Goal: Task Accomplishment & Management: Manage account settings

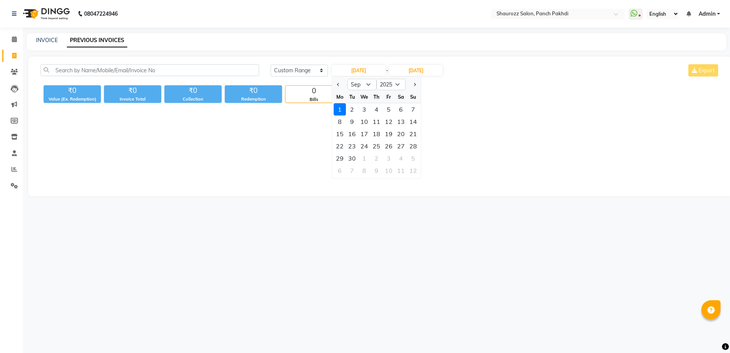
select select "range"
select select "9"
select select "2025"
click at [45, 40] on link "INVOICE" at bounding box center [47, 40] width 22 height 7
select select "485"
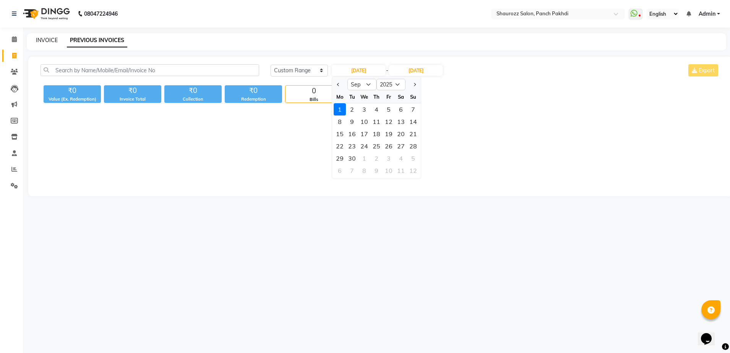
select select "service"
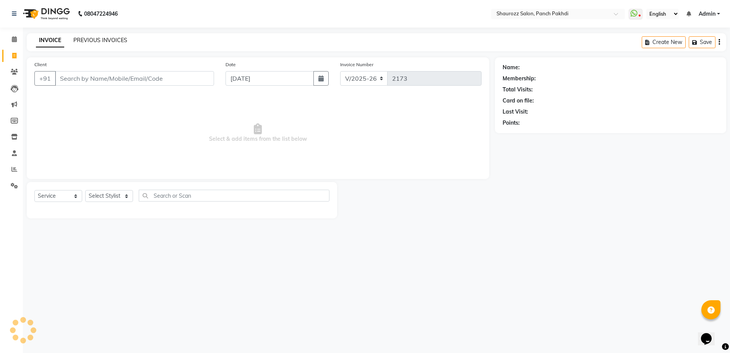
click at [99, 37] on link "PREVIOUS INVOICES" at bounding box center [100, 40] width 54 height 7
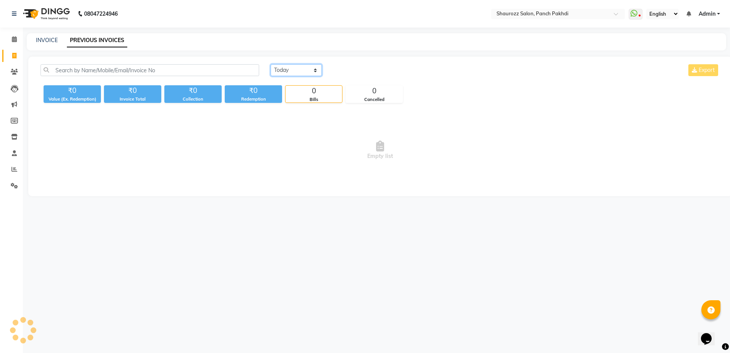
click at [311, 73] on select "[DATE] [DATE] Custom Range" at bounding box center [296, 70] width 51 height 12
select select "range"
click at [271, 64] on select "[DATE] [DATE] Custom Range" at bounding box center [296, 70] width 51 height 12
click at [354, 72] on input "[DATE]" at bounding box center [359, 70] width 54 height 11
select select "9"
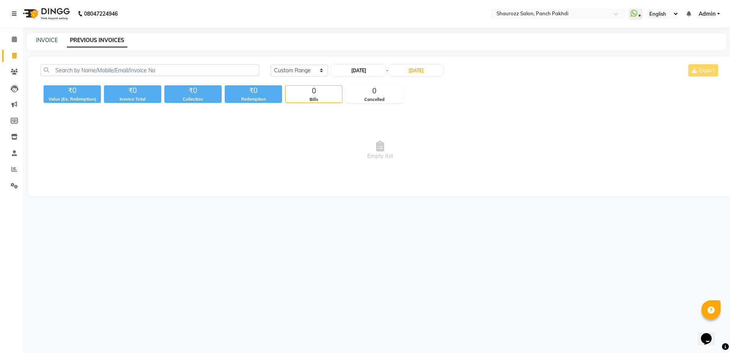
select select "2025"
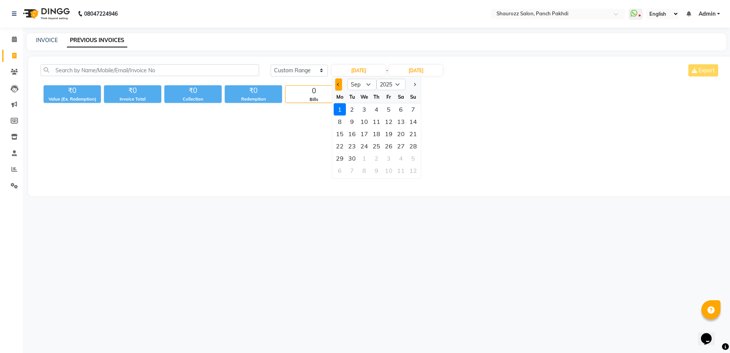
click at [335, 88] on button "Previous month" at bounding box center [338, 84] width 6 height 12
select select "8"
click at [401, 159] on div "30" at bounding box center [401, 158] width 12 height 12
type input "30-08-2025"
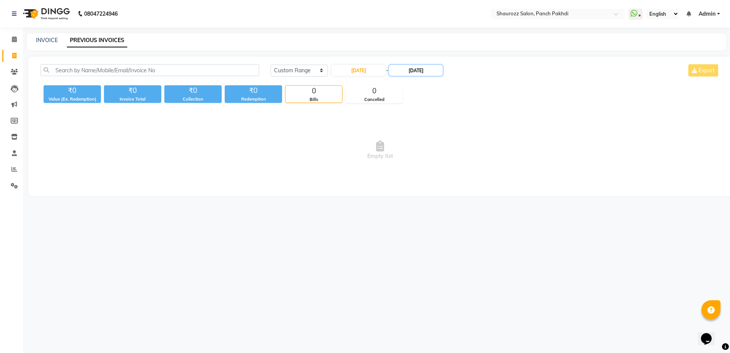
click at [411, 75] on input "[DATE]" at bounding box center [416, 70] width 54 height 11
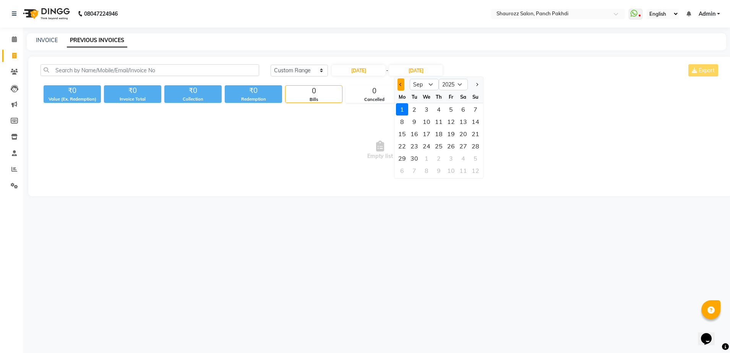
click at [398, 85] on button "Previous month" at bounding box center [401, 84] width 6 height 12
select select "8"
click at [469, 159] on div "30" at bounding box center [463, 158] width 12 height 12
type input "30-08-2025"
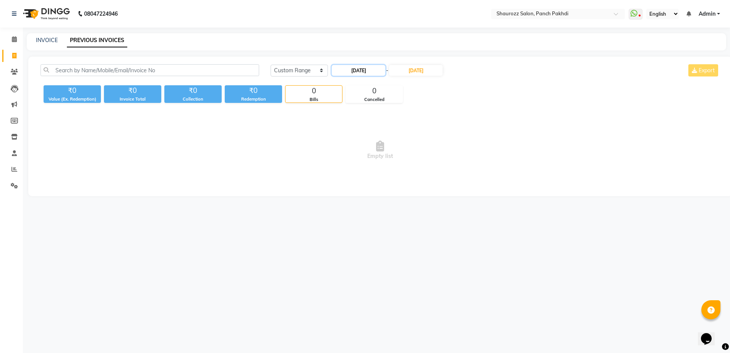
click at [377, 72] on input "30-08-2025" at bounding box center [359, 70] width 54 height 11
select select "8"
select select "2025"
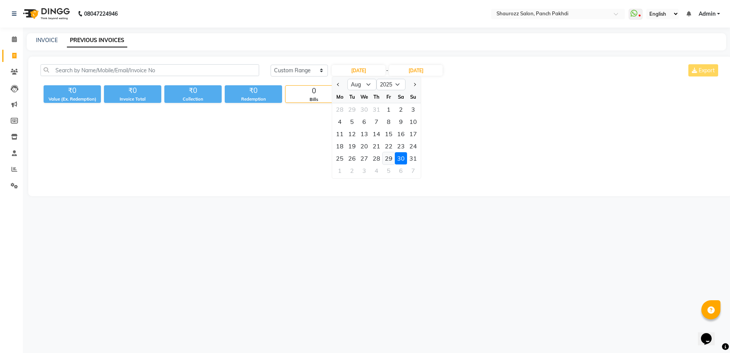
click at [392, 159] on div "29" at bounding box center [389, 158] width 12 height 12
type input "29-08-2025"
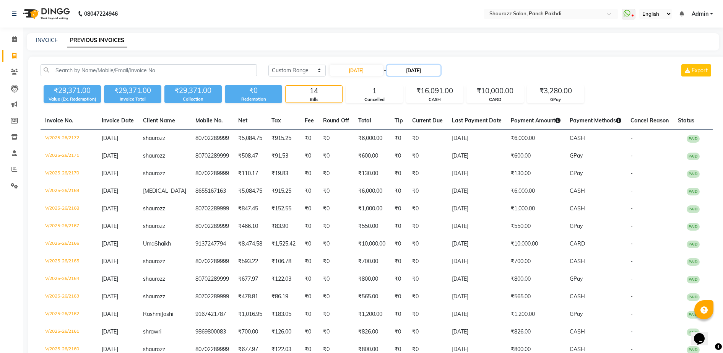
click at [414, 70] on input "30-08-2025" at bounding box center [414, 70] width 54 height 11
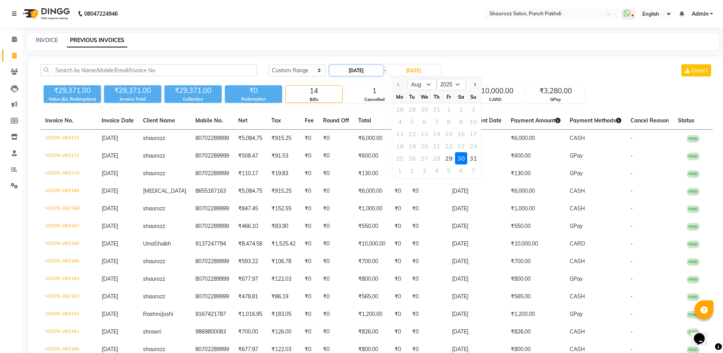
click at [378, 70] on input "29-08-2025" at bounding box center [357, 70] width 54 height 11
select select "8"
select select "2025"
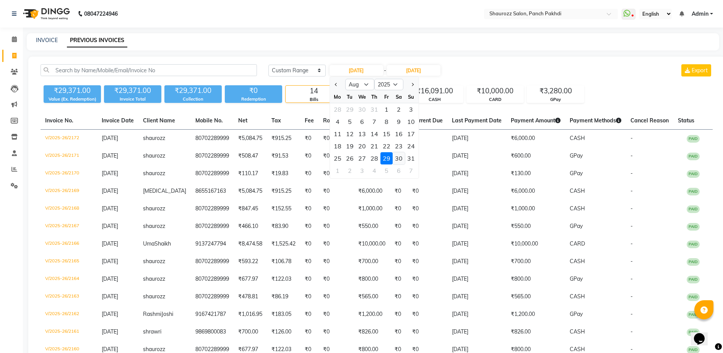
click at [398, 156] on div "30" at bounding box center [399, 158] width 12 height 12
type input "30-08-2025"
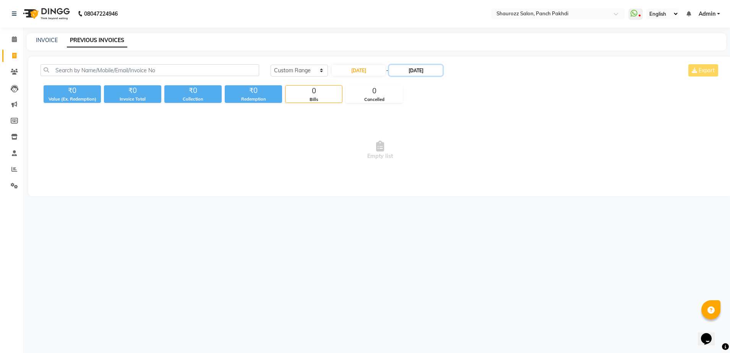
click at [425, 69] on input "30-08-2025" at bounding box center [416, 70] width 54 height 11
click at [515, 71] on div "Today Yesterday Custom Range 30-08-2025 - 30-08-2025 Aug Sep Oct Nov Dec 2025 2…" at bounding box center [495, 70] width 449 height 12
click at [48, 43] on link "INVOICE" at bounding box center [47, 40] width 22 height 7
select select "485"
select select "service"
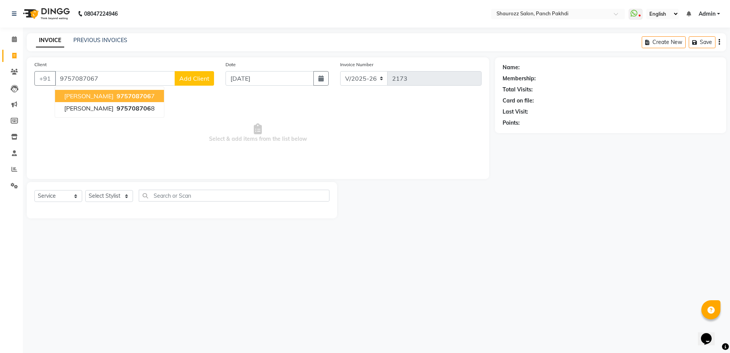
type input "9757087067"
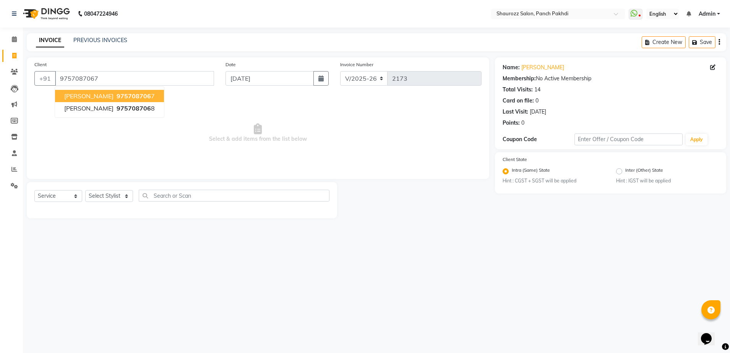
click at [118, 97] on span "975708706" at bounding box center [134, 96] width 34 height 8
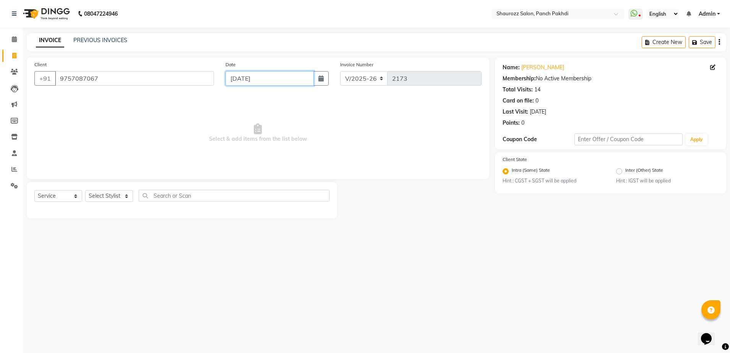
click at [271, 83] on input "[DATE]" at bounding box center [270, 78] width 88 height 15
select select "9"
select select "2025"
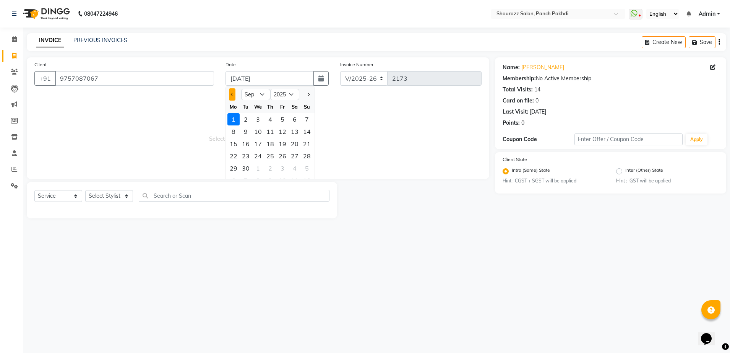
click at [233, 95] on span "Previous month" at bounding box center [232, 94] width 3 height 3
select select "8"
click at [296, 169] on div "30" at bounding box center [295, 168] width 12 height 12
type input "30-08-2025"
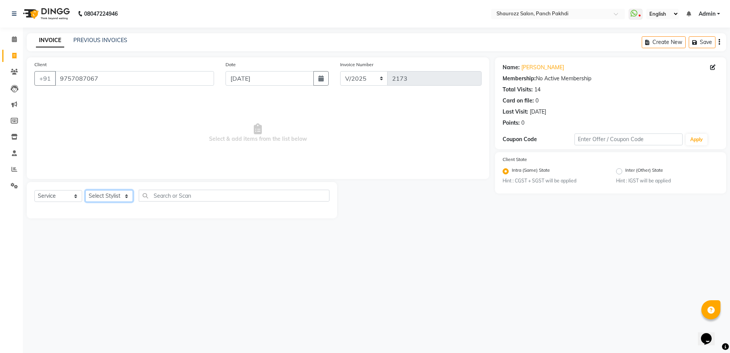
click at [123, 195] on select "Select Stylist [PERSON_NAME] [PERSON_NAME] [PERSON_NAME] [PERSON_NAME] Salon Sa…" at bounding box center [109, 196] width 48 height 12
select select "37557"
click at [85, 190] on select "Select Stylist [PERSON_NAME] [PERSON_NAME] [PERSON_NAME] [PERSON_NAME] Salon Sa…" at bounding box center [109, 196] width 48 height 12
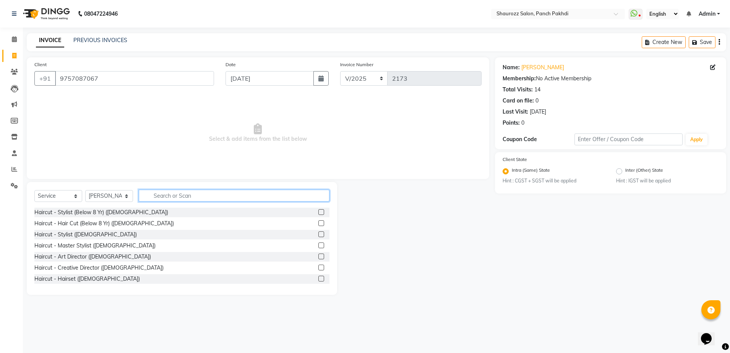
click at [200, 196] on input "text" at bounding box center [234, 196] width 191 height 12
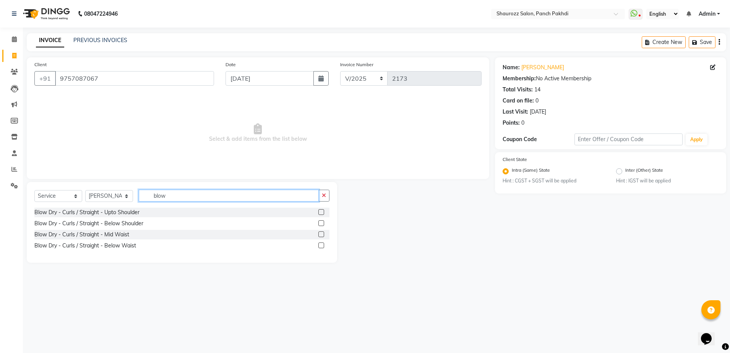
type input "blow"
click at [321, 223] on label at bounding box center [321, 223] width 6 height 6
click at [321, 223] on input "checkbox" at bounding box center [320, 223] width 5 height 5
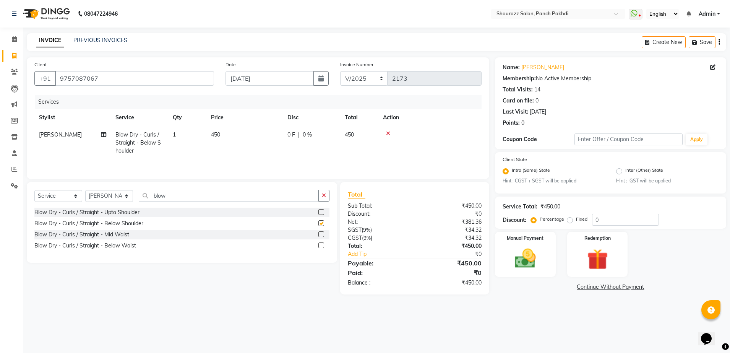
checkbox input "false"
click at [226, 136] on td "450" at bounding box center [244, 142] width 76 height 33
select select "37557"
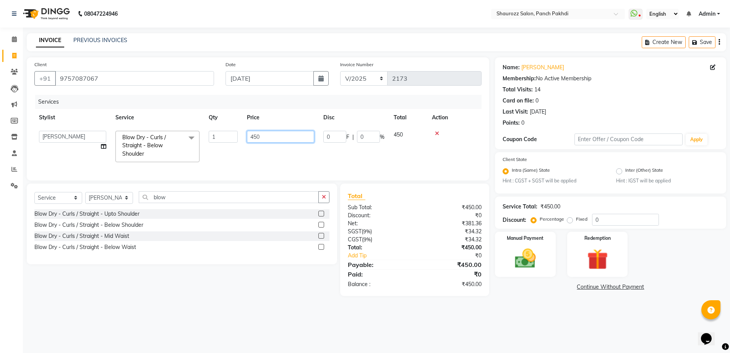
drag, startPoint x: 273, startPoint y: 138, endPoint x: 266, endPoint y: 132, distance: 9.0
click at [274, 138] on input "450" at bounding box center [280, 137] width 67 height 12
type input "4"
type input "300"
click at [281, 127] on td "300" at bounding box center [280, 146] width 76 height 41
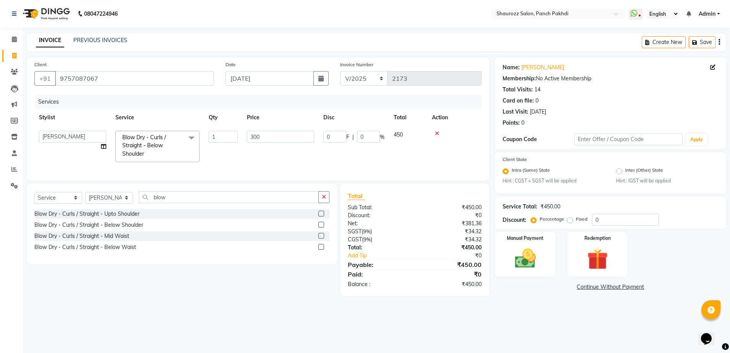
select select "37557"
click at [527, 262] on img at bounding box center [526, 258] width 36 height 25
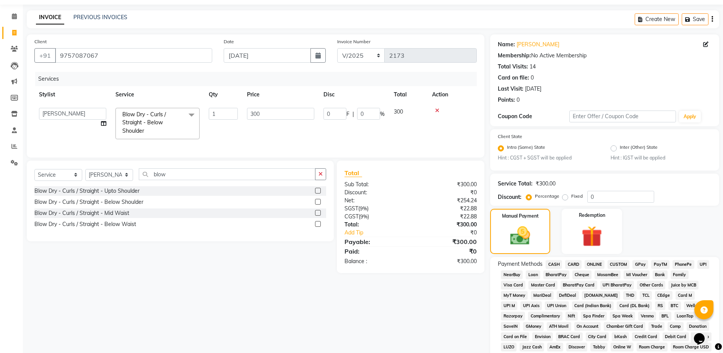
scroll to position [143, 0]
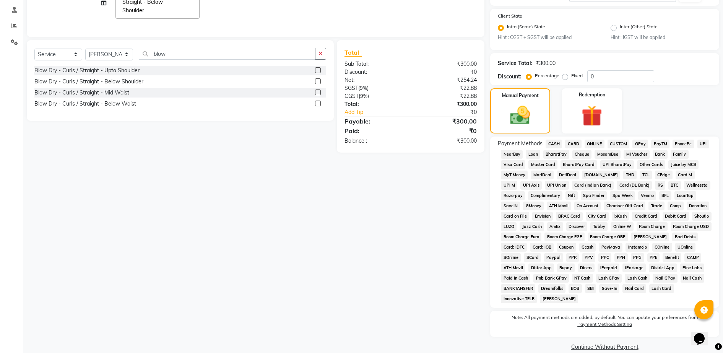
click at [641, 144] on span "GPay" at bounding box center [640, 144] width 16 height 9
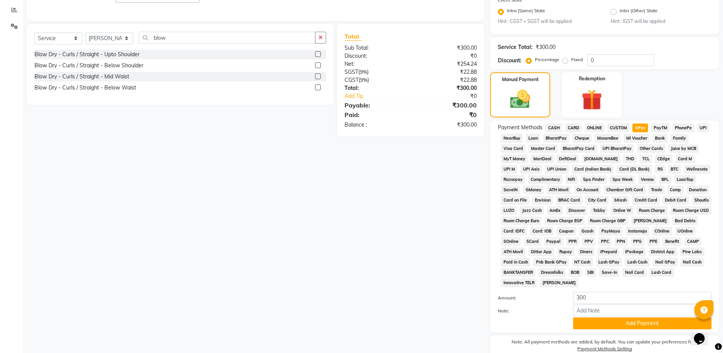
scroll to position [195, 0]
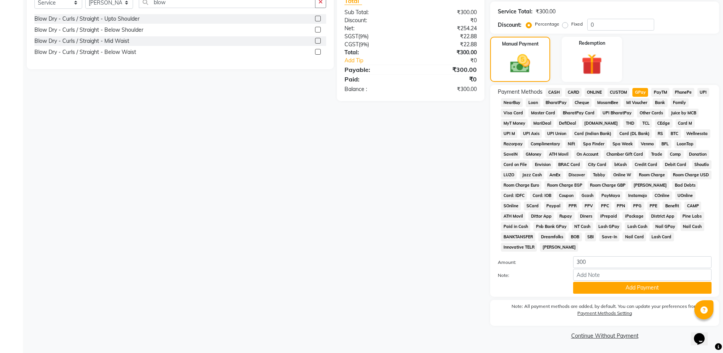
click at [650, 297] on div "Name: Suchita Membership: No Active Membership Total Visits: 14 Card on file: 0…" at bounding box center [607, 101] width 235 height 479
click at [643, 291] on button "Add Payment" at bounding box center [642, 288] width 138 height 12
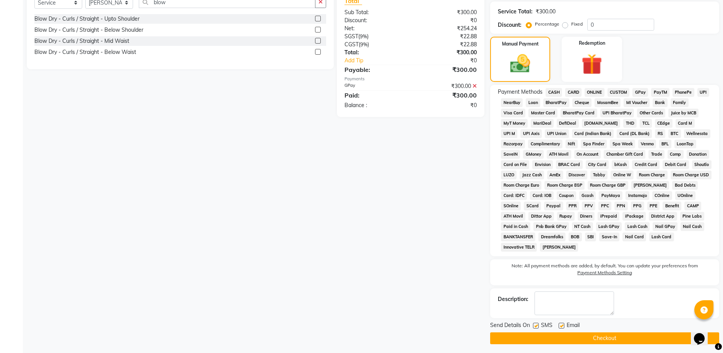
scroll to position [198, 0]
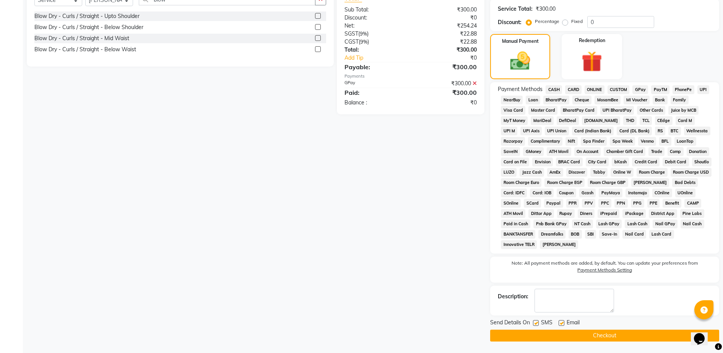
drag, startPoint x: 629, startPoint y: 334, endPoint x: 625, endPoint y: 332, distance: 3.9
click at [628, 334] on button "Checkout" at bounding box center [604, 336] width 229 height 12
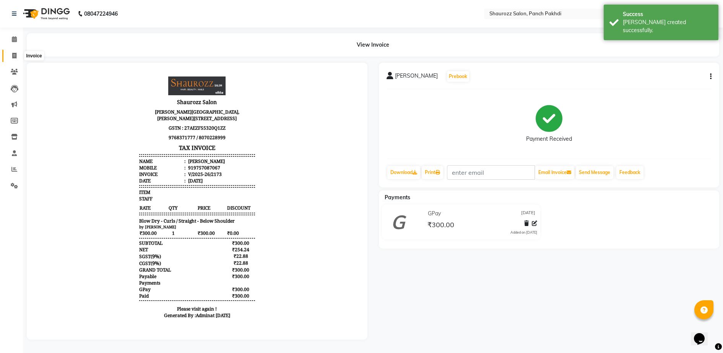
click at [14, 59] on span at bounding box center [14, 56] width 13 height 9
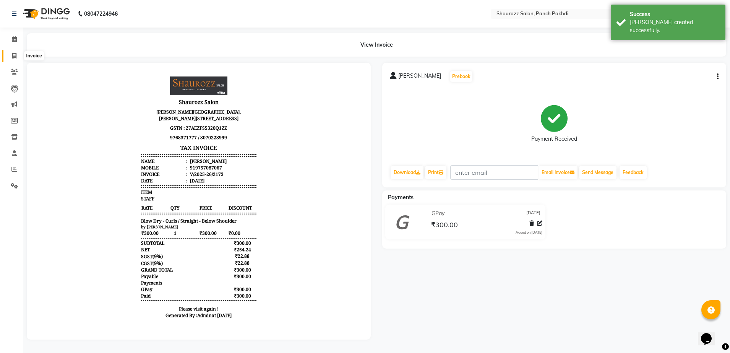
select select "485"
select select "service"
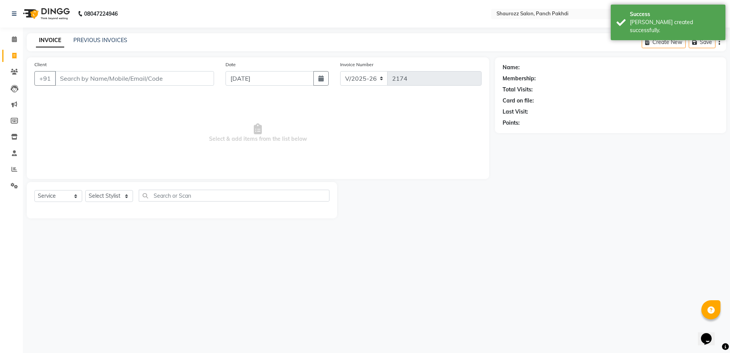
click at [118, 71] on div "Client +91" at bounding box center [124, 75] width 191 height 31
click at [118, 77] on input "Client" at bounding box center [134, 78] width 159 height 15
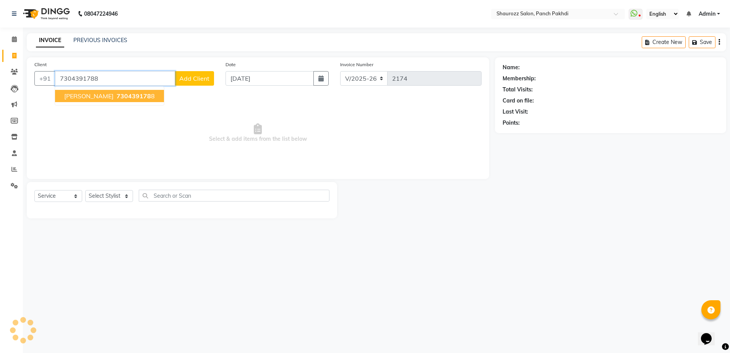
type input "7304391788"
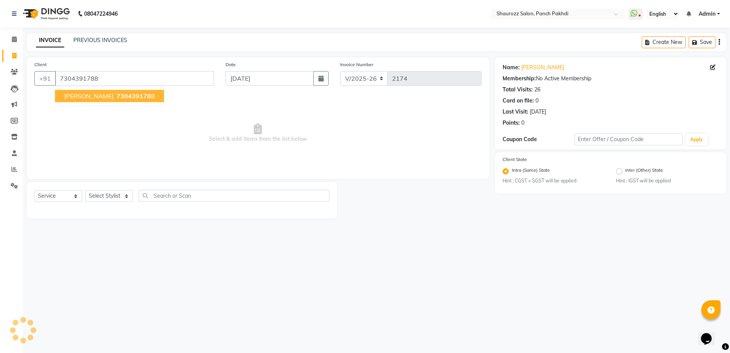
click at [120, 94] on span "730439178" at bounding box center [134, 96] width 34 height 8
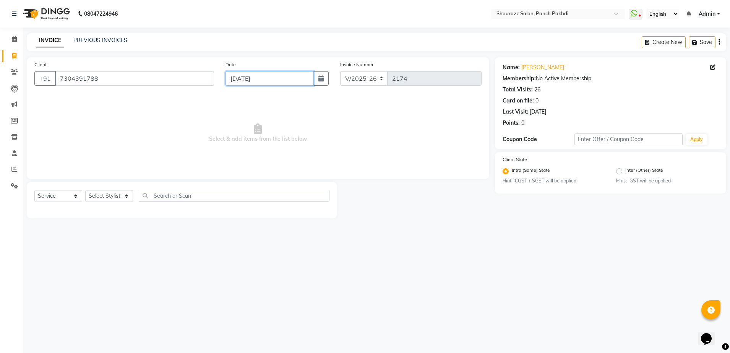
click at [280, 77] on input "[DATE]" at bounding box center [270, 78] width 88 height 15
select select "9"
select select "2025"
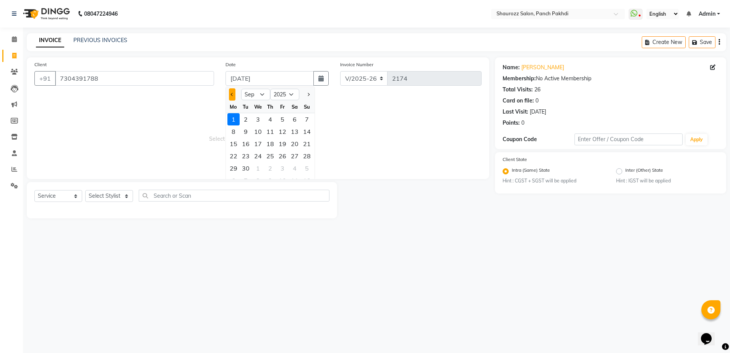
click at [231, 93] on button "Previous month" at bounding box center [232, 94] width 6 height 12
select select "8"
click at [295, 168] on div "30" at bounding box center [295, 168] width 12 height 12
type input "30-08-2025"
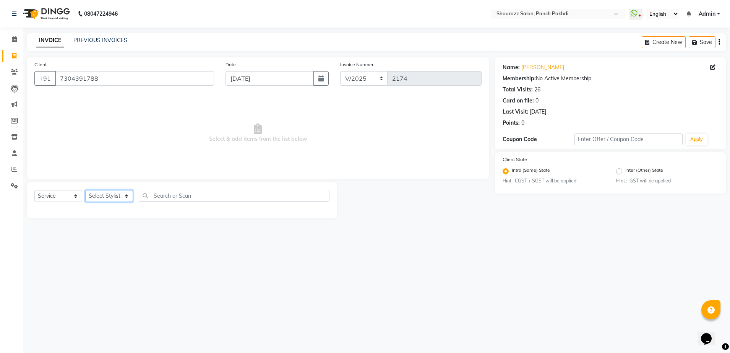
click at [116, 198] on select "Select Stylist [PERSON_NAME] [PERSON_NAME] [PERSON_NAME] [PERSON_NAME] Salon Sa…" at bounding box center [109, 196] width 48 height 12
select select "14040"
click at [85, 190] on select "Select Stylist [PERSON_NAME] [PERSON_NAME] [PERSON_NAME] [PERSON_NAME] Salon Sa…" at bounding box center [109, 196] width 48 height 12
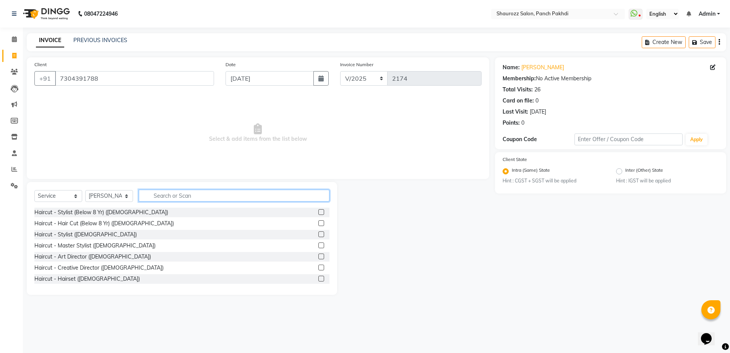
click at [155, 200] on input "text" at bounding box center [234, 196] width 191 height 12
type input "haircut"
click at [318, 234] on label at bounding box center [321, 234] width 6 height 6
click at [318, 234] on input "checkbox" at bounding box center [320, 234] width 5 height 5
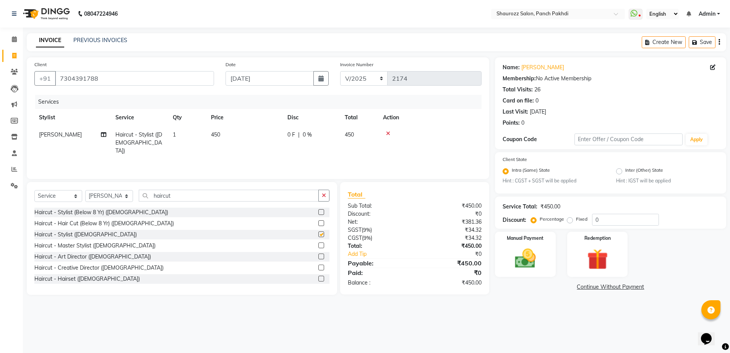
checkbox input "false"
click at [227, 146] on td "450" at bounding box center [244, 142] width 76 height 33
select select "14040"
click at [300, 143] on td "450" at bounding box center [280, 142] width 76 height 32
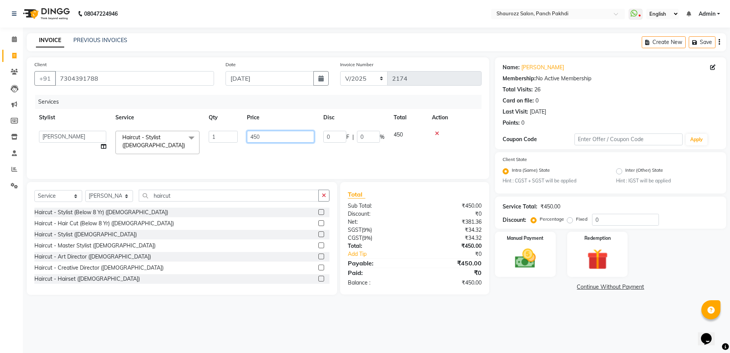
click at [302, 141] on input "450" at bounding box center [280, 137] width 67 height 12
type input "400"
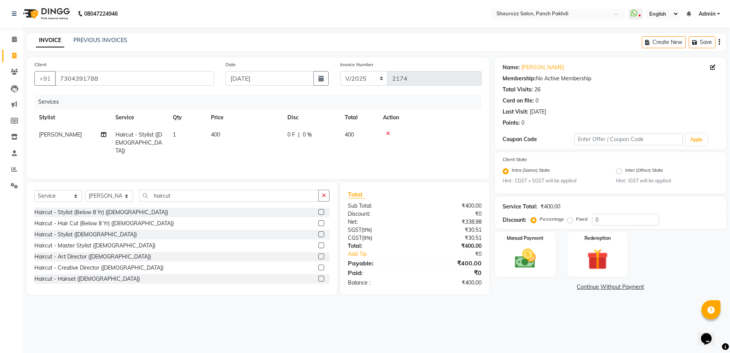
click at [300, 121] on tr "Stylist Service Qty Price Disc Total Action" at bounding box center [257, 117] width 447 height 17
click at [534, 239] on label "Manual Payment" at bounding box center [525, 237] width 38 height 7
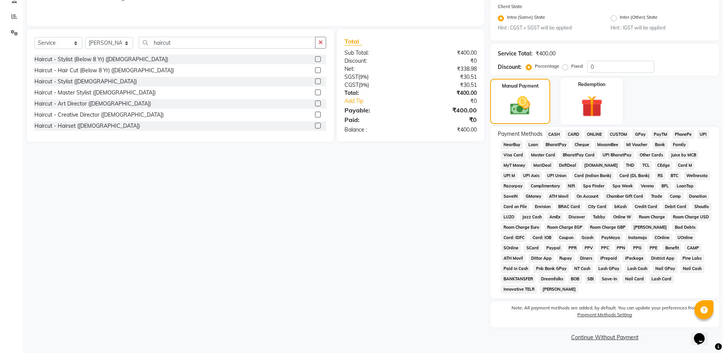
scroll to position [154, 0]
click at [640, 132] on span "GPay" at bounding box center [640, 132] width 16 height 9
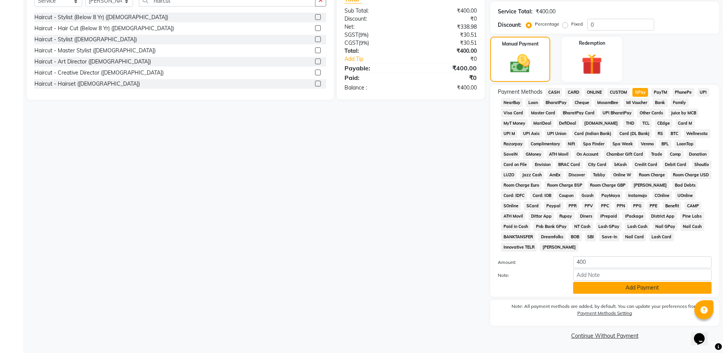
click at [617, 292] on button "Add Payment" at bounding box center [642, 288] width 138 height 12
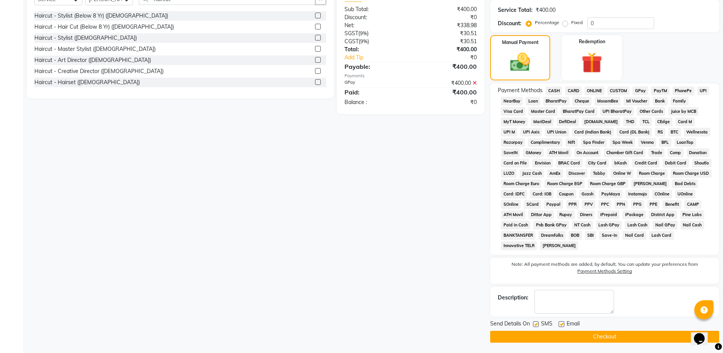
scroll to position [198, 0]
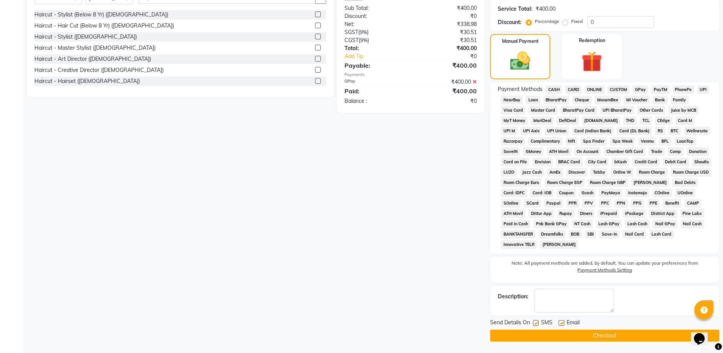
click at [612, 340] on button "Checkout" at bounding box center [604, 336] width 229 height 12
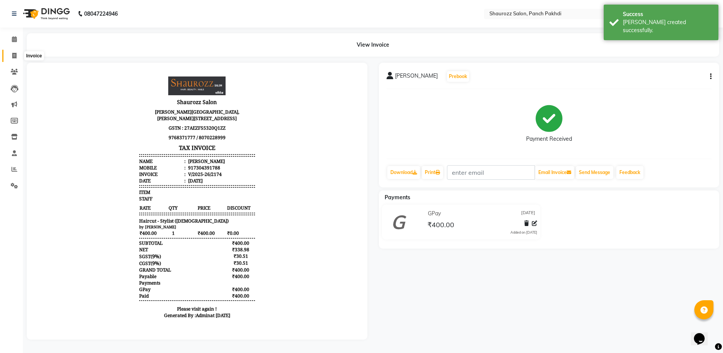
click at [15, 57] on icon at bounding box center [14, 56] width 4 height 6
select select "service"
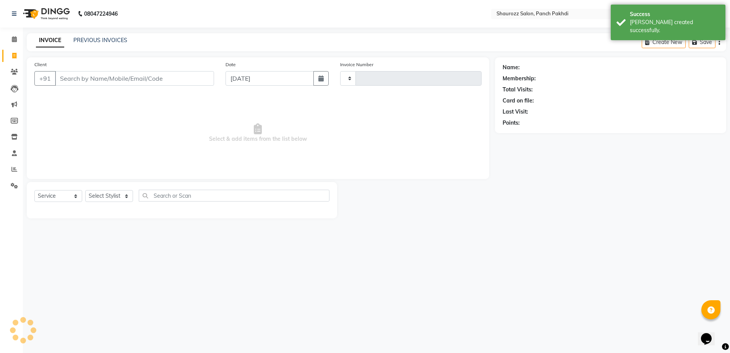
type input "2175"
select select "485"
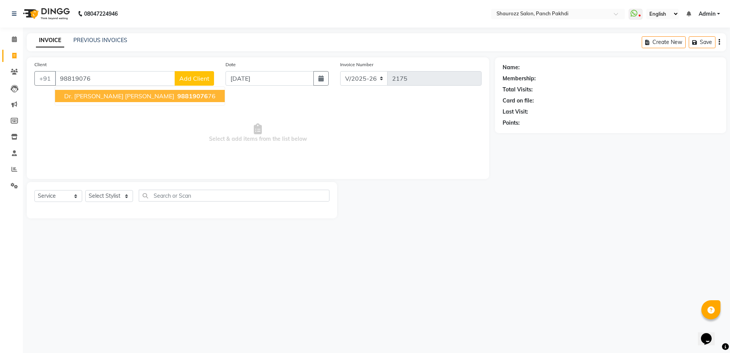
click at [177, 93] on span "98819076" at bounding box center [192, 96] width 31 height 8
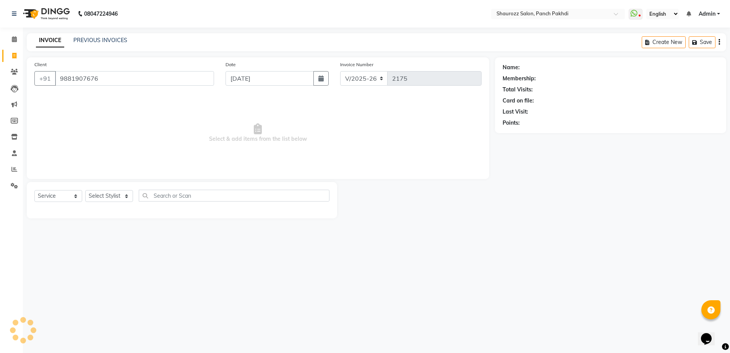
type input "9881907676"
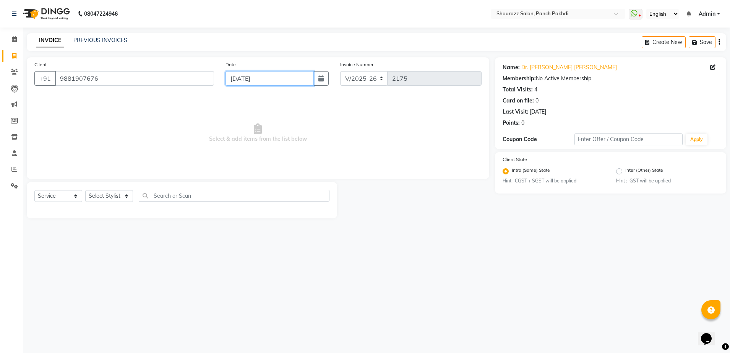
click at [253, 80] on input "[DATE]" at bounding box center [270, 78] width 88 height 15
select select "9"
select select "2025"
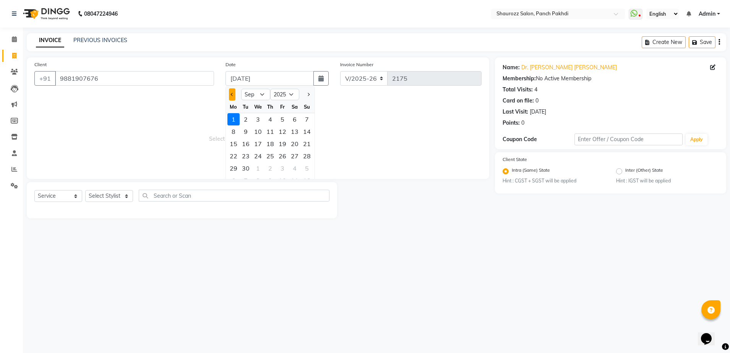
click at [231, 96] on button "Previous month" at bounding box center [232, 94] width 6 height 12
select select "8"
click at [295, 171] on div "30" at bounding box center [295, 168] width 12 height 12
type input "30-08-2025"
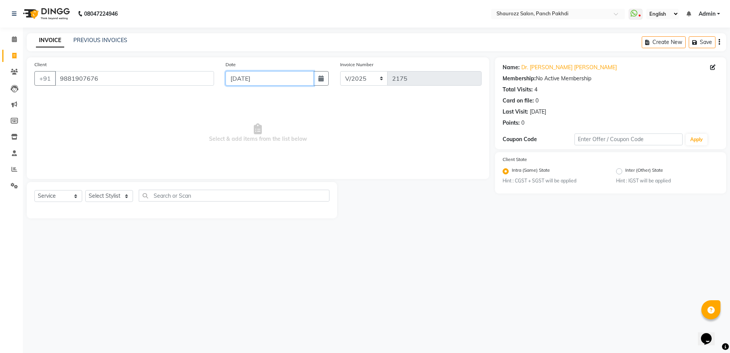
drag, startPoint x: 276, startPoint y: 76, endPoint x: 202, endPoint y: 143, distance: 99.6
drag, startPoint x: 202, startPoint y: 143, endPoint x: 227, endPoint y: 104, distance: 45.9
click at [227, 104] on span "Select & add items from the list below" at bounding box center [257, 133] width 447 height 76
click at [113, 195] on select "Select Stylist [PERSON_NAME] [PERSON_NAME] [PERSON_NAME] [PERSON_NAME] Salon Sa…" at bounding box center [109, 196] width 48 height 12
select select "14040"
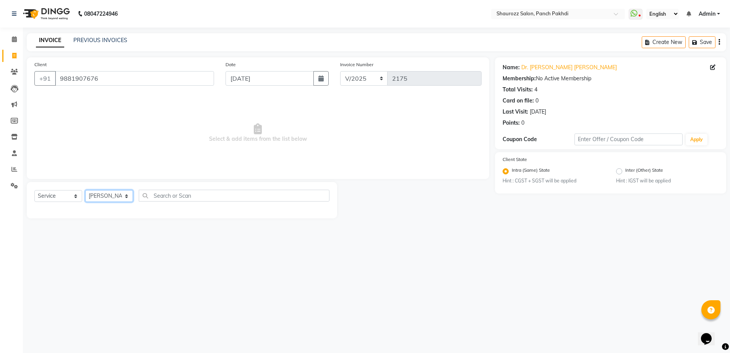
click at [85, 190] on select "Select Stylist [PERSON_NAME] [PERSON_NAME] [PERSON_NAME] [PERSON_NAME] Salon Sa…" at bounding box center [109, 196] width 48 height 12
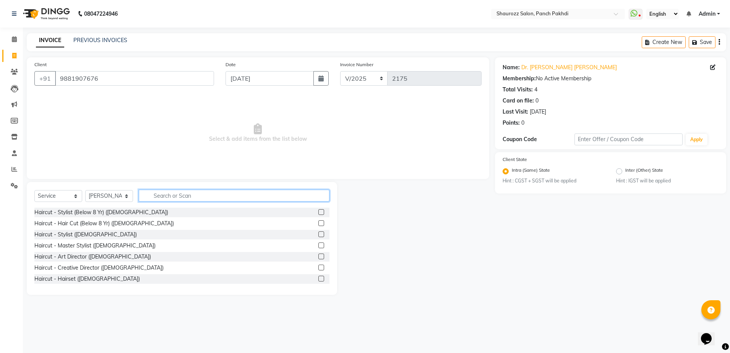
click at [184, 197] on input "text" at bounding box center [234, 196] width 191 height 12
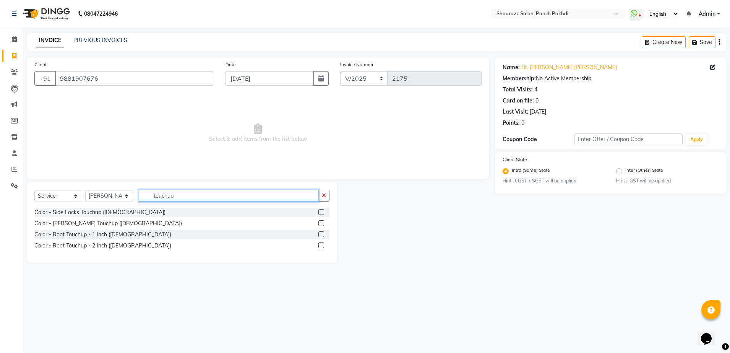
type input "touchup"
click at [323, 236] on label at bounding box center [321, 234] width 6 height 6
click at [323, 236] on input "checkbox" at bounding box center [320, 234] width 5 height 5
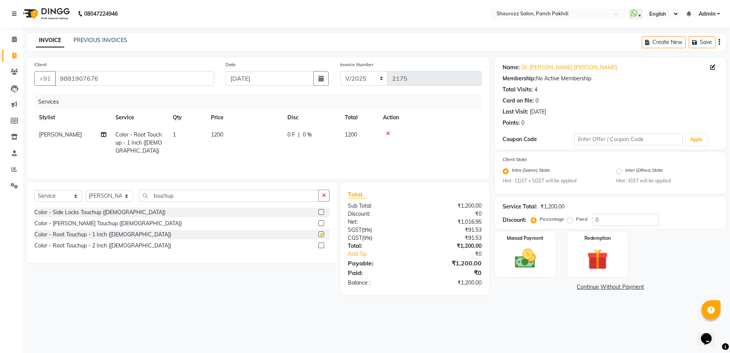
checkbox input "false"
click at [210, 193] on input "touchup" at bounding box center [229, 196] width 180 height 12
type input "t"
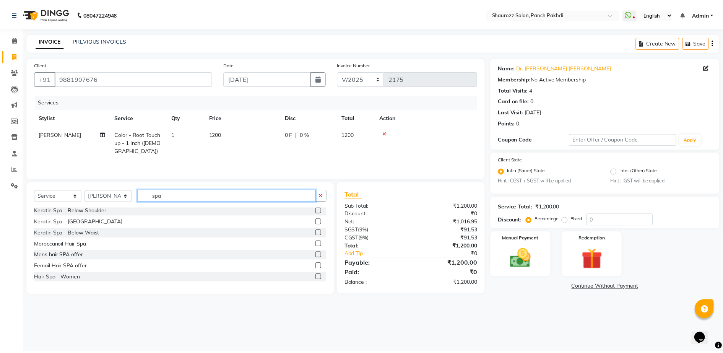
scroll to position [145, 0]
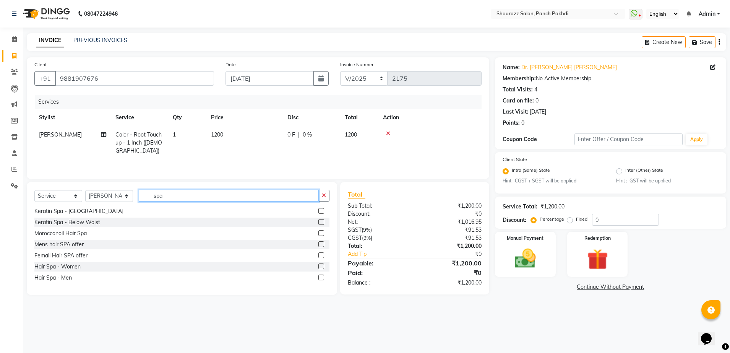
type input "spa"
click at [318, 267] on label at bounding box center [321, 266] width 6 height 6
click at [318, 267] on input "checkbox" at bounding box center [320, 266] width 5 height 5
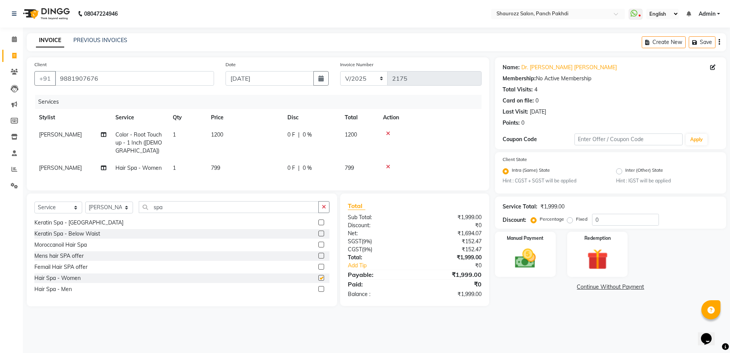
checkbox input "false"
click at [225, 137] on td "1200" at bounding box center [244, 142] width 76 height 33
select select "14040"
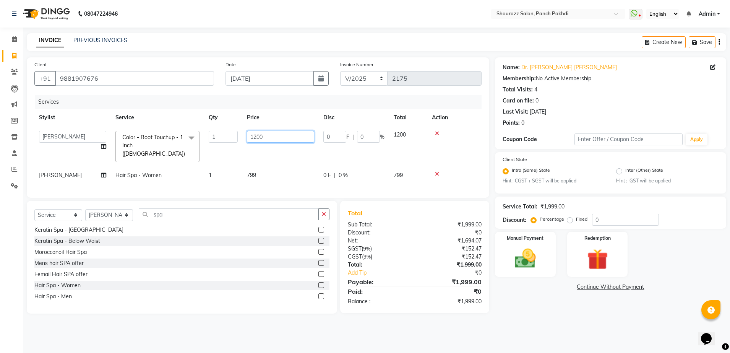
click at [270, 141] on input "1200" at bounding box center [280, 137] width 67 height 12
type input "1"
type input "2000"
click at [265, 167] on td "799" at bounding box center [280, 175] width 76 height 17
select select "14040"
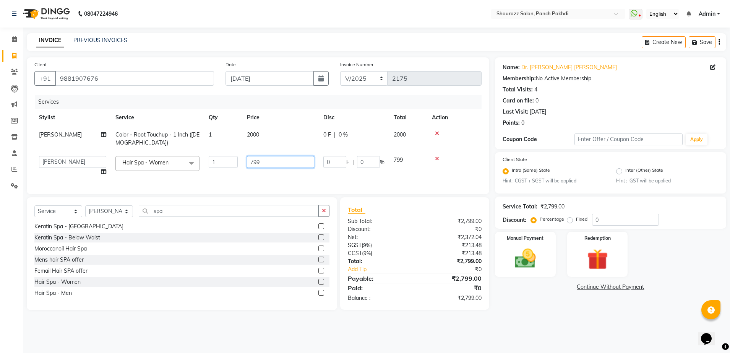
click at [308, 166] on input "799" at bounding box center [280, 162] width 67 height 12
type input "7"
type input "3"
type input "1000"
click at [297, 143] on tr "Nijam Ahamad Color - Root Touchup - 1 Inch (Female) 1 2000 0 F | 0 % 2000" at bounding box center [257, 138] width 447 height 25
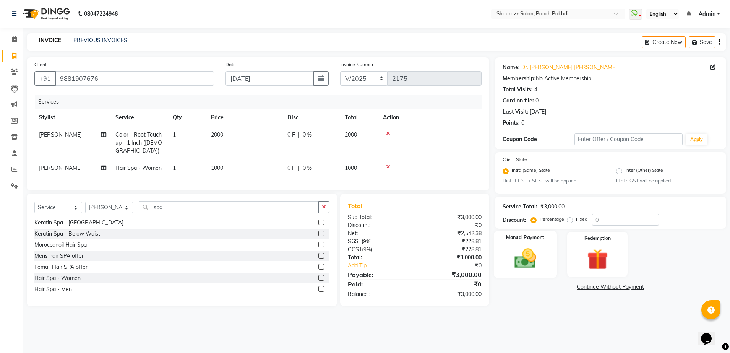
click at [541, 250] on img at bounding box center [526, 258] width 36 height 25
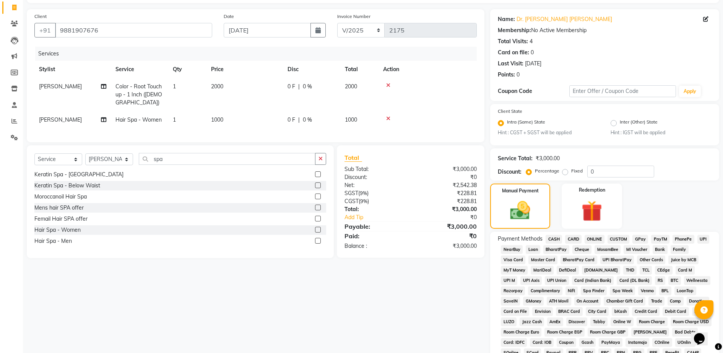
scroll to position [96, 0]
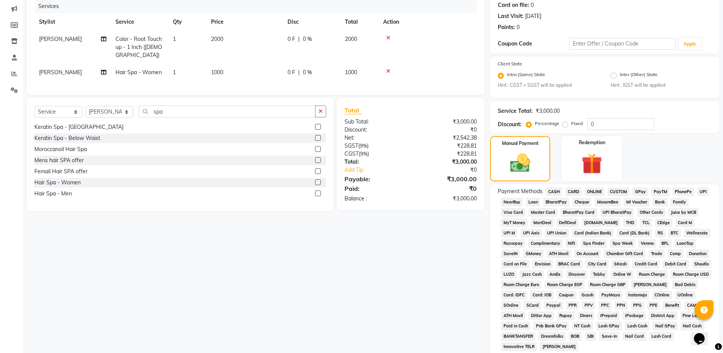
click at [643, 191] on span "GPay" at bounding box center [640, 191] width 16 height 9
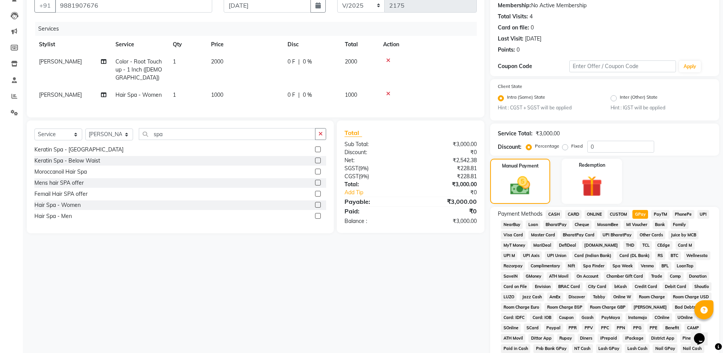
scroll to position [195, 0]
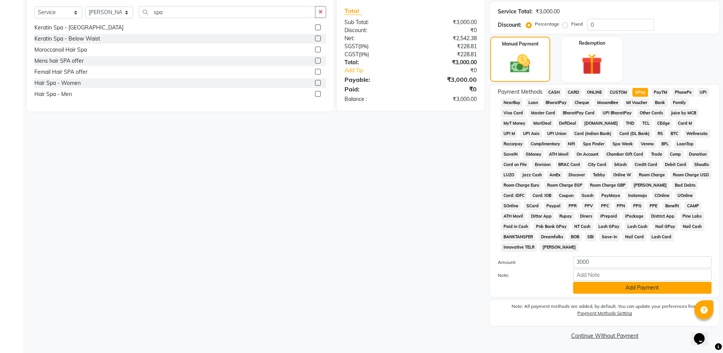
click at [616, 282] on button "Add Payment" at bounding box center [642, 288] width 138 height 12
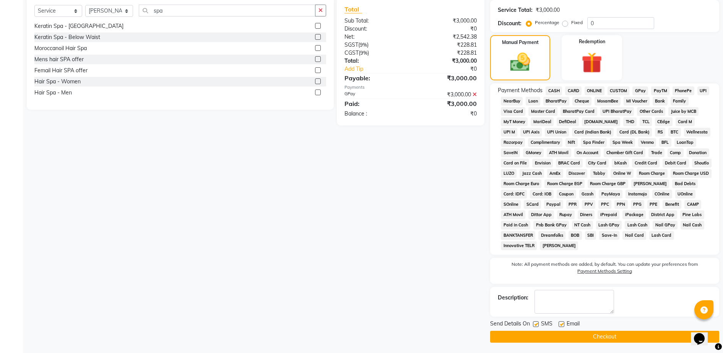
scroll to position [198, 0]
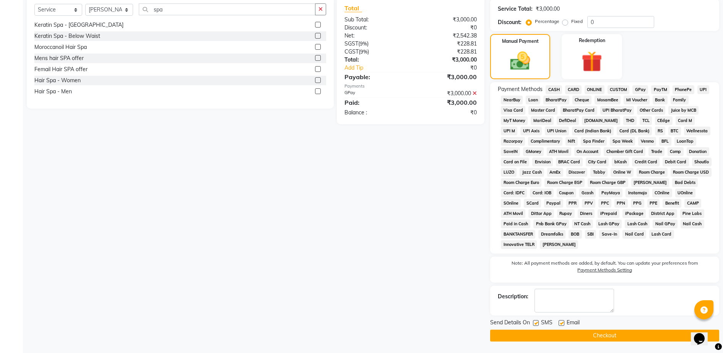
click at [610, 334] on button "Checkout" at bounding box center [604, 336] width 229 height 12
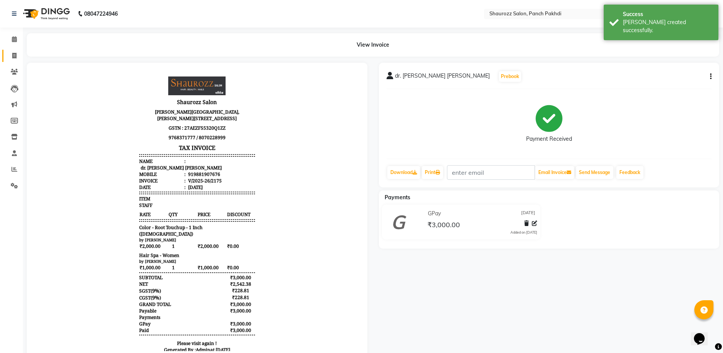
click at [8, 58] on span at bounding box center [14, 56] width 13 height 9
select select "service"
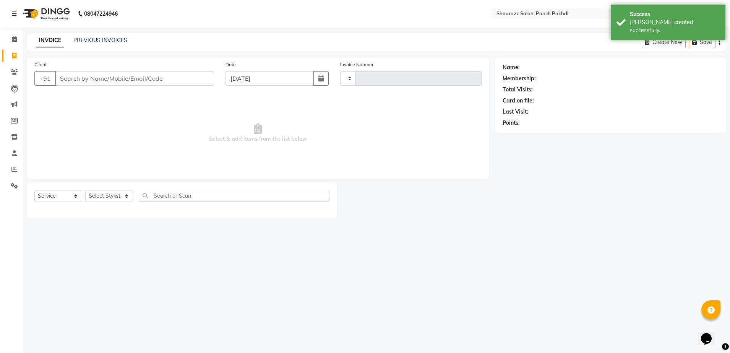
type input "2176"
select select "485"
click at [145, 81] on input "Client" at bounding box center [134, 78] width 159 height 15
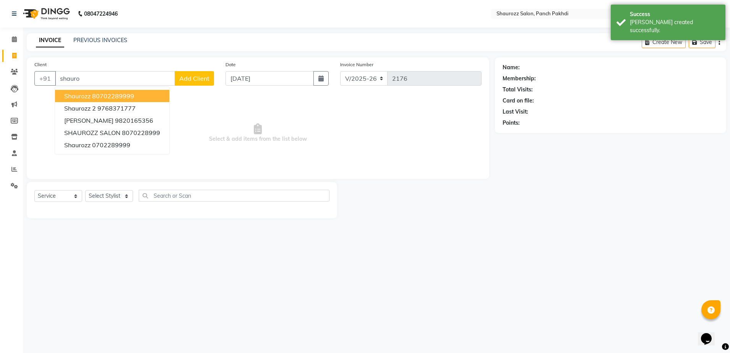
click at [143, 93] on button "shaurozz 80702289999" at bounding box center [112, 96] width 114 height 12
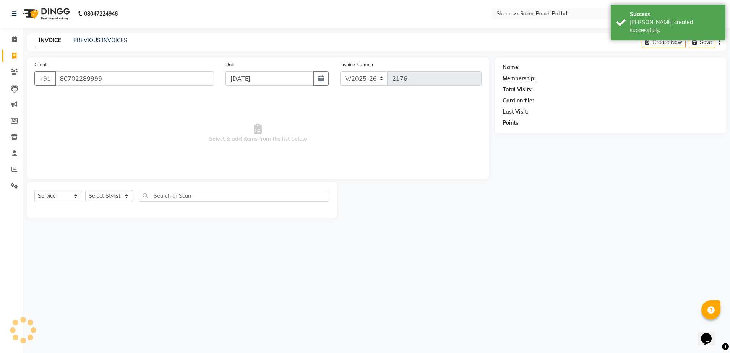
type input "80702289999"
select select "1: Object"
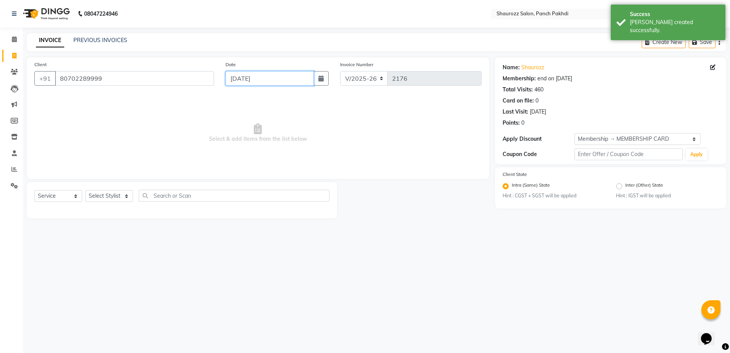
click at [260, 81] on input "[DATE]" at bounding box center [270, 78] width 88 height 15
select select "9"
select select "2025"
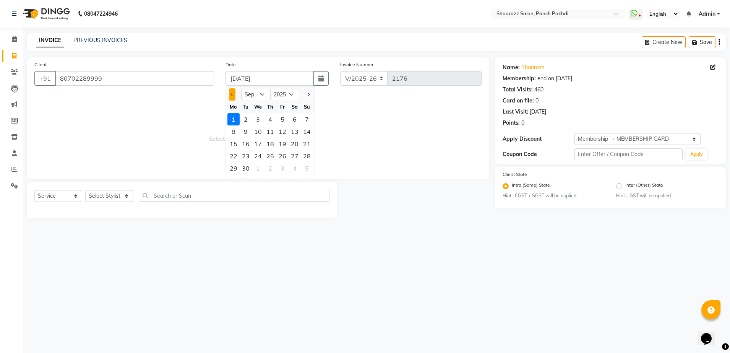
click at [234, 97] on button "Previous month" at bounding box center [232, 94] width 6 height 12
select select "8"
click at [292, 169] on div "30" at bounding box center [295, 168] width 12 height 12
type input "30-08-2025"
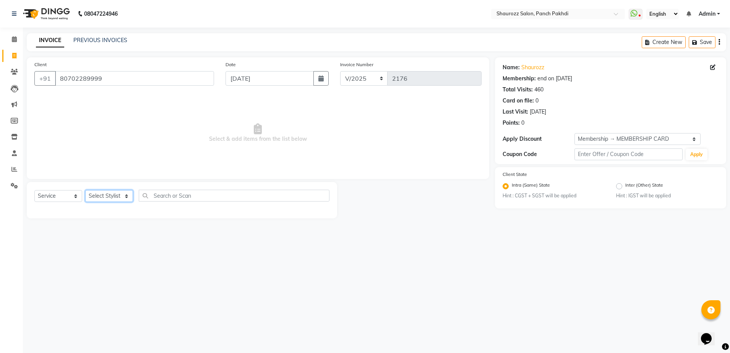
click at [120, 192] on select "Select Stylist [PERSON_NAME] [PERSON_NAME] [PERSON_NAME] [PERSON_NAME] Salon Sa…" at bounding box center [109, 196] width 48 height 12
select select "37557"
click at [85, 190] on select "Select Stylist [PERSON_NAME] [PERSON_NAME] [PERSON_NAME] [PERSON_NAME] Salon Sa…" at bounding box center [109, 196] width 48 height 12
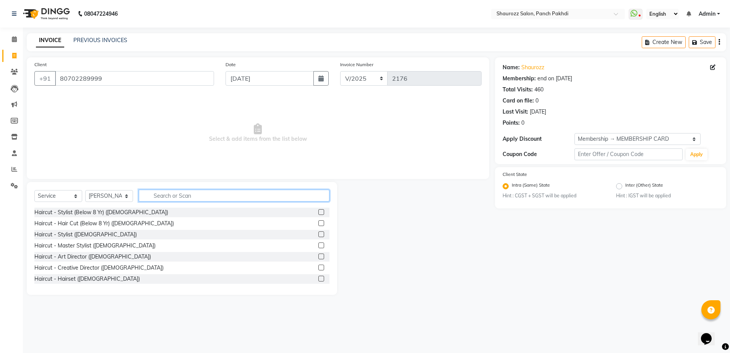
click at [171, 198] on input "text" at bounding box center [234, 196] width 191 height 12
type input "wash"
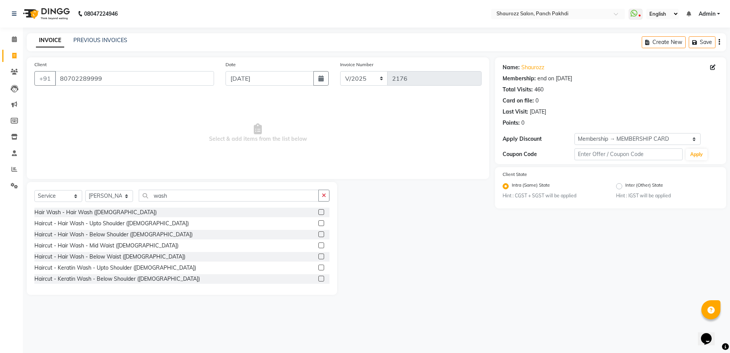
click at [318, 223] on label at bounding box center [321, 223] width 6 height 6
click at [318, 223] on input "checkbox" at bounding box center [320, 223] width 5 height 5
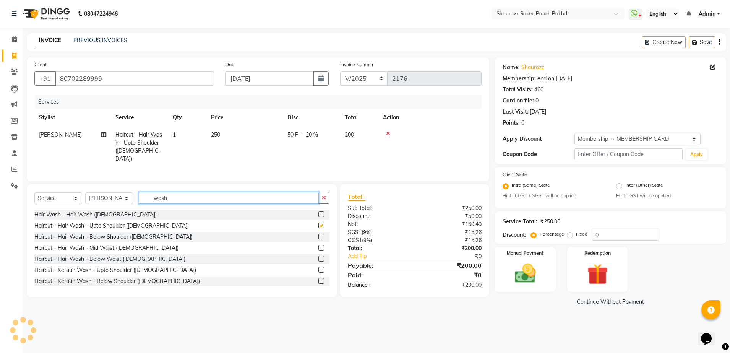
click at [211, 196] on input "wash" at bounding box center [229, 198] width 180 height 12
checkbox input "false"
type input "w"
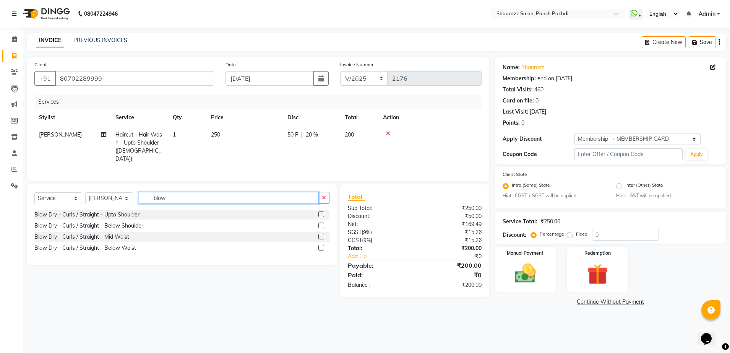
type input "blow"
click at [323, 223] on label at bounding box center [321, 225] width 6 height 6
click at [323, 223] on input "checkbox" at bounding box center [320, 225] width 5 height 5
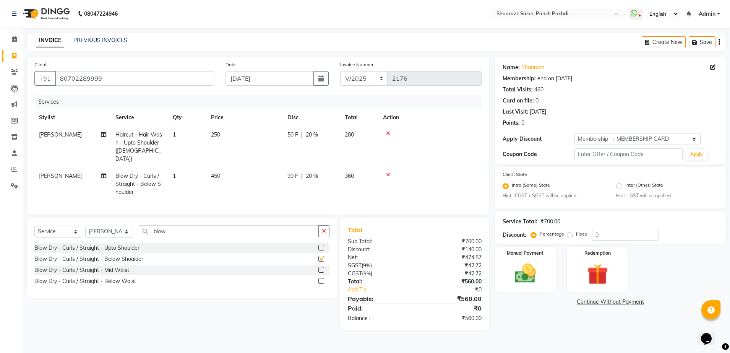
checkbox input "false"
click at [222, 135] on td "250" at bounding box center [244, 146] width 76 height 41
select select "37557"
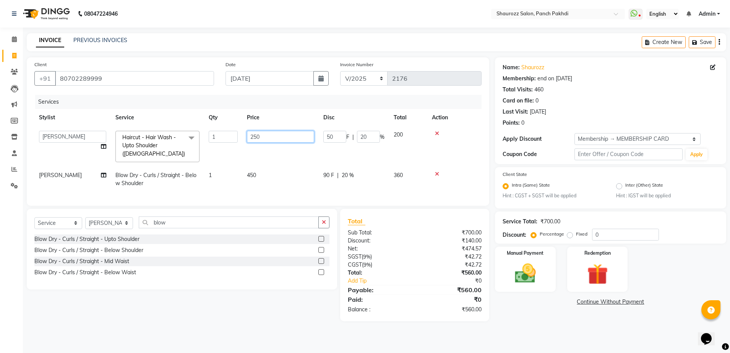
click at [288, 137] on input "250" at bounding box center [280, 137] width 67 height 12
type input "2"
type input "300"
click at [290, 167] on tr "Anita Singh Blow Dry - Curls / Straight - Below Shoulder 1 450 90 F | 20 % 360" at bounding box center [257, 179] width 447 height 25
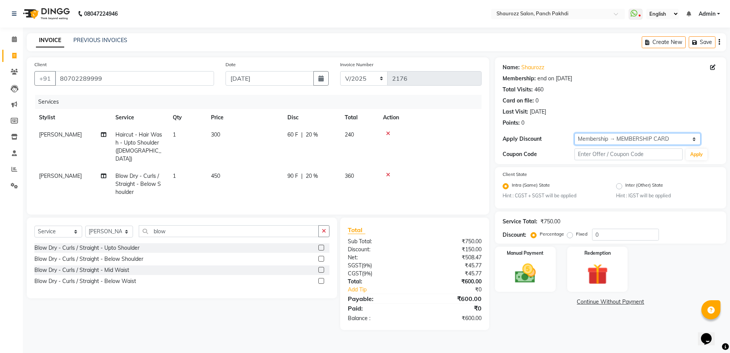
click at [657, 138] on select "Select Membership → MEMBERSHIP CARD" at bounding box center [638, 139] width 126 height 12
select select "0:"
click at [575, 133] on select "Select Membership → MEMBERSHIP CARD" at bounding box center [638, 139] width 126 height 12
click at [220, 167] on td "450" at bounding box center [244, 183] width 76 height 33
select select "37557"
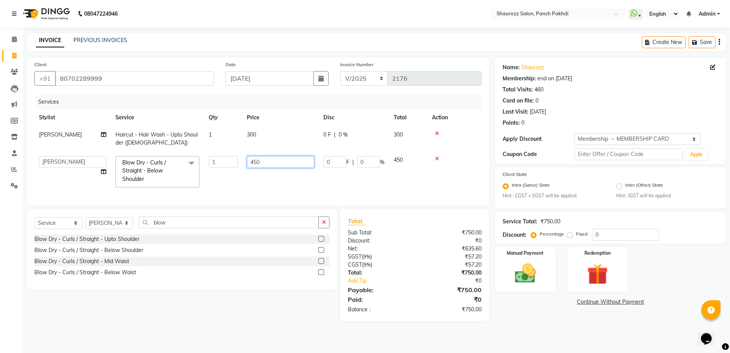
click at [286, 157] on input "450" at bounding box center [280, 162] width 67 height 12
type input "4"
type input "400"
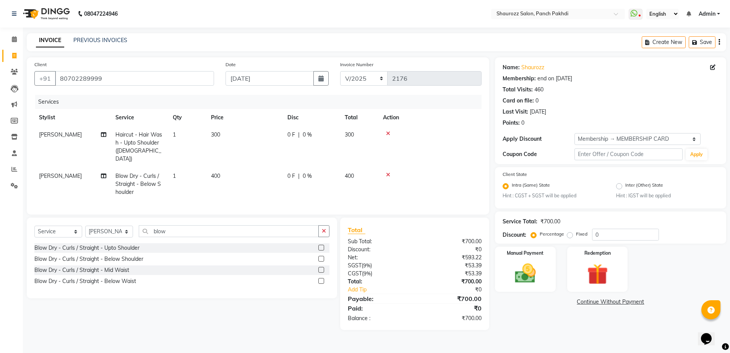
click at [302, 128] on tr "Anita Singh Haircut - Hair Wash - Upto Shoulder (Female) 1 300 0 F | 0 % 300" at bounding box center [257, 146] width 447 height 41
click at [548, 261] on div "Manual Payment" at bounding box center [525, 269] width 63 height 47
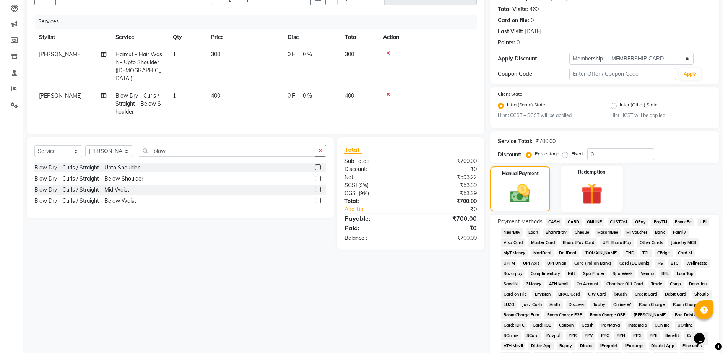
scroll to position [96, 0]
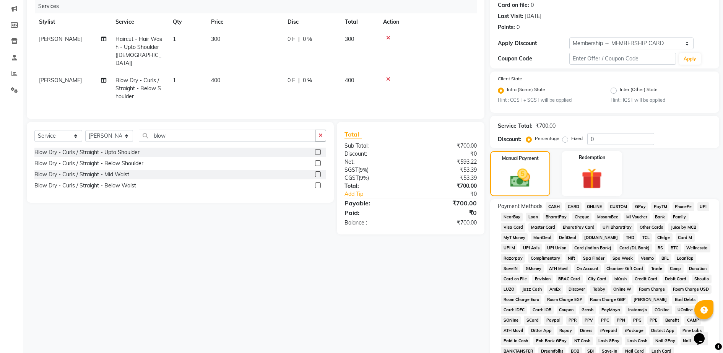
click at [649, 210] on div "PayTM" at bounding box center [658, 207] width 21 height 10
click at [640, 210] on span "GPay" at bounding box center [640, 206] width 16 height 9
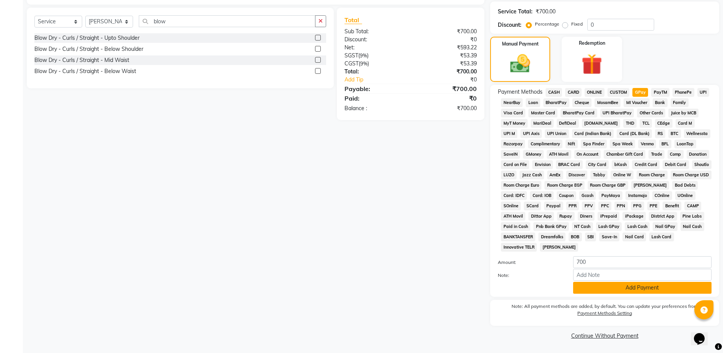
click at [619, 291] on button "Add Payment" at bounding box center [642, 288] width 138 height 12
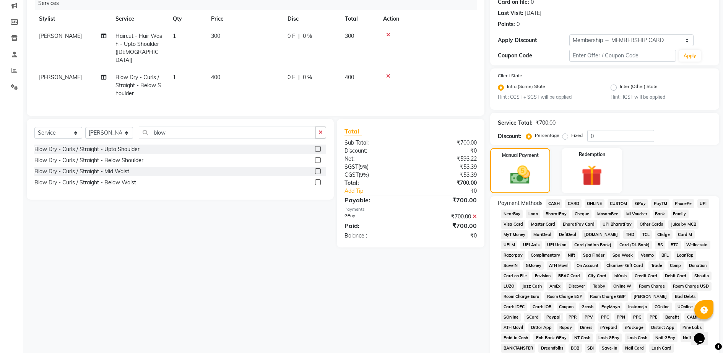
scroll to position [213, 0]
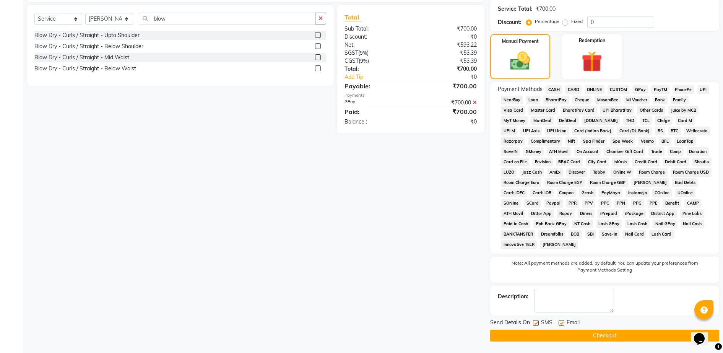
click at [603, 342] on main "INVOICE PREVIOUS INVOICES Create New Save Client +91 80702289999 Date 30-08-202…" at bounding box center [373, 87] width 700 height 532
click at [604, 341] on button "Checkout" at bounding box center [604, 336] width 229 height 12
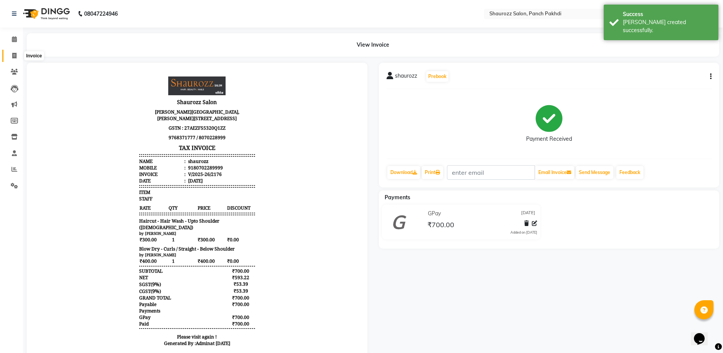
click at [15, 52] on span at bounding box center [14, 56] width 13 height 9
select select "485"
select select "service"
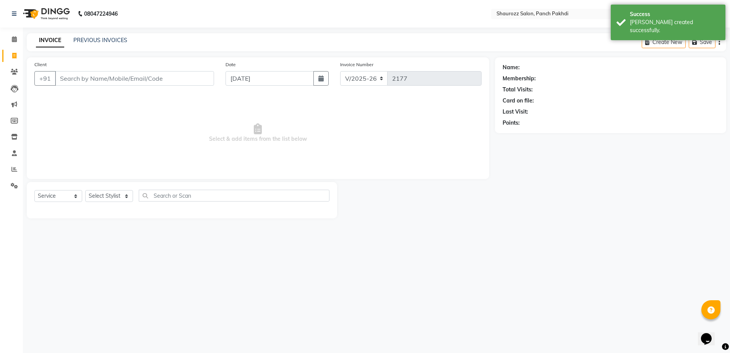
click at [91, 86] on div "Client +91" at bounding box center [124, 75] width 191 height 31
click at [104, 78] on input "Client" at bounding box center [134, 78] width 159 height 15
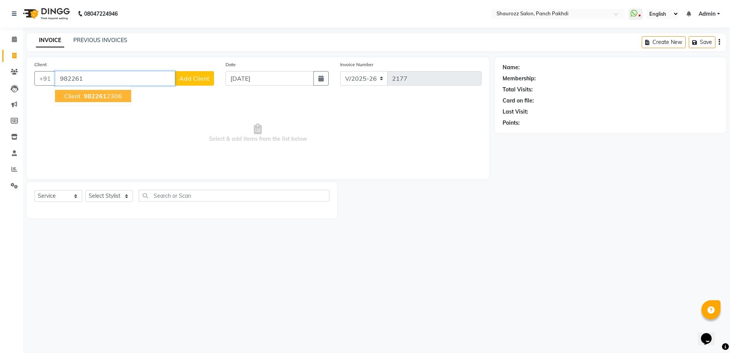
click at [119, 97] on ngb-highlight "982261 2306" at bounding box center [102, 96] width 40 height 8
type input "9822612306"
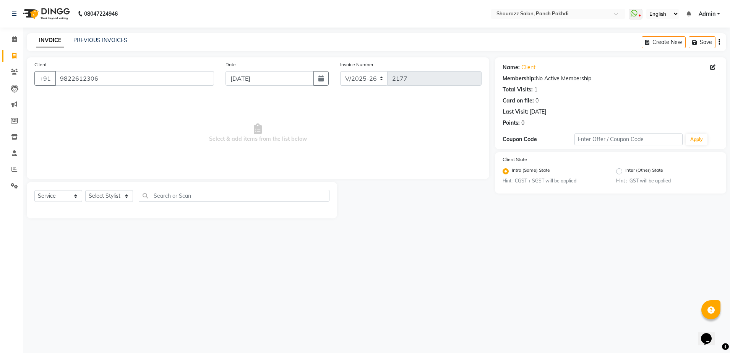
click at [714, 65] on icon at bounding box center [712, 67] width 5 height 5
select select "[DEMOGRAPHIC_DATA]"
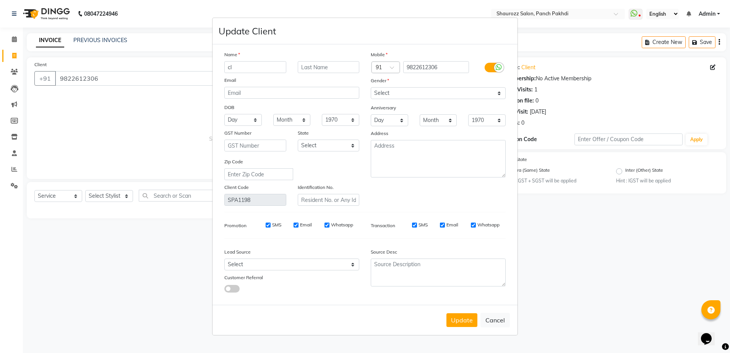
type input "c"
type input "Aparna"
click at [459, 326] on button "Update" at bounding box center [462, 320] width 31 height 14
select select
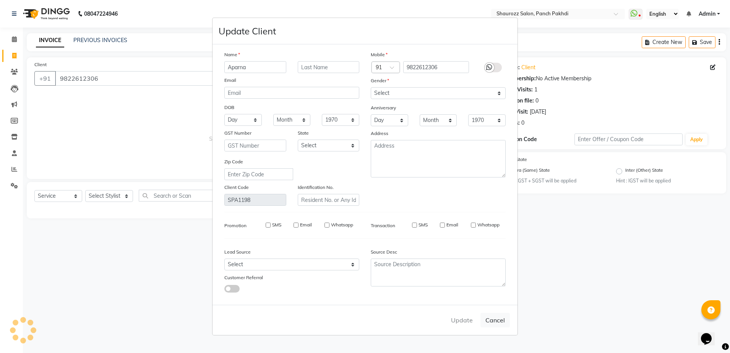
select select
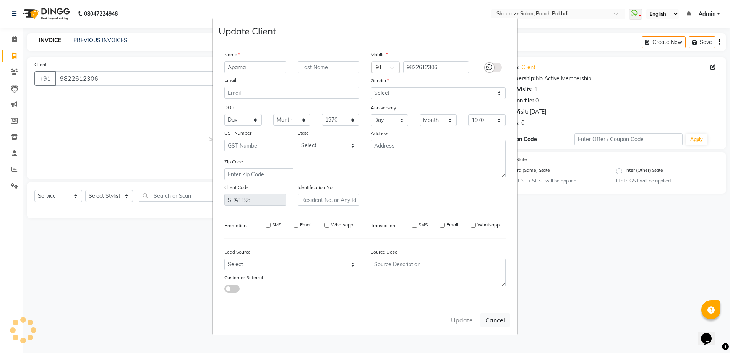
checkbox input "false"
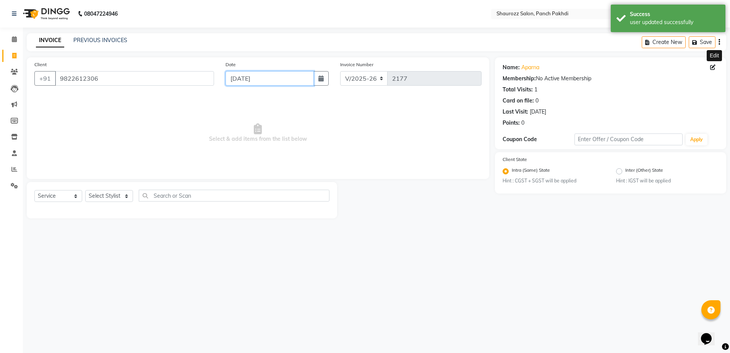
click at [261, 81] on input "[DATE]" at bounding box center [270, 78] width 88 height 15
select select "9"
select select "2025"
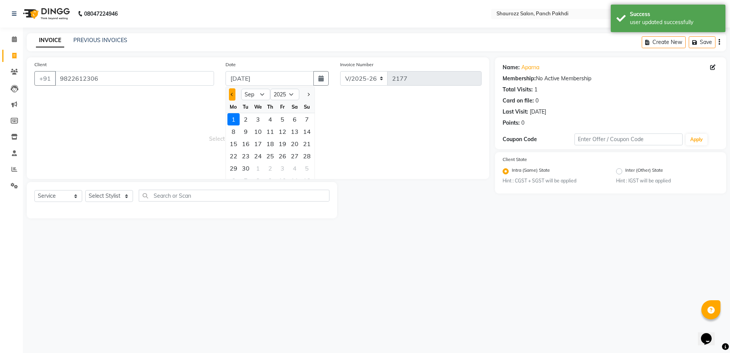
click at [231, 92] on button "Previous month" at bounding box center [232, 94] width 6 height 12
select select "8"
click at [296, 167] on div "30" at bounding box center [295, 168] width 12 height 12
type input "30-08-2025"
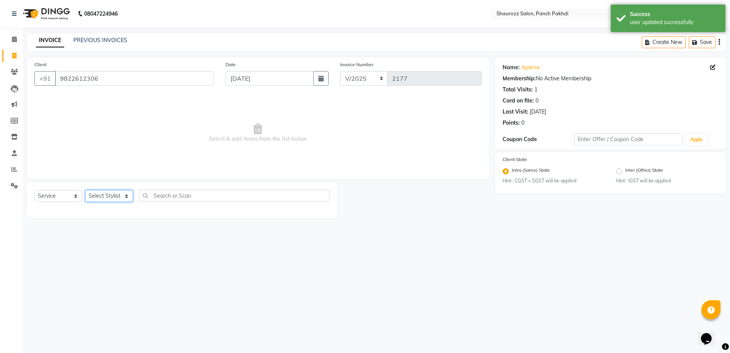
click at [124, 200] on select "Select Stylist [PERSON_NAME] [PERSON_NAME] [PERSON_NAME] [PERSON_NAME] Salon Sa…" at bounding box center [109, 196] width 48 height 12
select select "62096"
click at [85, 190] on select "Select Stylist [PERSON_NAME] [PERSON_NAME] [PERSON_NAME] [PERSON_NAME] Salon Sa…" at bounding box center [109, 196] width 48 height 12
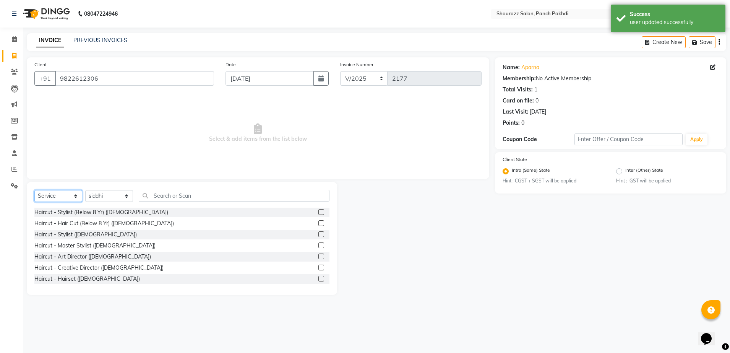
click at [58, 195] on select "Select Service Product Membership Package Voucher Prepaid Gift Card" at bounding box center [58, 196] width 48 height 12
click at [34, 190] on select "Select Service Product Membership Package Voucher Prepaid Gift Card" at bounding box center [58, 196] width 48 height 12
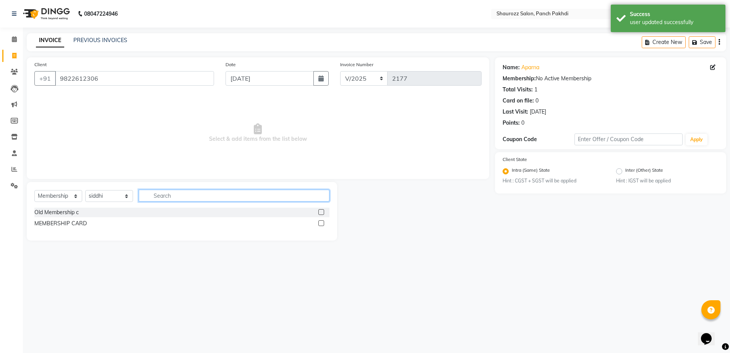
click at [178, 196] on input "text" at bounding box center [234, 196] width 191 height 12
click at [320, 223] on label at bounding box center [321, 223] width 6 height 6
click at [320, 223] on input "checkbox" at bounding box center [320, 223] width 5 height 5
select select "select"
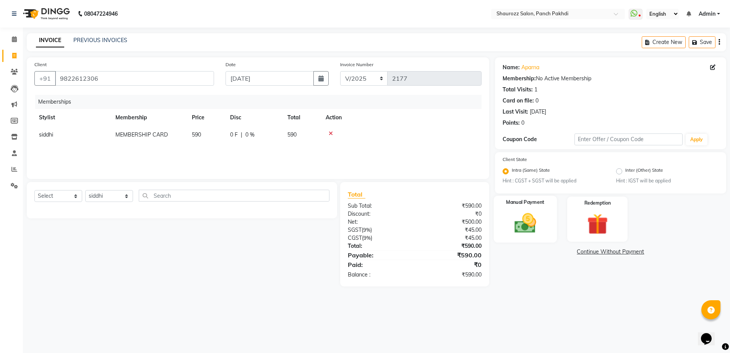
click at [518, 231] on img at bounding box center [526, 223] width 36 height 25
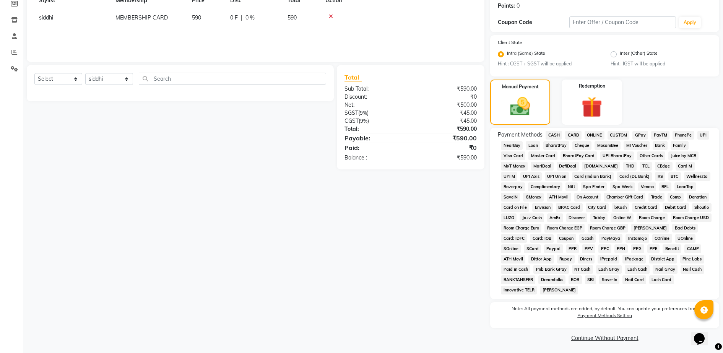
scroll to position [119, 0]
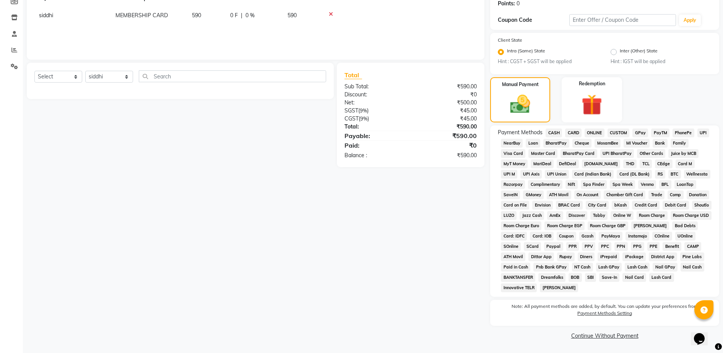
click at [635, 130] on span "GPay" at bounding box center [640, 132] width 16 height 9
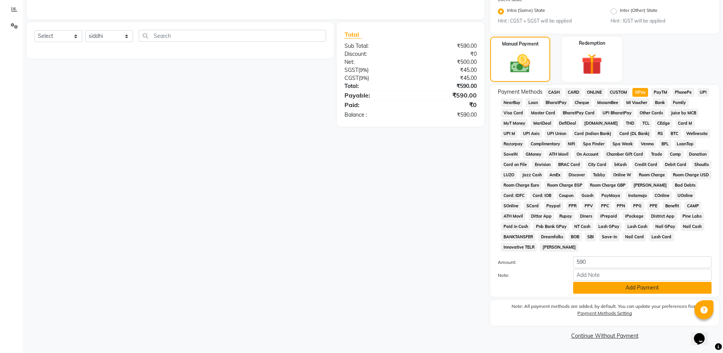
click at [588, 293] on button "Add Payment" at bounding box center [642, 288] width 138 height 12
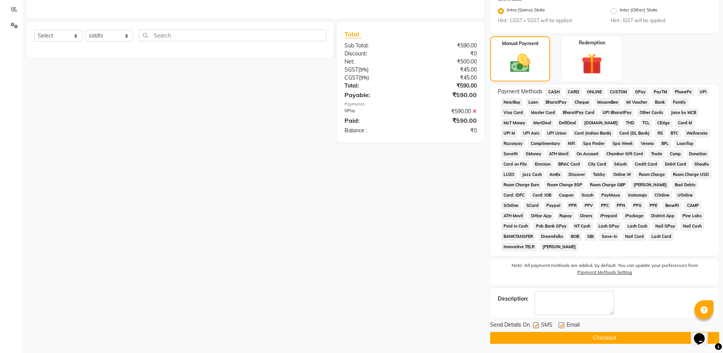
scroll to position [162, 0]
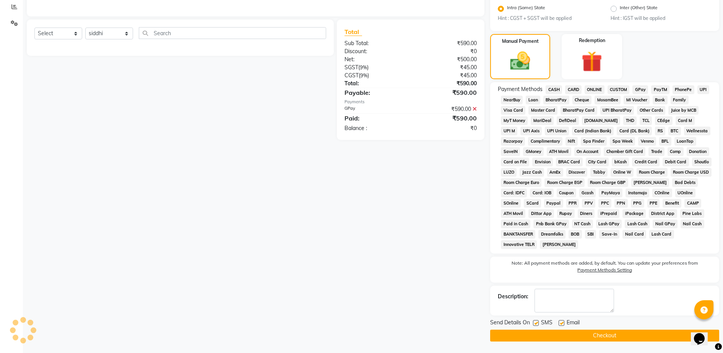
click at [596, 336] on button "Checkout" at bounding box center [604, 336] width 229 height 12
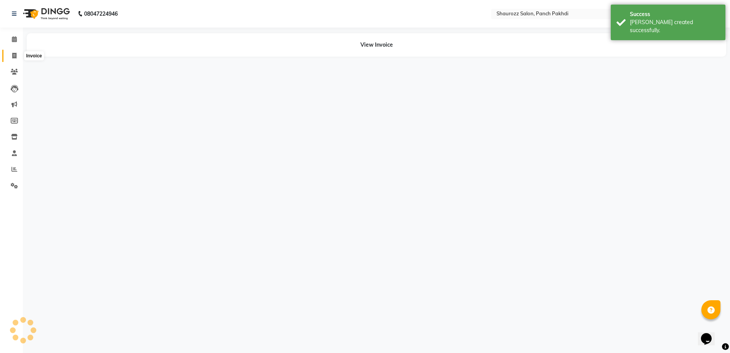
click at [13, 57] on icon at bounding box center [14, 56] width 4 height 6
select select "485"
select select "service"
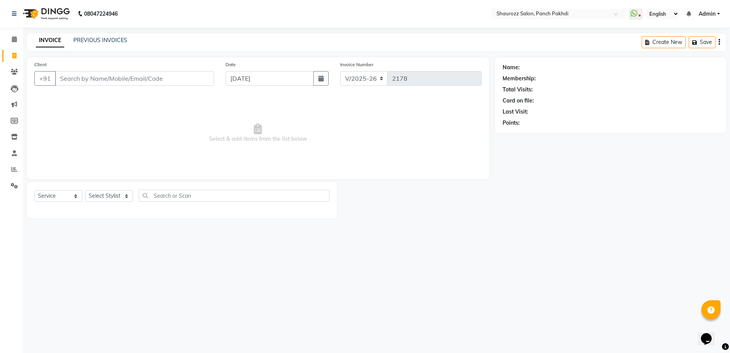
click at [125, 74] on input "Client" at bounding box center [134, 78] width 159 height 15
click at [262, 76] on input "[DATE]" at bounding box center [270, 78] width 88 height 15
select select "9"
select select "2025"
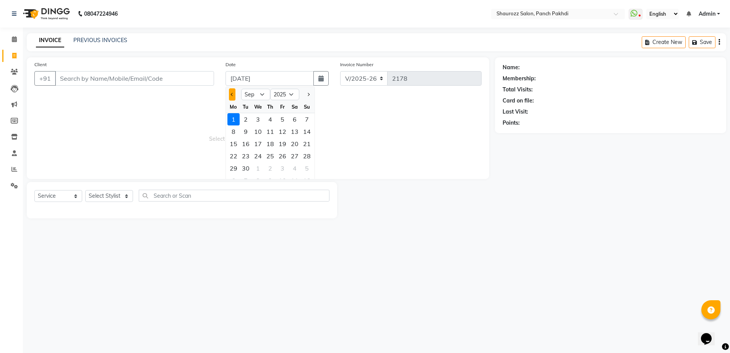
click at [235, 93] on button "Previous month" at bounding box center [232, 94] width 6 height 12
select select "8"
click at [294, 170] on div "30" at bounding box center [295, 168] width 12 height 12
type input "30-08-2025"
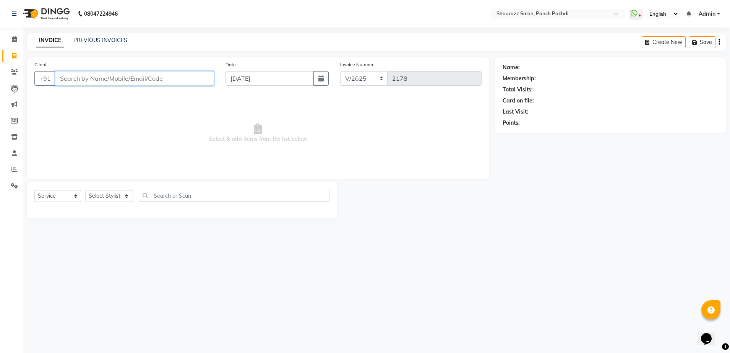
click at [143, 78] on input "Client" at bounding box center [134, 78] width 159 height 15
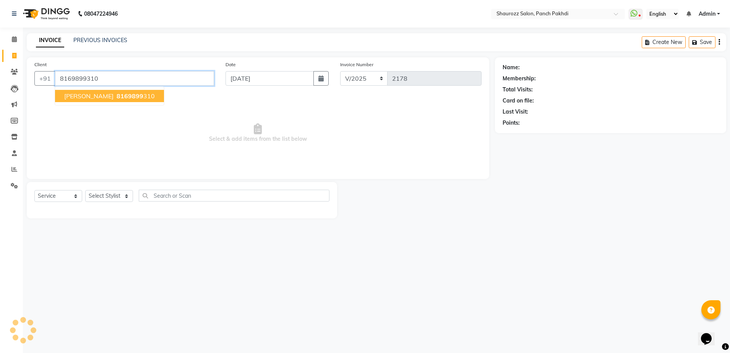
type input "8169899310"
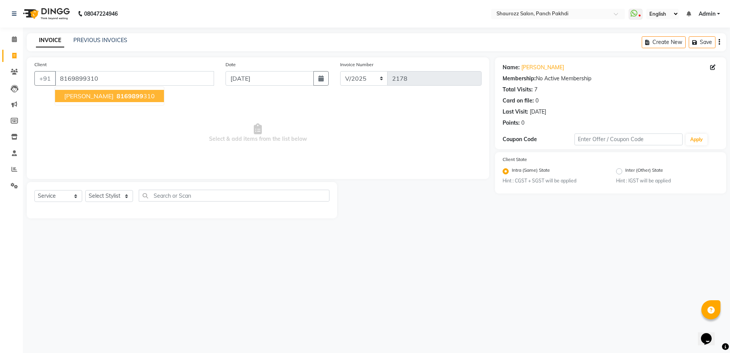
click at [94, 97] on span "Jinit Parekh" at bounding box center [88, 96] width 49 height 8
drag, startPoint x: 100, startPoint y: 188, endPoint x: 97, endPoint y: 198, distance: 9.9
click at [97, 198] on div "Select Service Product Membership Package Voucher Prepaid Gift Card Select Styl…" at bounding box center [182, 200] width 310 height 36
click at [97, 196] on select "Select Stylist [PERSON_NAME] [PERSON_NAME] [PERSON_NAME] [PERSON_NAME] Salon Sa…" at bounding box center [109, 196] width 48 height 12
select select "14040"
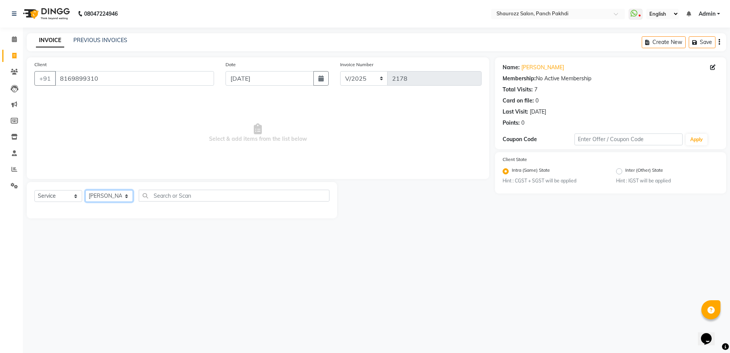
click at [85, 190] on select "Select Stylist [PERSON_NAME] [PERSON_NAME] [PERSON_NAME] [PERSON_NAME] Salon Sa…" at bounding box center [109, 196] width 48 height 12
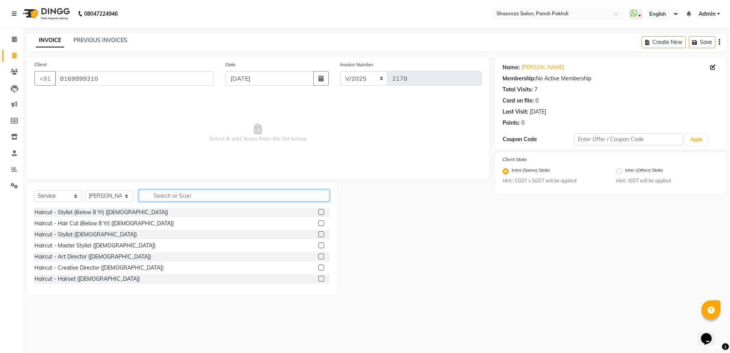
click at [172, 200] on input "text" at bounding box center [234, 196] width 191 height 12
type input "cut"
click at [318, 233] on label at bounding box center [321, 234] width 6 height 6
click at [318, 233] on input "checkbox" at bounding box center [320, 234] width 5 height 5
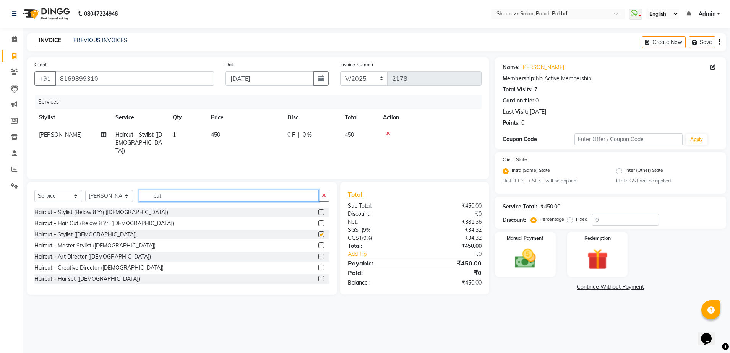
click at [207, 191] on input "cut" at bounding box center [229, 196] width 180 height 12
checkbox input "false"
type input "c"
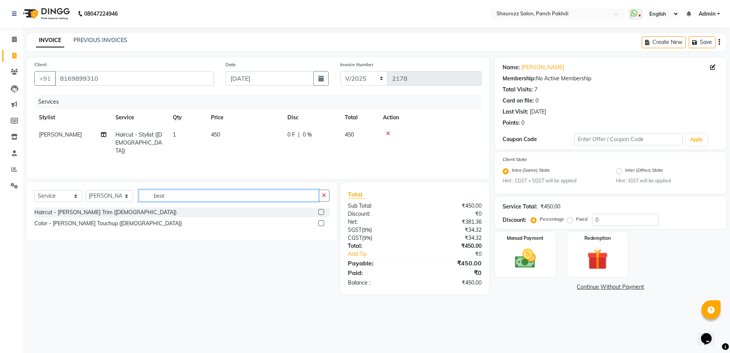
type input "bear"
click at [320, 212] on label at bounding box center [321, 212] width 6 height 6
click at [320, 212] on input "checkbox" at bounding box center [320, 212] width 5 height 5
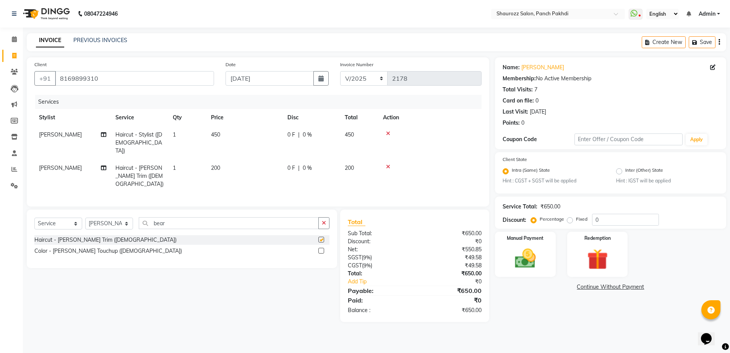
checkbox input "false"
click at [226, 139] on td "450" at bounding box center [244, 142] width 76 height 33
select select "14040"
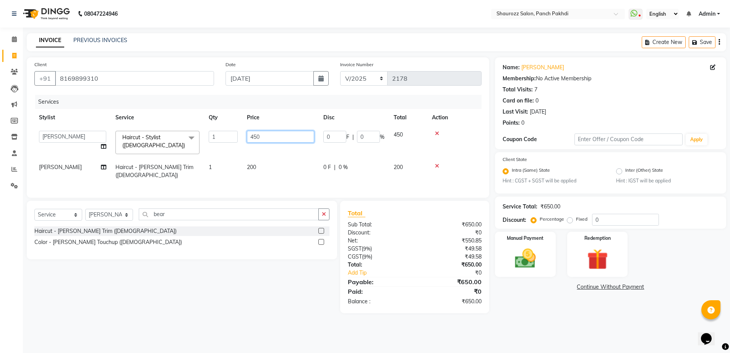
click at [289, 142] on input "450" at bounding box center [280, 137] width 67 height 12
type input "400"
click at [290, 108] on div "Services Stylist Service Qty Price Disc Total Action Amar Sawale Anita Singh Ka…" at bounding box center [257, 142] width 447 height 95
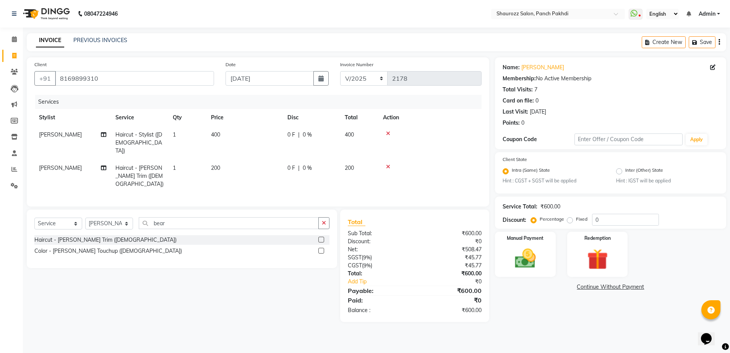
click at [166, 159] on td "Haircut - [PERSON_NAME] Trim ([DEMOGRAPHIC_DATA])" at bounding box center [139, 175] width 57 height 33
select select "14040"
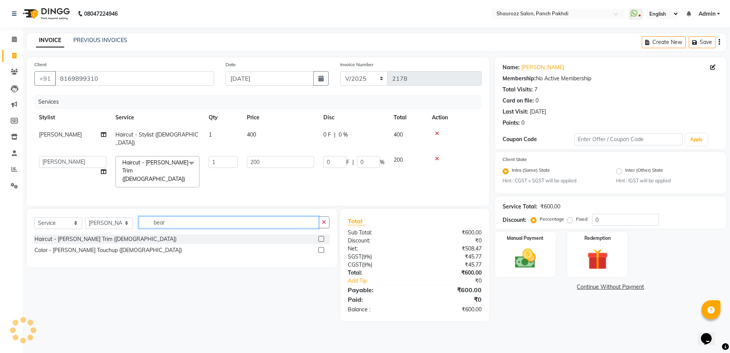
click at [176, 216] on input "bear" at bounding box center [229, 222] width 180 height 12
type input "b"
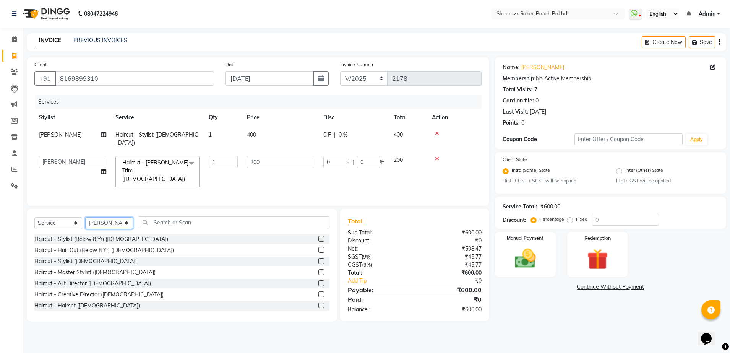
click at [123, 218] on select "Select Stylist [PERSON_NAME] [PERSON_NAME] [PERSON_NAME] [PERSON_NAME] Salon Sa…" at bounding box center [109, 223] width 48 height 12
select select "51992"
click at [85, 217] on select "Select Stylist [PERSON_NAME] [PERSON_NAME] [PERSON_NAME] [PERSON_NAME] Salon Sa…" at bounding box center [109, 223] width 48 height 12
click at [53, 217] on select "Select Service Product Membership Package Voucher Prepaid Gift Card" at bounding box center [58, 223] width 48 height 12
click at [34, 217] on select "Select Service Product Membership Package Voucher Prepaid Gift Card" at bounding box center [58, 223] width 48 height 12
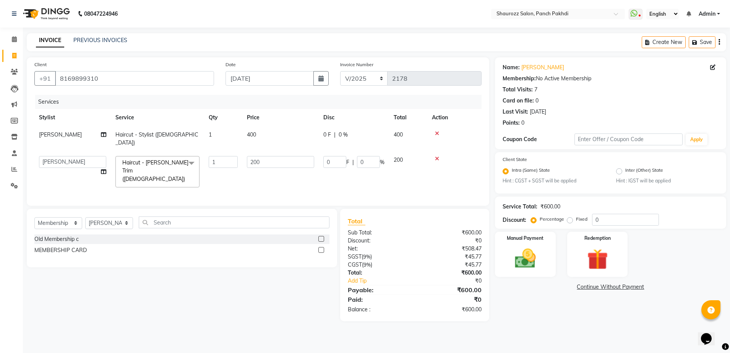
click at [320, 247] on label at bounding box center [321, 250] width 6 height 6
click at [320, 248] on input "checkbox" at bounding box center [320, 250] width 5 height 5
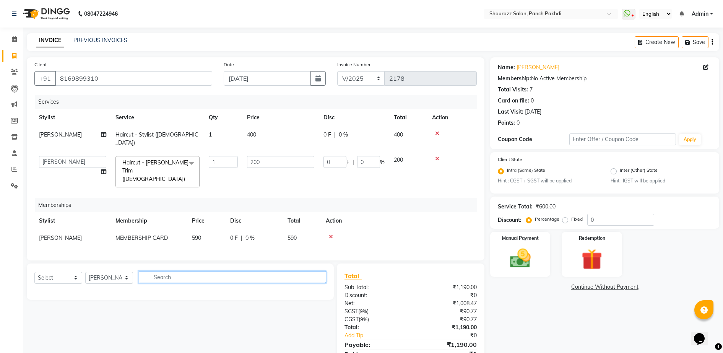
click at [190, 271] on input "text" at bounding box center [232, 277] width 187 height 12
click at [73, 272] on select "Select Service Product Package Voucher Prepaid Gift Card" at bounding box center [58, 278] width 48 height 12
select select "service"
click at [34, 272] on select "Select Service Product Package Voucher Prepaid Gift Card" at bounding box center [58, 278] width 48 height 12
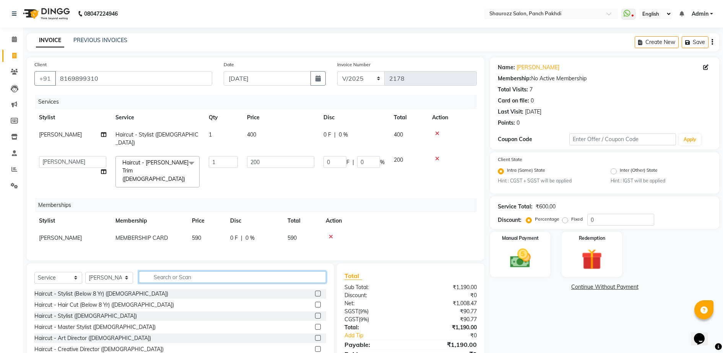
click at [231, 271] on input "text" at bounding box center [232, 277] width 187 height 12
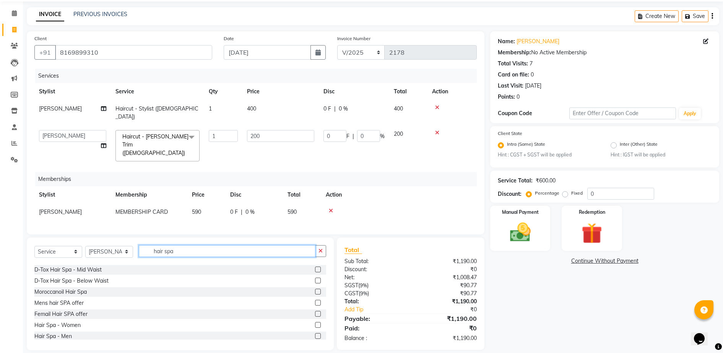
scroll to position [45, 0]
type input "hair spa"
click at [307, 317] on div "Hair Spa - Women" at bounding box center [180, 322] width 292 height 10
click at [315, 319] on label at bounding box center [318, 322] width 6 height 6
click at [315, 320] on input "checkbox" at bounding box center [317, 322] width 5 height 5
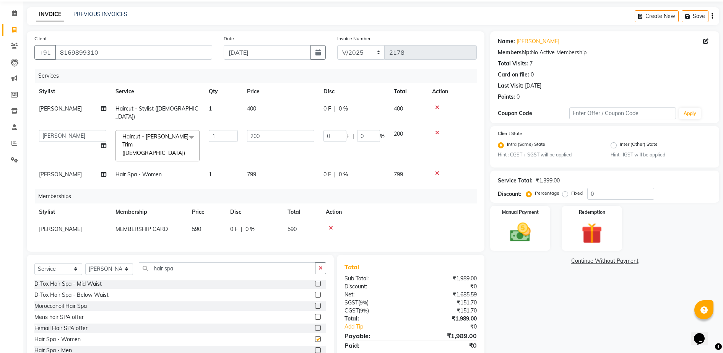
checkbox input "false"
click at [213, 262] on input "hair spa" at bounding box center [227, 268] width 177 height 12
type input "h"
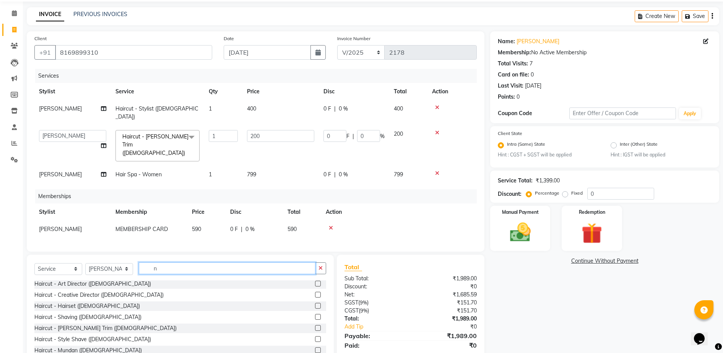
scroll to position [0, 0]
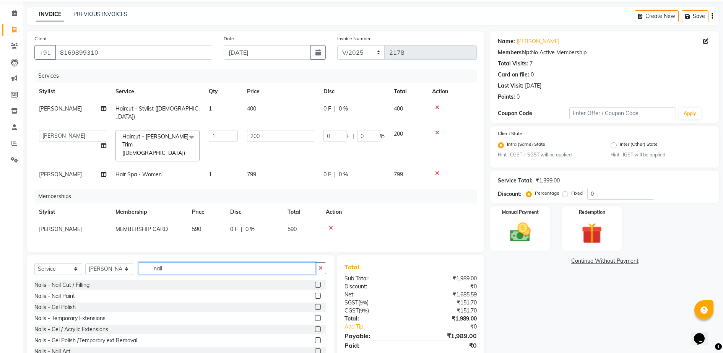
type input "nail"
click at [307, 291] on div "Nails - Nail Paint" at bounding box center [180, 296] width 292 height 10
click at [315, 293] on label at bounding box center [318, 296] width 6 height 6
click at [315, 294] on input "checkbox" at bounding box center [317, 296] width 5 height 5
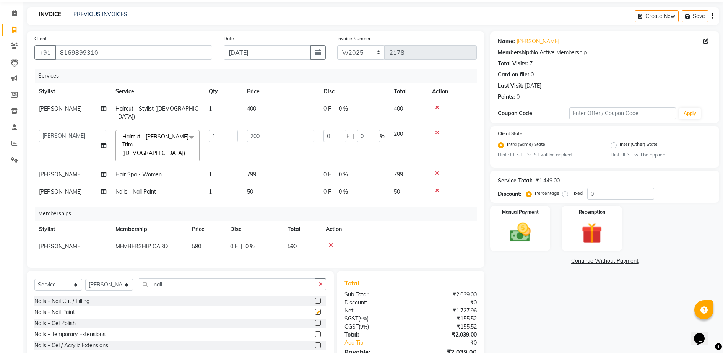
checkbox input "false"
click at [256, 183] on td "50" at bounding box center [280, 191] width 76 height 17
select select "51992"
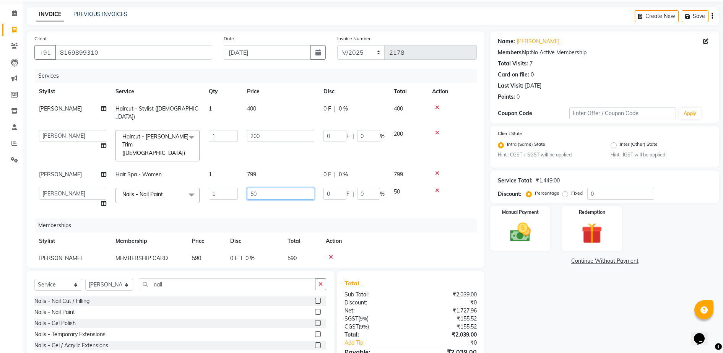
click at [272, 188] on input "50" at bounding box center [280, 194] width 67 height 12
type input "5"
type input "100"
click at [290, 166] on td "799" at bounding box center [280, 174] width 76 height 17
select select "51992"
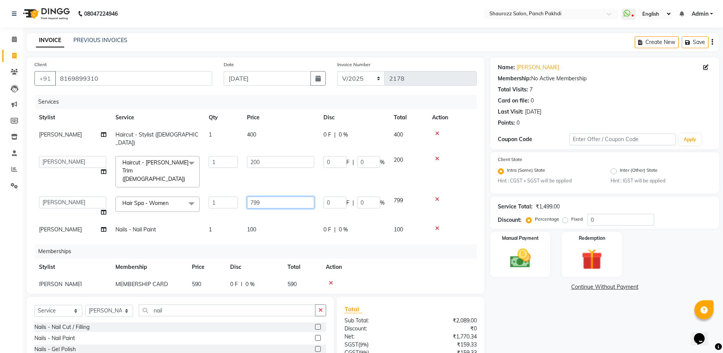
click at [286, 196] on input "799" at bounding box center [280, 202] width 67 height 12
type input "7"
type input "1500"
click at [283, 169] on td "200" at bounding box center [280, 171] width 76 height 41
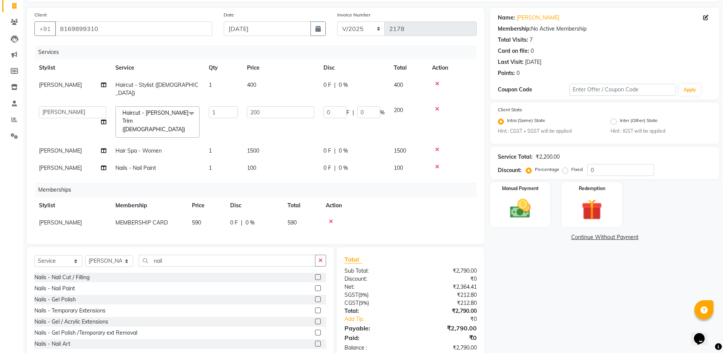
scroll to position [60, 0]
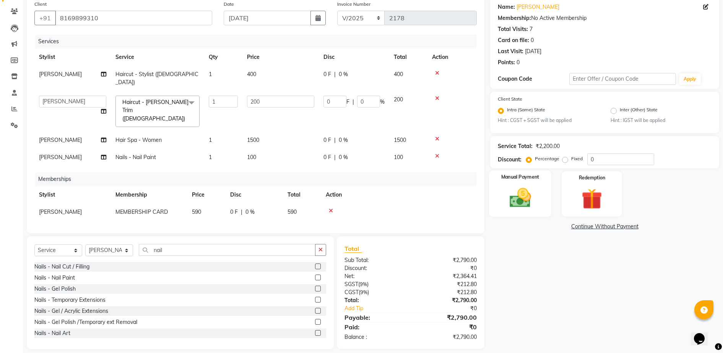
click at [529, 199] on img at bounding box center [520, 198] width 35 height 25
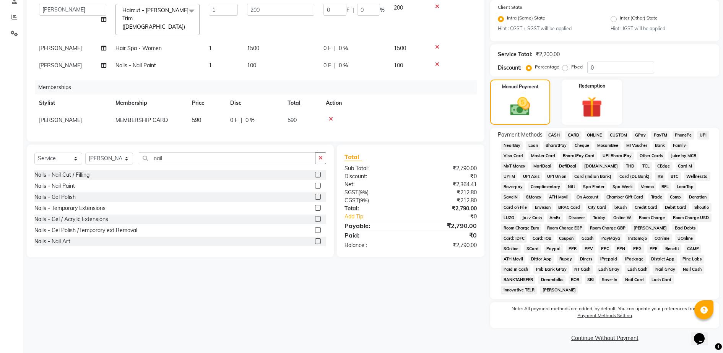
scroll to position [154, 0]
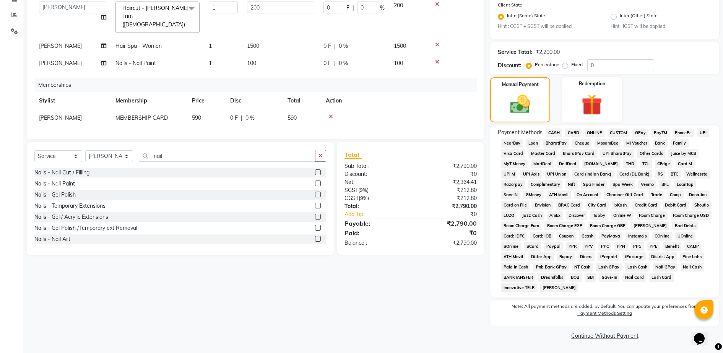
click at [642, 134] on span "GPay" at bounding box center [640, 132] width 16 height 9
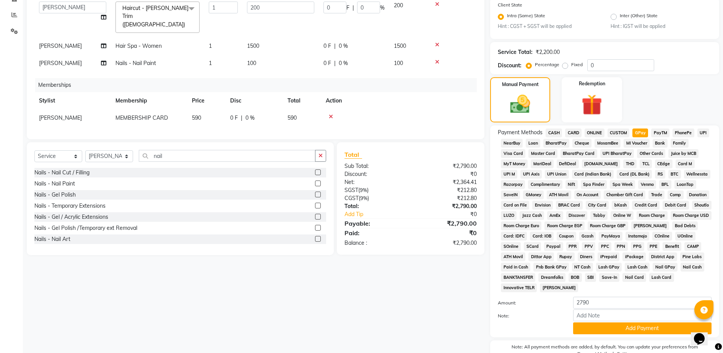
click at [555, 129] on span "CASH" at bounding box center [554, 132] width 16 height 9
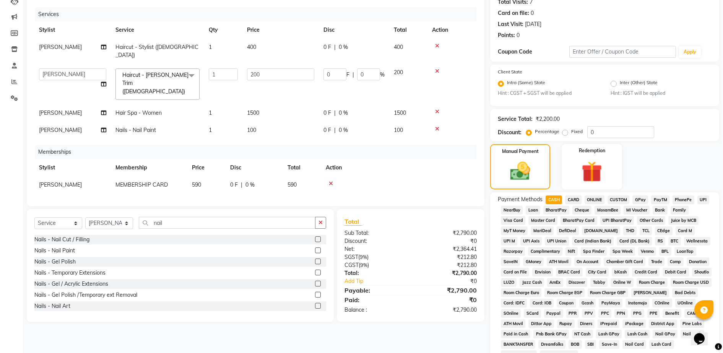
scroll to position [195, 0]
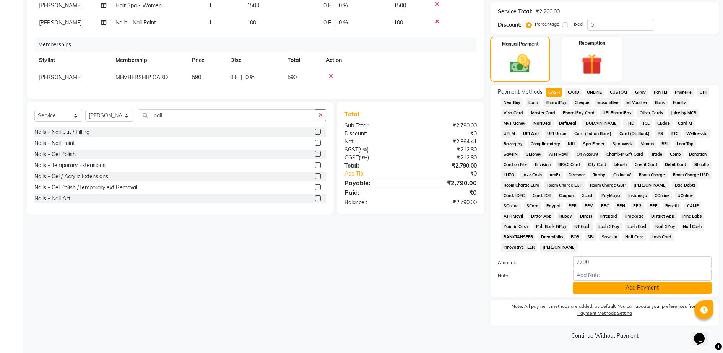
click at [624, 283] on button "Add Payment" at bounding box center [642, 288] width 138 height 12
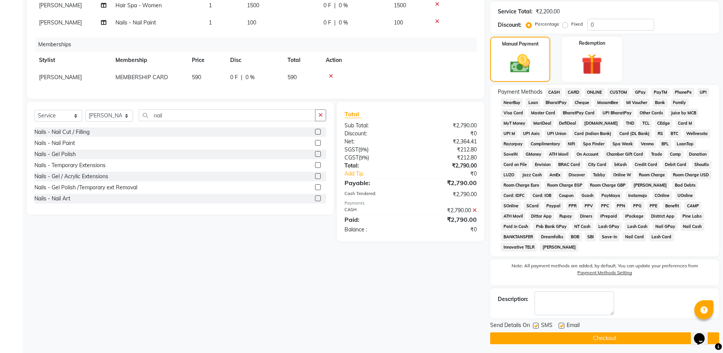
scroll to position [198, 0]
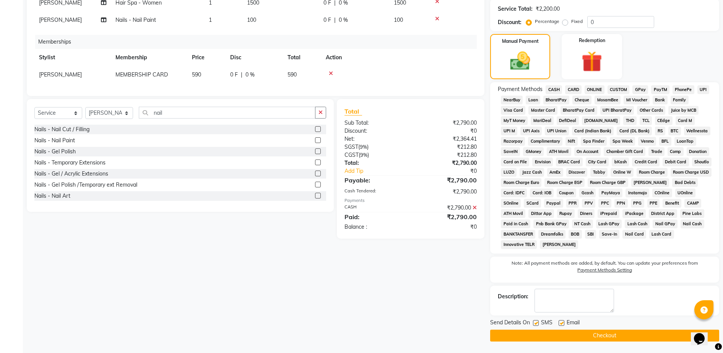
click at [625, 335] on button "Checkout" at bounding box center [604, 336] width 229 height 12
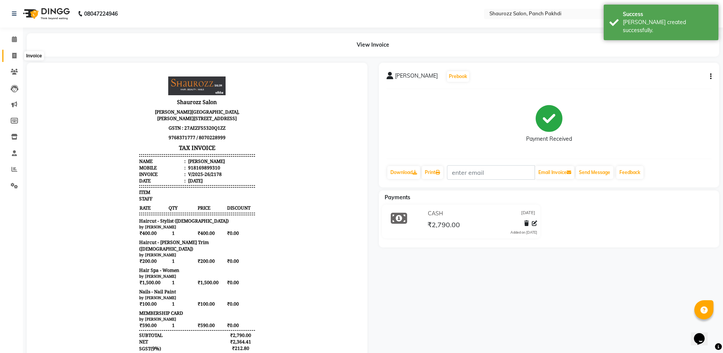
click at [16, 55] on icon at bounding box center [14, 56] width 4 height 6
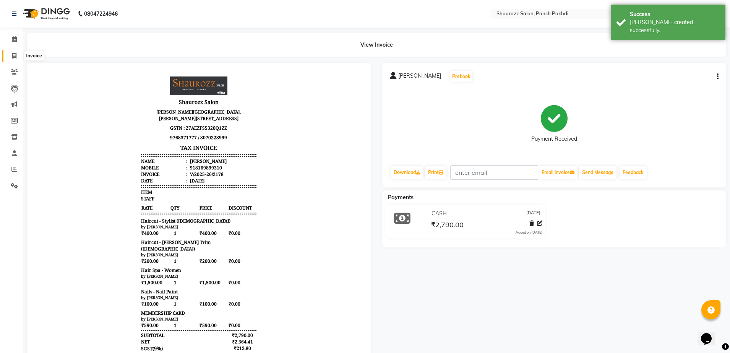
select select "485"
select select "service"
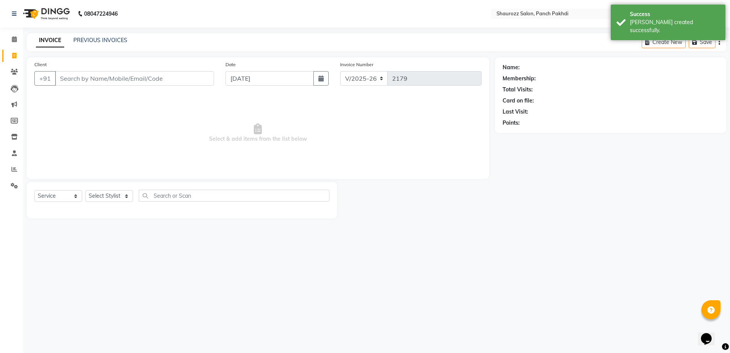
click at [111, 76] on input "Client" at bounding box center [134, 78] width 159 height 15
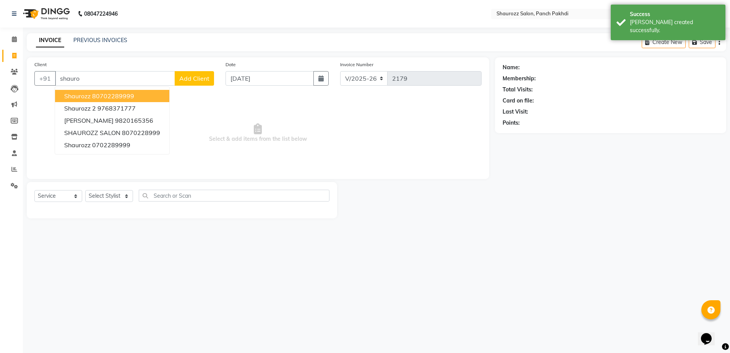
click at [74, 99] on span "shaurozz" at bounding box center [77, 96] width 26 height 8
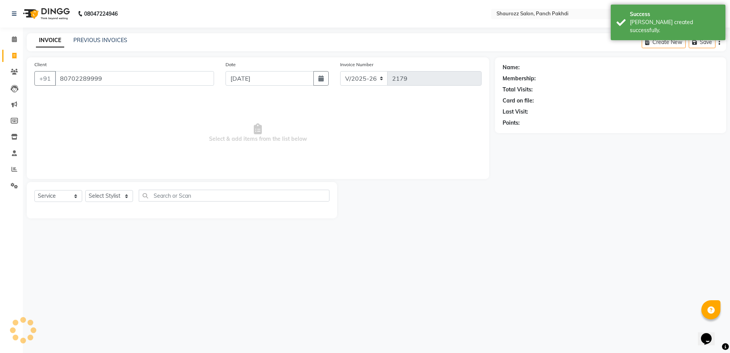
type input "80702289999"
select select "1: Object"
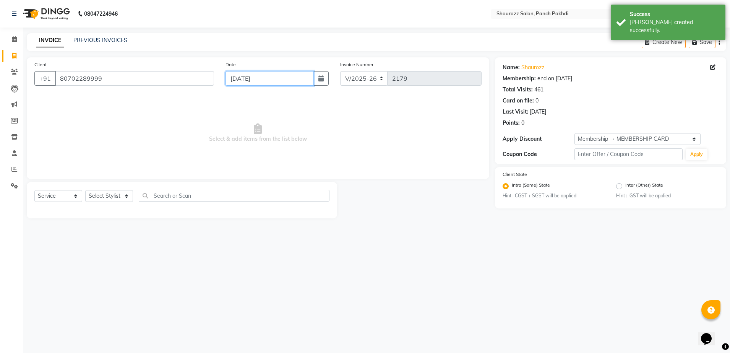
click at [253, 76] on input "[DATE]" at bounding box center [270, 78] width 88 height 15
select select "9"
select select "2025"
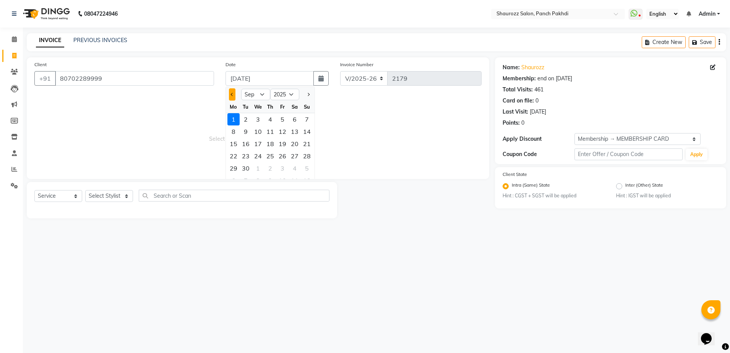
click at [233, 97] on button "Previous month" at bounding box center [232, 94] width 6 height 12
select select "8"
click at [296, 169] on div "30" at bounding box center [295, 168] width 12 height 12
type input "30-08-2025"
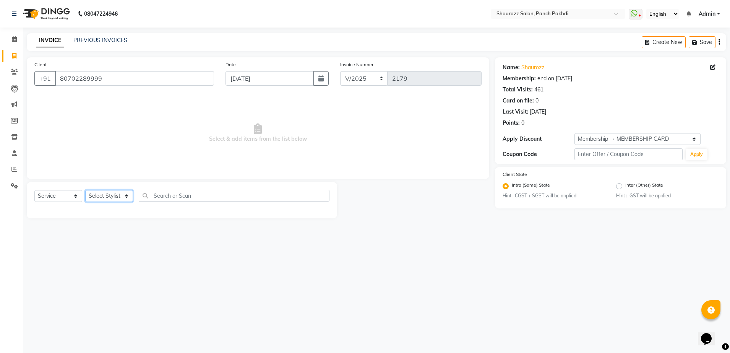
click at [116, 198] on select "Select Stylist [PERSON_NAME] [PERSON_NAME] [PERSON_NAME] [PERSON_NAME] Salon Sa…" at bounding box center [109, 196] width 48 height 12
select select "77722"
click at [85, 190] on select "Select Stylist [PERSON_NAME] [PERSON_NAME] [PERSON_NAME] [PERSON_NAME] Salon Sa…" at bounding box center [109, 196] width 48 height 12
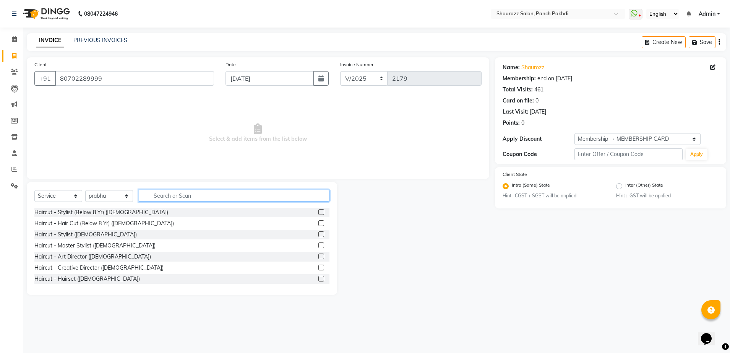
click at [168, 193] on input "text" at bounding box center [234, 196] width 191 height 12
click at [198, 195] on input "text" at bounding box center [234, 196] width 191 height 12
type input "a"
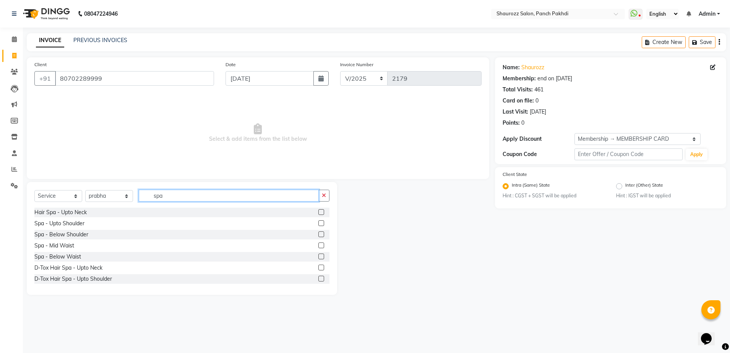
type input "spa"
click at [318, 235] on label at bounding box center [321, 234] width 6 height 6
click at [318, 235] on input "checkbox" at bounding box center [320, 234] width 5 height 5
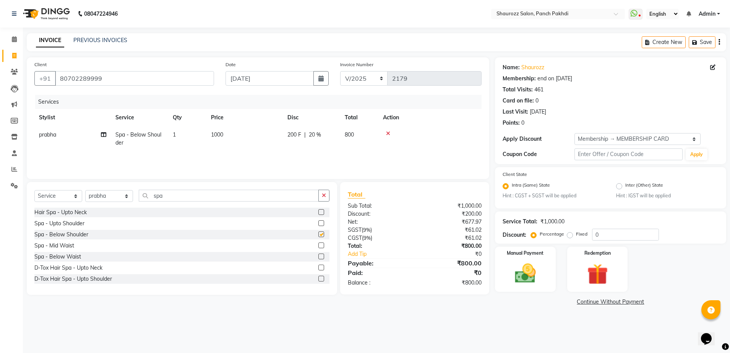
checkbox input "false"
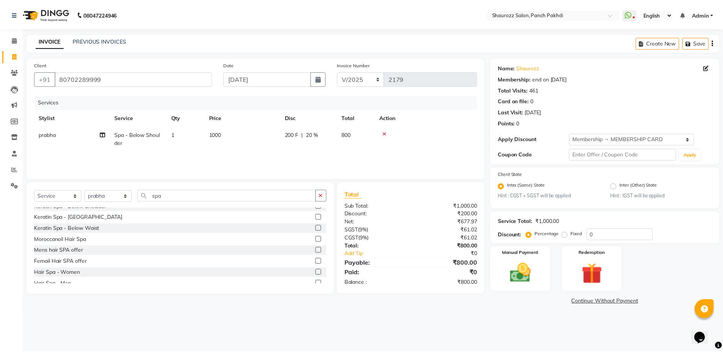
scroll to position [145, 0]
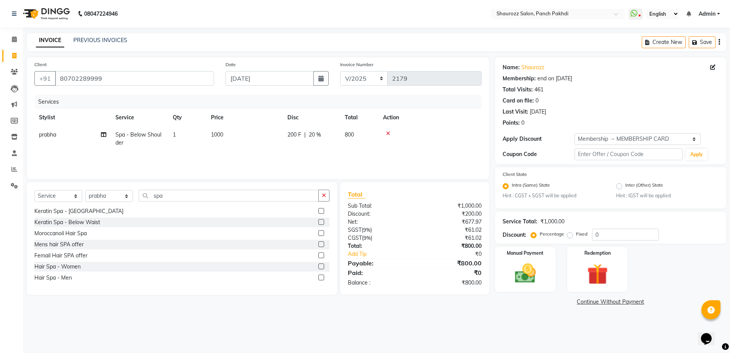
click at [318, 266] on label at bounding box center [321, 266] width 6 height 6
click at [318, 266] on input "checkbox" at bounding box center [320, 266] width 5 height 5
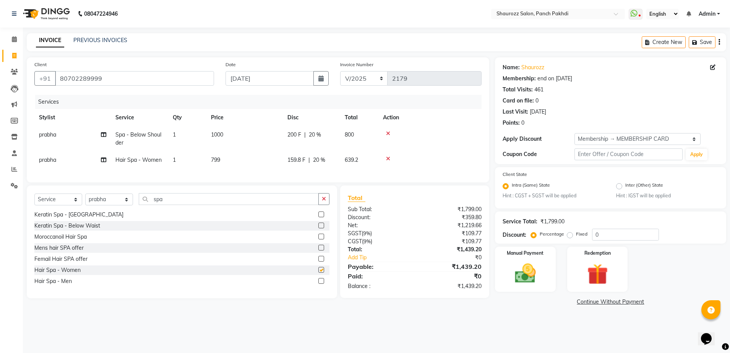
checkbox input "false"
click at [389, 132] on icon at bounding box center [388, 133] width 4 height 5
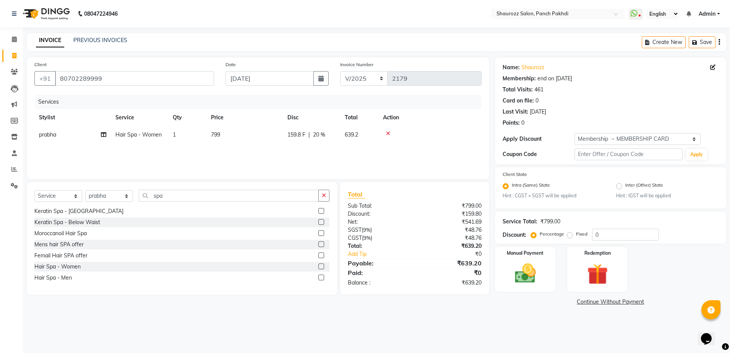
click at [218, 133] on span "799" at bounding box center [215, 134] width 9 height 7
select select "77722"
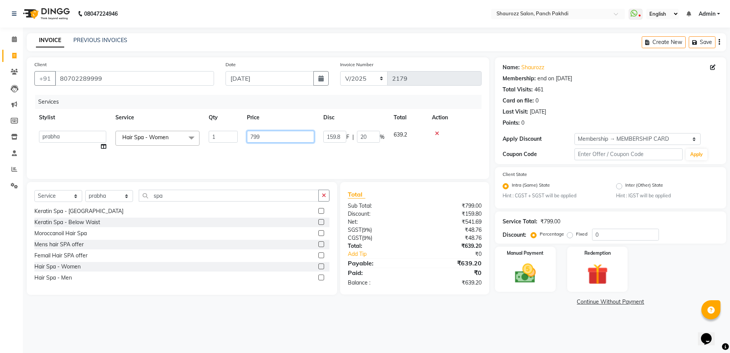
click at [268, 136] on input "799" at bounding box center [280, 137] width 67 height 12
type input "7"
type input "1000"
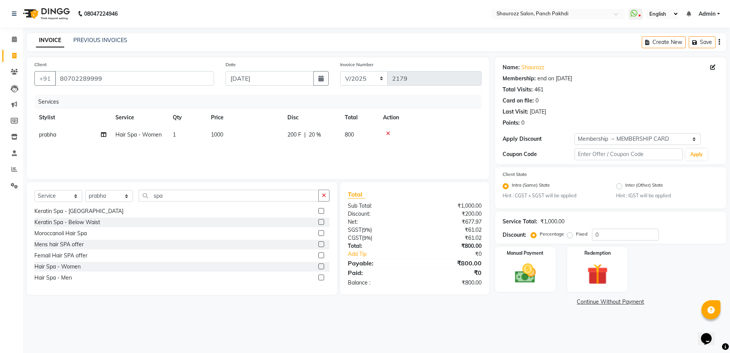
click at [271, 126] on td "1000" at bounding box center [244, 134] width 76 height 17
select select "77722"
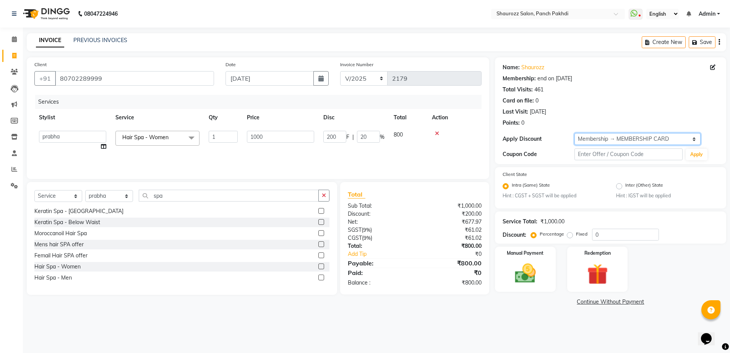
drag, startPoint x: 606, startPoint y: 138, endPoint x: 605, endPoint y: 145, distance: 6.6
click at [606, 139] on select "Select Membership → MEMBERSHIP CARD" at bounding box center [638, 139] width 126 height 12
select select "0:"
click at [575, 133] on select "Select Membership → MEMBERSHIP CARD" at bounding box center [638, 139] width 126 height 12
type input "0"
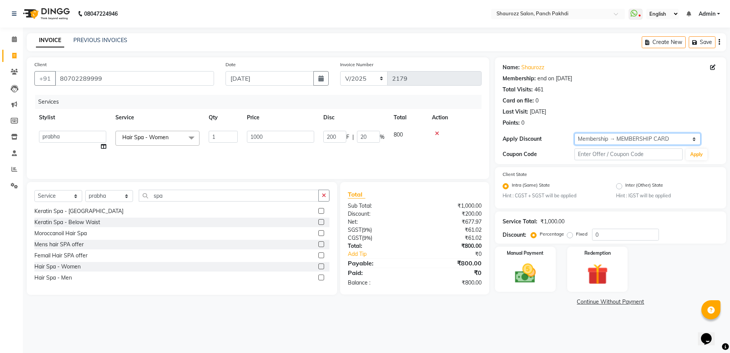
type input "0"
click at [513, 268] on img at bounding box center [526, 273] width 36 height 25
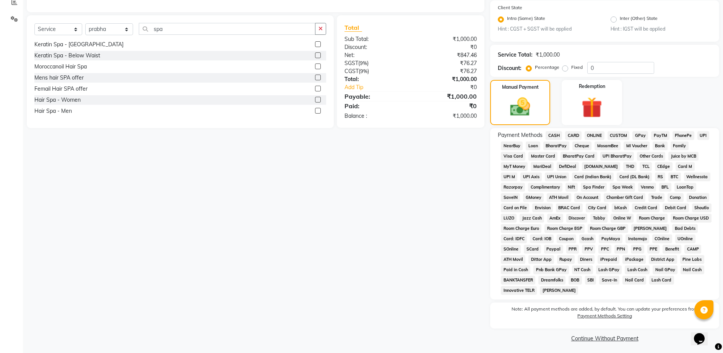
scroll to position [169, 0]
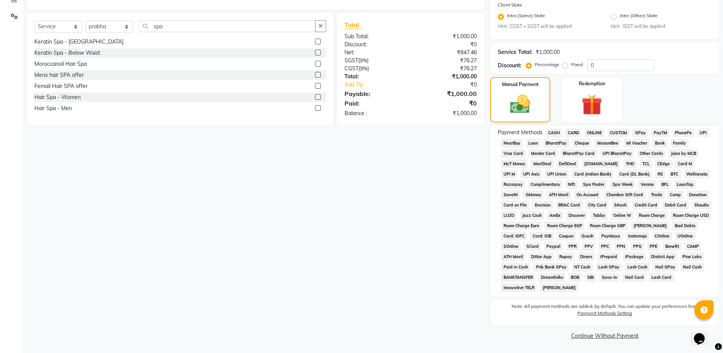
drag, startPoint x: 641, startPoint y: 133, endPoint x: 642, endPoint y: 141, distance: 8.1
click at [642, 134] on span "GPay" at bounding box center [640, 132] width 16 height 9
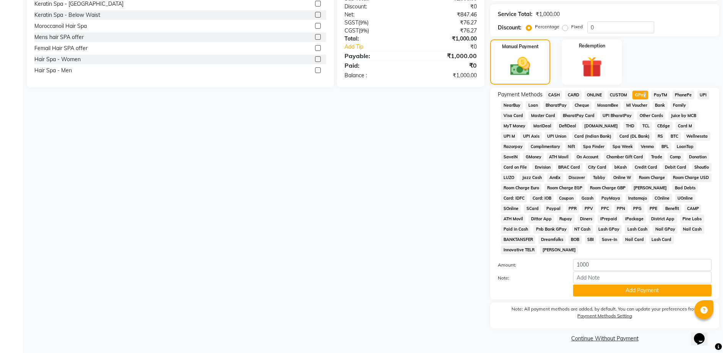
scroll to position [210, 0]
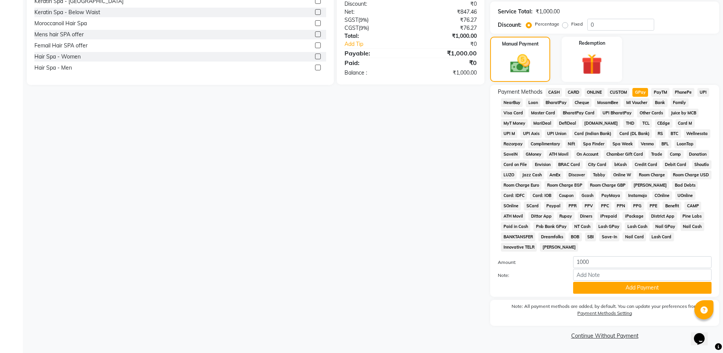
click at [643, 294] on div "Payment Methods CASH CARD ONLINE CUSTOM GPay PayTM PhonePe UPI NearBuy Loan Bha…" at bounding box center [604, 191] width 229 height 212
click at [644, 289] on button "Add Payment" at bounding box center [642, 288] width 138 height 12
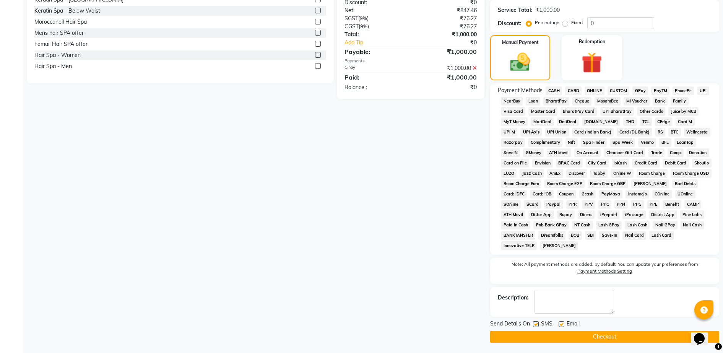
scroll to position [213, 0]
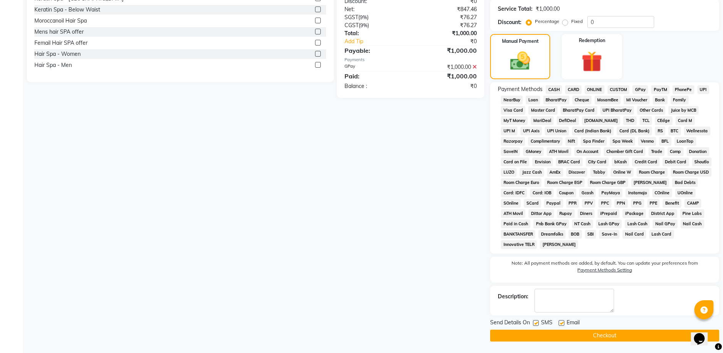
click at [601, 339] on button "Checkout" at bounding box center [604, 336] width 229 height 12
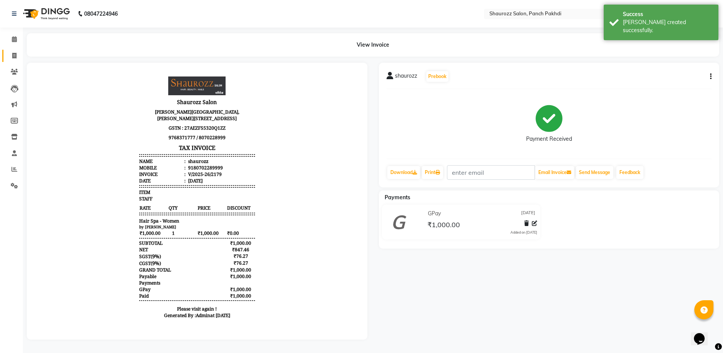
click at [11, 50] on link "Invoice" at bounding box center [11, 56] width 18 height 13
select select "service"
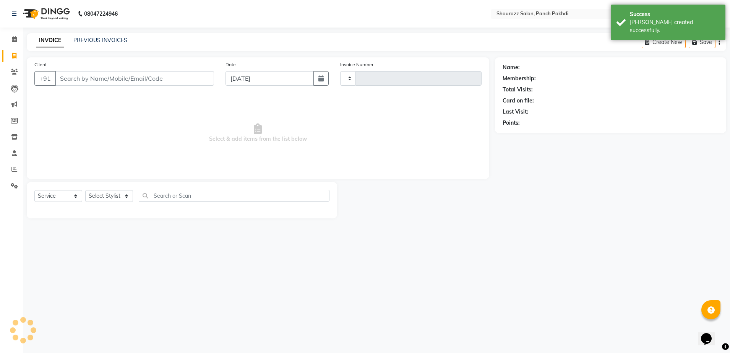
type input "2180"
select select "485"
click at [97, 83] on input "Client" at bounding box center [134, 78] width 159 height 15
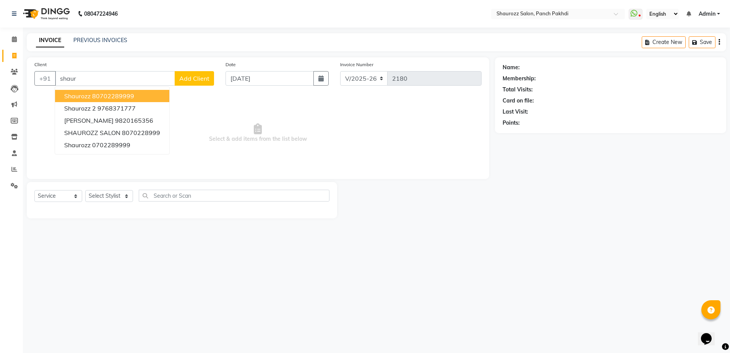
click at [131, 97] on ngb-highlight "80702289999" at bounding box center [113, 96] width 42 height 8
type input "80702289999"
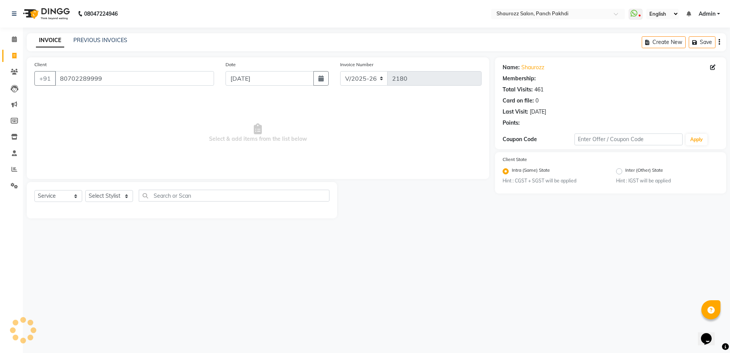
select select "1: Object"
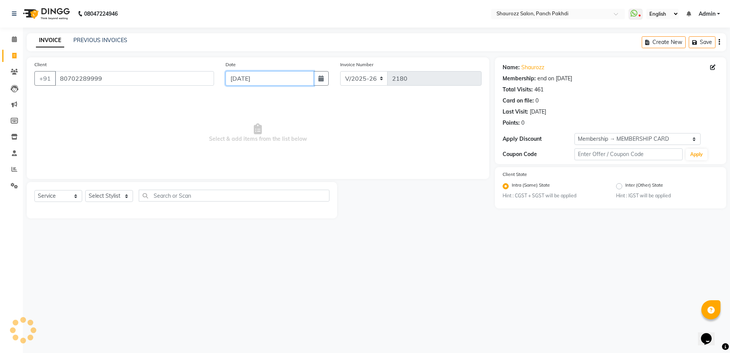
click at [278, 78] on input "[DATE]" at bounding box center [270, 78] width 88 height 15
select select "9"
select select "2025"
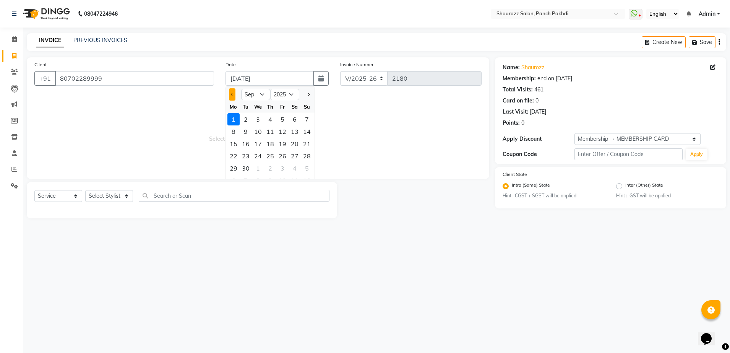
click at [232, 95] on span "Previous month" at bounding box center [232, 94] width 3 height 3
select select "8"
click at [295, 168] on div "30" at bounding box center [295, 168] width 12 height 12
type input "30-08-2025"
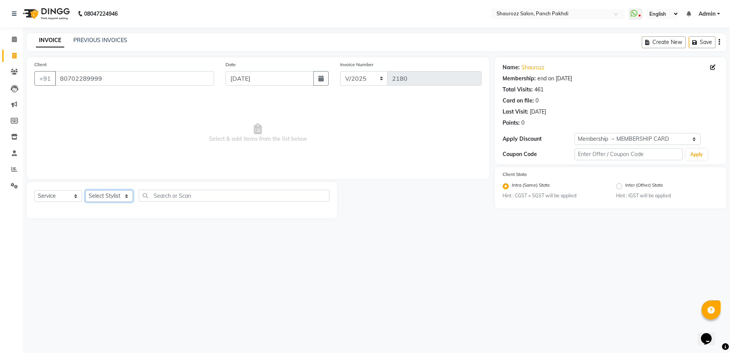
click at [121, 194] on select "Select Stylist [PERSON_NAME] [PERSON_NAME] [PERSON_NAME] [PERSON_NAME] Salon Sa…" at bounding box center [109, 196] width 48 height 12
click at [85, 190] on select "Select Stylist [PERSON_NAME] [PERSON_NAME] [PERSON_NAME] [PERSON_NAME] Salon Sa…" at bounding box center [109, 196] width 48 height 12
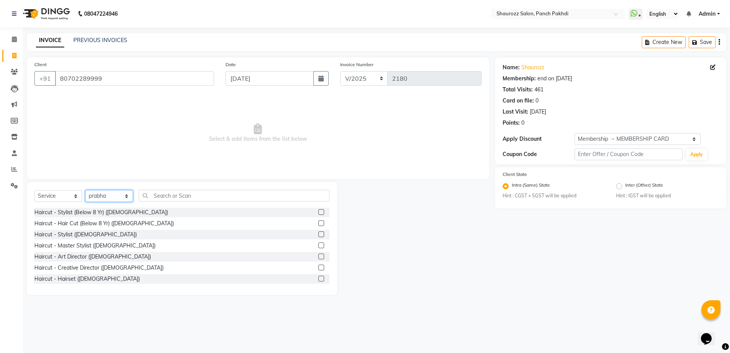
click at [104, 198] on select "Select Stylist [PERSON_NAME] [PERSON_NAME] [PERSON_NAME] [PERSON_NAME] Salon Sa…" at bounding box center [109, 196] width 48 height 12
select select "51992"
click at [85, 190] on select "Select Stylist [PERSON_NAME] [PERSON_NAME] [PERSON_NAME] [PERSON_NAME] Salon Sa…" at bounding box center [109, 196] width 48 height 12
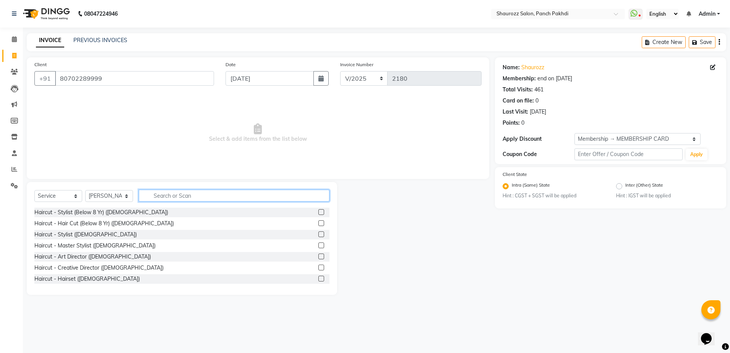
click at [182, 196] on input "text" at bounding box center [234, 196] width 191 height 12
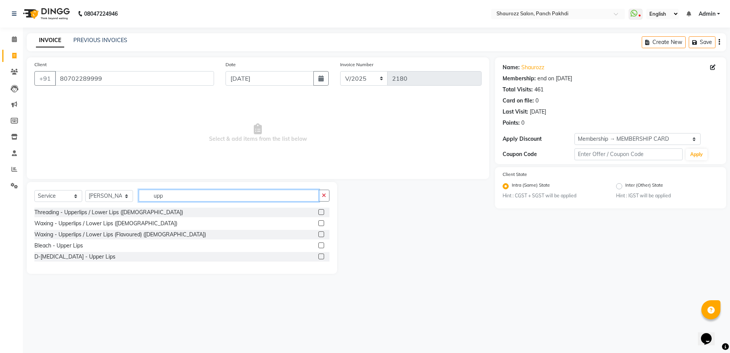
type input "upp"
click at [320, 210] on label at bounding box center [321, 212] width 6 height 6
click at [320, 210] on input "checkbox" at bounding box center [320, 212] width 5 height 5
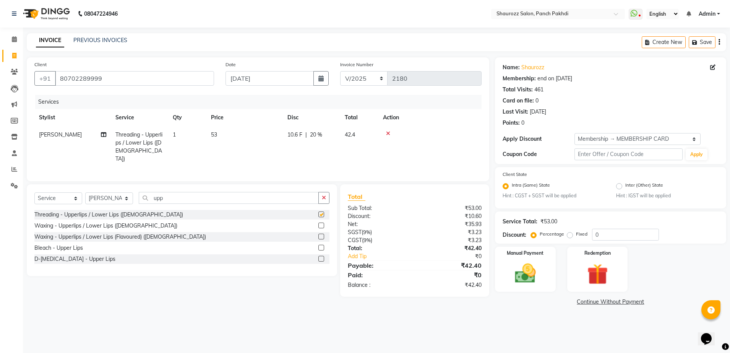
checkbox input "false"
click at [224, 128] on td "53" at bounding box center [244, 146] width 76 height 41
select select "51992"
click at [284, 145] on td "53" at bounding box center [280, 146] width 76 height 41
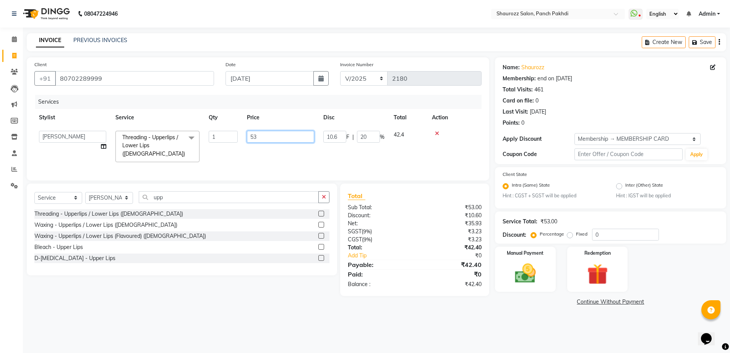
click at [283, 135] on input "53" at bounding box center [280, 137] width 67 height 12
type input "5"
type input "65"
click at [302, 117] on tr "Stylist Service Qty Price Disc Total Action" at bounding box center [257, 117] width 447 height 17
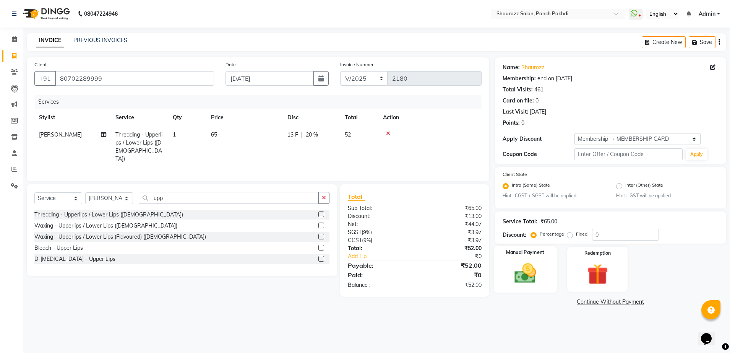
click at [529, 266] on img at bounding box center [526, 273] width 36 height 25
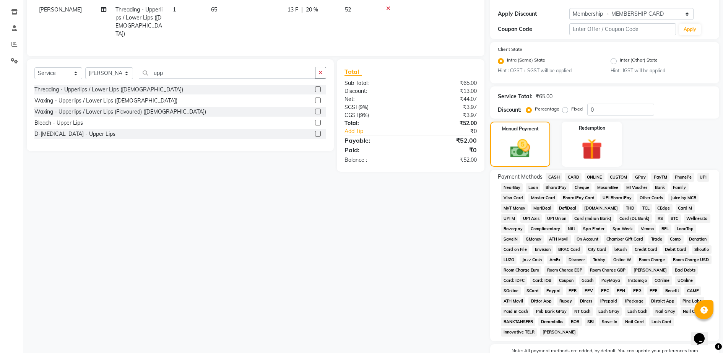
scroll to position [143, 0]
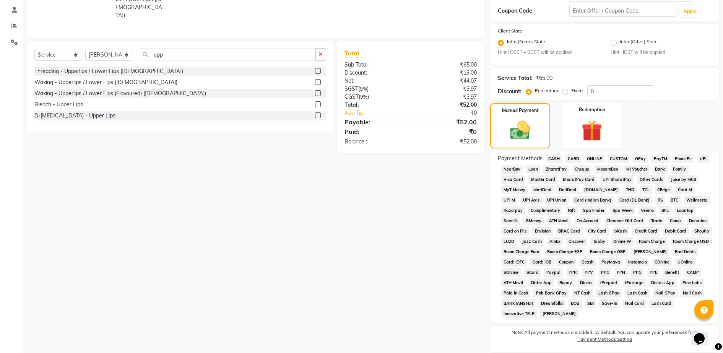
click at [637, 157] on span "GPay" at bounding box center [640, 158] width 16 height 9
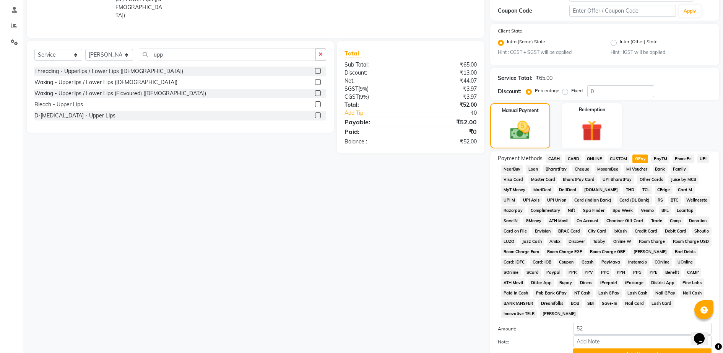
scroll to position [0, 0]
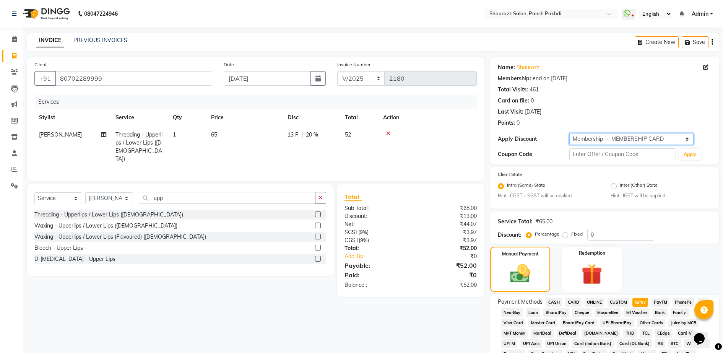
click at [612, 137] on select "Select Membership → MEMBERSHIP CARD" at bounding box center [631, 139] width 125 height 12
select select "0:"
click at [569, 133] on select "Select Membership → MEMBERSHIP CARD" at bounding box center [631, 139] width 125 height 12
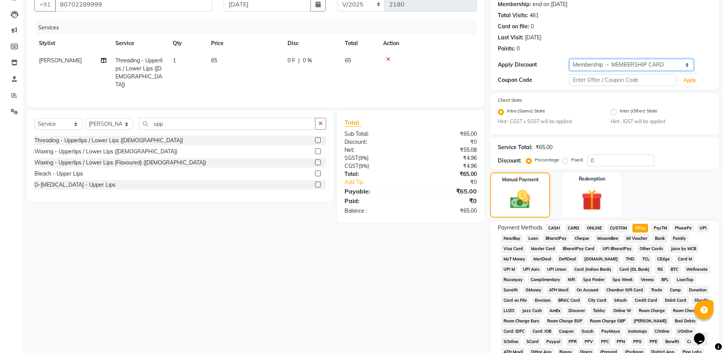
scroll to position [210, 0]
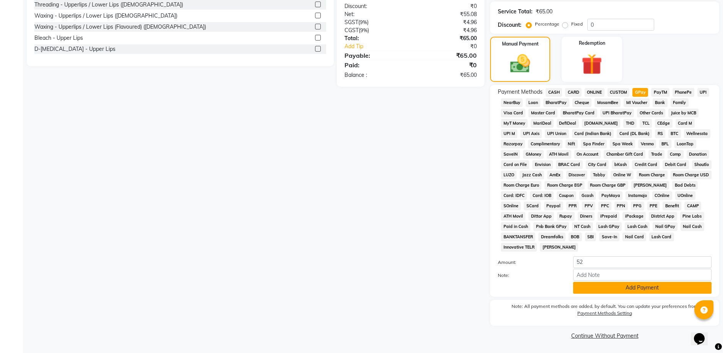
click at [615, 291] on button "Add Payment" at bounding box center [642, 288] width 138 height 12
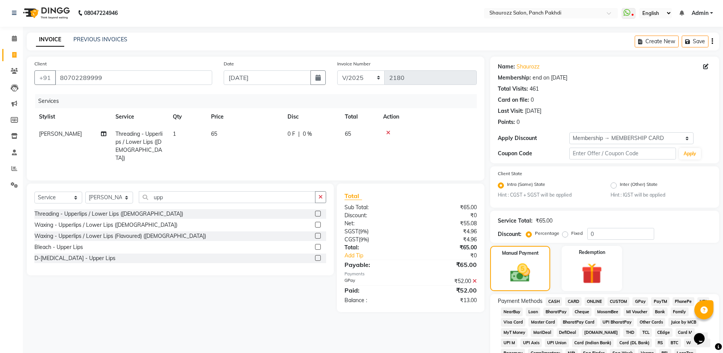
scroll to position [0, 0]
click at [475, 280] on icon at bounding box center [474, 281] width 4 height 5
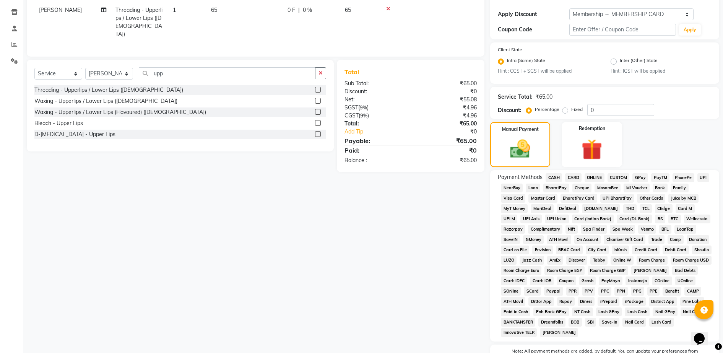
scroll to position [143, 0]
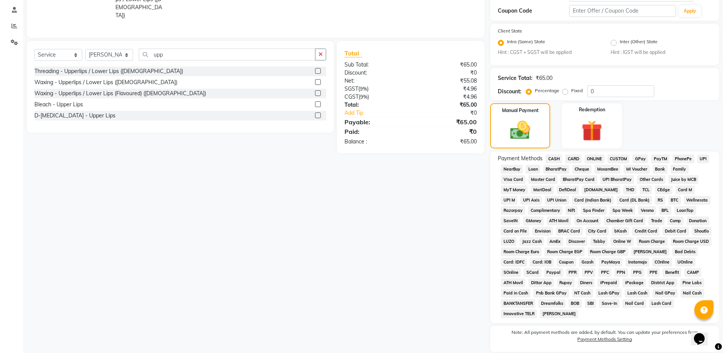
click at [640, 160] on span "GPay" at bounding box center [640, 158] width 16 height 9
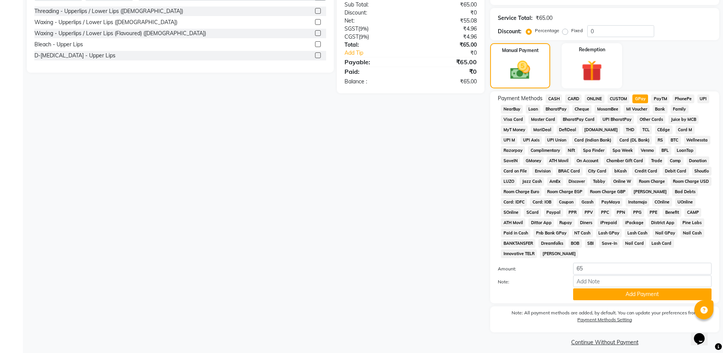
scroll to position [210, 0]
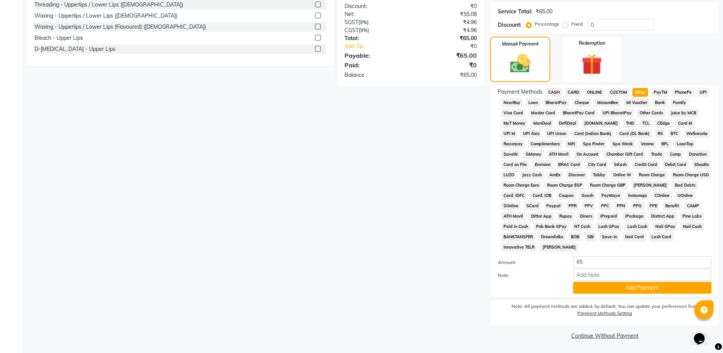
click at [624, 299] on div "Name: Shaurozz Membership: end on 13-07-2026 Total Visits: 461 Card on file: 0 …" at bounding box center [607, 94] width 235 height 494
click at [625, 289] on button "Add Payment" at bounding box center [642, 288] width 138 height 12
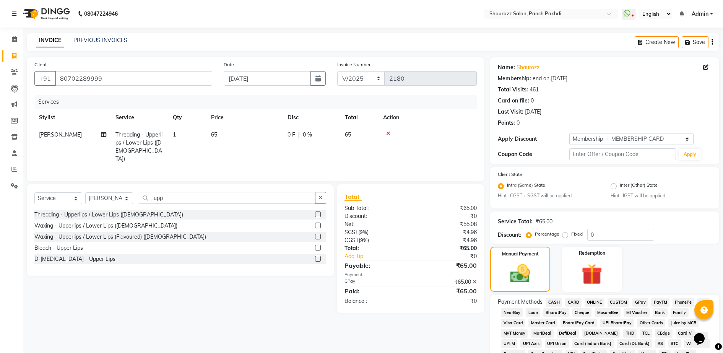
scroll to position [213, 0]
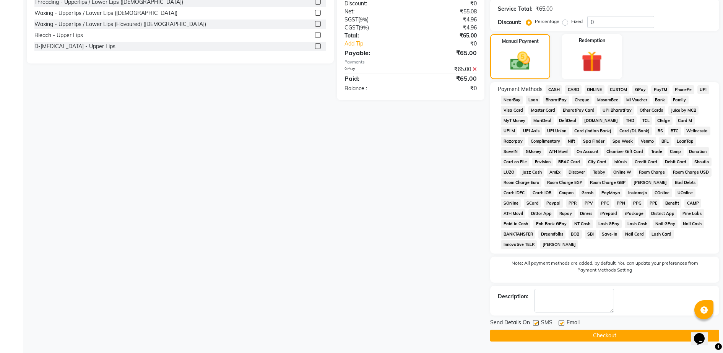
click at [608, 330] on button "Checkout" at bounding box center [604, 336] width 229 height 12
click at [615, 337] on button "Checkout" at bounding box center [604, 336] width 229 height 12
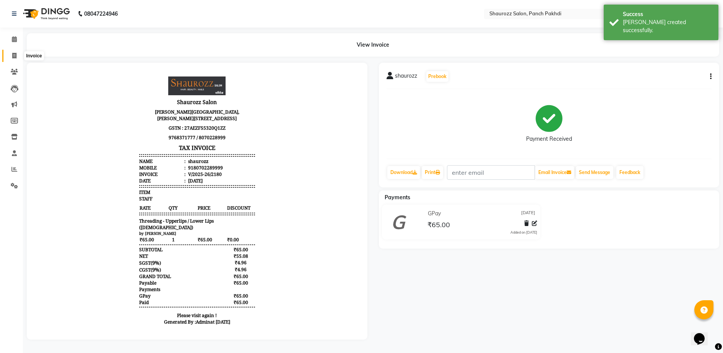
click at [15, 55] on icon at bounding box center [14, 56] width 4 height 6
select select "service"
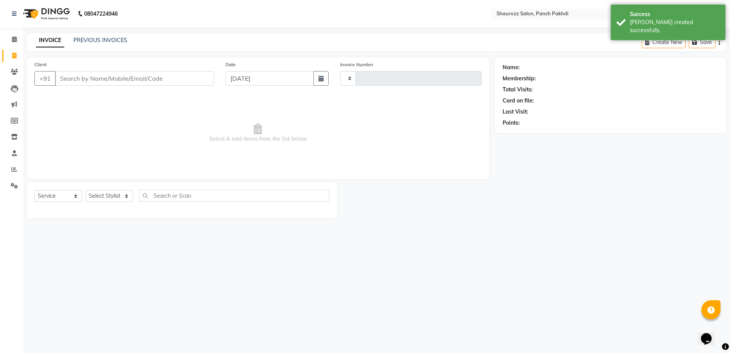
type input "2181"
select select "485"
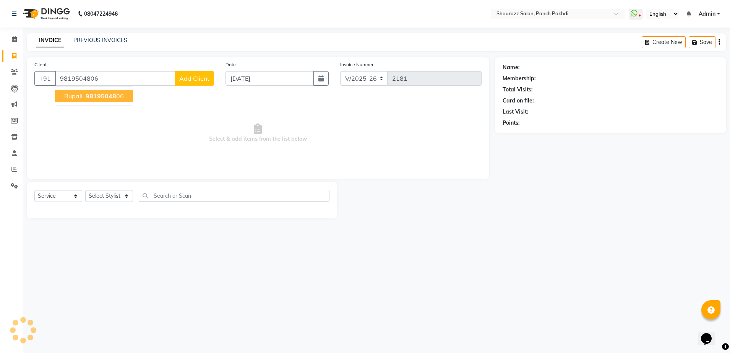
type input "9819504806"
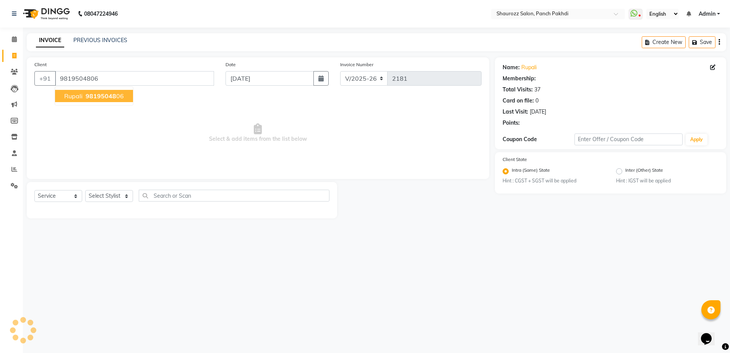
select select "1: Object"
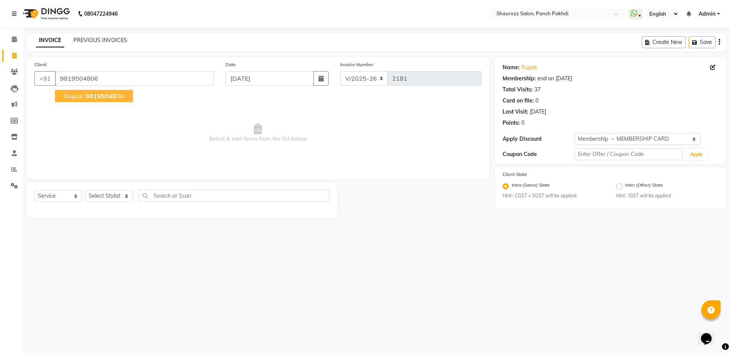
click at [86, 97] on span "98195048" at bounding box center [101, 96] width 31 height 8
select select "1: Object"
click at [240, 73] on input "[DATE]" at bounding box center [270, 78] width 88 height 15
select select "9"
select select "2025"
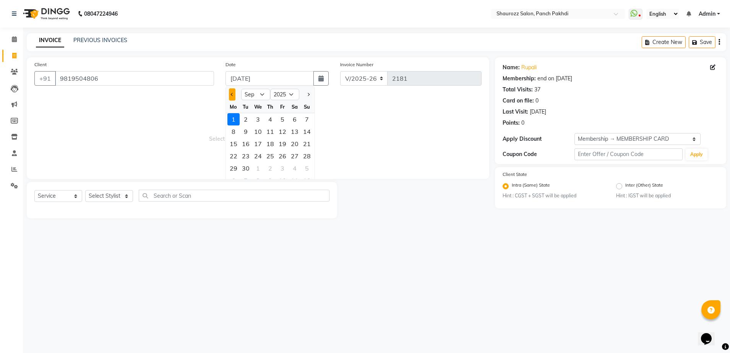
drag, startPoint x: 229, startPoint y: 96, endPoint x: 232, endPoint y: 100, distance: 5.0
click at [230, 96] on button "Previous month" at bounding box center [232, 94] width 6 height 12
select select "8"
click at [292, 168] on div "30" at bounding box center [295, 168] width 12 height 12
type input "30-08-2025"
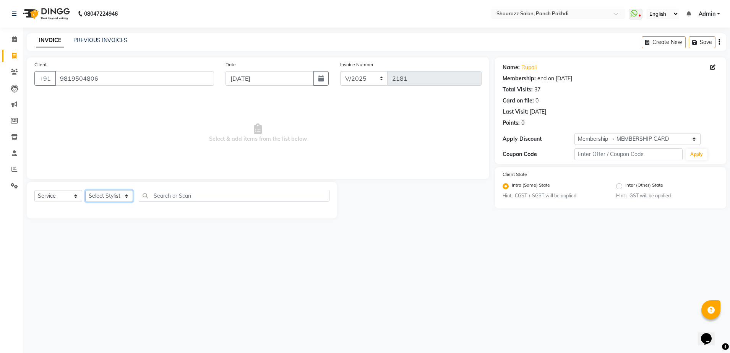
click at [103, 196] on select "Select Stylist [PERSON_NAME] [PERSON_NAME] [PERSON_NAME] [PERSON_NAME] Salon Sa…" at bounding box center [109, 196] width 48 height 12
select select "14040"
click at [85, 190] on select "Select Stylist [PERSON_NAME] [PERSON_NAME] [PERSON_NAME] [PERSON_NAME] Salon Sa…" at bounding box center [109, 196] width 48 height 12
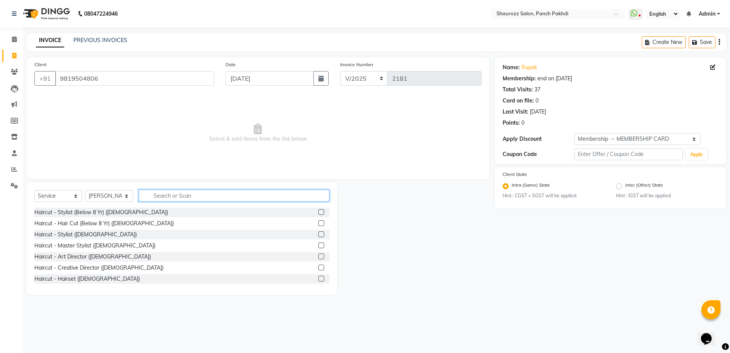
click at [183, 192] on input "text" at bounding box center [234, 196] width 191 height 12
type input "wash"
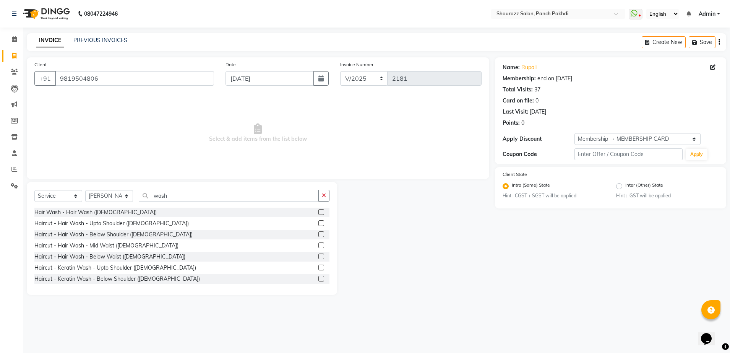
click at [310, 234] on div "Haircut - Hair Wash - Below Shoulder ([DEMOGRAPHIC_DATA])" at bounding box center [181, 235] width 295 height 10
click at [318, 234] on label at bounding box center [321, 234] width 6 height 6
click at [318, 234] on input "checkbox" at bounding box center [320, 234] width 5 height 5
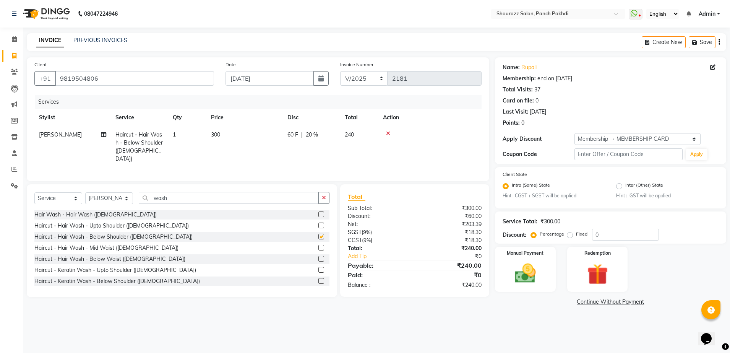
checkbox input "false"
click at [224, 144] on td "300" at bounding box center [244, 146] width 76 height 41
select select "14040"
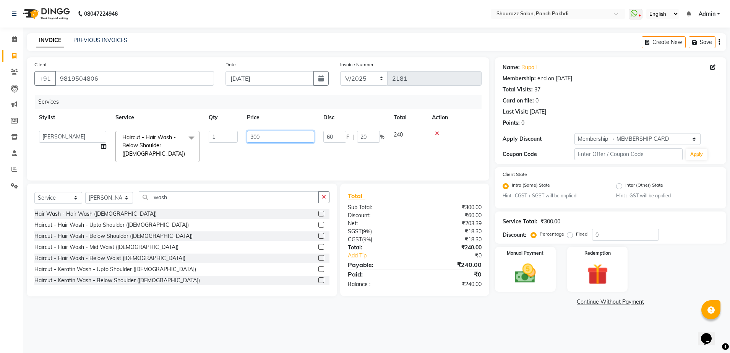
click at [290, 133] on input "300" at bounding box center [280, 137] width 67 height 12
type input "3"
type input "500"
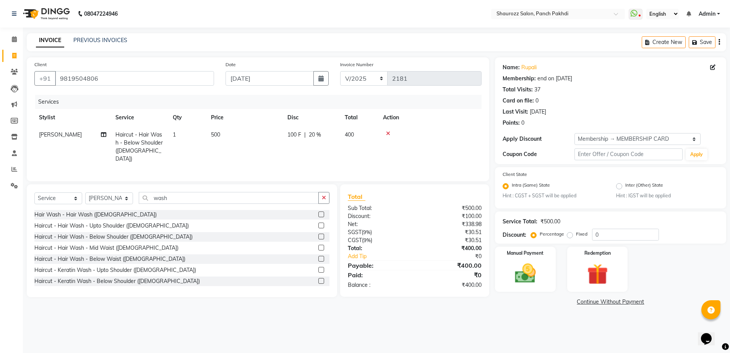
click at [296, 117] on tr "Stylist Service Qty Price Disc Total Action" at bounding box center [257, 117] width 447 height 17
click at [637, 133] on select "Select Membership → MEMBERSHIP CARD" at bounding box center [638, 139] width 126 height 12
select select "0:"
click at [575, 133] on select "Select Membership → MEMBERSHIP CARD" at bounding box center [638, 139] width 126 height 12
click at [528, 271] on img at bounding box center [526, 273] width 36 height 25
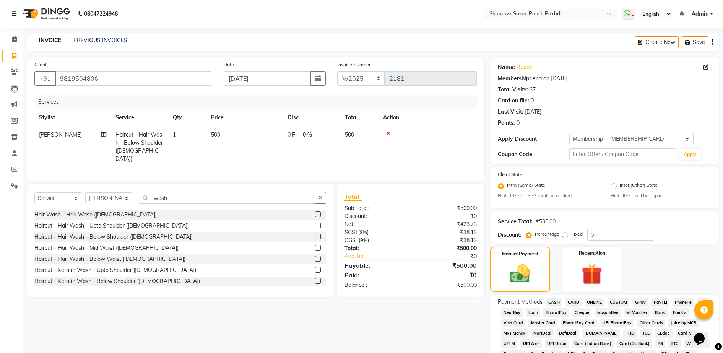
click at [221, 135] on td "500" at bounding box center [244, 146] width 76 height 41
select select "14040"
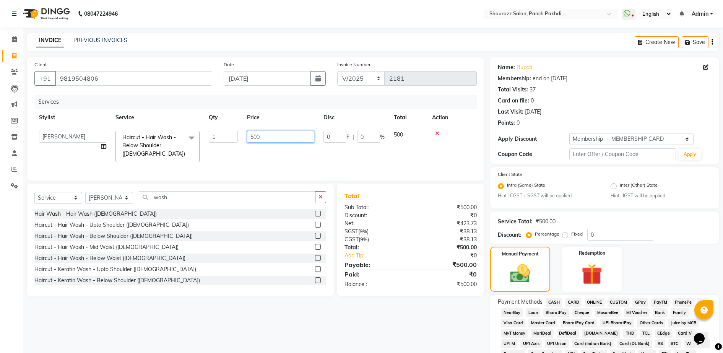
click at [284, 140] on input "500" at bounding box center [280, 137] width 67 height 12
type input "5"
type input "400"
click at [312, 149] on tr "Amar Sawale Anita Singh Kamini Monu Nijam Ahamad prabha Salon Samseer siddhi SU…" at bounding box center [255, 146] width 442 height 41
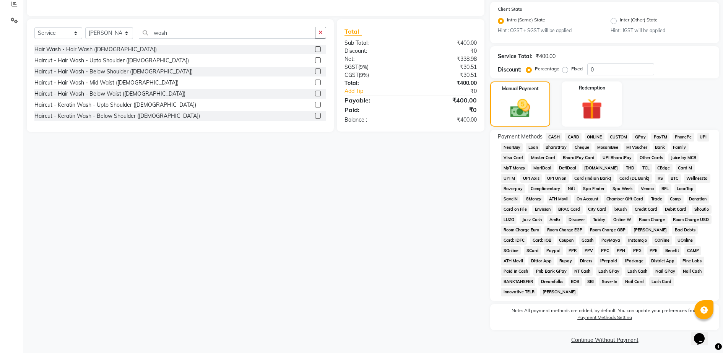
scroll to position [169, 0]
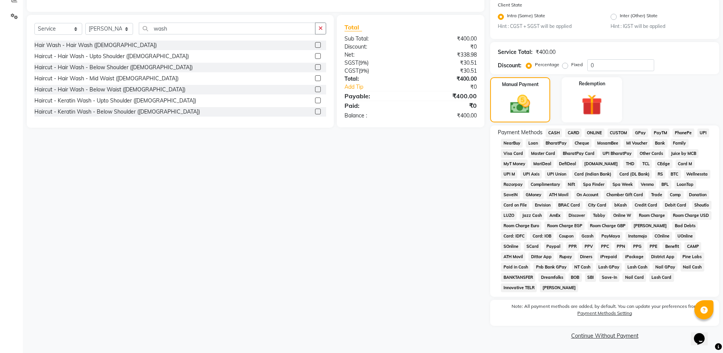
click at [638, 131] on span "GPay" at bounding box center [640, 132] width 16 height 9
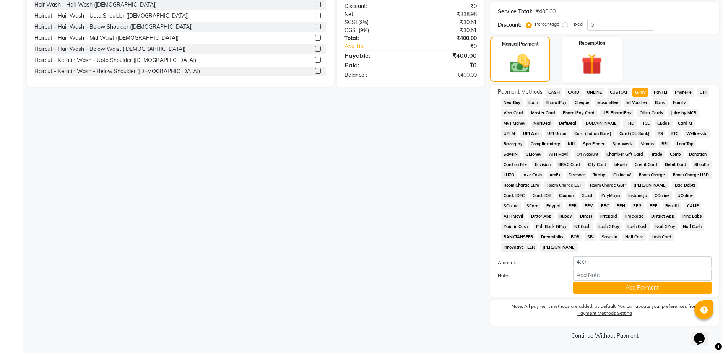
scroll to position [0, 0]
click at [591, 286] on button "Add Payment" at bounding box center [642, 288] width 138 height 12
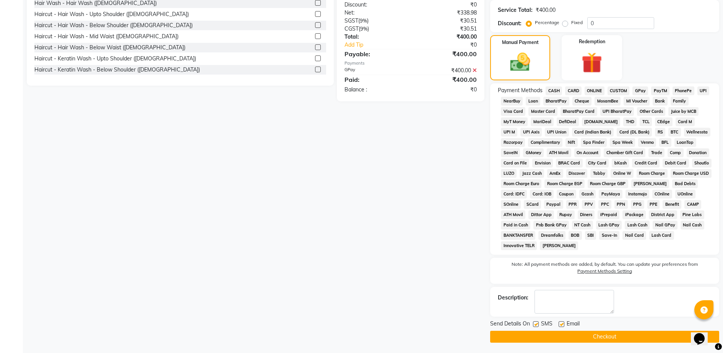
scroll to position [213, 0]
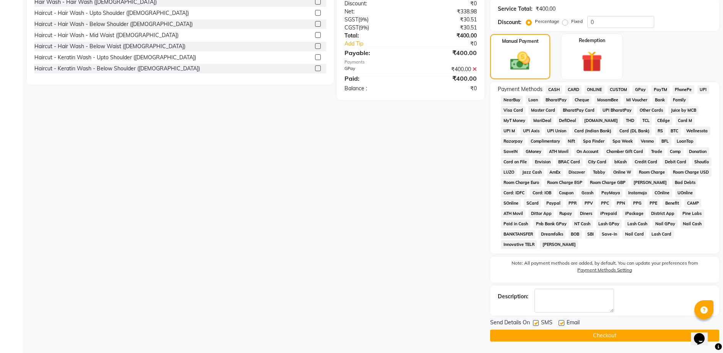
click at [614, 333] on button "Checkout" at bounding box center [604, 336] width 229 height 12
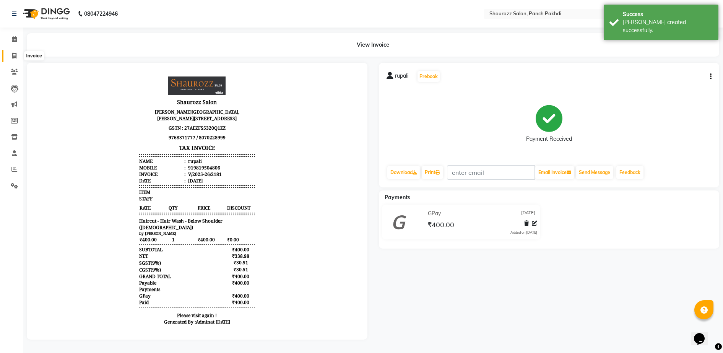
click at [15, 54] on icon at bounding box center [14, 56] width 4 height 6
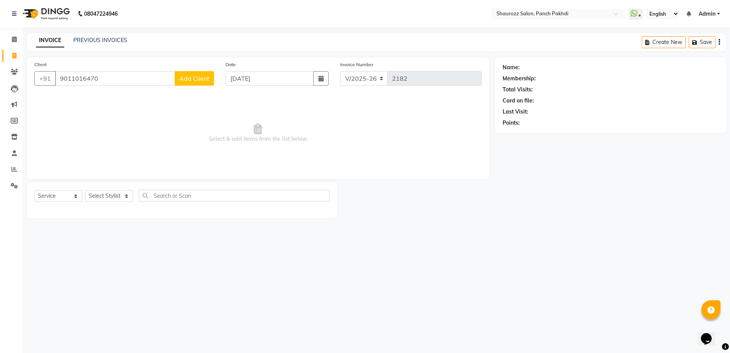
click at [188, 77] on span "Add Client" at bounding box center [194, 79] width 30 height 8
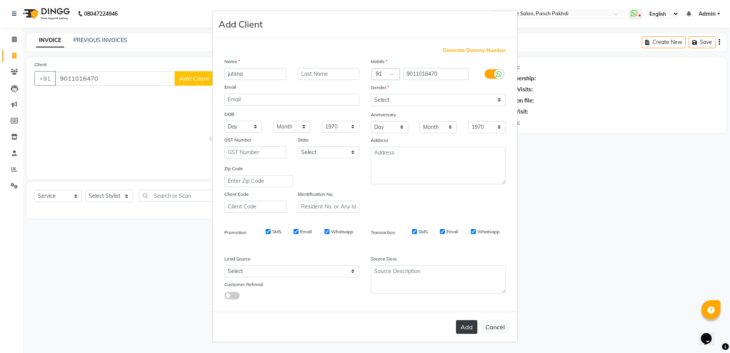
click at [468, 328] on button "Add" at bounding box center [466, 327] width 21 height 14
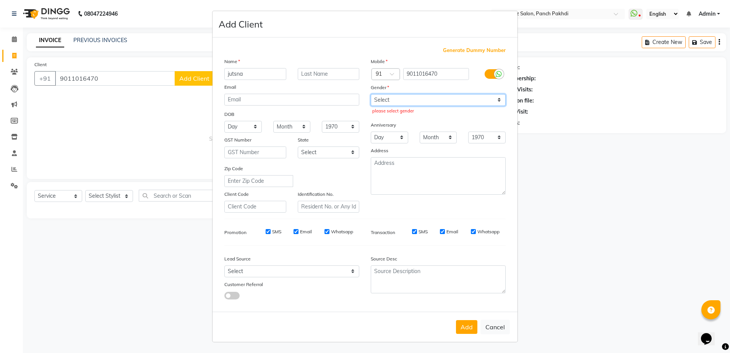
click at [413, 99] on select "Select [DEMOGRAPHIC_DATA] [DEMOGRAPHIC_DATA] Other Prefer Not To Say" at bounding box center [438, 100] width 135 height 12
click at [371, 94] on select "Select [DEMOGRAPHIC_DATA] [DEMOGRAPHIC_DATA] Other Prefer Not To Say" at bounding box center [438, 100] width 135 height 12
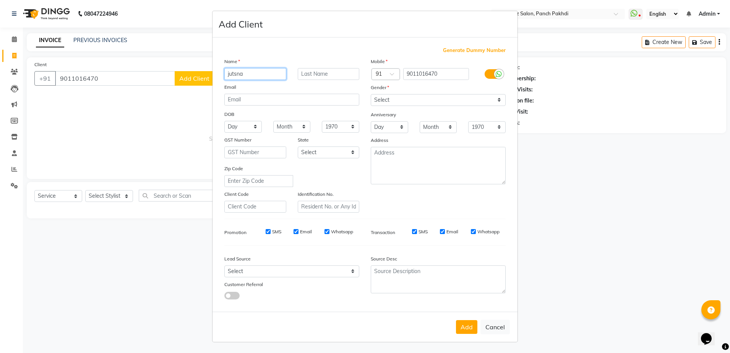
click at [229, 75] on input "jutsna" at bounding box center [255, 74] width 62 height 12
click at [252, 73] on input "jyotsna" at bounding box center [255, 74] width 62 height 12
click at [456, 324] on button "Add" at bounding box center [466, 327] width 21 height 14
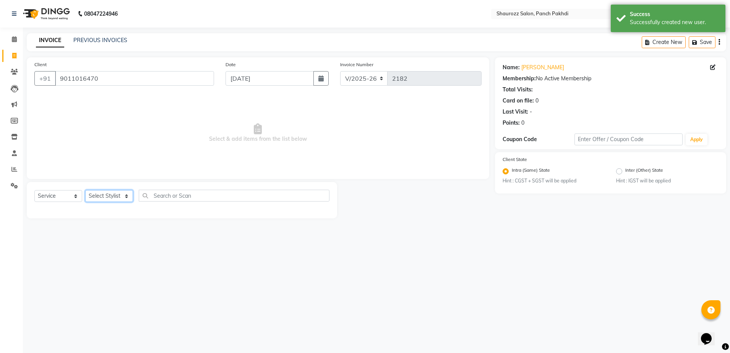
click at [116, 198] on select "Select Stylist [PERSON_NAME] [PERSON_NAME] [PERSON_NAME] [PERSON_NAME] Salon Sa…" at bounding box center [109, 196] width 48 height 12
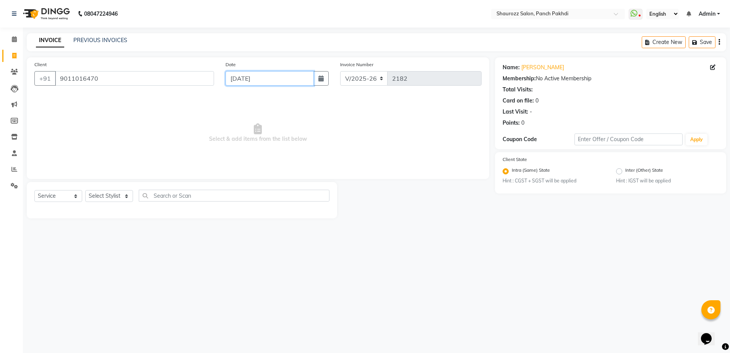
drag, startPoint x: 260, startPoint y: 82, endPoint x: 265, endPoint y: 82, distance: 4.6
click at [263, 81] on input "[DATE]" at bounding box center [270, 78] width 88 height 15
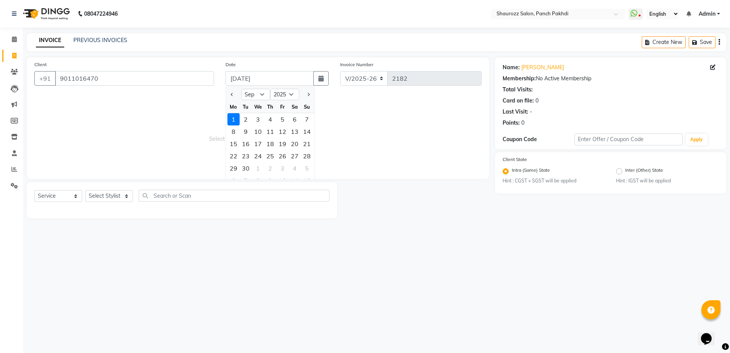
click at [226, 96] on ngb-datepicker "Jan Feb Mar Apr May Jun Jul Aug Sep Oct Nov Dec 2015 2016 2017 2018 2019 2020 2…" at bounding box center [270, 137] width 89 height 102
click at [234, 94] on span "Previous month" at bounding box center [232, 94] width 3 height 3
click at [292, 169] on div "30" at bounding box center [295, 168] width 12 height 12
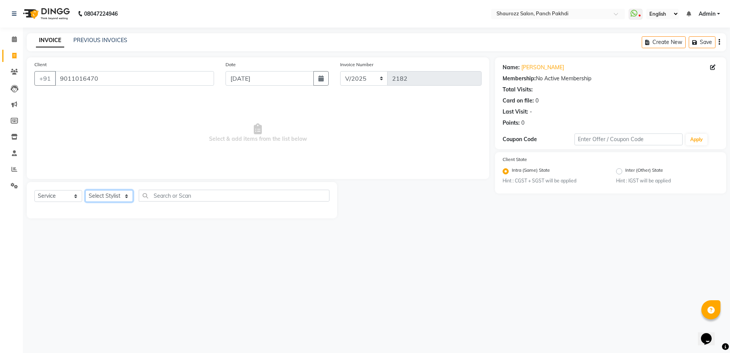
click at [115, 197] on select "Select Stylist [PERSON_NAME] [PERSON_NAME] [PERSON_NAME] [PERSON_NAME] Salon Sa…" at bounding box center [109, 196] width 48 height 12
click at [85, 190] on select "Select Stylist [PERSON_NAME] [PERSON_NAME] [PERSON_NAME] [PERSON_NAME] Salon Sa…" at bounding box center [109, 196] width 48 height 12
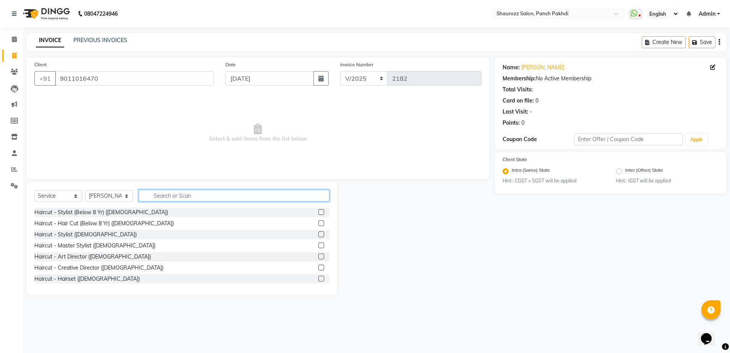
click at [174, 193] on input "text" at bounding box center [234, 196] width 191 height 12
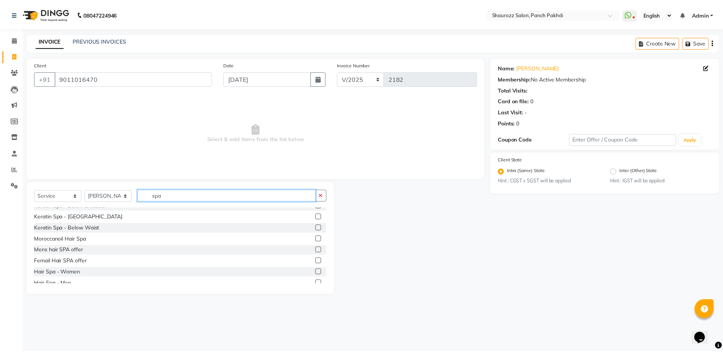
scroll to position [145, 0]
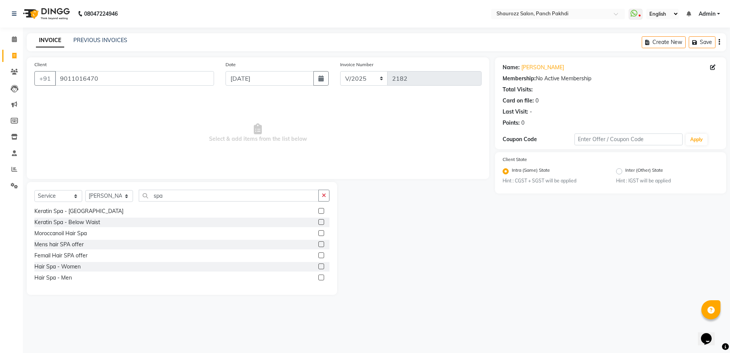
click at [318, 266] on div at bounding box center [323, 267] width 11 height 10
click at [318, 266] on label at bounding box center [321, 266] width 6 height 6
click at [318, 266] on input "checkbox" at bounding box center [320, 266] width 5 height 5
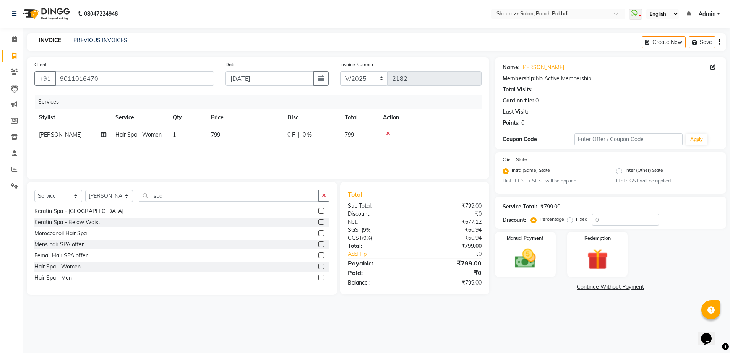
click at [222, 135] on td "799" at bounding box center [244, 134] width 76 height 17
click at [264, 133] on input "799" at bounding box center [280, 137] width 67 height 12
click at [295, 125] on tr "Stylist Service Qty Price Disc Total Action" at bounding box center [257, 117] width 447 height 17
click at [525, 250] on img at bounding box center [526, 258] width 36 height 25
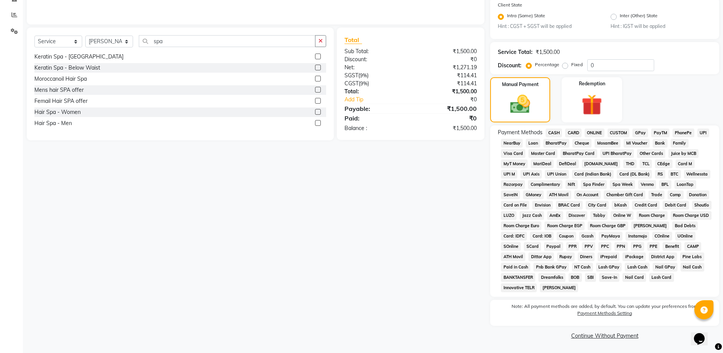
click at [639, 132] on span "GPay" at bounding box center [640, 132] width 16 height 9
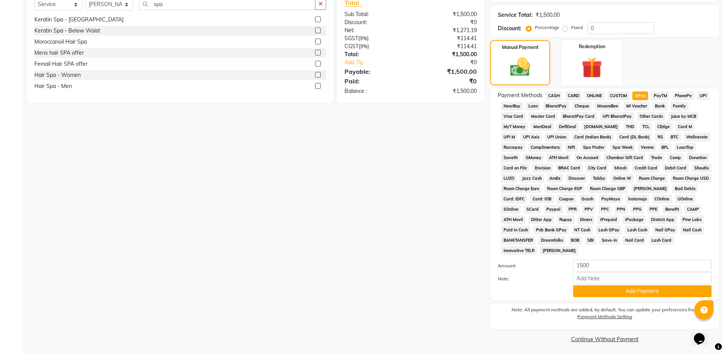
scroll to position [195, 0]
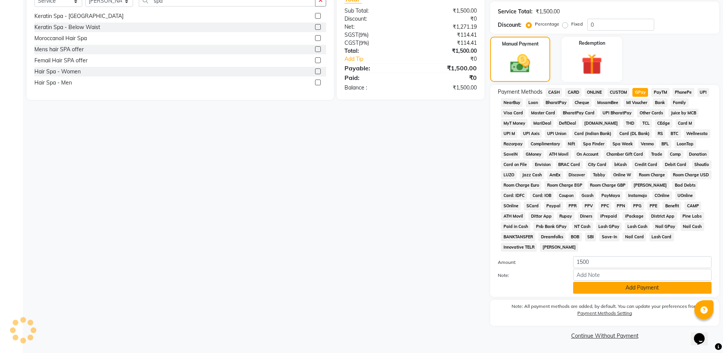
click at [620, 287] on button "Add Payment" at bounding box center [642, 288] width 138 height 12
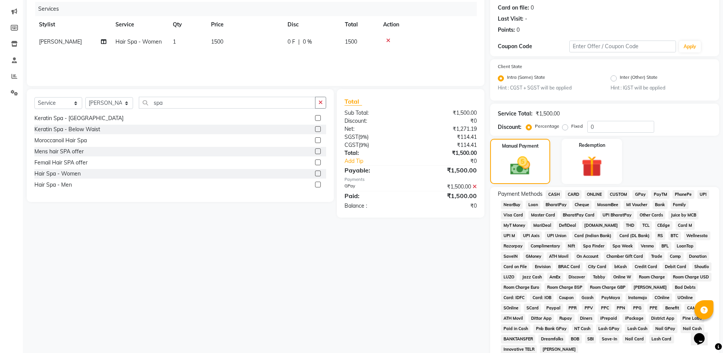
scroll to position [198, 0]
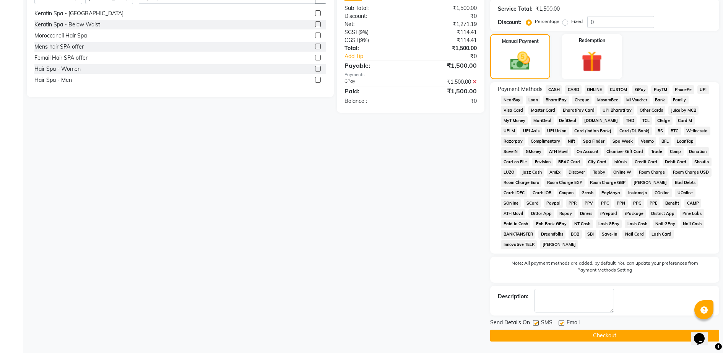
click at [559, 330] on button "Checkout" at bounding box center [604, 336] width 229 height 12
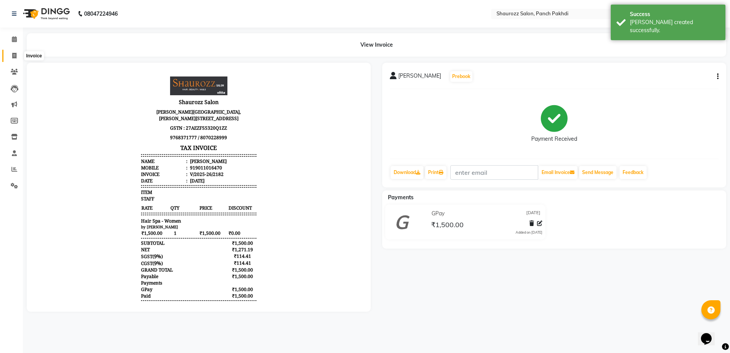
click at [18, 55] on span at bounding box center [14, 56] width 13 height 9
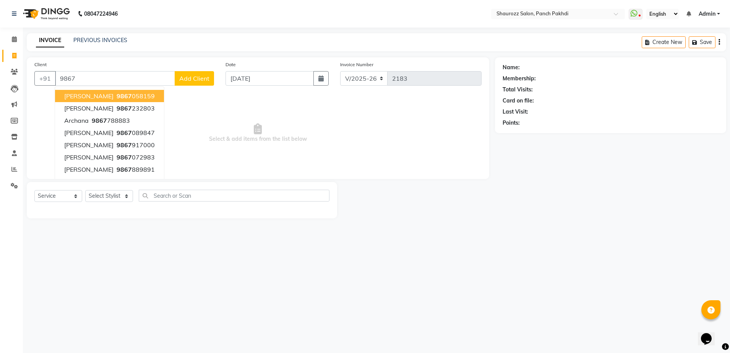
click at [99, 78] on input "9867" at bounding box center [115, 78] width 120 height 15
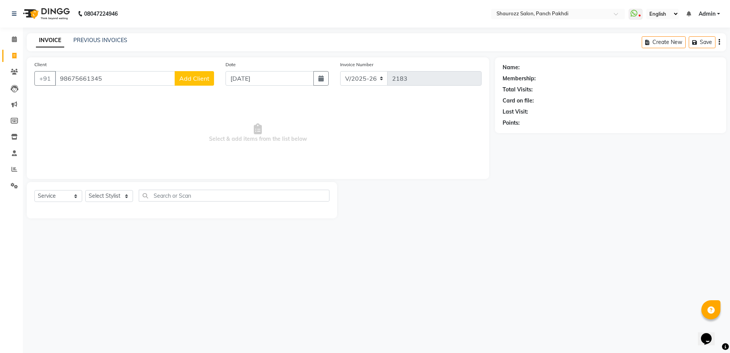
click at [86, 81] on input "98675661345" at bounding box center [115, 78] width 120 height 15
click at [119, 71] on input "9867561345" at bounding box center [115, 78] width 120 height 15
click at [194, 75] on span "Add Client" at bounding box center [194, 79] width 30 height 8
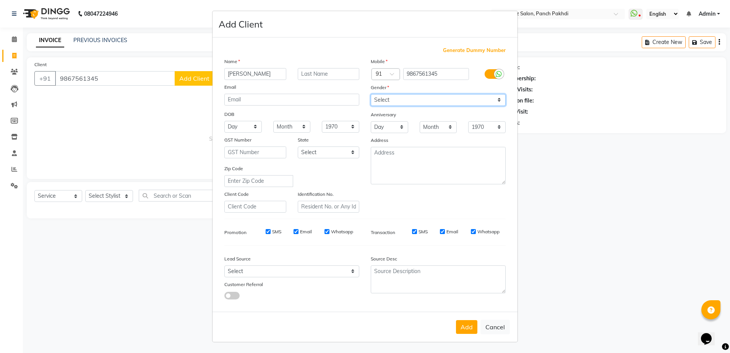
click at [401, 99] on select "Select [DEMOGRAPHIC_DATA] [DEMOGRAPHIC_DATA] Other Prefer Not To Say" at bounding box center [438, 100] width 135 height 12
click at [371, 94] on select "Select [DEMOGRAPHIC_DATA] [DEMOGRAPHIC_DATA] Other Prefer Not To Say" at bounding box center [438, 100] width 135 height 12
click at [467, 331] on button "Add" at bounding box center [466, 327] width 21 height 14
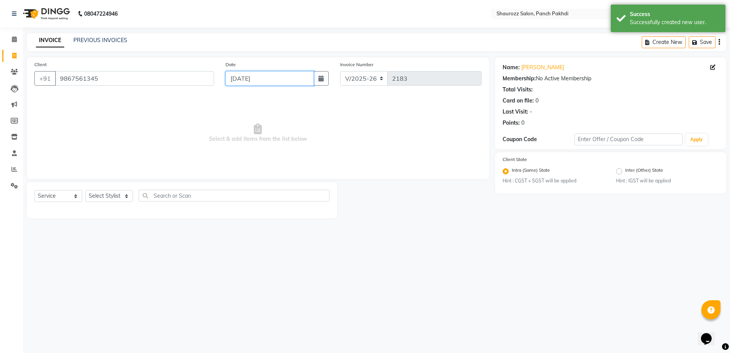
drag, startPoint x: 244, startPoint y: 78, endPoint x: 248, endPoint y: 84, distance: 7.9
click at [244, 78] on input "[DATE]" at bounding box center [270, 78] width 88 height 15
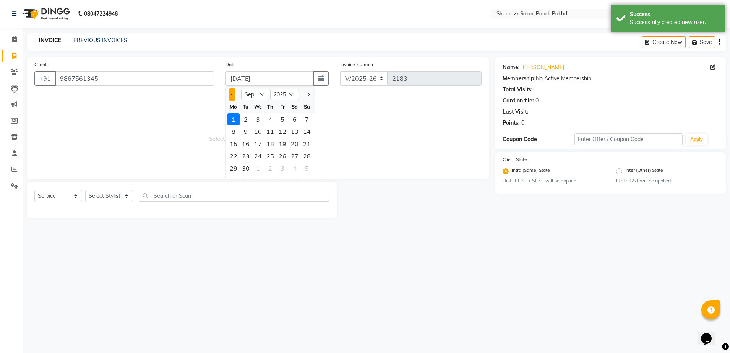
click at [229, 96] on button "Previous month" at bounding box center [232, 94] width 6 height 12
click at [294, 169] on div "30" at bounding box center [295, 168] width 12 height 12
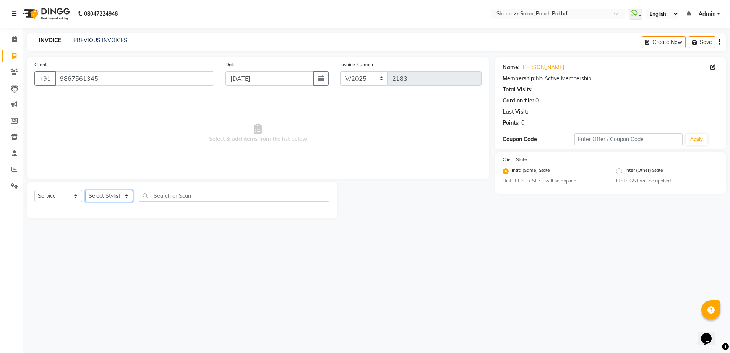
click at [124, 194] on select "Select Stylist [PERSON_NAME] [PERSON_NAME] [PERSON_NAME] [PERSON_NAME] Salon Sa…" at bounding box center [109, 196] width 48 height 12
click at [85, 190] on select "Select Stylist [PERSON_NAME] [PERSON_NAME] [PERSON_NAME] [PERSON_NAME] Salon Sa…" at bounding box center [109, 196] width 48 height 12
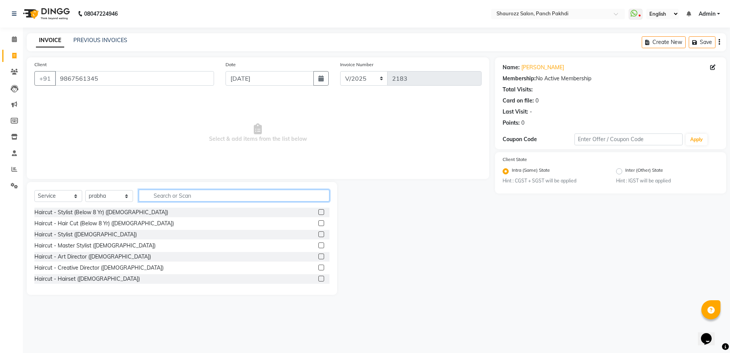
click at [172, 196] on input "text" at bounding box center [234, 196] width 191 height 12
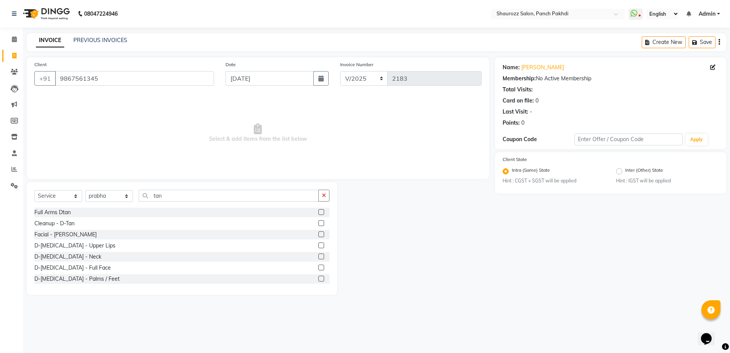
click at [318, 268] on label at bounding box center [321, 268] width 6 height 6
click at [318, 268] on input "checkbox" at bounding box center [320, 267] width 5 height 5
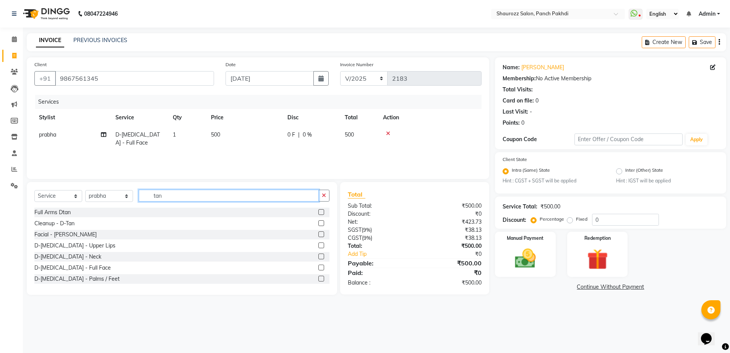
click at [179, 201] on input "tan" at bounding box center [229, 196] width 180 height 12
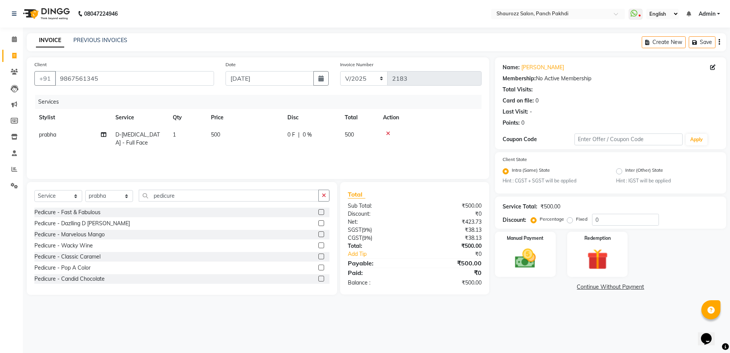
click at [318, 223] on label at bounding box center [321, 223] width 6 height 6
click at [318, 223] on input "checkbox" at bounding box center [320, 223] width 5 height 5
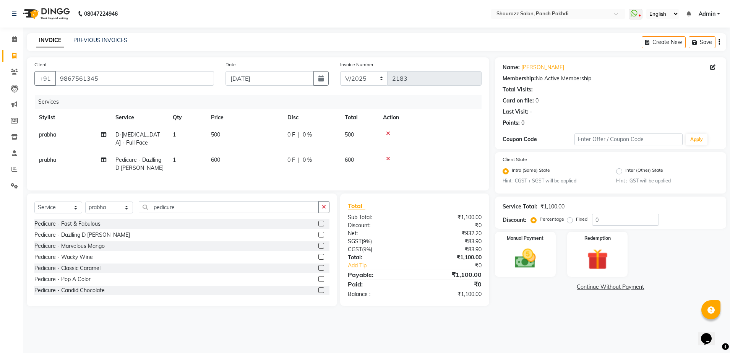
click at [389, 131] on icon at bounding box center [388, 133] width 4 height 5
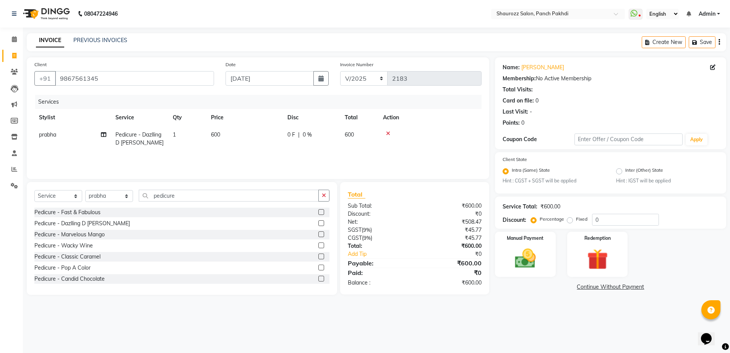
click at [235, 135] on td "600" at bounding box center [244, 138] width 76 height 25
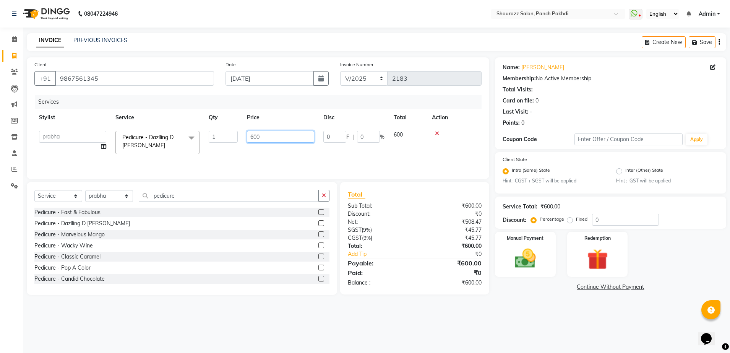
click at [286, 135] on input "600" at bounding box center [280, 137] width 67 height 12
click at [295, 128] on tr "Amar Sawale Anita Singh Kamini Monu Nijam Ahamad prabha Salon Samseer siddhi SU…" at bounding box center [257, 142] width 447 height 32
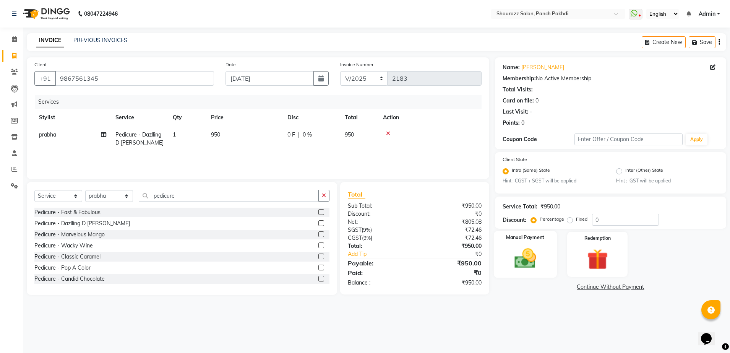
click at [532, 258] on img at bounding box center [526, 258] width 36 height 25
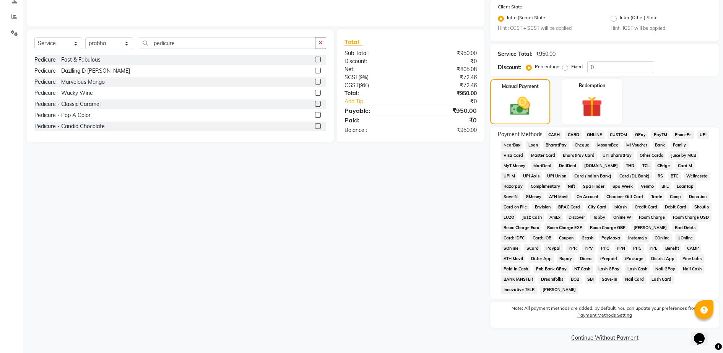
scroll to position [154, 0]
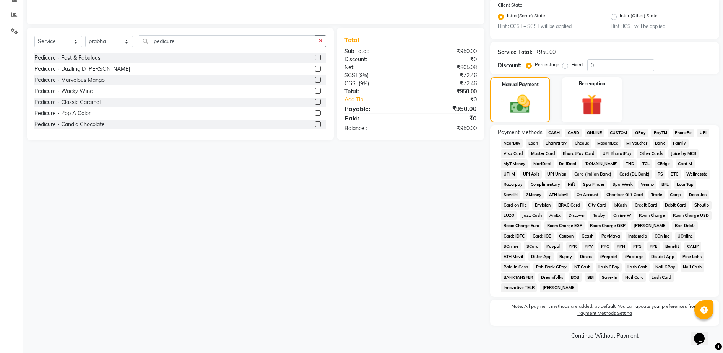
click at [549, 133] on span "CASH" at bounding box center [554, 132] width 16 height 9
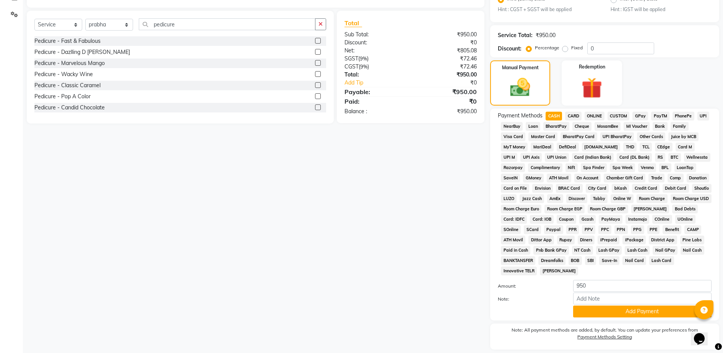
scroll to position [195, 0]
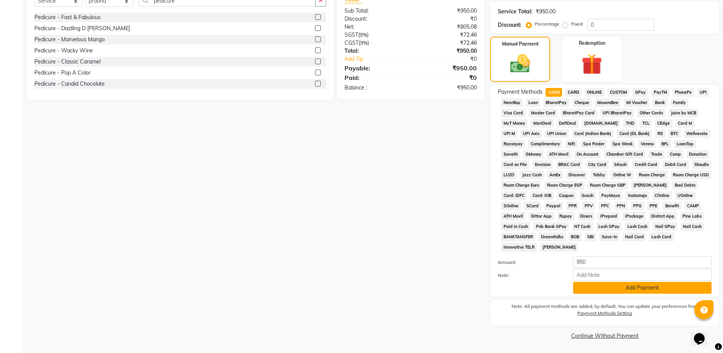
click at [597, 283] on button "Add Payment" at bounding box center [642, 288] width 138 height 12
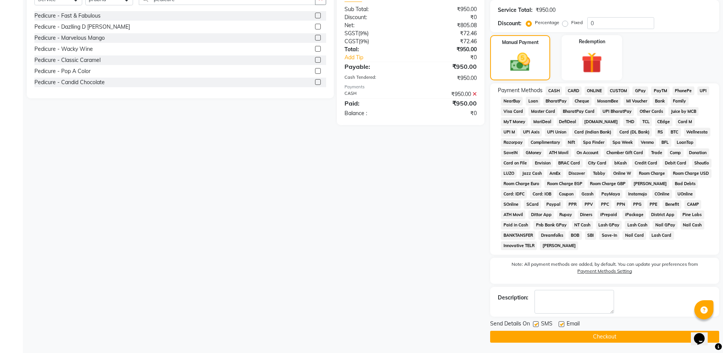
scroll to position [198, 0]
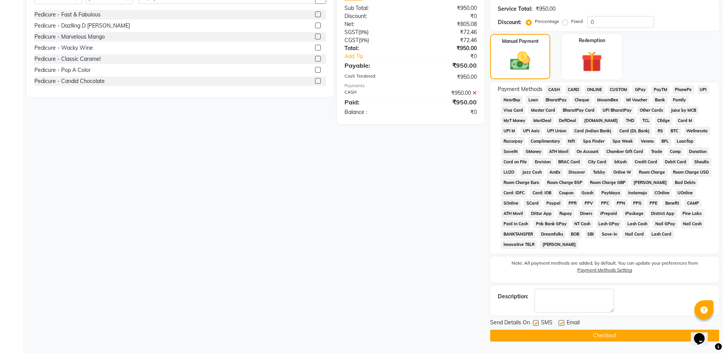
click at [597, 331] on button "Checkout" at bounding box center [604, 336] width 229 height 12
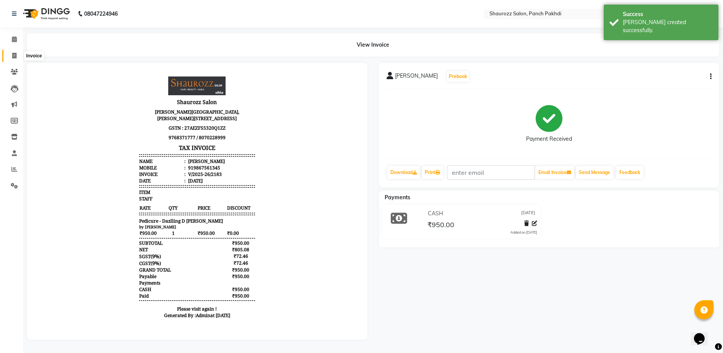
click at [13, 54] on icon at bounding box center [14, 56] width 4 height 6
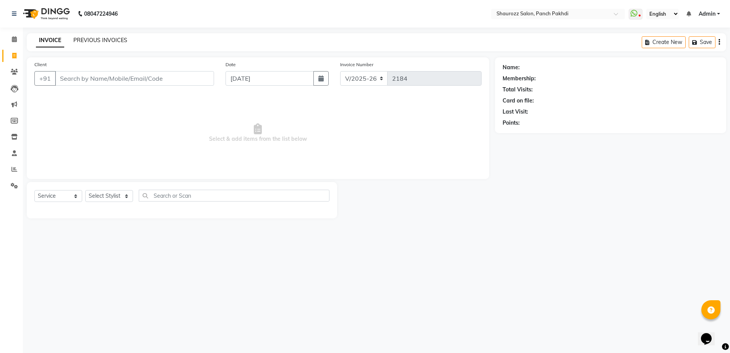
click at [96, 40] on link "PREVIOUS INVOICES" at bounding box center [100, 40] width 54 height 7
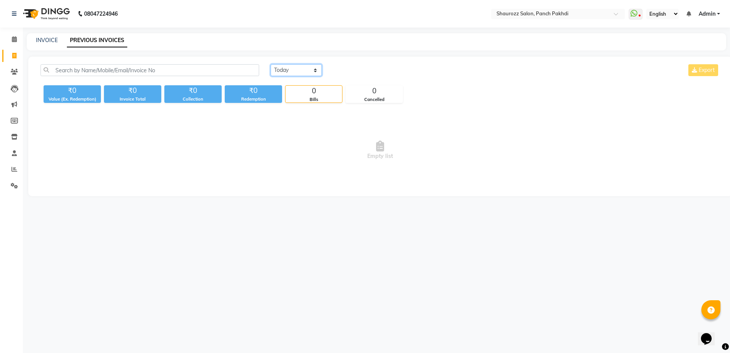
click at [292, 68] on select "[DATE] [DATE] Custom Range" at bounding box center [296, 70] width 51 height 12
click at [271, 64] on select "[DATE] [DATE] Custom Range" at bounding box center [296, 70] width 51 height 12
click at [363, 71] on input "[DATE]" at bounding box center [359, 70] width 54 height 11
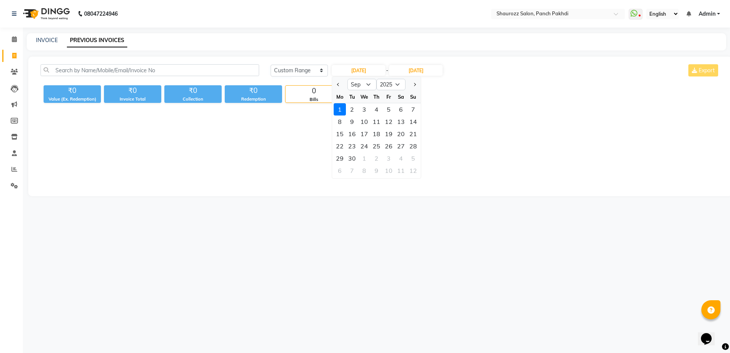
click at [334, 82] on div at bounding box center [339, 84] width 15 height 12
click at [340, 85] on button "Previous month" at bounding box center [338, 84] width 6 height 12
click at [398, 158] on div "30" at bounding box center [401, 158] width 12 height 12
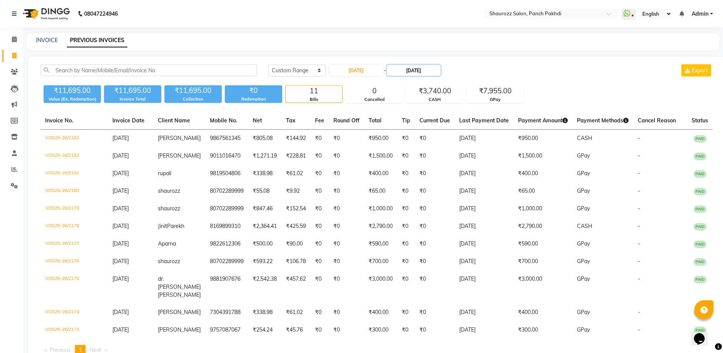
click at [416, 70] on input "[DATE]" at bounding box center [414, 70] width 54 height 11
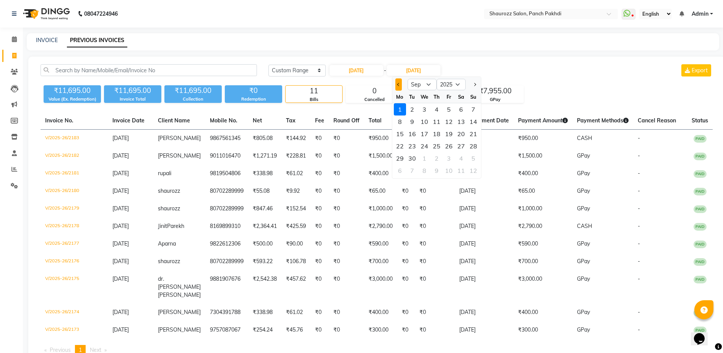
click at [399, 86] on button "Previous month" at bounding box center [398, 84] width 6 height 12
click at [461, 159] on div "30" at bounding box center [461, 158] width 12 height 12
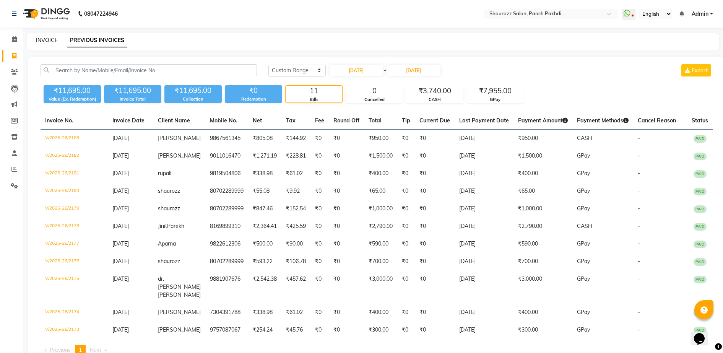
click at [49, 41] on link "INVOICE" at bounding box center [47, 40] width 22 height 7
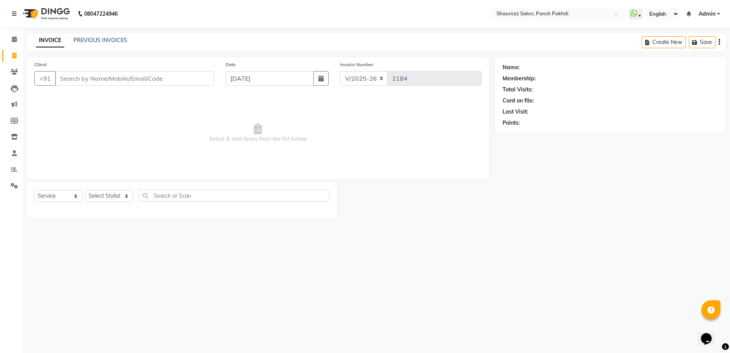
click at [99, 80] on input "Client" at bounding box center [134, 78] width 159 height 15
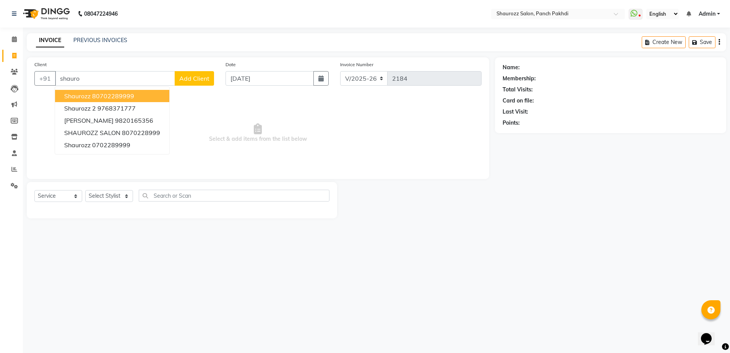
click at [117, 97] on ngb-highlight "80702289999" at bounding box center [113, 96] width 42 height 8
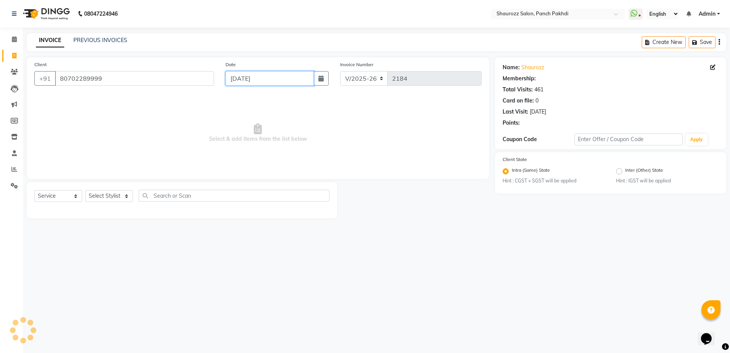
click at [278, 77] on input "[DATE]" at bounding box center [270, 78] width 88 height 15
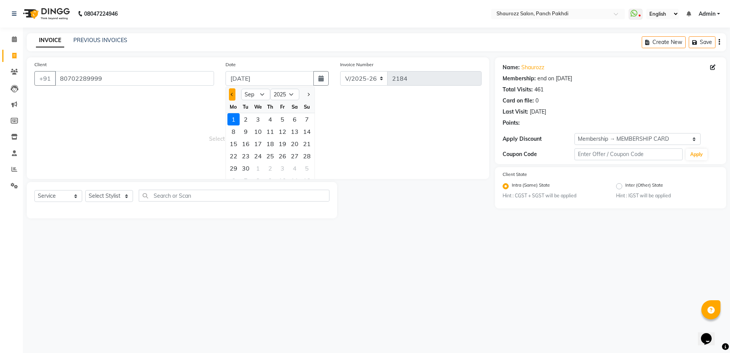
click at [234, 96] on button "Previous month" at bounding box center [232, 94] width 6 height 12
click at [295, 169] on div "30" at bounding box center [295, 168] width 12 height 12
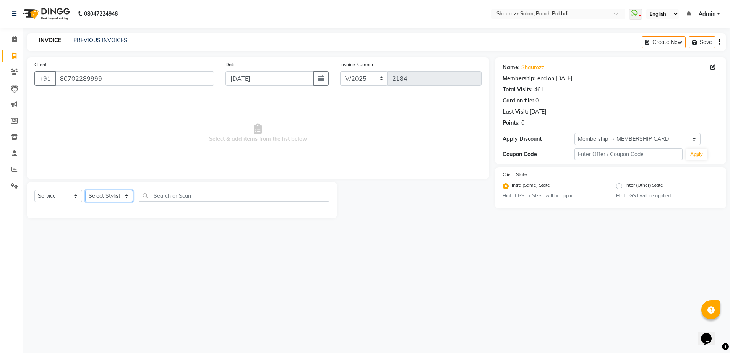
click at [129, 198] on select "Select Stylist [PERSON_NAME] [PERSON_NAME] [PERSON_NAME] [PERSON_NAME] Salon Sa…" at bounding box center [109, 196] width 48 height 12
click at [85, 190] on select "Select Stylist [PERSON_NAME] [PERSON_NAME] [PERSON_NAME] [PERSON_NAME] Salon Sa…" at bounding box center [109, 196] width 48 height 12
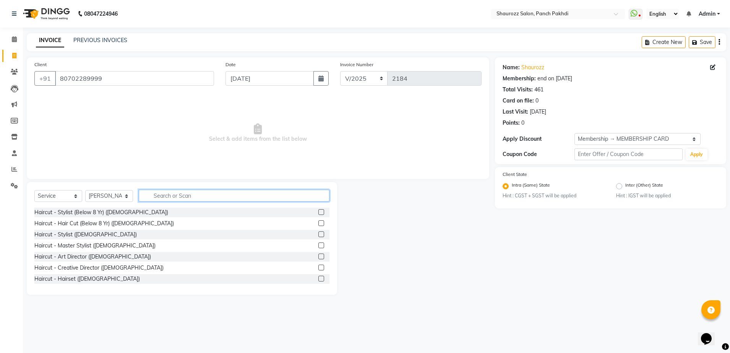
click at [177, 200] on input "text" at bounding box center [234, 196] width 191 height 12
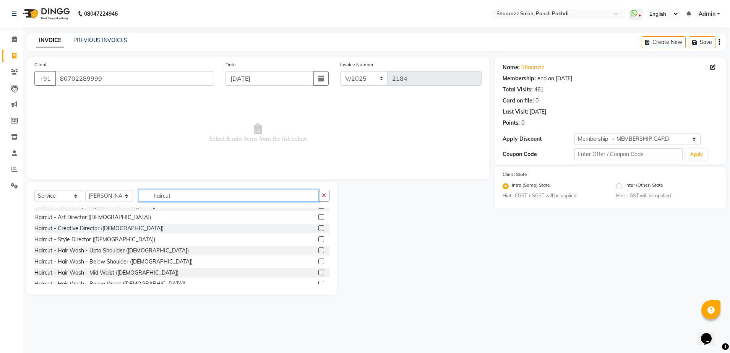
scroll to position [143, 0]
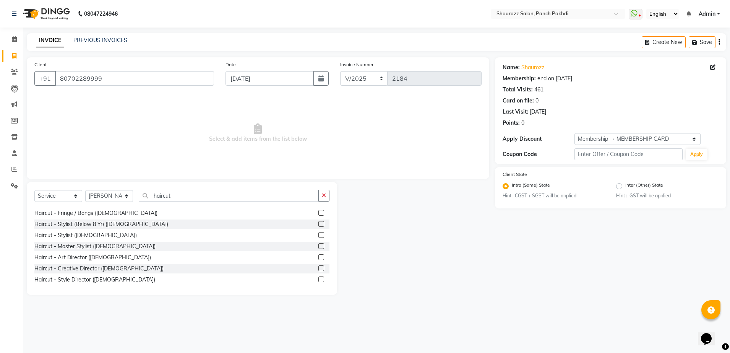
click at [318, 235] on label at bounding box center [321, 235] width 6 height 6
click at [318, 235] on input "checkbox" at bounding box center [320, 235] width 5 height 5
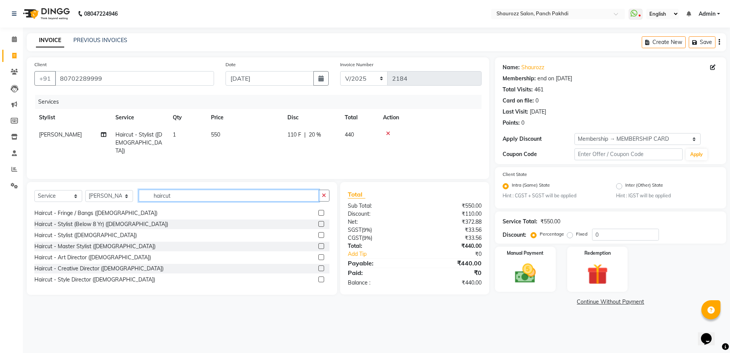
click at [183, 192] on input "haircut" at bounding box center [229, 196] width 180 height 12
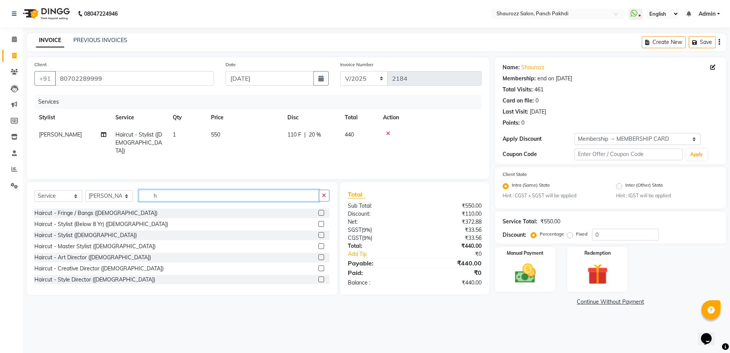
scroll to position [343, 0]
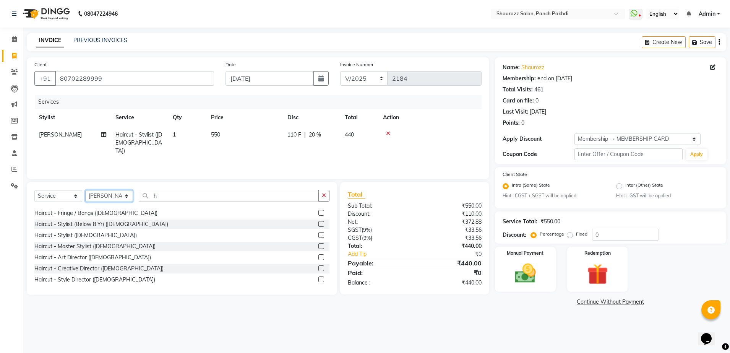
click at [127, 195] on select "Select Stylist [PERSON_NAME] [PERSON_NAME] [PERSON_NAME] [PERSON_NAME] Salon Sa…" at bounding box center [109, 196] width 48 height 12
click at [85, 190] on select "Select Stylist [PERSON_NAME] [PERSON_NAME] [PERSON_NAME] [PERSON_NAME] Salon Sa…" at bounding box center [109, 196] width 48 height 12
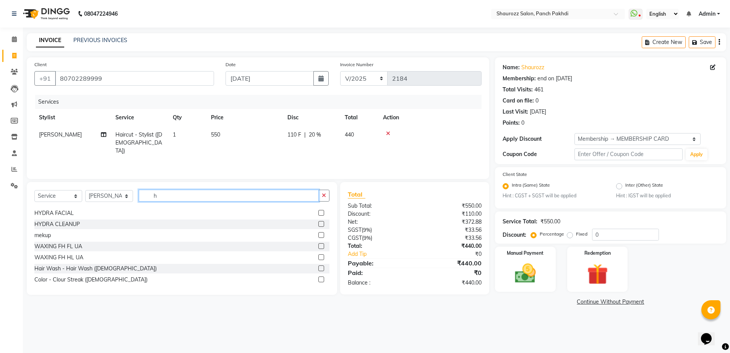
click at [173, 194] on input "h" at bounding box center [229, 196] width 180 height 12
click at [164, 205] on div "Select Service Product Membership Package Voucher Prepaid Gift Card Select Styl…" at bounding box center [181, 199] width 295 height 18
click at [174, 200] on input "text" at bounding box center [234, 196] width 191 height 12
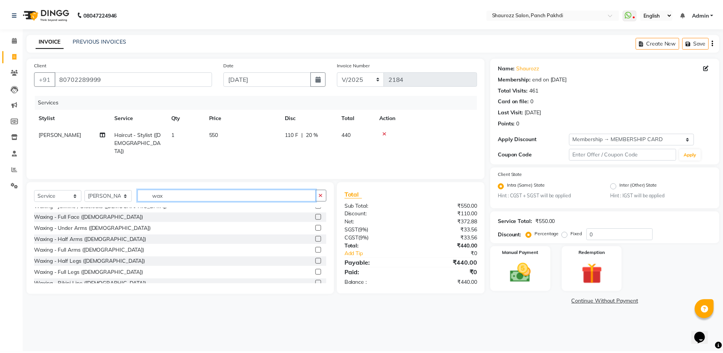
scroll to position [287, 0]
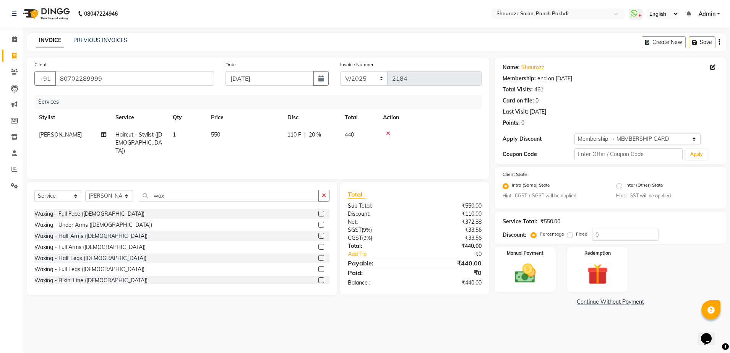
click at [318, 245] on label at bounding box center [321, 247] width 6 height 6
click at [318, 245] on input "checkbox" at bounding box center [320, 247] width 5 height 5
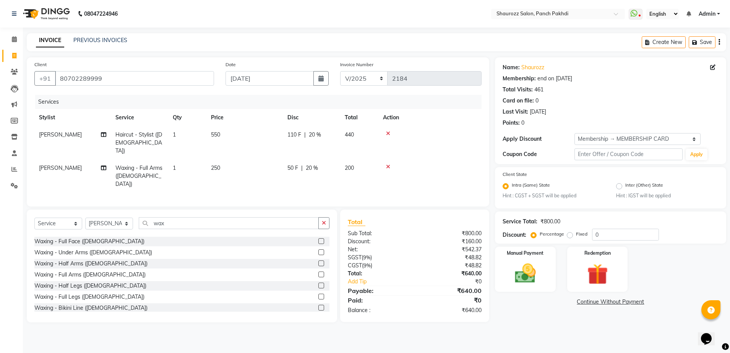
click at [216, 136] on span "550" at bounding box center [215, 134] width 9 height 7
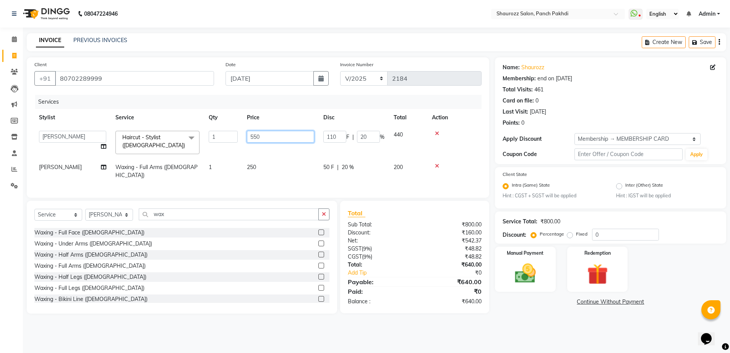
click at [265, 142] on input "550" at bounding box center [280, 137] width 67 height 12
click at [270, 156] on tbody "Amar Sawale Anita Singh Kamini Monu Nijam Ahamad prabha Salon Samseer siddhi SU…" at bounding box center [257, 155] width 447 height 58
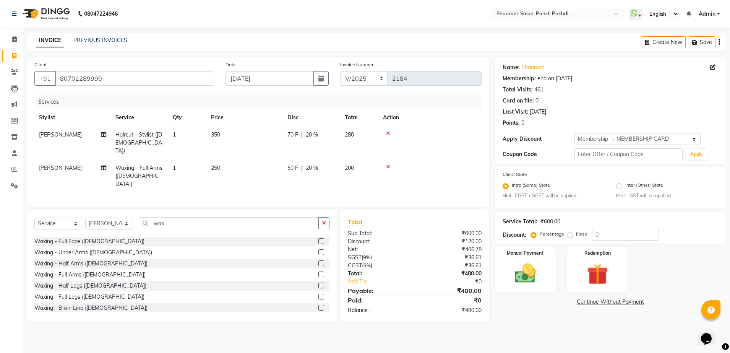
click at [213, 164] on span "250" at bounding box center [215, 167] width 9 height 7
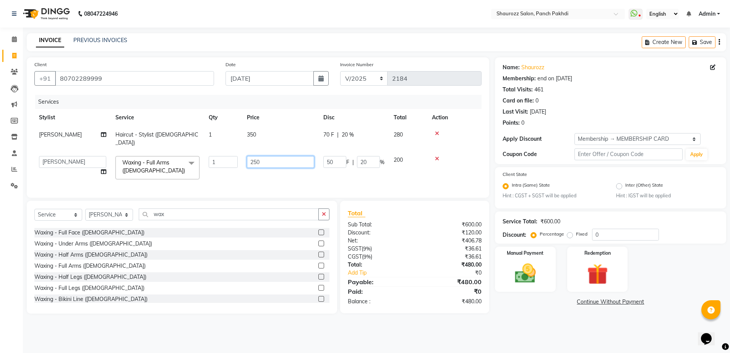
click at [264, 156] on input "250" at bounding box center [280, 162] width 67 height 12
click at [259, 141] on td "350" at bounding box center [280, 138] width 76 height 25
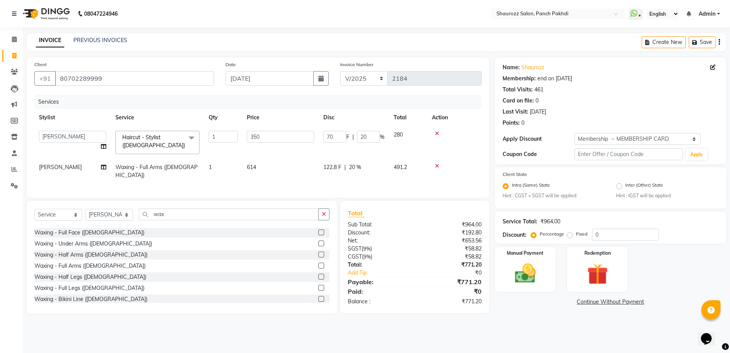
click at [67, 167] on span "[PERSON_NAME]" at bounding box center [60, 167] width 43 height 7
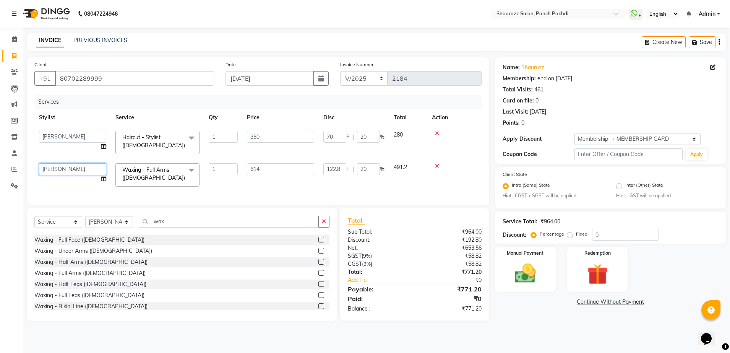
click at [75, 167] on select "Amar Sawale Anita Singh Kamini Monu Nijam Ahamad prabha Salon Samseer siddhi SU…" at bounding box center [72, 169] width 67 height 12
click at [79, 131] on select "Amar Sawale Anita Singh Kamini Monu Nijam Ahamad prabha Salon Samseer siddhi SU…" at bounding box center [72, 137] width 67 height 12
click at [613, 135] on select "Select Membership → MEMBERSHIP CARD" at bounding box center [638, 139] width 126 height 12
click at [575, 133] on select "Select Membership → MEMBERSHIP CARD" at bounding box center [638, 139] width 126 height 12
click at [530, 257] on div "Manual Payment" at bounding box center [525, 269] width 63 height 47
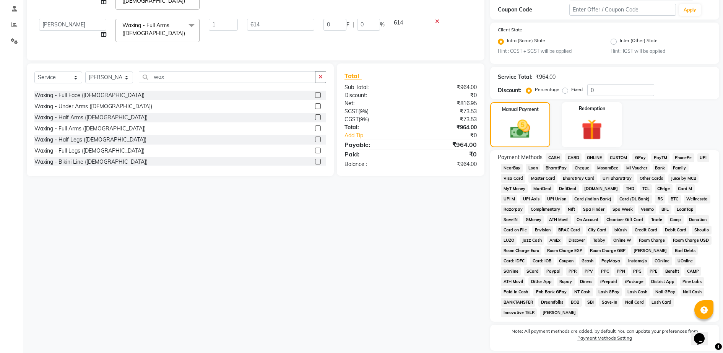
scroll to position [169, 0]
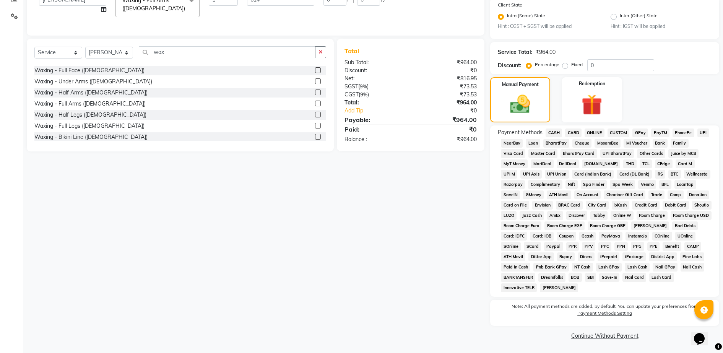
click at [637, 134] on span "GPay" at bounding box center [640, 132] width 16 height 9
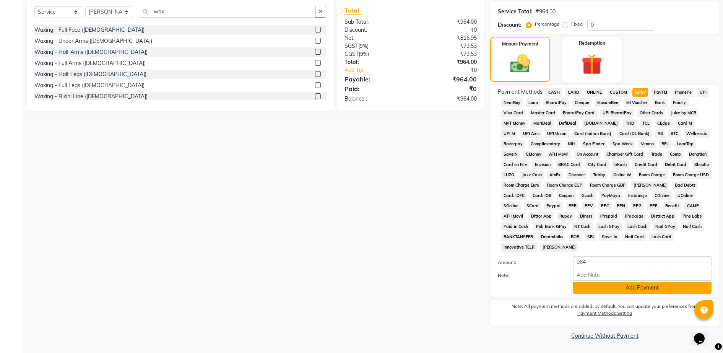
click at [632, 289] on button "Add Payment" at bounding box center [642, 288] width 138 height 12
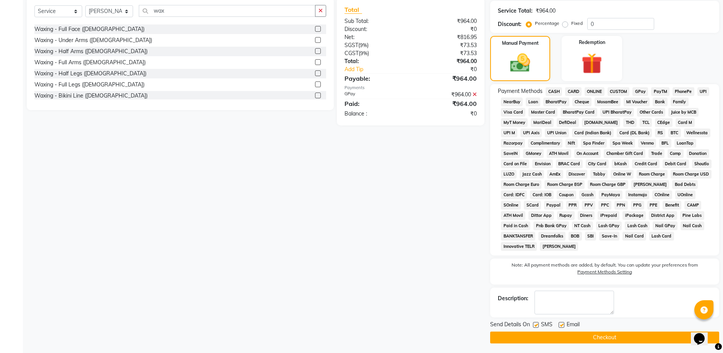
scroll to position [213, 0]
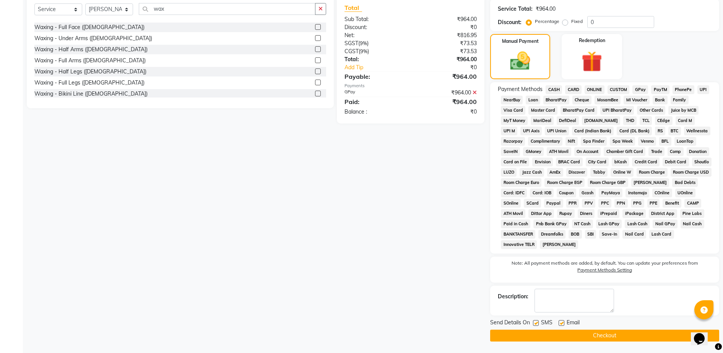
click at [579, 341] on button "Checkout" at bounding box center [604, 336] width 229 height 12
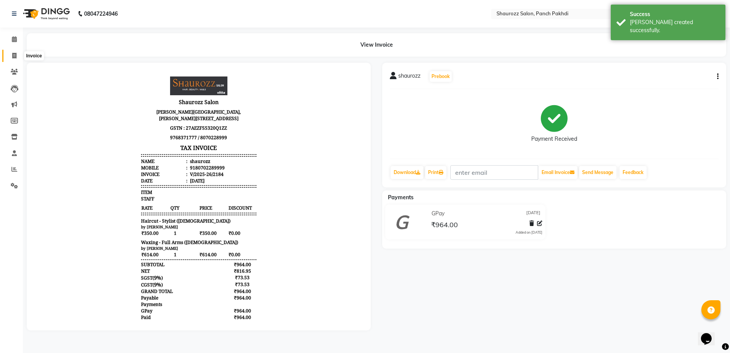
click at [13, 58] on icon at bounding box center [14, 56] width 4 height 6
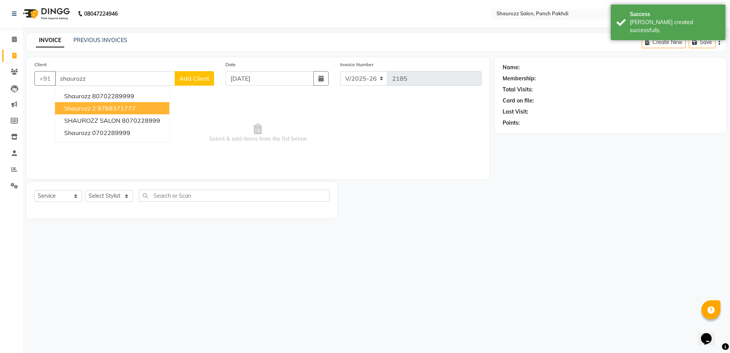
click at [92, 102] on button "shaurozz 2 9768371777" at bounding box center [112, 108] width 114 height 12
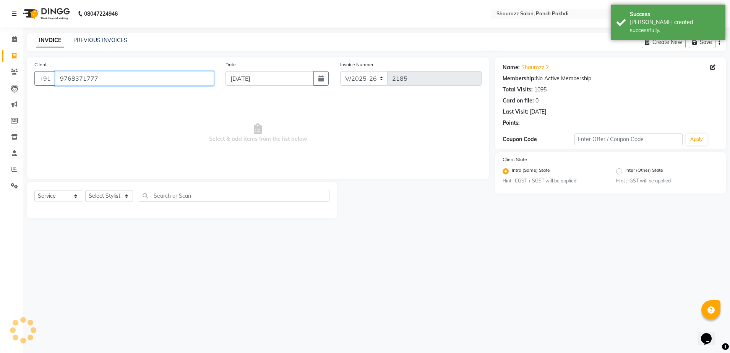
click at [117, 81] on input "9768371777" at bounding box center [134, 78] width 159 height 15
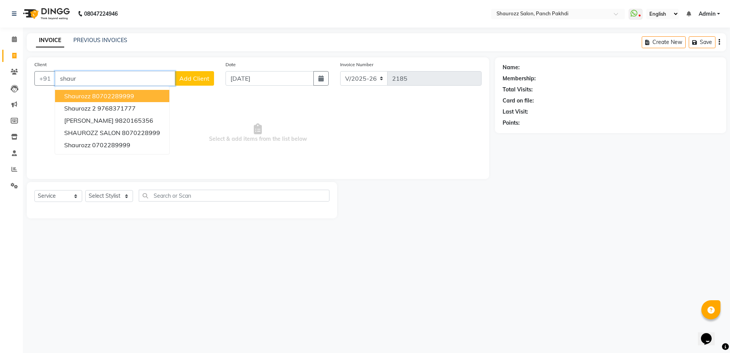
click at [118, 93] on ngb-highlight "80702289999" at bounding box center [113, 96] width 42 height 8
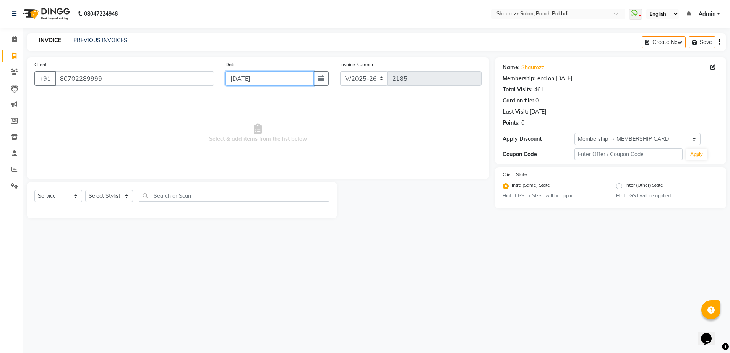
click at [301, 85] on input "[DATE]" at bounding box center [270, 78] width 88 height 15
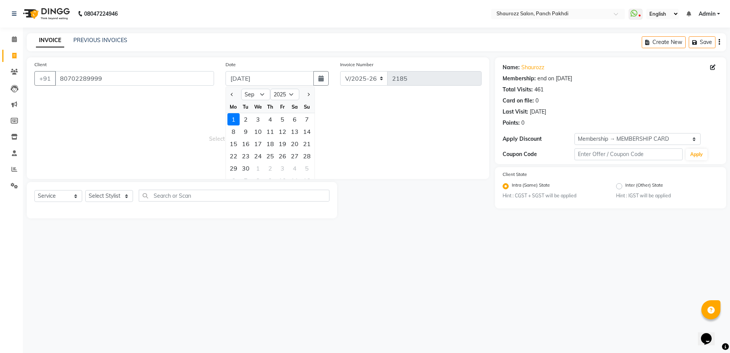
click at [227, 95] on div at bounding box center [233, 94] width 15 height 12
click at [232, 95] on span "Previous month" at bounding box center [232, 94] width 3 height 3
click at [294, 167] on div "30" at bounding box center [295, 168] width 12 height 12
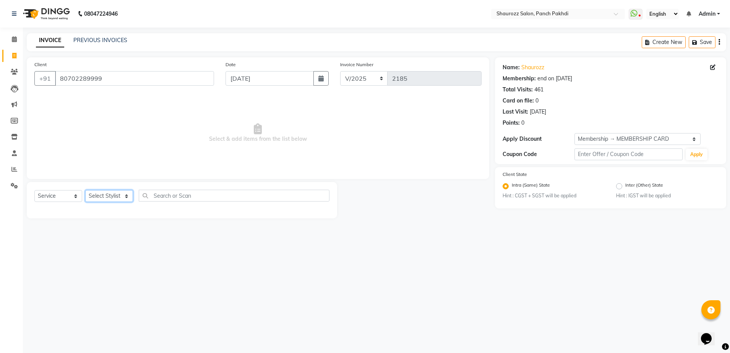
click at [122, 196] on select "Select Stylist [PERSON_NAME] [PERSON_NAME] [PERSON_NAME] [PERSON_NAME] Salon Sa…" at bounding box center [109, 196] width 48 height 12
click at [85, 190] on select "Select Stylist [PERSON_NAME] [PERSON_NAME] [PERSON_NAME] [PERSON_NAME] Salon Sa…" at bounding box center [109, 196] width 48 height 12
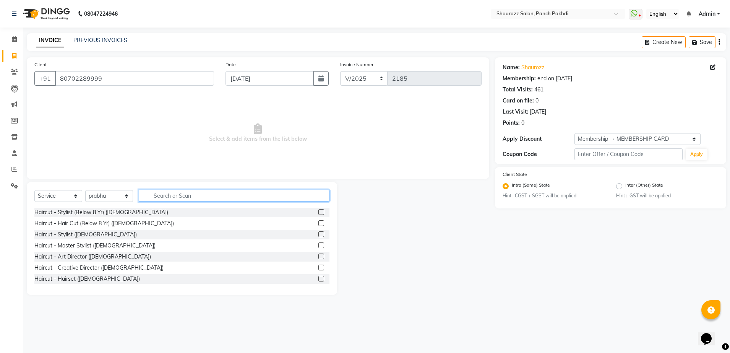
click at [190, 193] on input "text" at bounding box center [234, 196] width 191 height 12
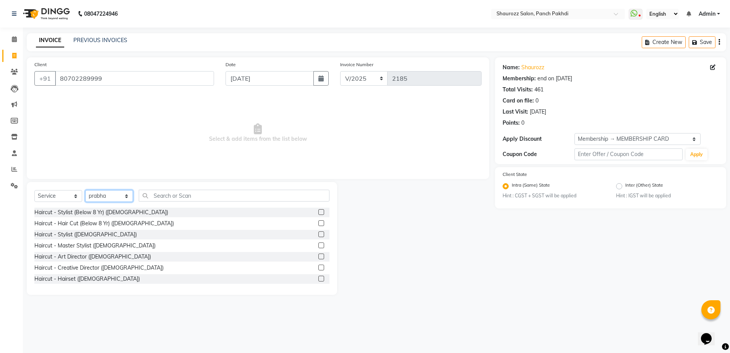
click at [106, 195] on select "Select Stylist [PERSON_NAME] [PERSON_NAME] [PERSON_NAME] [PERSON_NAME] Salon Sa…" at bounding box center [109, 196] width 48 height 12
click at [85, 190] on select "Select Stylist [PERSON_NAME] [PERSON_NAME] [PERSON_NAME] [PERSON_NAME] Salon Sa…" at bounding box center [109, 196] width 48 height 12
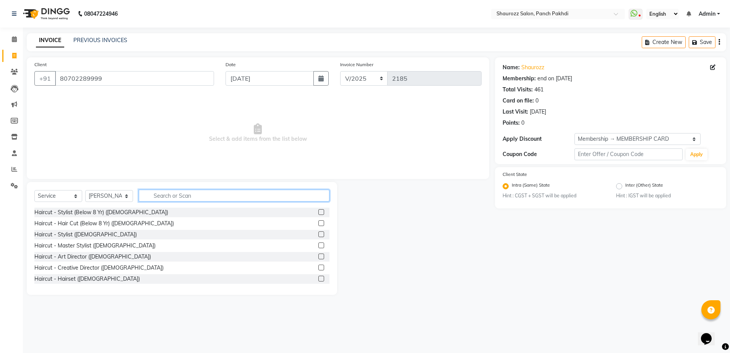
click at [187, 199] on input "text" at bounding box center [234, 196] width 191 height 12
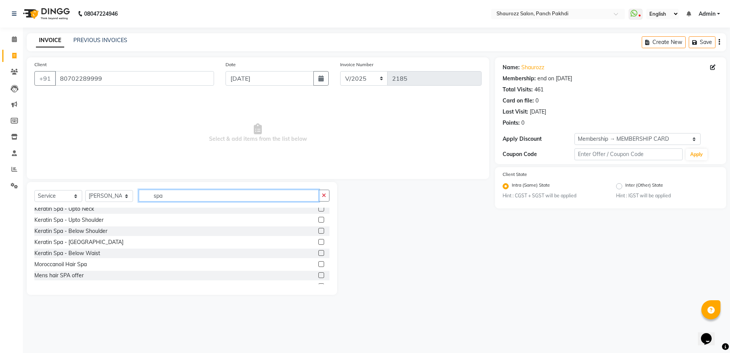
scroll to position [145, 0]
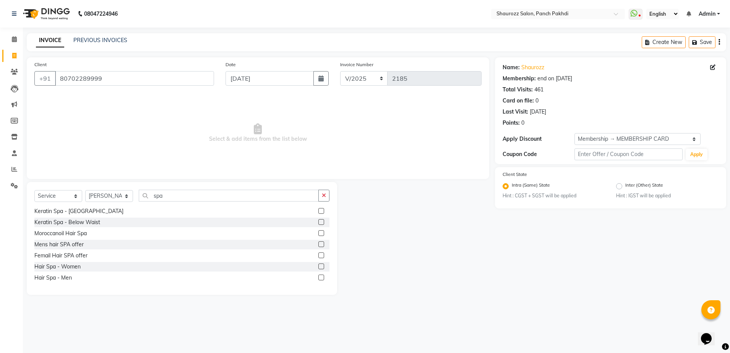
click at [318, 268] on label at bounding box center [321, 266] width 6 height 6
click at [318, 268] on input "checkbox" at bounding box center [320, 266] width 5 height 5
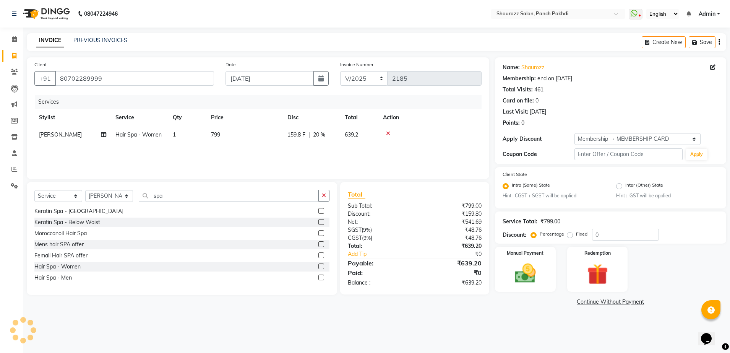
drag, startPoint x: 231, startPoint y: 141, endPoint x: 238, endPoint y: 138, distance: 8.5
click at [231, 141] on td "799" at bounding box center [244, 134] width 76 height 17
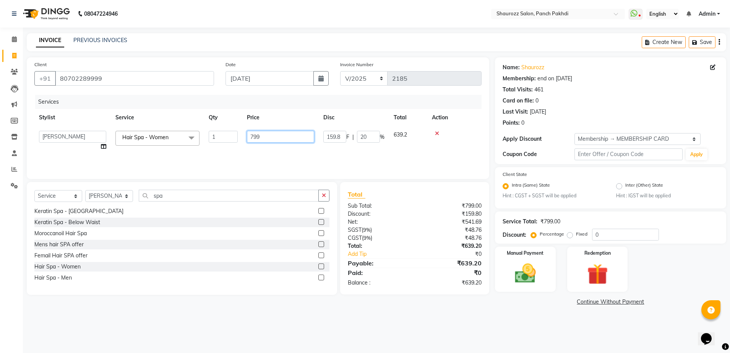
click at [294, 136] on input "799" at bounding box center [280, 137] width 67 height 12
click at [626, 136] on select "Select Membership → MEMBERSHIP CARD" at bounding box center [638, 139] width 126 height 12
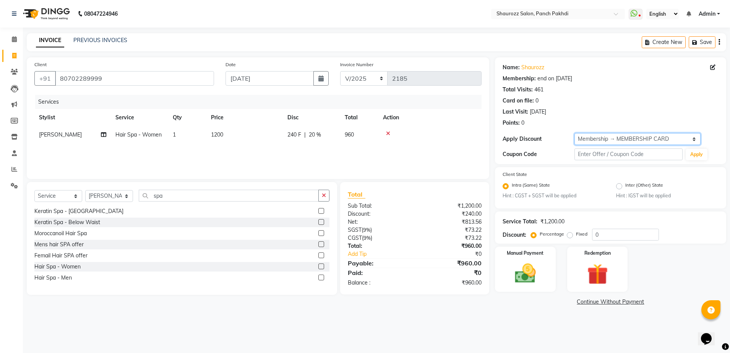
drag, startPoint x: 623, startPoint y: 144, endPoint x: 616, endPoint y: 150, distance: 9.5
click at [622, 148] on div "Name: Shaurozz Membership: end on 13-07-2026 Total Visits: 461 Card on file: 0 …" at bounding box center [610, 110] width 231 height 107
drag, startPoint x: 620, startPoint y: 136, endPoint x: 621, endPoint y: 146, distance: 10.4
click at [620, 136] on select "Select Membership → MEMBERSHIP CARD" at bounding box center [638, 139] width 126 height 12
click at [575, 133] on select "Select Membership → MEMBERSHIP CARD" at bounding box center [638, 139] width 126 height 12
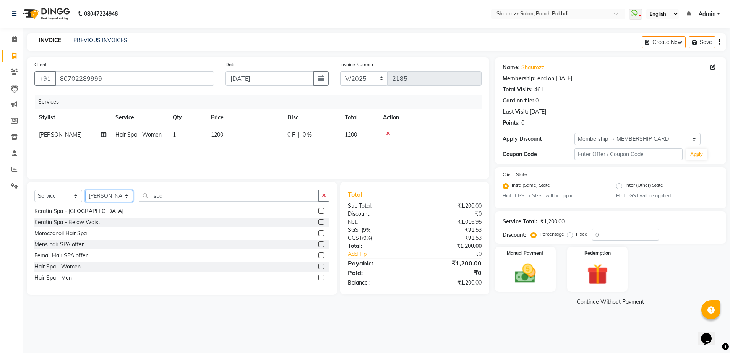
click at [121, 198] on select "Select Stylist [PERSON_NAME] [PERSON_NAME] [PERSON_NAME] [PERSON_NAME] Salon Sa…" at bounding box center [109, 196] width 48 height 12
click at [85, 190] on select "Select Stylist [PERSON_NAME] [PERSON_NAME] [PERSON_NAME] [PERSON_NAME] Salon Sa…" at bounding box center [109, 196] width 48 height 12
drag, startPoint x: 190, startPoint y: 202, endPoint x: 202, endPoint y: 190, distance: 17.0
click at [192, 201] on div "Select Service Product Membership Package Voucher Prepaid Gift Card Select Styl…" at bounding box center [181, 199] width 295 height 18
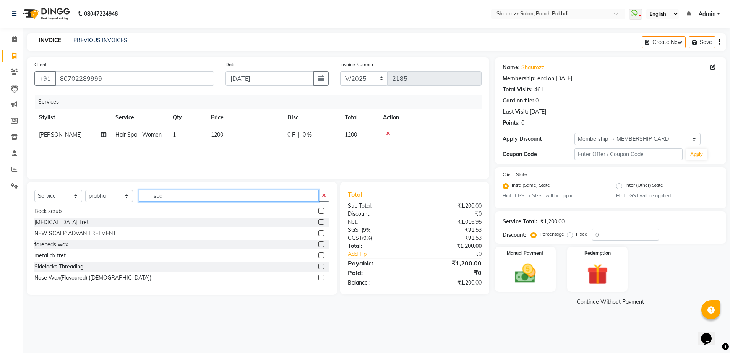
click at [202, 190] on input "spa" at bounding box center [229, 196] width 180 height 12
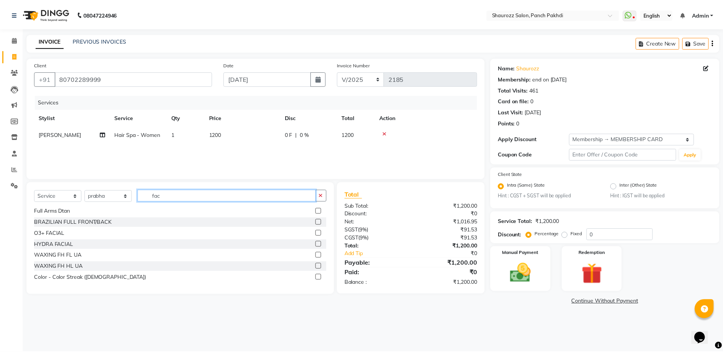
scroll to position [0, 0]
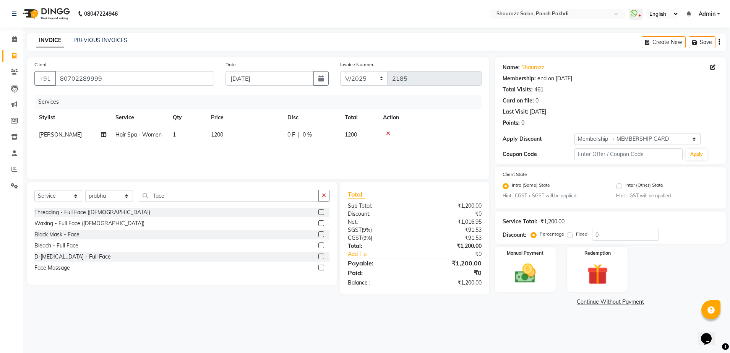
click at [322, 222] on label at bounding box center [321, 223] width 6 height 6
click at [322, 222] on input "checkbox" at bounding box center [320, 223] width 5 height 5
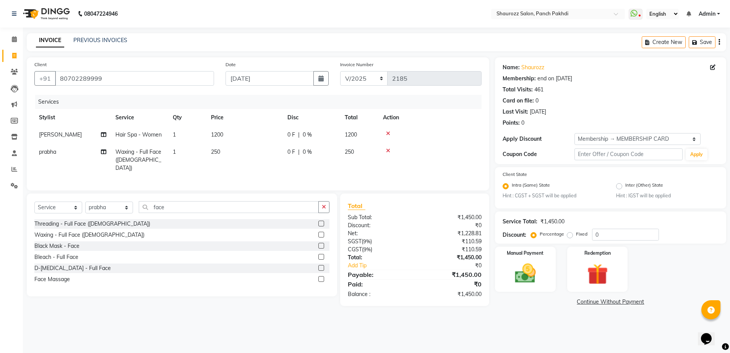
click at [227, 152] on td "250" at bounding box center [244, 159] width 76 height 33
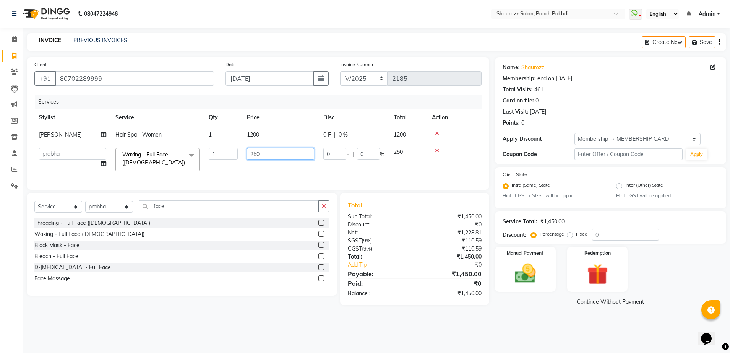
click at [288, 151] on input "250" at bounding box center [280, 154] width 67 height 12
click at [298, 135] on tr "Anita Singh Hair Spa - Women 1 1200 0 F | 0 % 1200" at bounding box center [257, 134] width 447 height 17
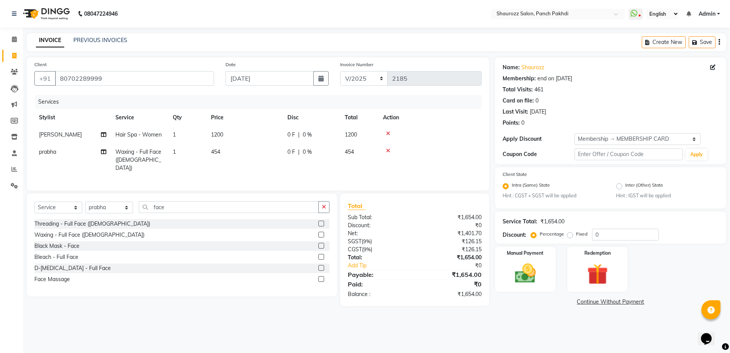
click at [219, 155] on span "454" at bounding box center [215, 151] width 9 height 7
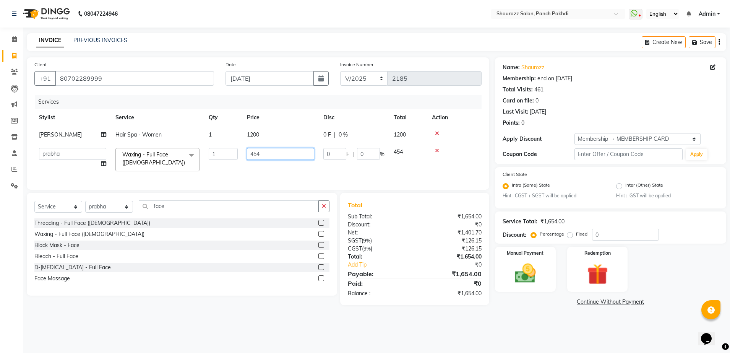
click at [273, 154] on input "454" at bounding box center [280, 154] width 67 height 12
click at [314, 124] on tr "Stylist Service Qty Price Disc Total Action" at bounding box center [257, 117] width 447 height 17
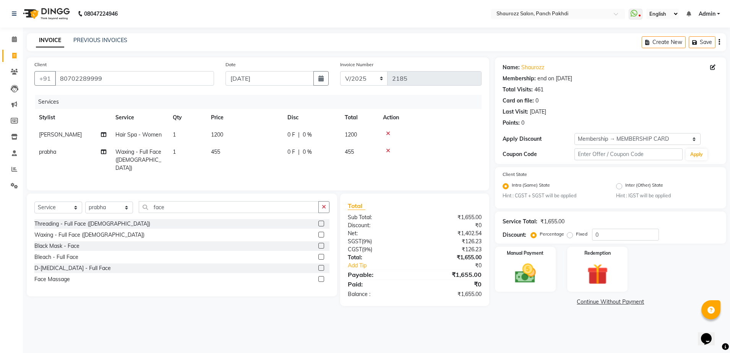
click at [245, 149] on td "455" at bounding box center [244, 159] width 76 height 33
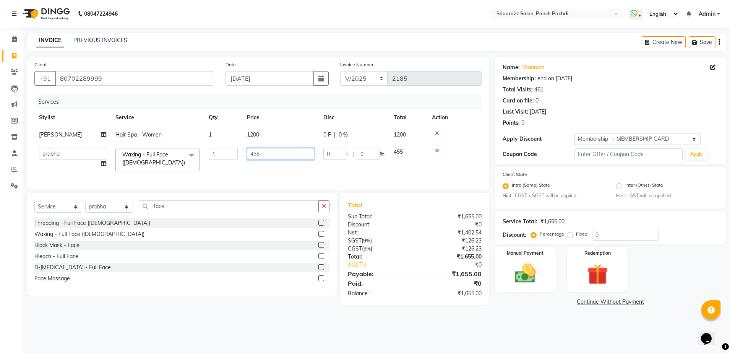
click at [260, 151] on input "455" at bounding box center [280, 154] width 67 height 12
click at [271, 142] on td "1200" at bounding box center [280, 134] width 76 height 17
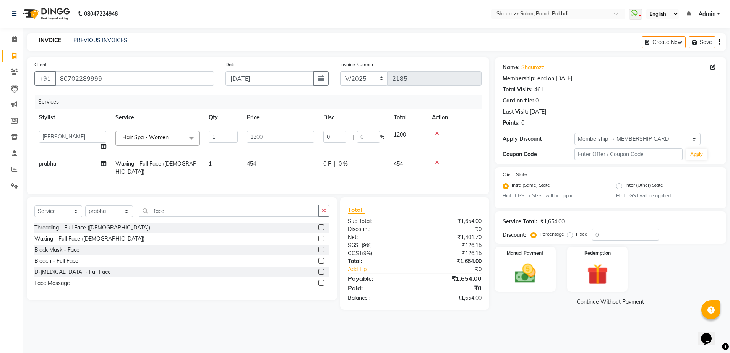
click at [261, 161] on td "454" at bounding box center [280, 167] width 76 height 25
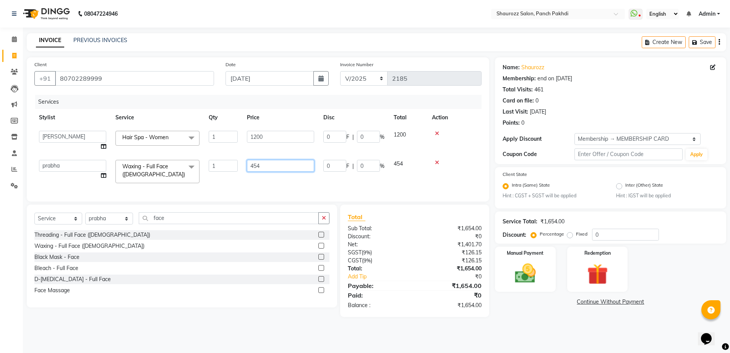
click at [286, 166] on input "454" at bounding box center [280, 166] width 67 height 12
click at [270, 142] on input "1200" at bounding box center [280, 137] width 67 height 12
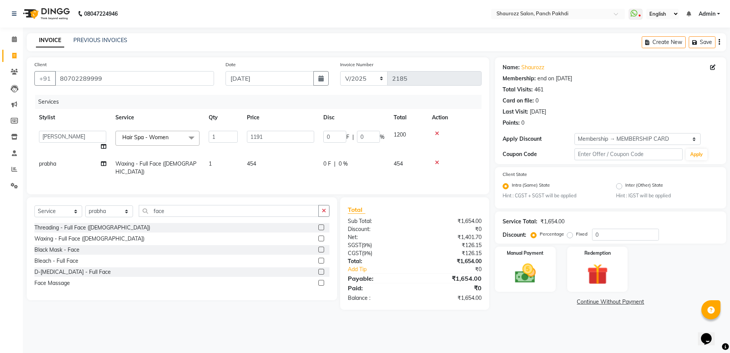
click at [258, 169] on div "Services Stylist Service Qty Price Disc Total Action Amar Sawale Anita Singh Ka…" at bounding box center [257, 141] width 447 height 92
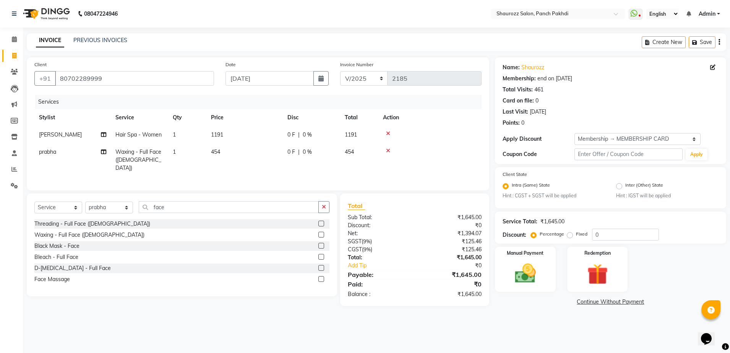
click at [216, 153] on span "454" at bounding box center [215, 151] width 9 height 7
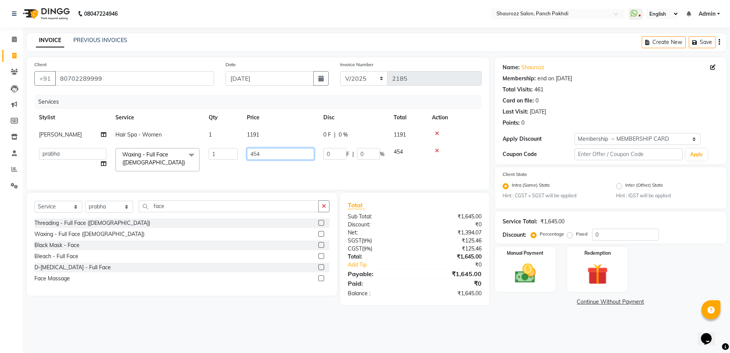
click at [282, 153] on input "454" at bounding box center [280, 154] width 67 height 12
click at [294, 119] on tr "Stylist Service Qty Price Disc Total Action" at bounding box center [257, 117] width 447 height 17
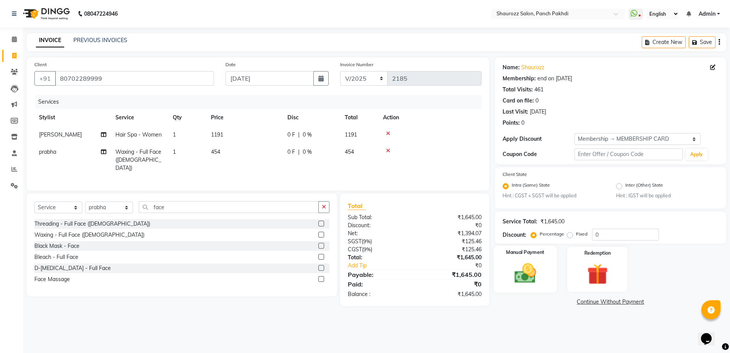
click at [542, 277] on img at bounding box center [526, 273] width 36 height 25
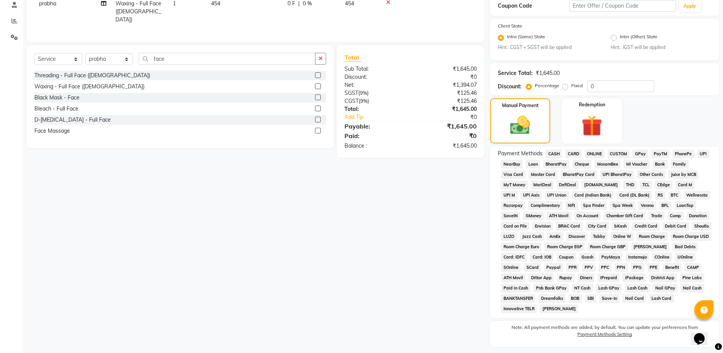
scroll to position [169, 0]
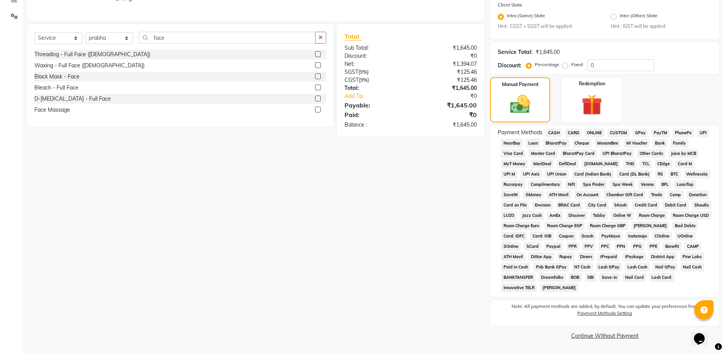
click at [638, 132] on span "GPay" at bounding box center [640, 132] width 16 height 9
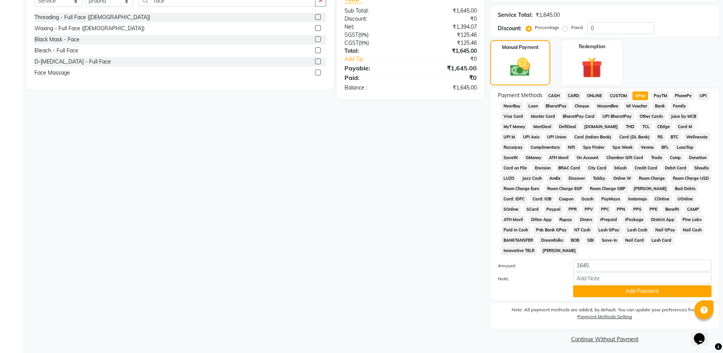
scroll to position [210, 0]
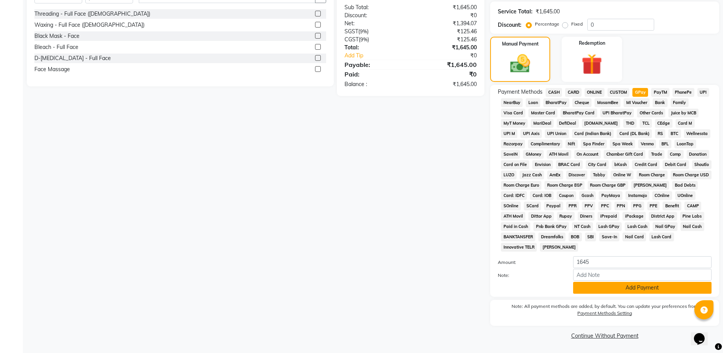
click at [628, 289] on button "Add Payment" at bounding box center [642, 288] width 138 height 12
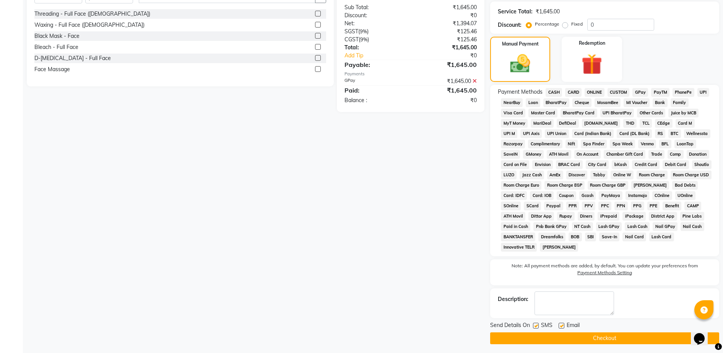
scroll to position [213, 0]
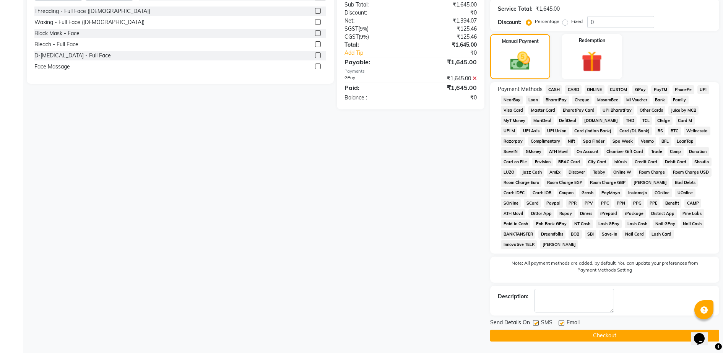
click at [633, 331] on button "Checkout" at bounding box center [604, 336] width 229 height 12
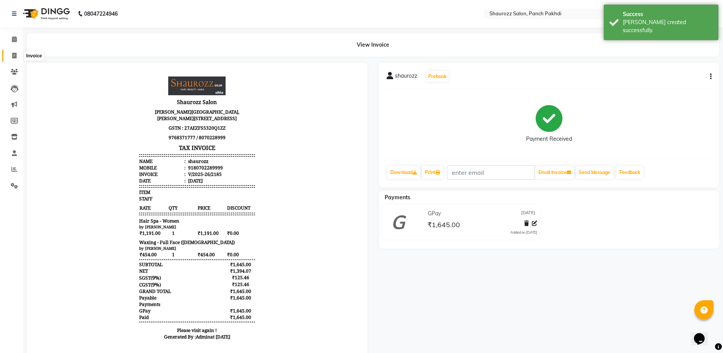
click at [16, 54] on icon at bounding box center [14, 56] width 4 height 6
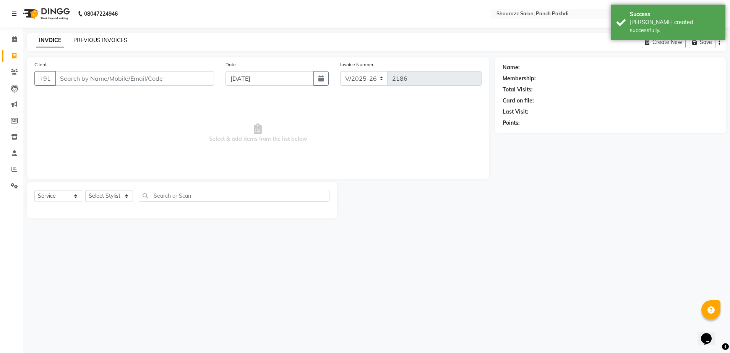
click at [99, 42] on link "PREVIOUS INVOICES" at bounding box center [100, 40] width 54 height 7
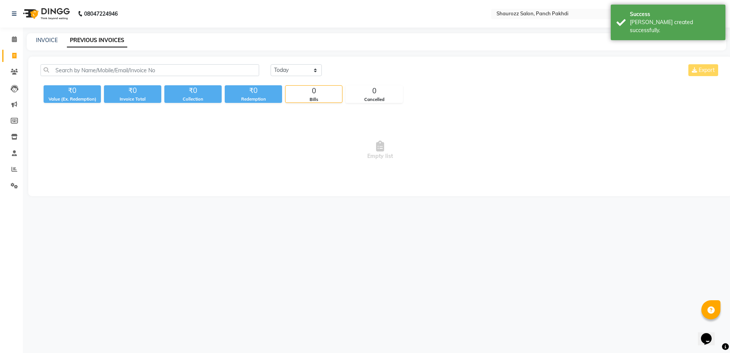
click at [301, 79] on div "Today Yesterday Custom Range Export" at bounding box center [495, 73] width 461 height 18
click at [300, 71] on select "[DATE] [DATE] Custom Range" at bounding box center [296, 70] width 51 height 12
click at [271, 64] on select "[DATE] [DATE] Custom Range" at bounding box center [296, 70] width 51 height 12
click at [365, 70] on input "[DATE]" at bounding box center [359, 70] width 54 height 11
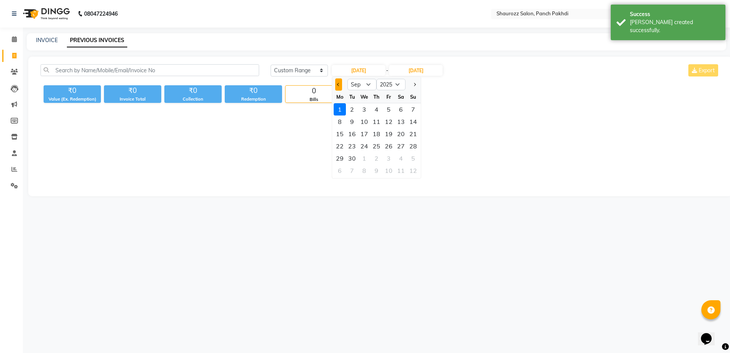
click at [338, 84] on span "Previous month" at bounding box center [338, 84] width 3 height 3
click at [404, 160] on div "30" at bounding box center [401, 158] width 12 height 12
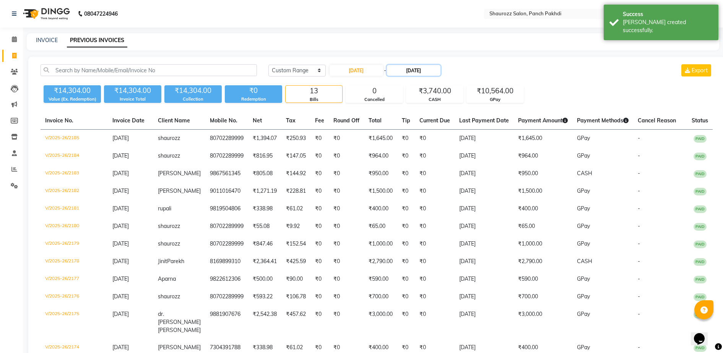
click at [419, 74] on input "[DATE]" at bounding box center [414, 70] width 54 height 11
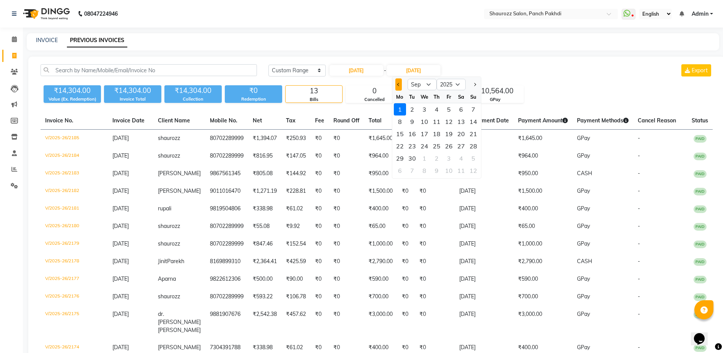
click at [397, 81] on button "Previous month" at bounding box center [398, 84] width 6 height 12
drag, startPoint x: 468, startPoint y: 160, endPoint x: 463, endPoint y: 160, distance: 4.6
click at [467, 160] on div "25 26 27 28 29 30 31" at bounding box center [436, 158] width 89 height 12
click at [462, 160] on div "30" at bounding box center [461, 158] width 12 height 12
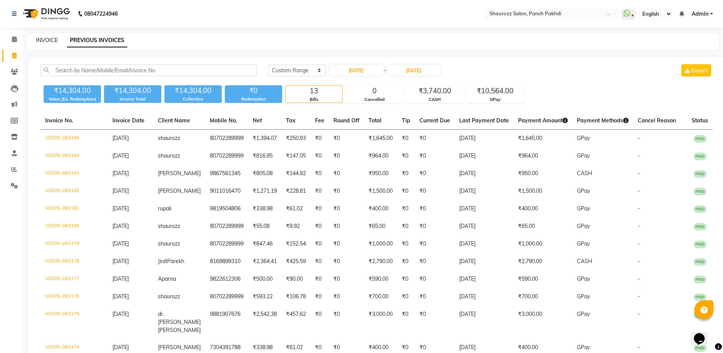
click at [45, 42] on link "INVOICE" at bounding box center [47, 40] width 22 height 7
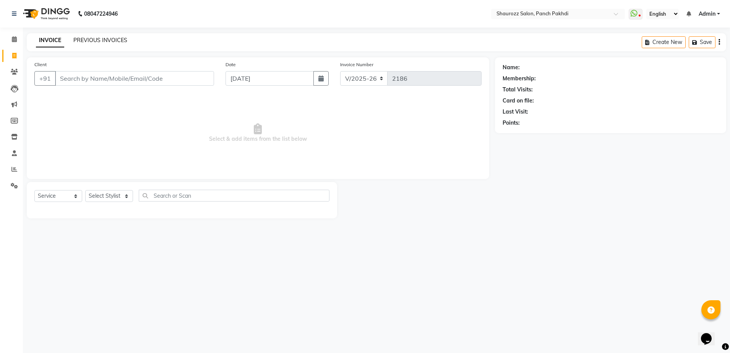
click at [112, 40] on link "PREVIOUS INVOICES" at bounding box center [100, 40] width 54 height 7
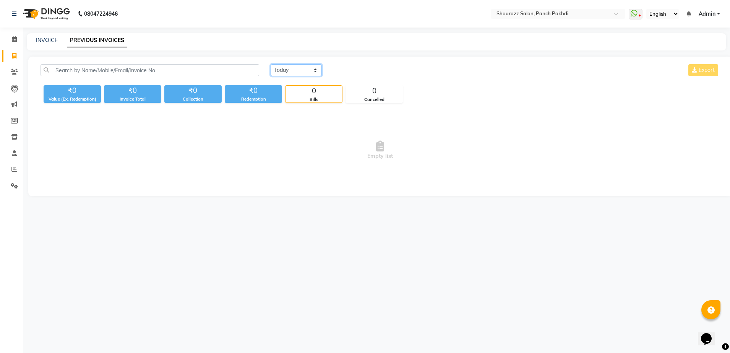
click at [291, 70] on select "[DATE] [DATE] Custom Range" at bounding box center [296, 70] width 51 height 12
click at [271, 64] on select "[DATE] [DATE] Custom Range" at bounding box center [296, 70] width 51 height 12
click at [290, 65] on select "[DATE] [DATE] Custom Range" at bounding box center [296, 70] width 51 height 12
click at [271, 64] on select "[DATE] [DATE] Custom Range" at bounding box center [296, 70] width 51 height 12
click at [368, 71] on input "[DATE]" at bounding box center [359, 70] width 54 height 11
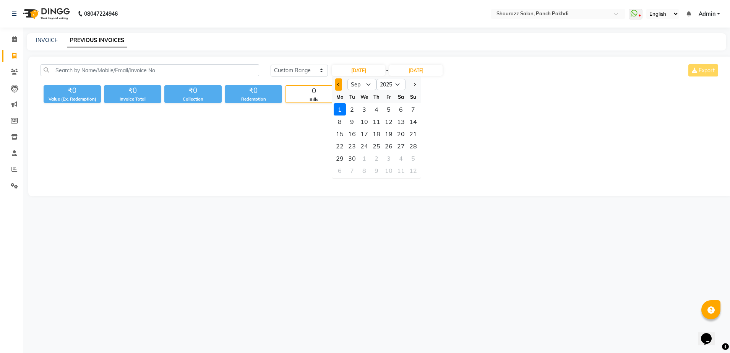
click at [340, 86] on button "Previous month" at bounding box center [338, 84] width 6 height 12
click at [404, 158] on div "30" at bounding box center [401, 158] width 12 height 12
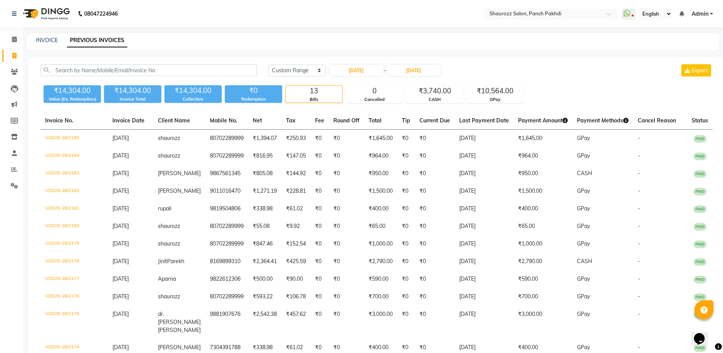
click at [444, 78] on div "Today Yesterday Custom Range 30-08-2025 - 01-09-2025 Export" at bounding box center [491, 73] width 456 height 18
click at [432, 73] on input "[DATE]" at bounding box center [414, 70] width 54 height 11
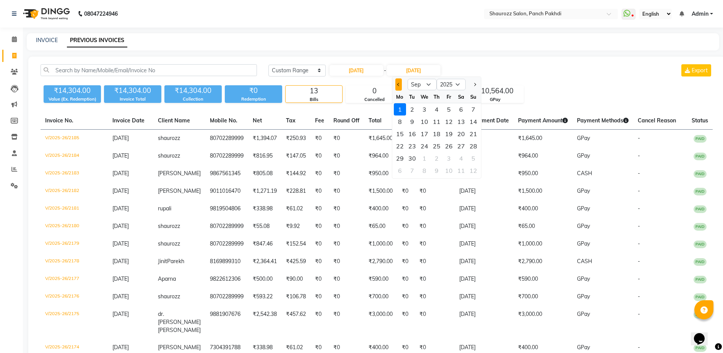
click at [396, 86] on button "Previous month" at bounding box center [398, 84] width 6 height 12
click at [460, 158] on div "30" at bounding box center [461, 158] width 12 height 12
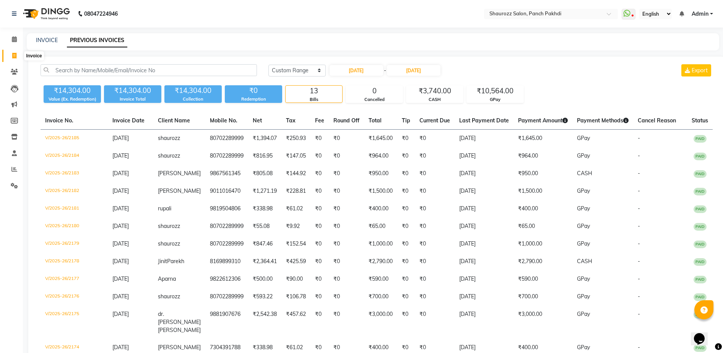
click at [16, 60] on span at bounding box center [14, 56] width 13 height 9
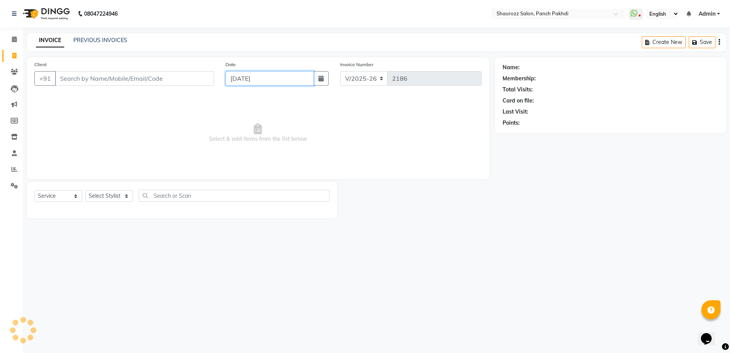
click at [253, 79] on input "[DATE]" at bounding box center [270, 78] width 88 height 15
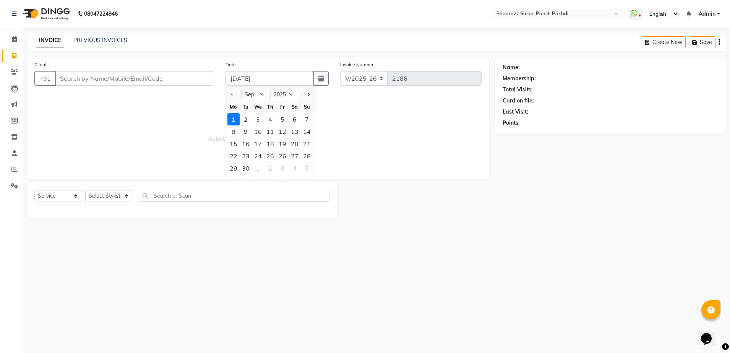
click at [180, 104] on span "Select & add items from the list below" at bounding box center [257, 133] width 447 height 76
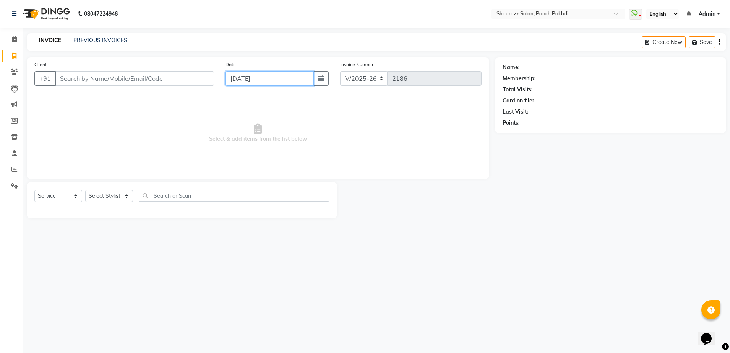
click at [263, 72] on input "[DATE]" at bounding box center [270, 78] width 88 height 15
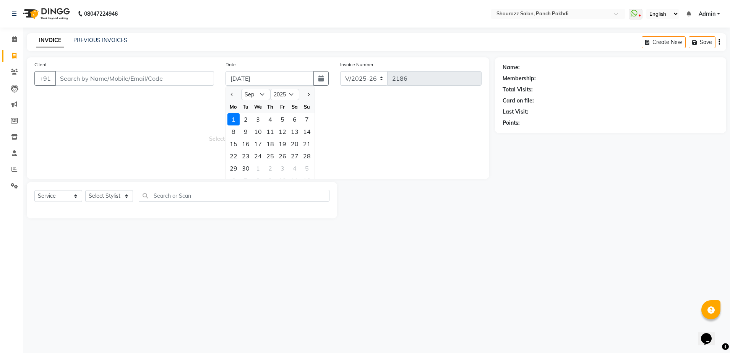
drag, startPoint x: 232, startPoint y: 92, endPoint x: 255, endPoint y: 104, distance: 25.8
click at [232, 92] on button "Previous month" at bounding box center [232, 94] width 6 height 12
click at [304, 168] on div "31" at bounding box center [307, 168] width 12 height 12
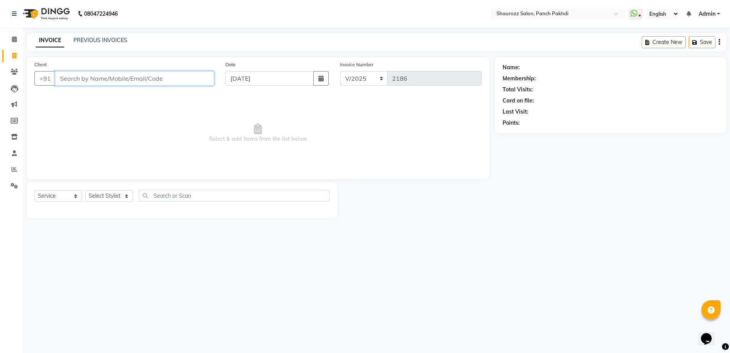
click at [119, 81] on input "Client" at bounding box center [134, 78] width 159 height 15
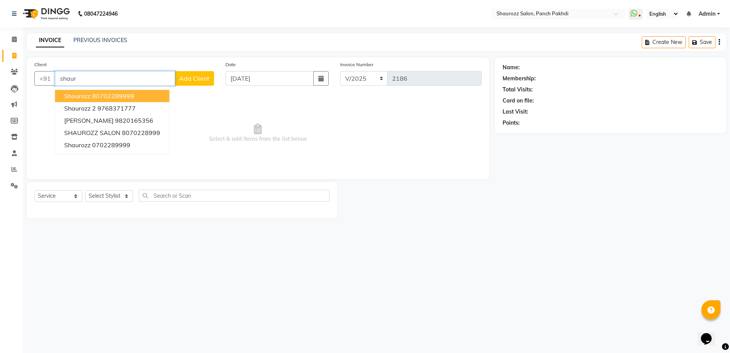
click at [118, 93] on ngb-highlight "80702289999" at bounding box center [113, 96] width 42 height 8
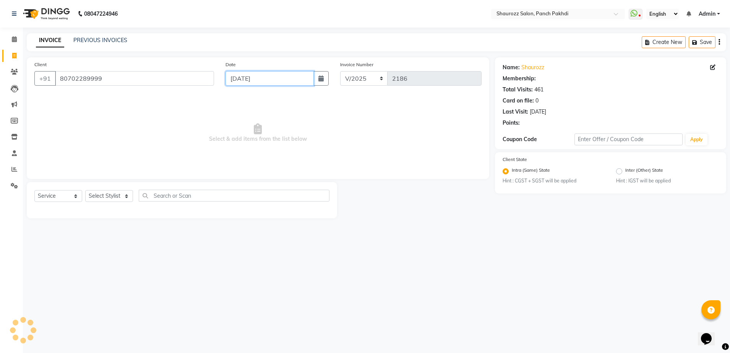
click at [281, 78] on input "[DATE]" at bounding box center [270, 78] width 88 height 15
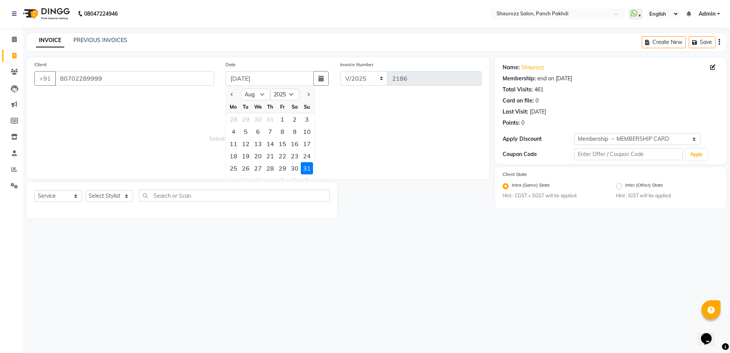
click at [150, 114] on span "Select & add items from the list below" at bounding box center [257, 133] width 447 height 76
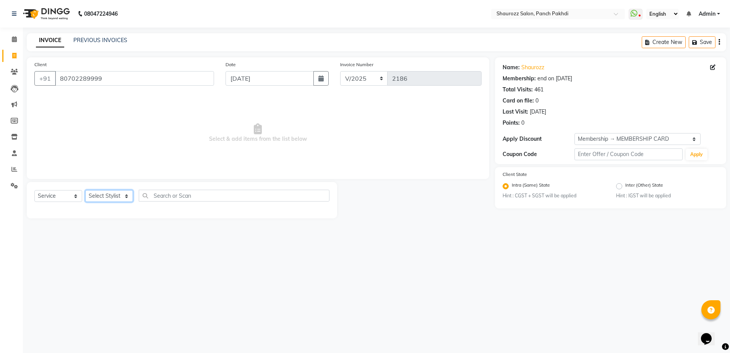
click at [97, 196] on select "Select Stylist [PERSON_NAME] [PERSON_NAME] [PERSON_NAME] [PERSON_NAME] Salon Sa…" at bounding box center [109, 196] width 48 height 12
click at [85, 190] on select "Select Stylist [PERSON_NAME] [PERSON_NAME] [PERSON_NAME] [PERSON_NAME] Salon Sa…" at bounding box center [109, 196] width 48 height 12
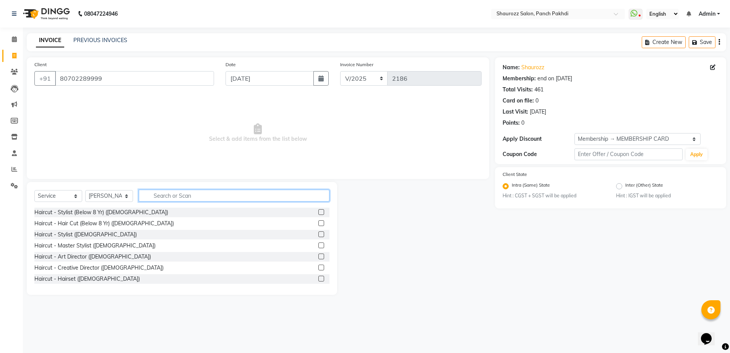
click at [189, 197] on input "text" at bounding box center [234, 196] width 191 height 12
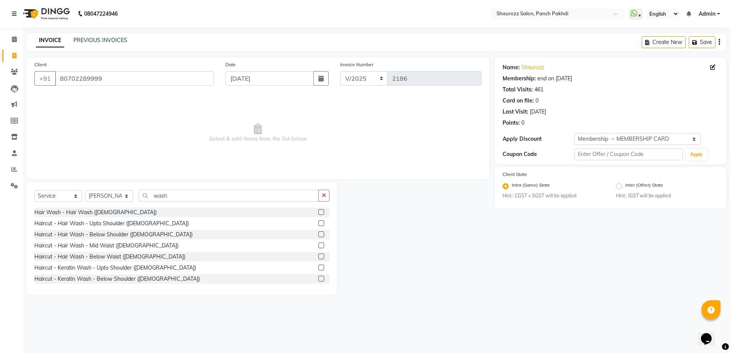
click at [318, 232] on label at bounding box center [321, 234] width 6 height 6
click at [318, 232] on input "checkbox" at bounding box center [320, 234] width 5 height 5
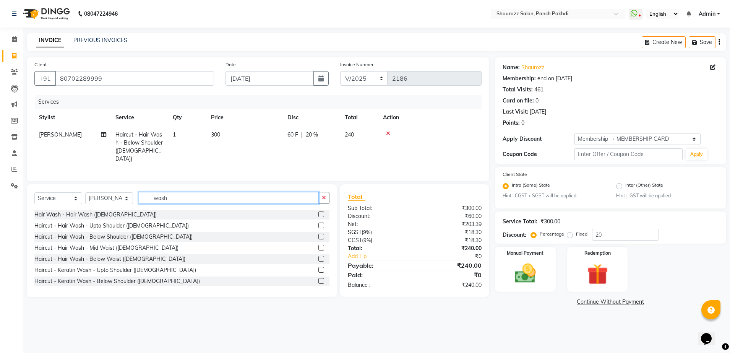
click at [215, 198] on input "wash" at bounding box center [229, 198] width 180 height 12
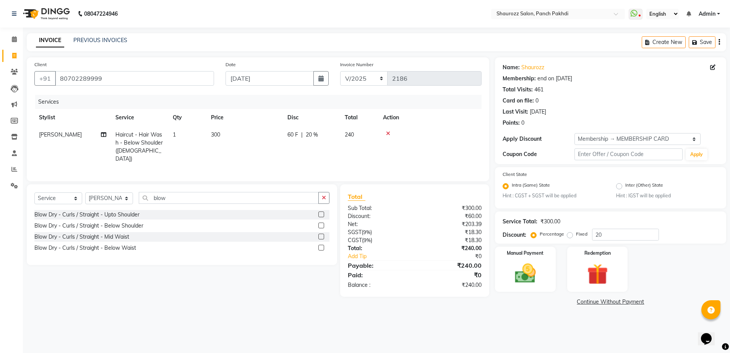
click at [320, 222] on label at bounding box center [321, 225] width 6 height 6
click at [320, 223] on input "checkbox" at bounding box center [320, 225] width 5 height 5
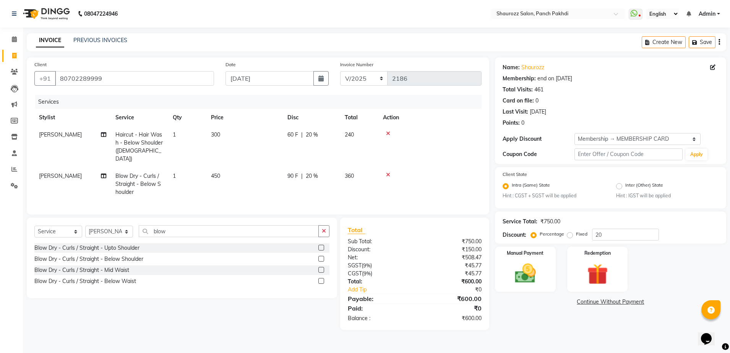
click at [219, 167] on td "450" at bounding box center [244, 183] width 76 height 33
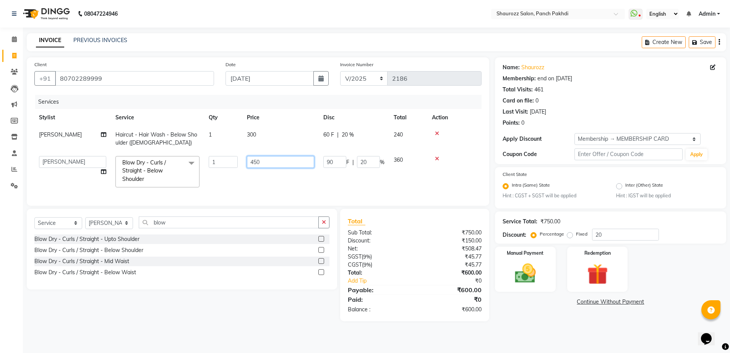
click at [268, 164] on input "450" at bounding box center [280, 162] width 67 height 12
click at [291, 143] on tr "Nijam Ahamad Haircut - Hair Wash - Below Shoulder (Female) 1 300 60 F | 20 % 240" at bounding box center [257, 138] width 447 height 25
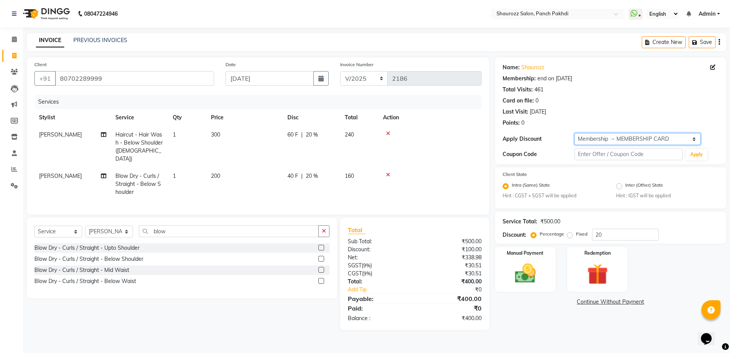
drag, startPoint x: 670, startPoint y: 139, endPoint x: 664, endPoint y: 143, distance: 7.0
click at [670, 138] on select "Select Membership → MEMBERSHIP CARD" at bounding box center [638, 139] width 126 height 12
click at [575, 133] on select "Select Membership → MEMBERSHIP CARD" at bounding box center [638, 139] width 126 height 12
click at [650, 140] on select "Select Membership → MEMBERSHIP CARD" at bounding box center [638, 139] width 126 height 12
click at [575, 133] on select "Select Membership → MEMBERSHIP CARD" at bounding box center [638, 139] width 126 height 12
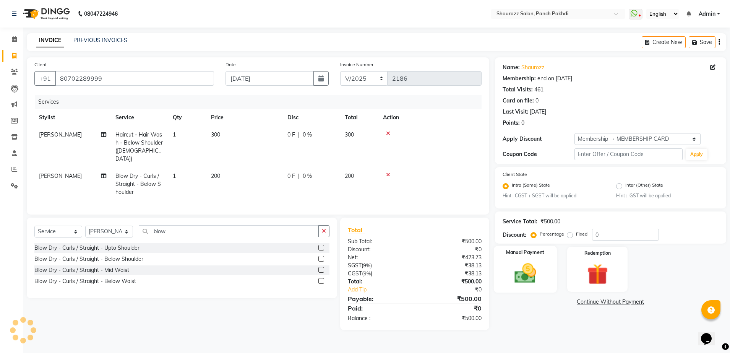
click at [528, 265] on img at bounding box center [526, 273] width 36 height 25
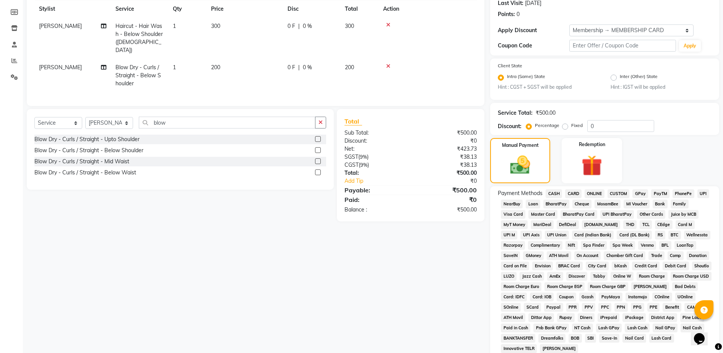
scroll to position [169, 0]
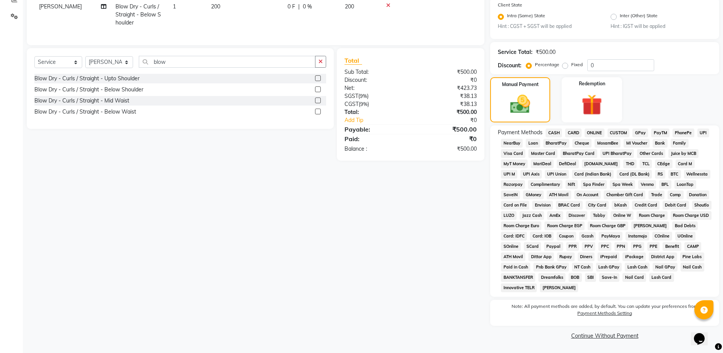
click at [638, 132] on span "GPay" at bounding box center [640, 132] width 16 height 9
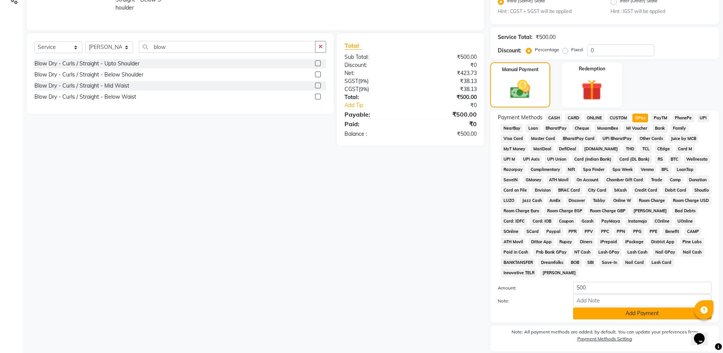
scroll to position [210, 0]
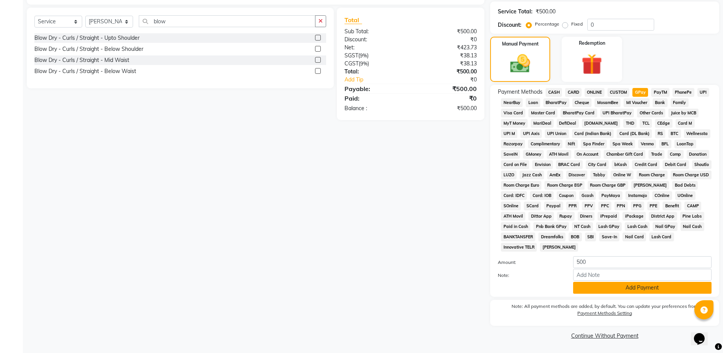
click at [645, 292] on button "Add Payment" at bounding box center [642, 288] width 138 height 12
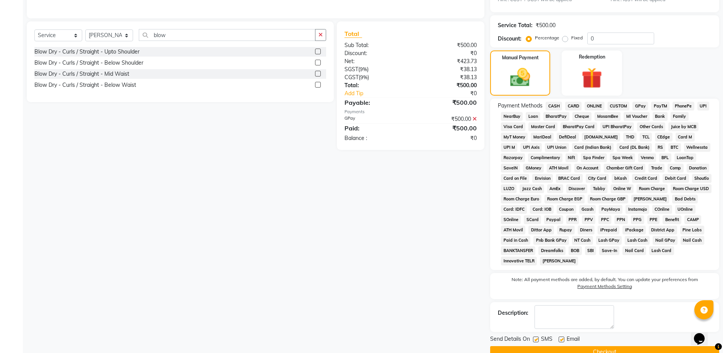
scroll to position [213, 0]
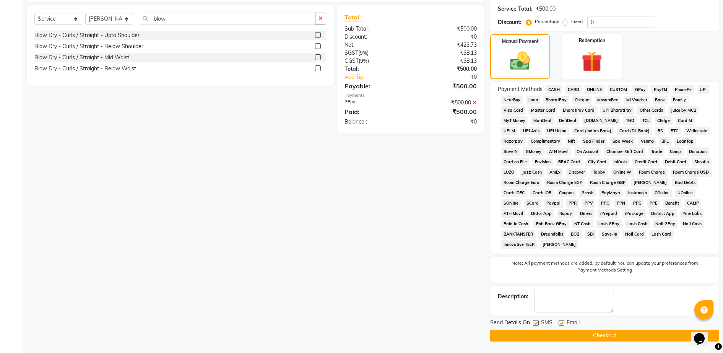
click at [606, 331] on button "Checkout" at bounding box center [604, 336] width 229 height 12
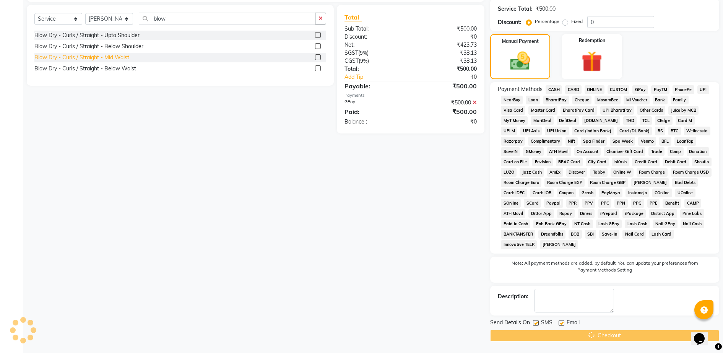
scroll to position [134, 0]
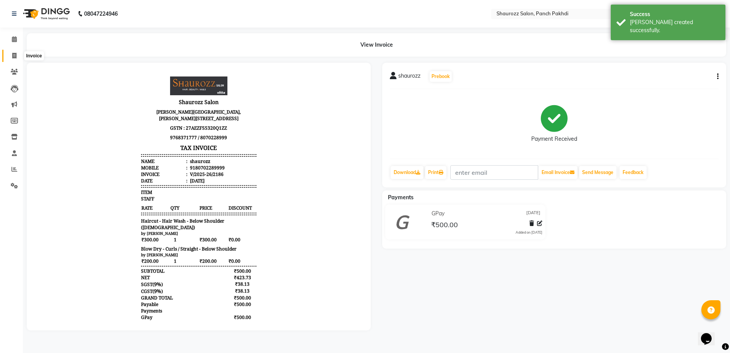
click at [11, 54] on span at bounding box center [14, 56] width 13 height 9
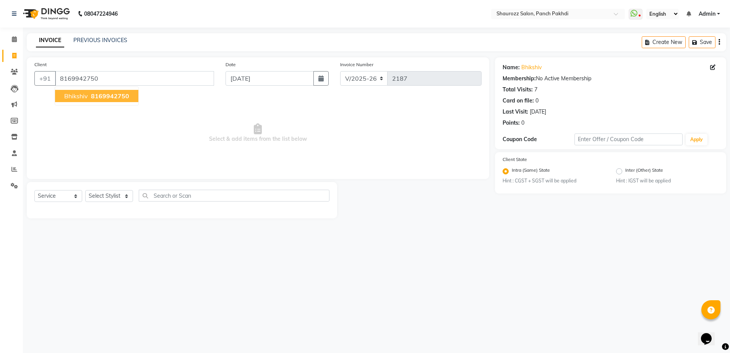
click at [87, 94] on span "Bhikshiv" at bounding box center [76, 96] width 24 height 8
drag, startPoint x: 246, startPoint y: 76, endPoint x: 255, endPoint y: 85, distance: 12.7
click at [246, 77] on input "[DATE]" at bounding box center [270, 78] width 88 height 15
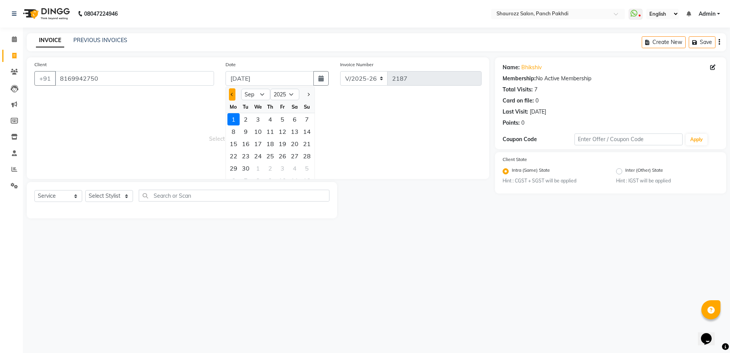
click at [230, 90] on button "Previous month" at bounding box center [232, 94] width 6 height 12
click at [304, 168] on div "31" at bounding box center [307, 168] width 12 height 12
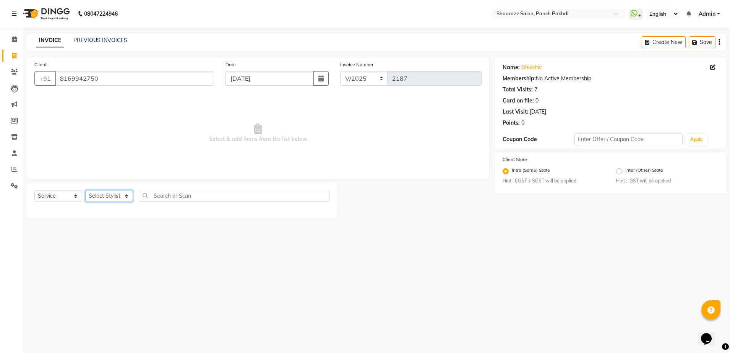
click at [115, 196] on select "Select Stylist [PERSON_NAME] [PERSON_NAME] [PERSON_NAME] [PERSON_NAME] Salon Sa…" at bounding box center [109, 196] width 48 height 12
click at [85, 190] on select "Select Stylist [PERSON_NAME] [PERSON_NAME] [PERSON_NAME] [PERSON_NAME] Salon Sa…" at bounding box center [109, 196] width 48 height 12
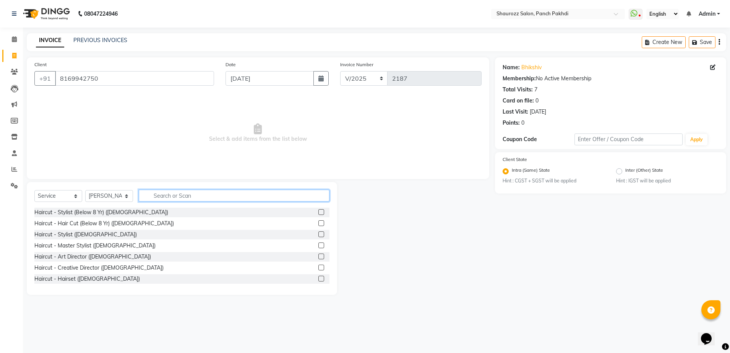
click at [195, 200] on input "text" at bounding box center [234, 196] width 191 height 12
click at [15, 170] on icon at bounding box center [14, 169] width 6 height 6
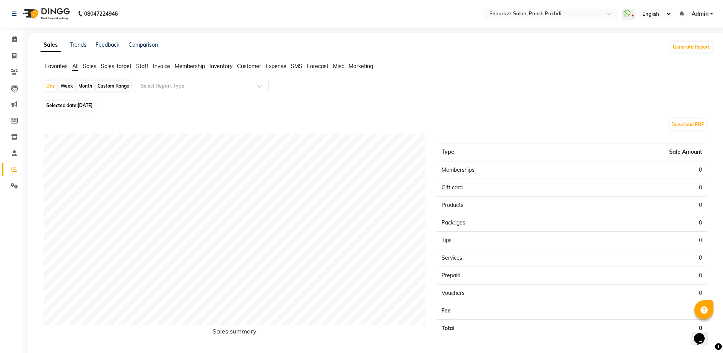
click at [88, 87] on div "Month" at bounding box center [85, 86] width 18 height 11
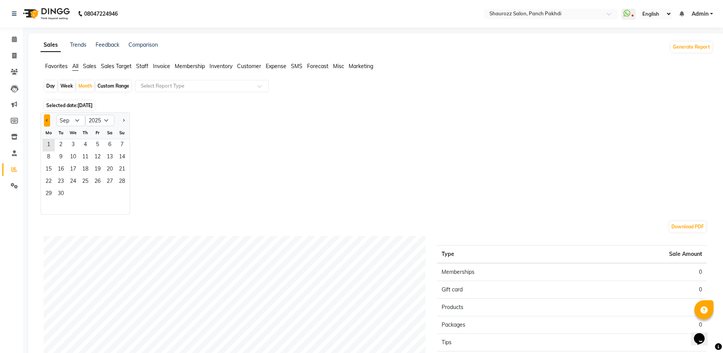
click at [45, 122] on button "Previous month" at bounding box center [47, 120] width 6 height 12
click at [96, 145] on span "1" at bounding box center [97, 145] width 12 height 12
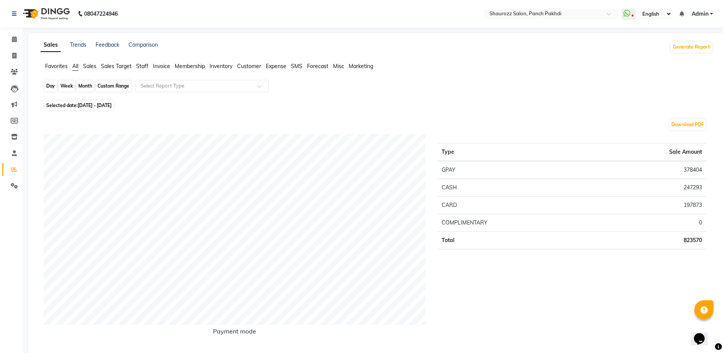
click at [85, 84] on div "Month" at bounding box center [85, 86] width 18 height 11
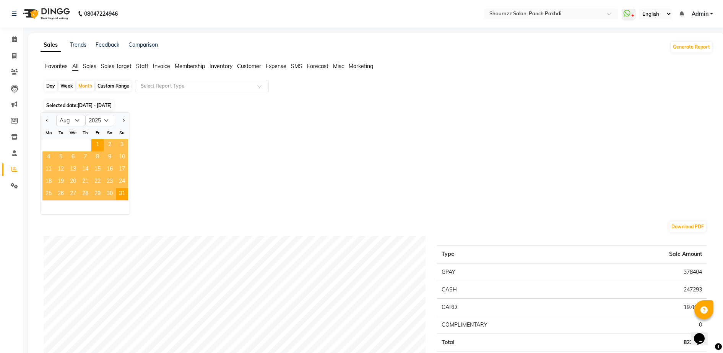
click at [110, 85] on div "Custom Range" at bounding box center [114, 86] width 36 height 11
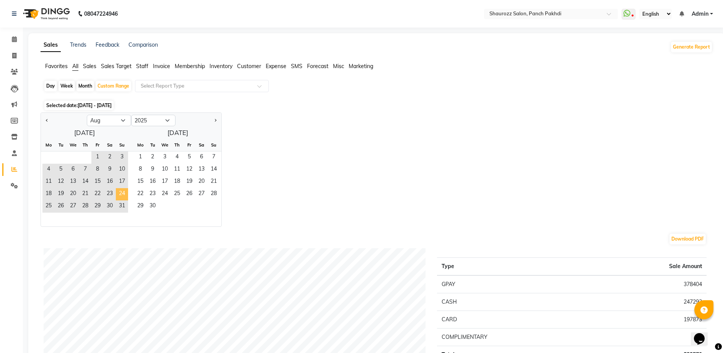
click at [121, 195] on span "24" at bounding box center [122, 194] width 12 height 12
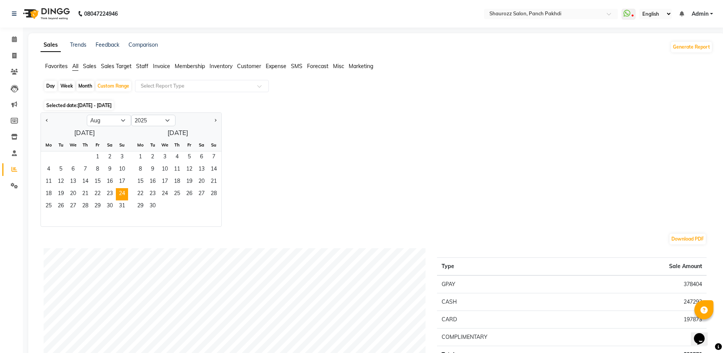
click at [275, 144] on div "Jan Feb Mar Apr May Jun Jul Aug Sep Oct Nov Dec 2015 2016 2017 2018 2019 2020 2…" at bounding box center [377, 169] width 672 height 114
click at [122, 191] on span "24" at bounding box center [122, 194] width 12 height 12
click at [121, 191] on span "24" at bounding box center [122, 194] width 12 height 12
click at [54, 203] on span "25" at bounding box center [48, 206] width 12 height 12
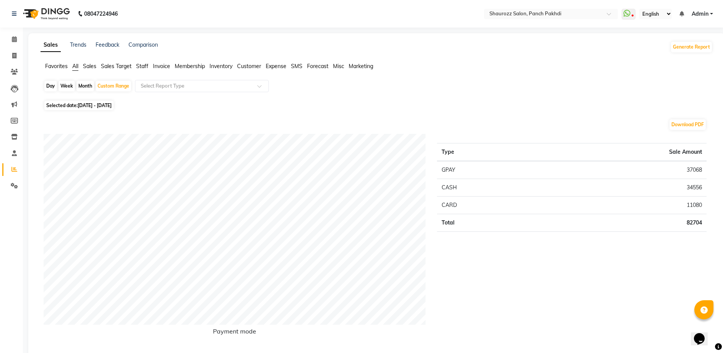
click at [53, 86] on div "Day" at bounding box center [50, 86] width 13 height 11
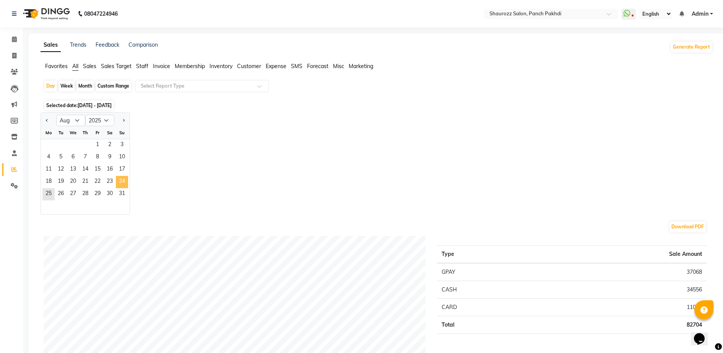
click at [122, 183] on span "24" at bounding box center [122, 182] width 12 height 12
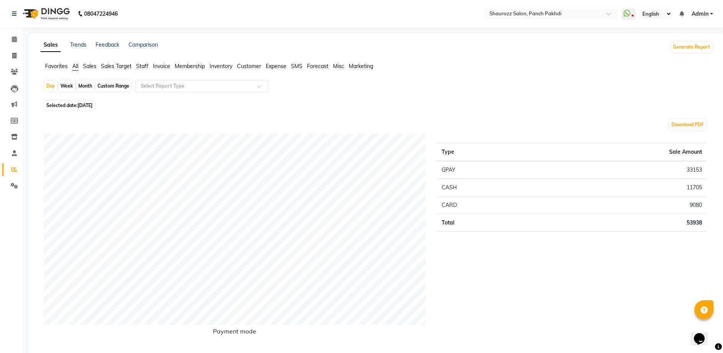
click at [89, 84] on div "Month" at bounding box center [85, 86] width 18 height 11
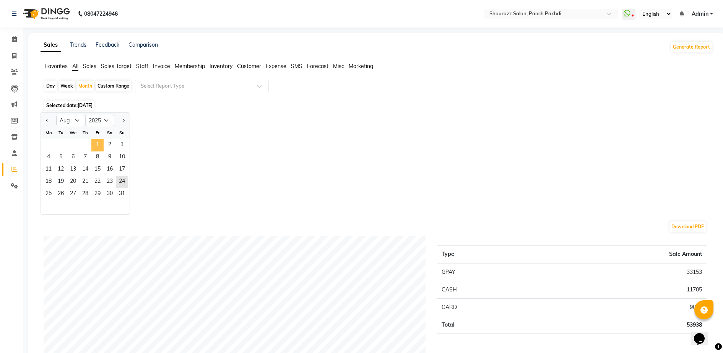
click at [99, 142] on span "1" at bounding box center [97, 145] width 12 height 12
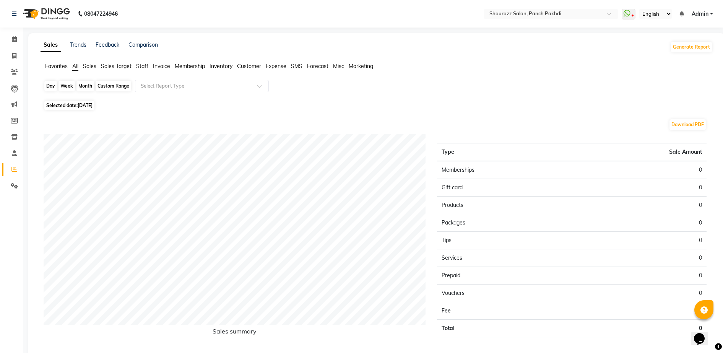
click at [53, 82] on div "Day" at bounding box center [50, 86] width 13 height 11
select select "9"
select select "2025"
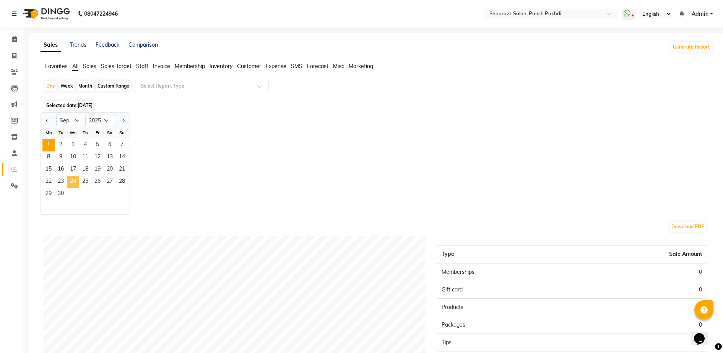
click at [75, 178] on span "24" at bounding box center [73, 182] width 12 height 12
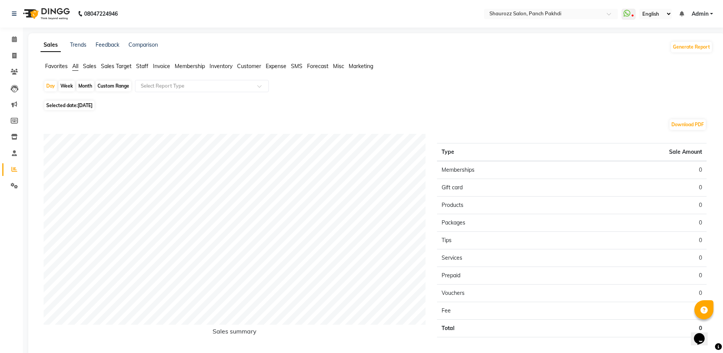
click at [55, 67] on span "Favorites" at bounding box center [56, 66] width 23 height 7
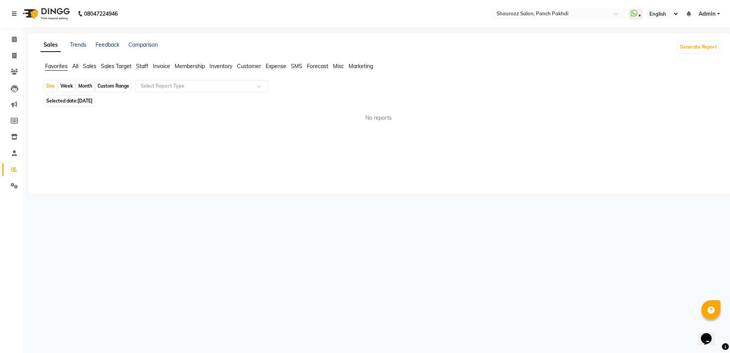
click at [77, 68] on span "All" at bounding box center [75, 66] width 6 height 7
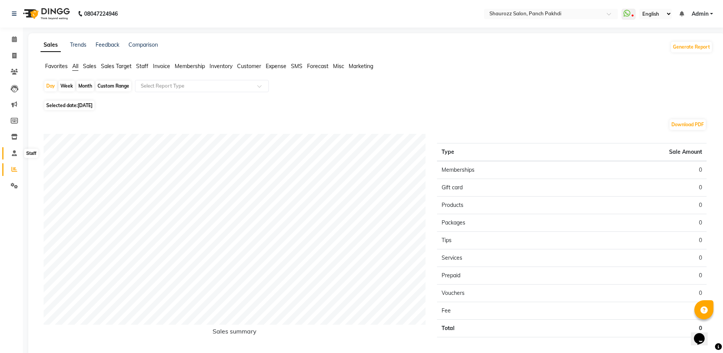
click at [15, 151] on icon at bounding box center [14, 153] width 5 height 6
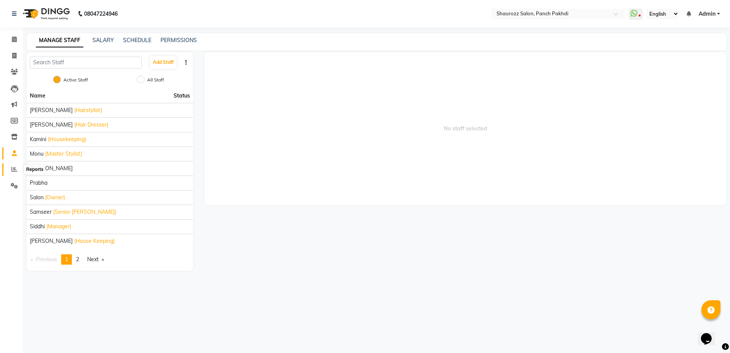
drag, startPoint x: 17, startPoint y: 165, endPoint x: 15, endPoint y: 152, distance: 13.1
click at [16, 165] on span at bounding box center [14, 169] width 13 height 9
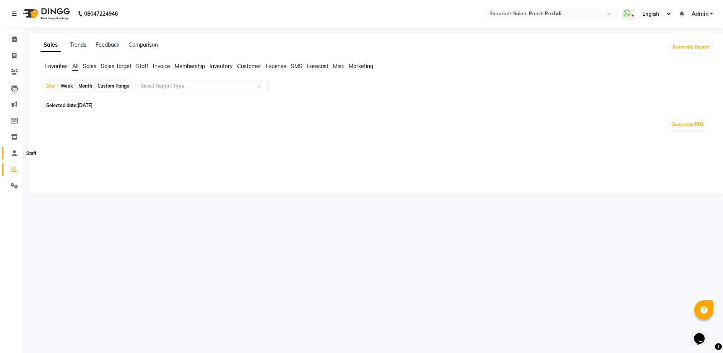
click at [15, 151] on icon at bounding box center [14, 153] width 5 height 6
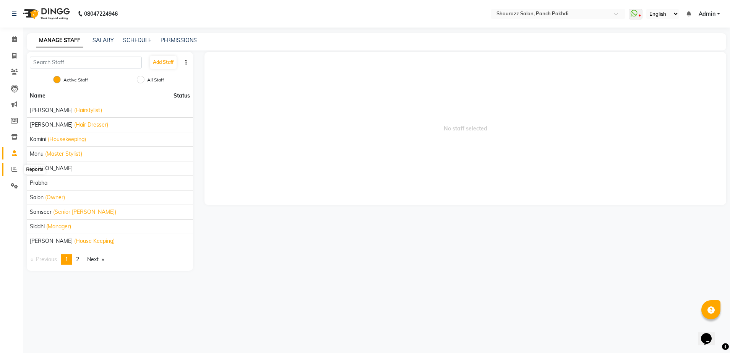
click at [14, 170] on icon at bounding box center [14, 169] width 6 height 6
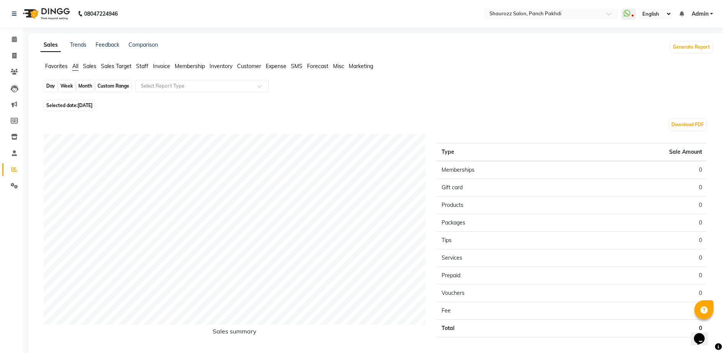
click at [56, 87] on div "Day" at bounding box center [50, 86] width 13 height 11
select select "9"
select select "2025"
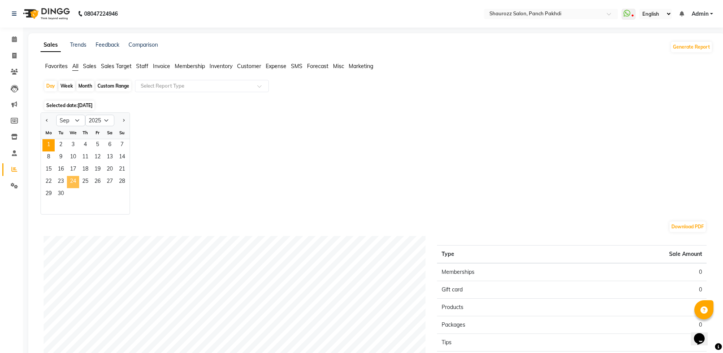
click at [71, 178] on span "24" at bounding box center [73, 182] width 12 height 12
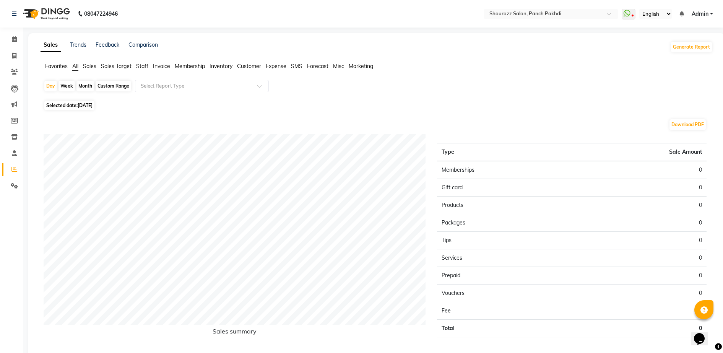
click at [84, 65] on span "Sales" at bounding box center [89, 66] width 13 height 7
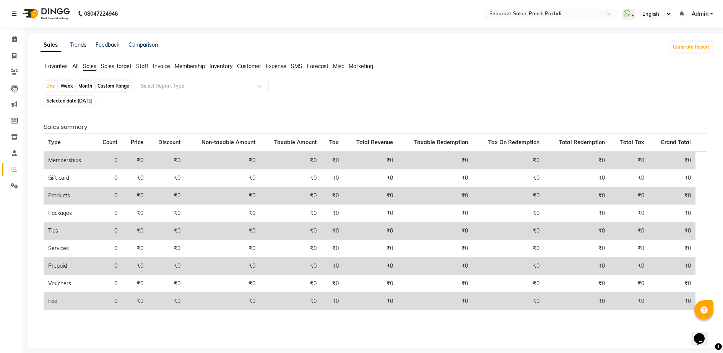
click at [51, 66] on span "Favorites" at bounding box center [56, 66] width 23 height 7
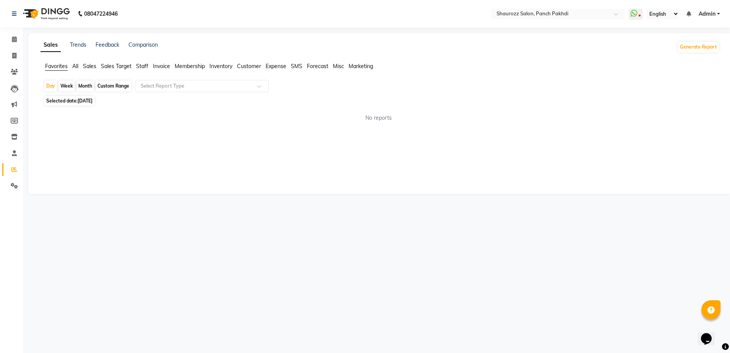
click at [119, 65] on span "Sales Target" at bounding box center [116, 66] width 31 height 7
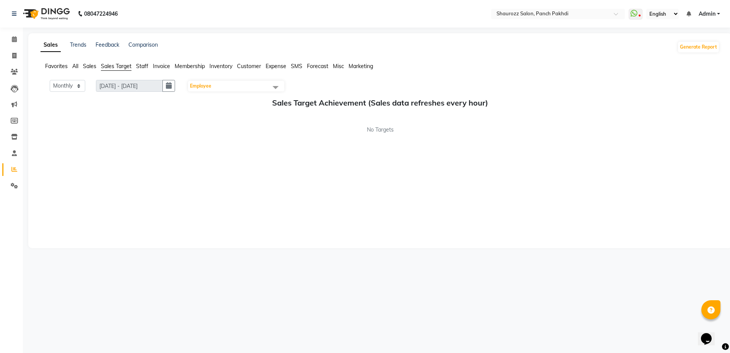
click at [140, 66] on span "Staff" at bounding box center [142, 66] width 12 height 7
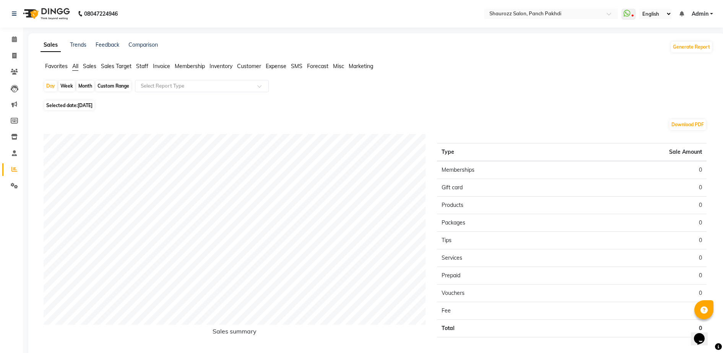
click at [86, 83] on div "Month" at bounding box center [85, 86] width 18 height 11
select select "9"
select select "2025"
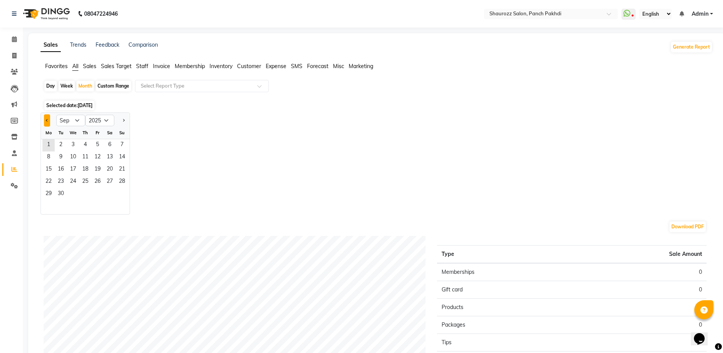
click at [47, 119] on span "Previous month" at bounding box center [47, 120] width 3 height 3
select select "8"
click at [120, 176] on span "24" at bounding box center [122, 182] width 12 height 12
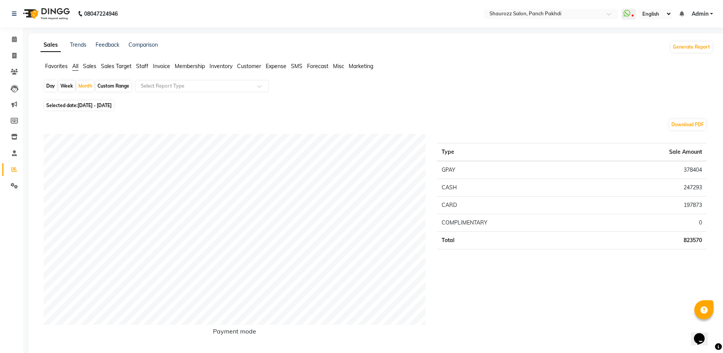
click at [46, 83] on div "Day" at bounding box center [50, 86] width 13 height 11
select select "8"
select select "2025"
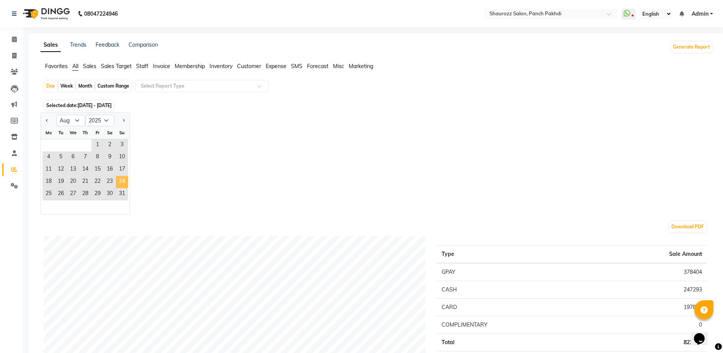
click at [119, 179] on span "24" at bounding box center [122, 182] width 12 height 12
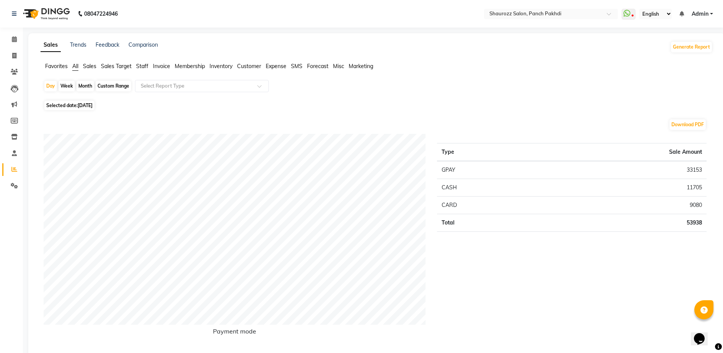
click at [88, 86] on div "Month" at bounding box center [85, 86] width 18 height 11
select select "8"
select select "2025"
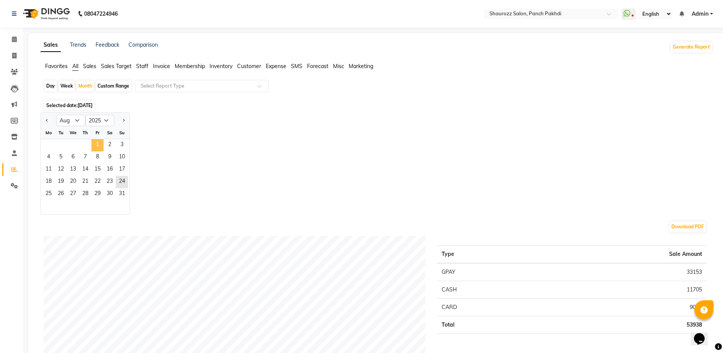
click at [96, 141] on span "1" at bounding box center [97, 145] width 12 height 12
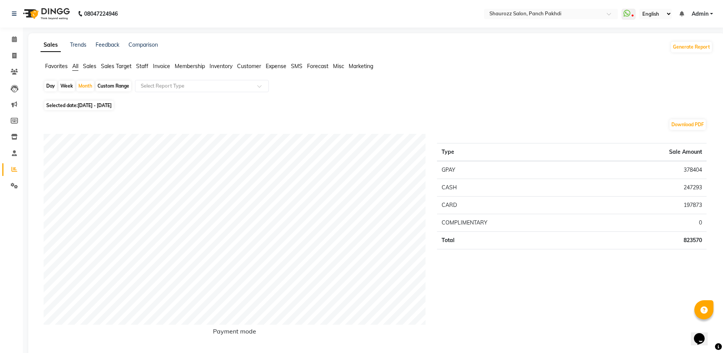
click at [201, 66] on span "Membership" at bounding box center [190, 66] width 30 height 7
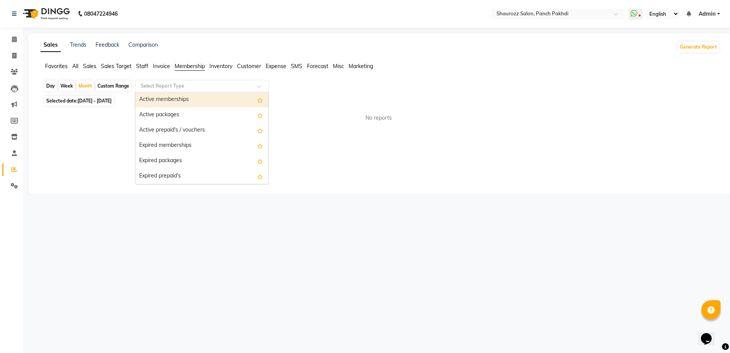
click at [159, 91] on div "Select Report Type" at bounding box center [202, 86] width 134 height 12
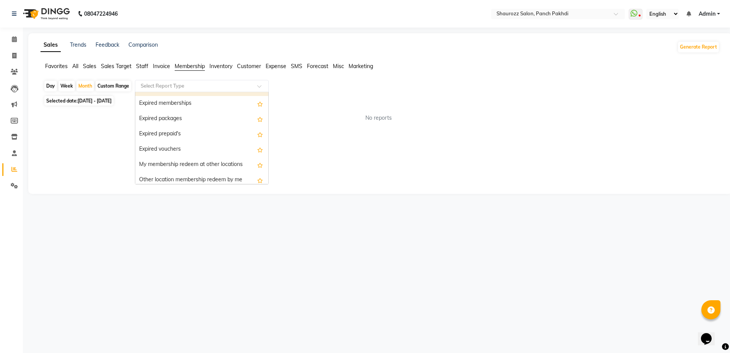
scroll to position [46, 0]
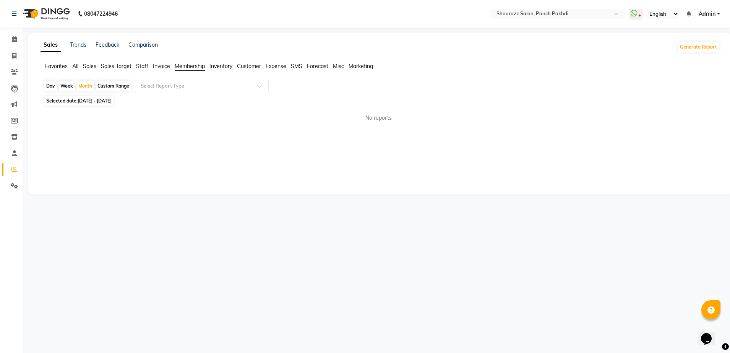
click at [338, 157] on div "Sales Trends Feedback Comparison Generate Report Favorites All Sales Sales Targ…" at bounding box center [380, 113] width 704 height 161
click at [110, 64] on span "Sales Target" at bounding box center [116, 66] width 31 height 7
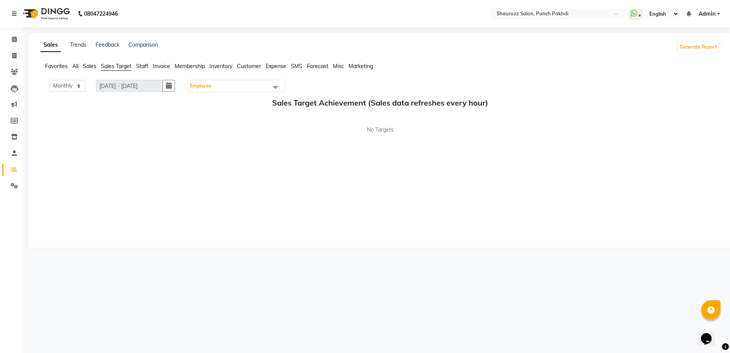
click at [227, 89] on span "Employee" at bounding box center [236, 86] width 96 height 11
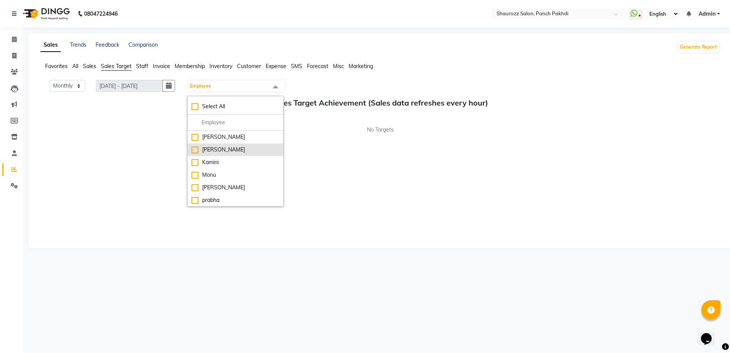
click at [199, 149] on div "[PERSON_NAME]" at bounding box center [236, 150] width 88 height 8
checkbox input "true"
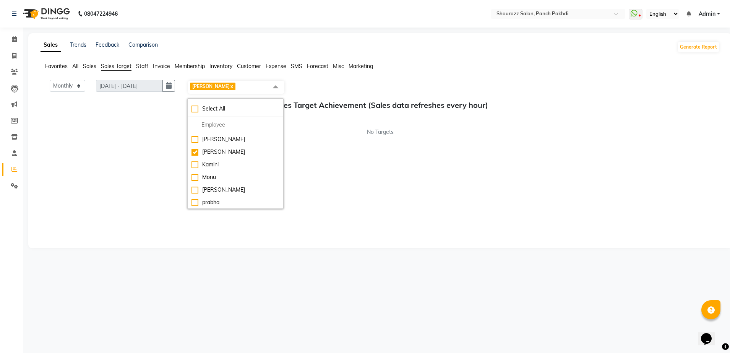
click at [361, 141] on div "Monthly Weekly [DATE] - [DATE] [PERSON_NAME] x Select All [PERSON_NAME] [PERSON…" at bounding box center [380, 160] width 679 height 161
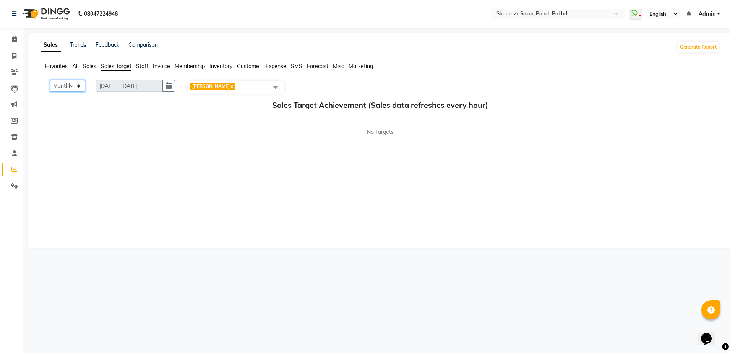
click at [70, 86] on select "Monthly Weekly" at bounding box center [68, 86] width 36 height 12
drag, startPoint x: 134, startPoint y: 111, endPoint x: 144, endPoint y: 107, distance: 11.3
click at [134, 111] on div "Sales Target Achievement (Sales data refreshes every hour) No Targets" at bounding box center [380, 119] width 679 height 36
click at [170, 89] on button "button" at bounding box center [168, 86] width 13 height 12
select select "9"
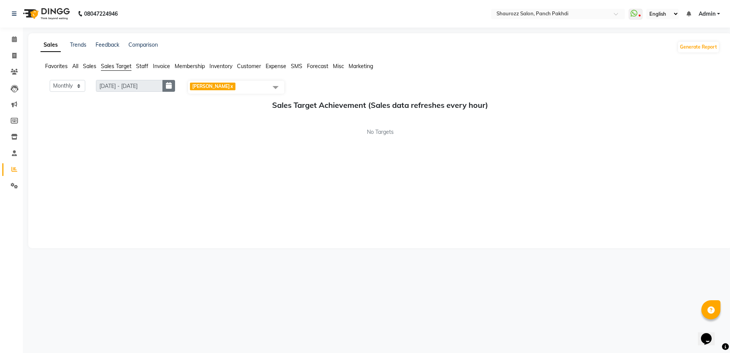
select select "2025"
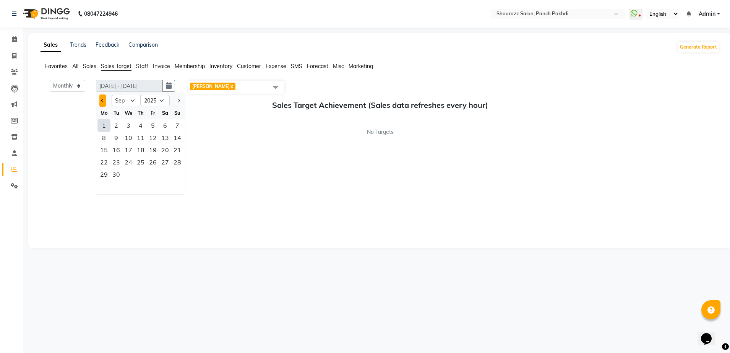
click at [103, 99] on span "Previous month" at bounding box center [102, 100] width 3 height 3
select select "8"
click at [151, 124] on div "1" at bounding box center [153, 125] width 12 height 12
type input "[DATE] - [DATE]"
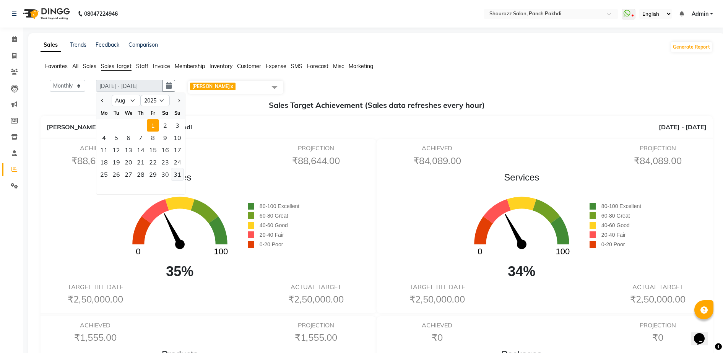
click at [180, 172] on div "31" at bounding box center [177, 174] width 12 height 12
click at [181, 69] on span "Membership" at bounding box center [190, 66] width 30 height 7
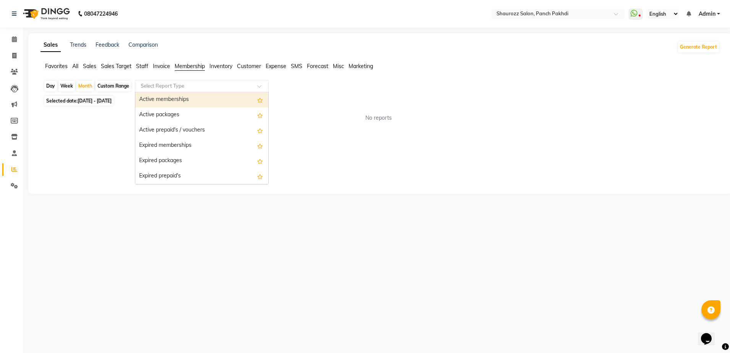
click at [173, 83] on input "text" at bounding box center [194, 86] width 110 height 8
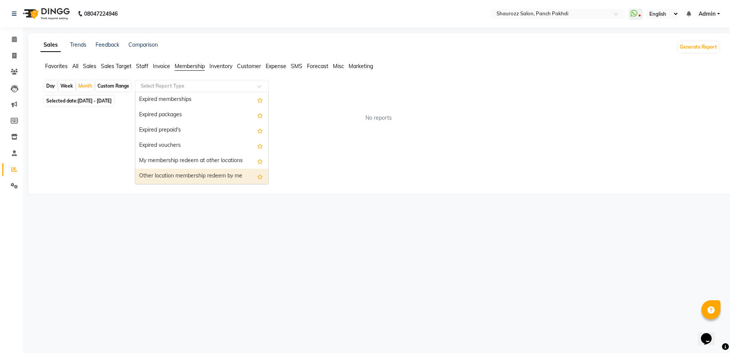
click at [112, 178] on div "Sales Trends Feedback Comparison Generate Report Favorites All Sales Sales Targ…" at bounding box center [380, 113] width 704 height 161
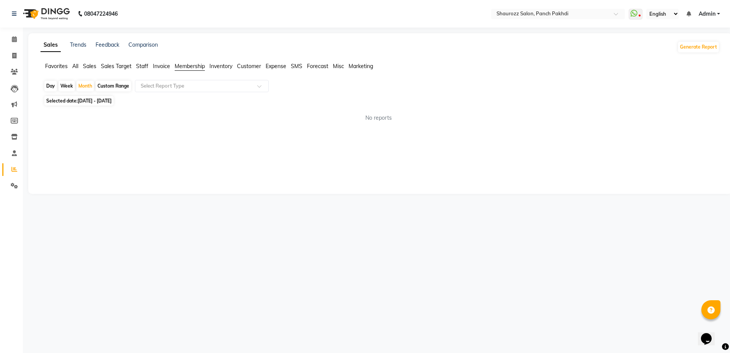
click at [117, 65] on span "Sales Target" at bounding box center [116, 66] width 31 height 7
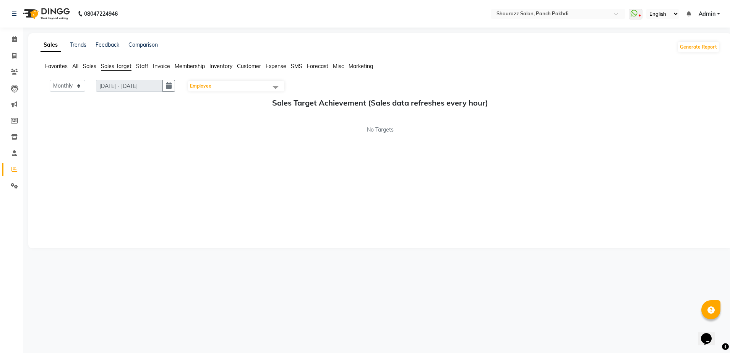
click at [147, 68] on span "Staff" at bounding box center [142, 66] width 12 height 7
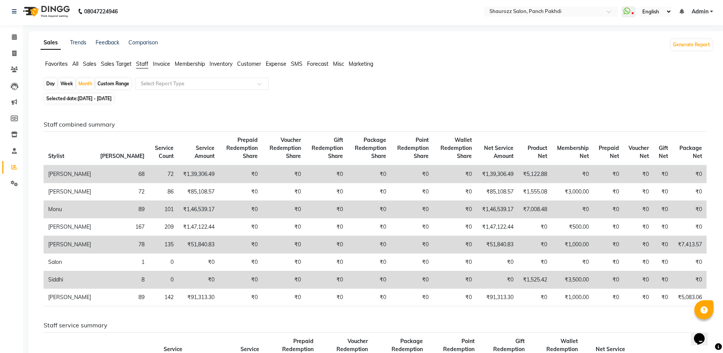
scroll to position [0, 0]
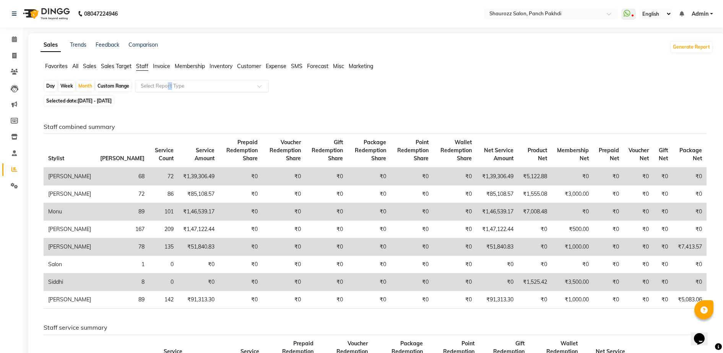
drag, startPoint x: 169, startPoint y: 93, endPoint x: 176, endPoint y: 90, distance: 7.4
click at [176, 90] on div "Day Week Month Custom Range Select Report Type" at bounding box center [377, 87] width 666 height 14
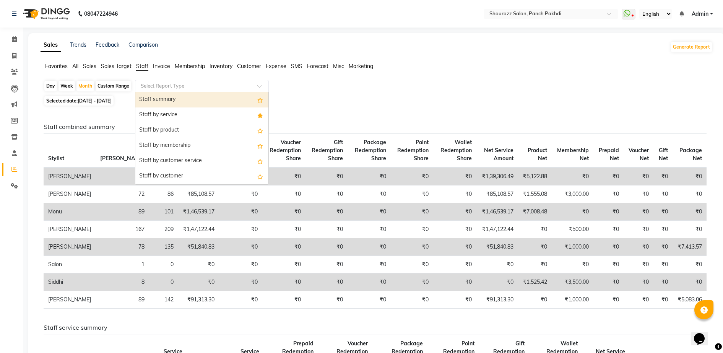
click at [176, 90] on div "Select Report Type" at bounding box center [202, 86] width 134 height 12
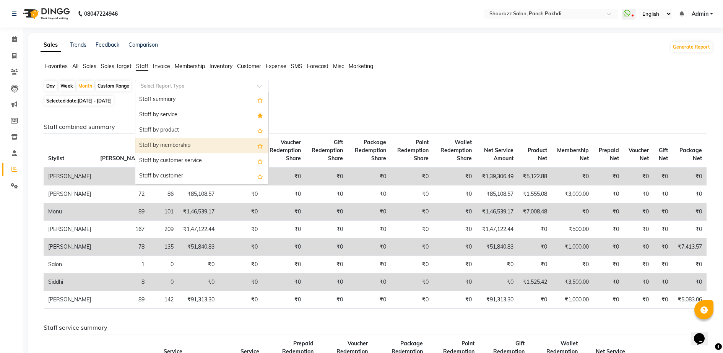
click at [188, 145] on div "Staff by membership" at bounding box center [201, 145] width 133 height 15
select select "filtered_report"
select select "csv"
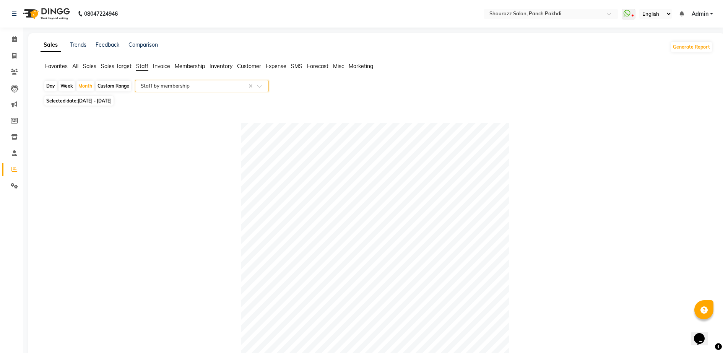
click at [236, 85] on input "text" at bounding box center [194, 86] width 110 height 8
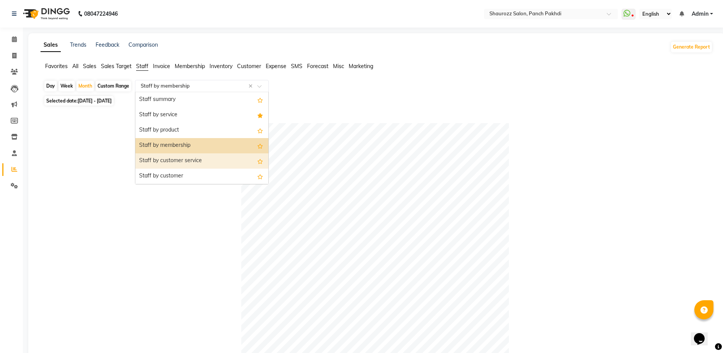
click at [211, 157] on div "Staff by customer service" at bounding box center [201, 160] width 133 height 15
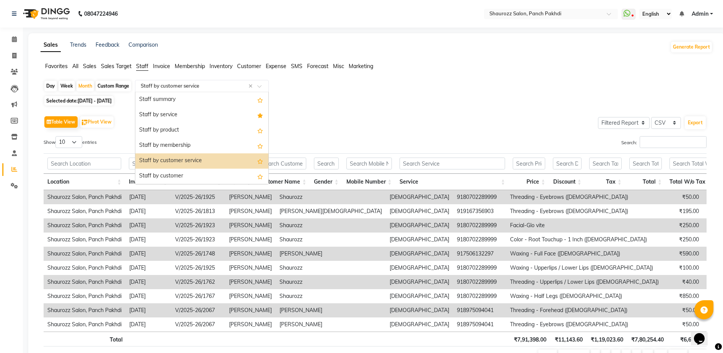
click at [195, 88] on input "text" at bounding box center [194, 86] width 110 height 8
click at [195, 130] on div "Staff by product" at bounding box center [201, 130] width 133 height 15
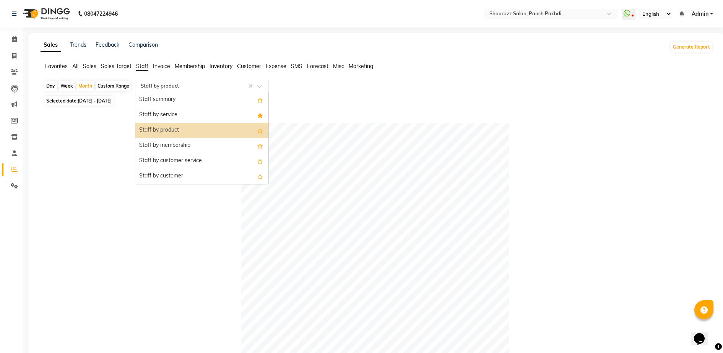
click at [177, 84] on input "text" at bounding box center [194, 86] width 110 height 8
click at [185, 118] on div "Staff by service" at bounding box center [201, 114] width 133 height 15
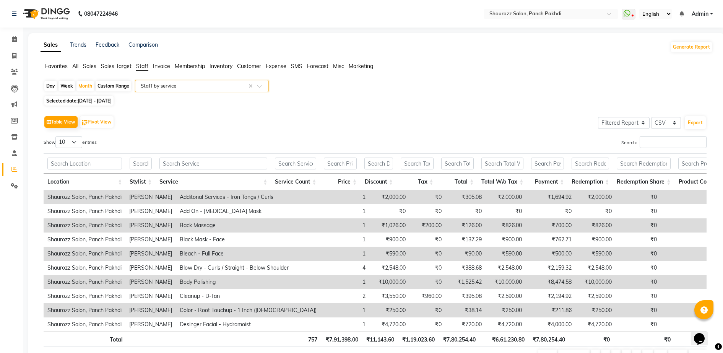
click at [187, 90] on div "Select Report Type × Staff by service ×" at bounding box center [202, 86] width 134 height 12
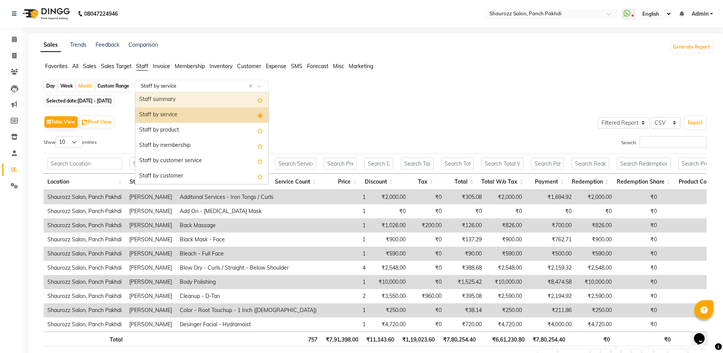
click at [180, 102] on div "Staff summary" at bounding box center [201, 99] width 133 height 15
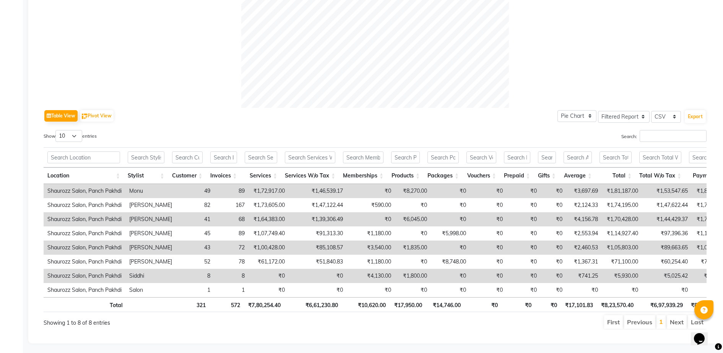
scroll to position [299, 0]
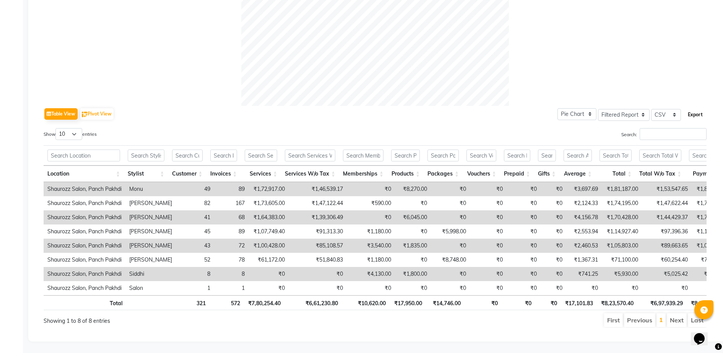
click at [692, 108] on button "Export" at bounding box center [695, 114] width 21 height 13
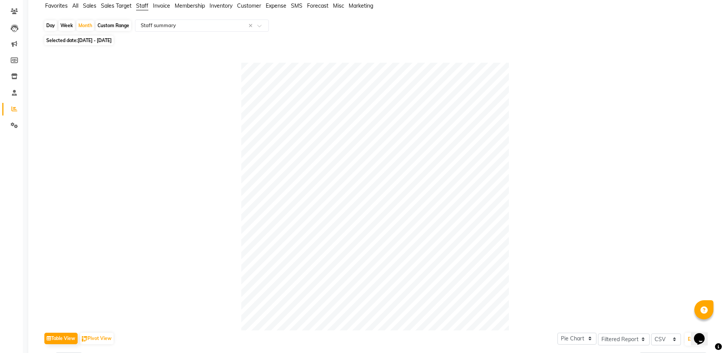
drag, startPoint x: 605, startPoint y: 148, endPoint x: 605, endPoint y: 155, distance: 7.6
click at [605, 149] on div at bounding box center [375, 197] width 663 height 268
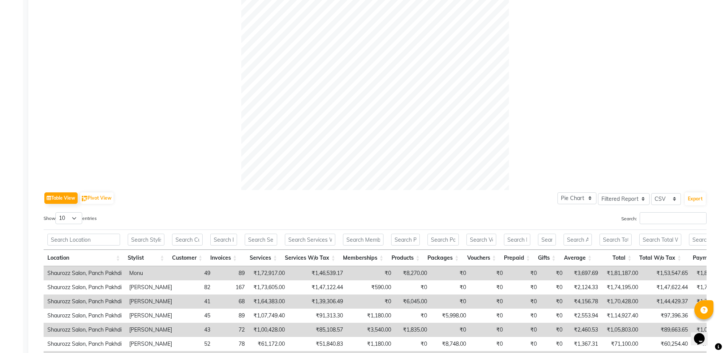
scroll to position [204, 0]
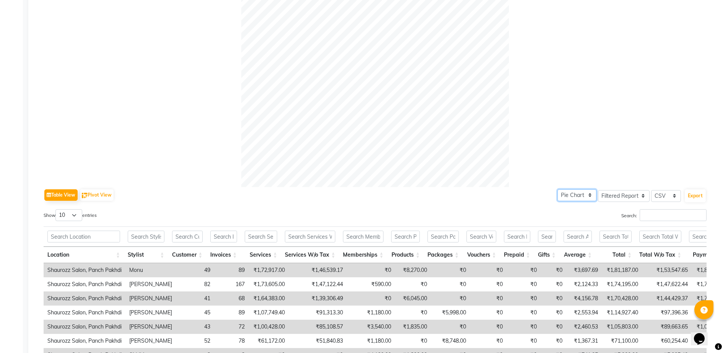
click at [572, 195] on select "Pie Chart Bar Chart" at bounding box center [576, 195] width 39 height 12
click at [605, 135] on div at bounding box center [375, 53] width 663 height 268
click at [619, 196] on select "Select Full Report Filtered Report" at bounding box center [624, 196] width 52 height 12
click at [598, 190] on select "Select Full Report Filtered Report" at bounding box center [624, 196] width 52 height 12
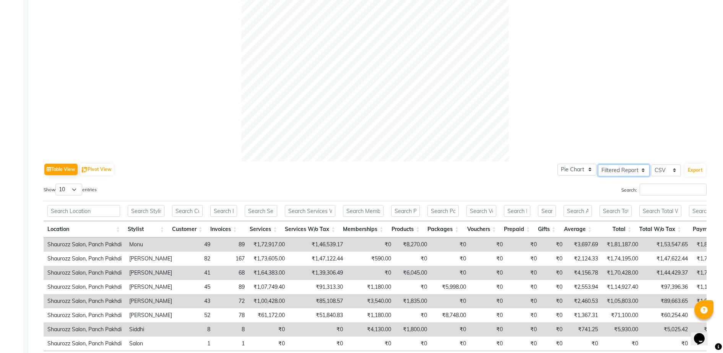
scroll to position [299, 0]
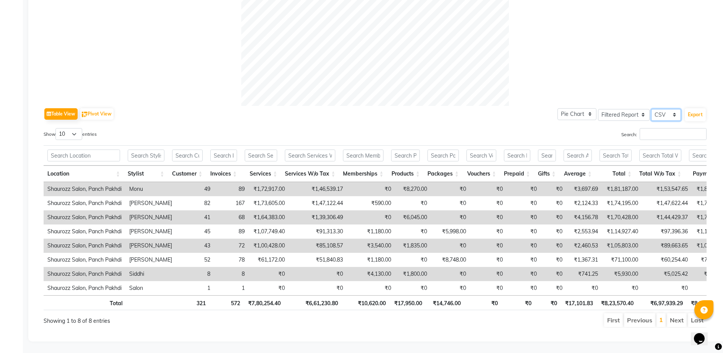
click at [670, 109] on select "Select CSV PDF" at bounding box center [666, 115] width 30 height 12
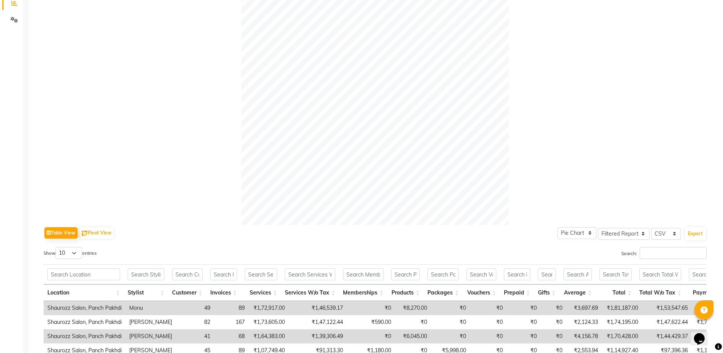
scroll to position [156, 0]
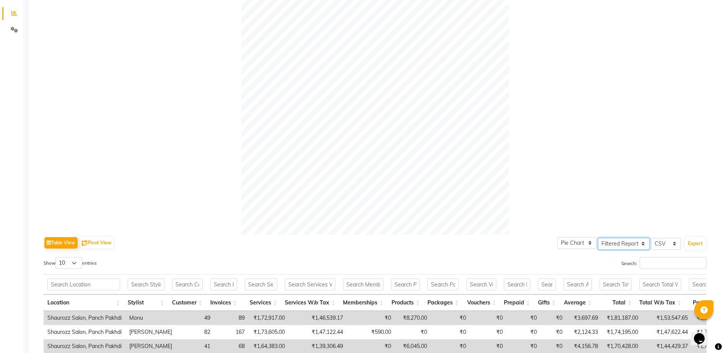
click at [612, 245] on select "Select Full Report Filtered Report" at bounding box center [624, 244] width 52 height 12
select select "full_report"
click at [598, 238] on select "Select Full Report Filtered Report" at bounding box center [624, 244] width 52 height 12
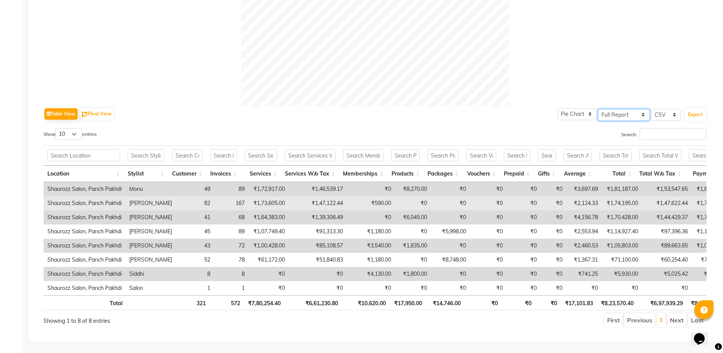
scroll to position [299, 0]
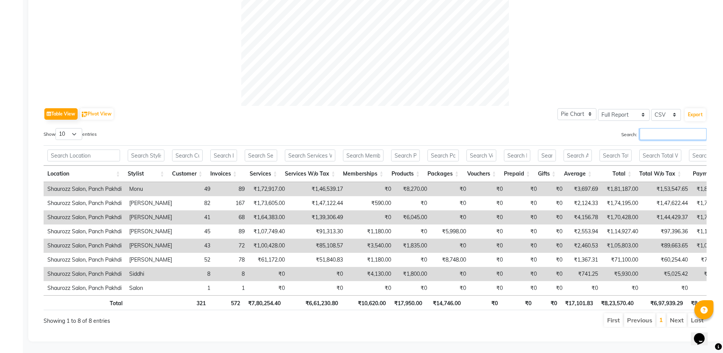
click at [679, 128] on input "Search:" at bounding box center [673, 134] width 67 height 12
click at [98, 108] on button "Pivot View" at bounding box center [97, 113] width 34 height 11
select select "full_report"
select select "csv"
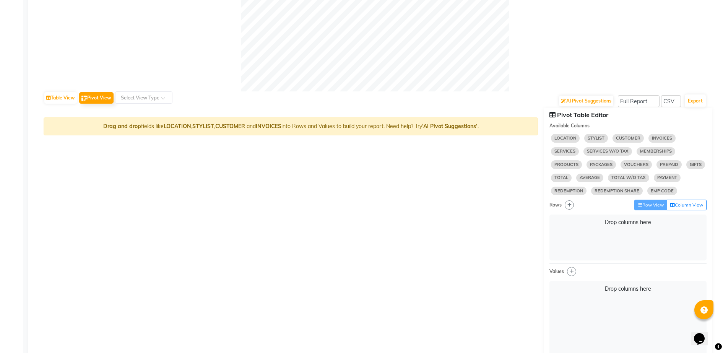
click at [596, 143] on div "LOCATION STYLIST CUSTOMER INVOICES SERVICES SERVICES W/O TAX MEMBERSHIPS PRODUC…" at bounding box center [627, 164] width 157 height 64
click at [594, 136] on span "STYLIST" at bounding box center [596, 138] width 24 height 8
select select "10"
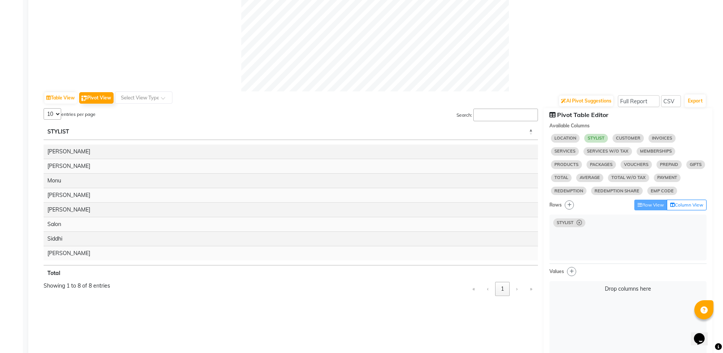
select select "10"
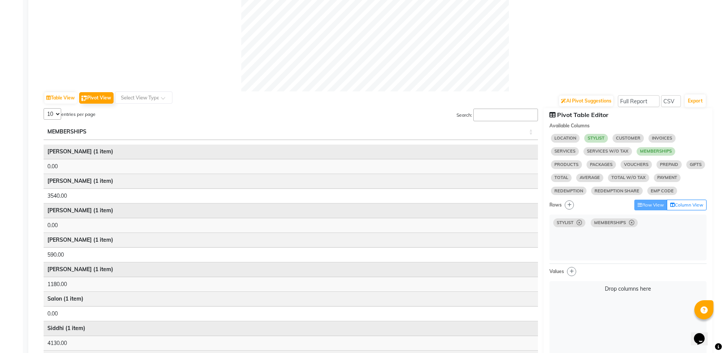
select select "10"
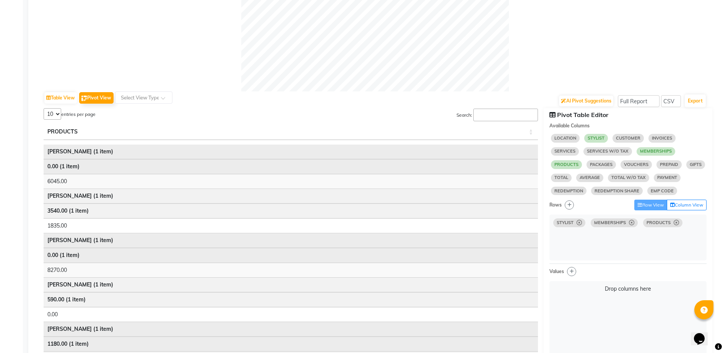
select select "10"
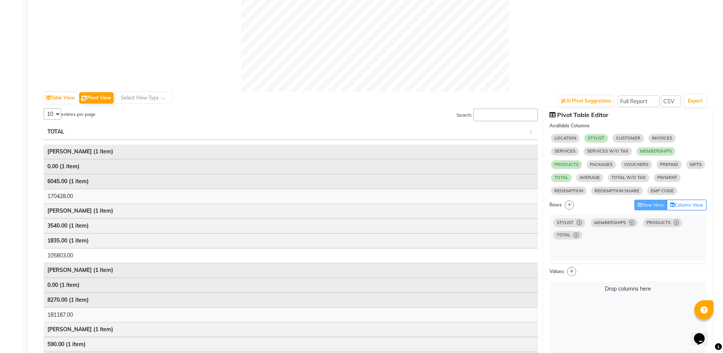
select select "10"
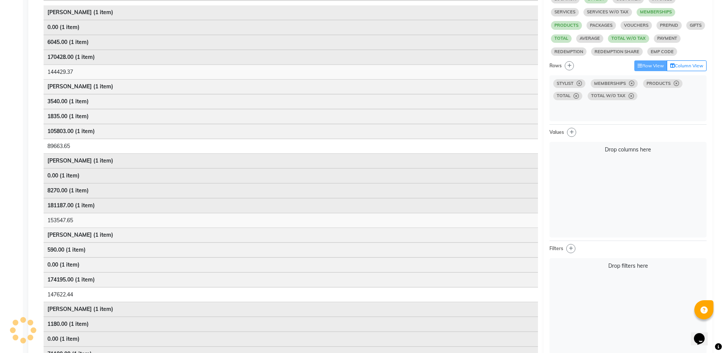
scroll to position [315, 0]
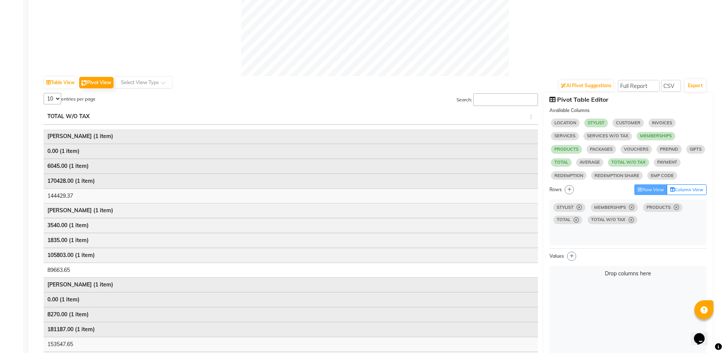
click at [151, 81] on input "text" at bounding box center [136, 82] width 34 height 8
click at [114, 81] on button "Pivot View" at bounding box center [96, 82] width 34 height 11
click at [650, 87] on select "Select Full Report Filtered Report" at bounding box center [639, 86] width 42 height 12
select select "filtered_report"
click at [618, 80] on select "Select Full Report Filtered Report" at bounding box center [639, 86] width 42 height 12
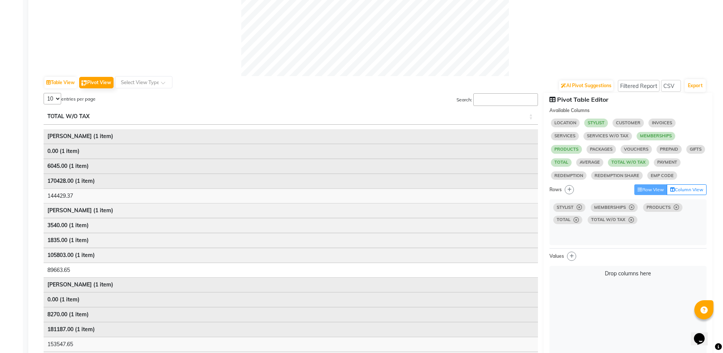
select select "10"
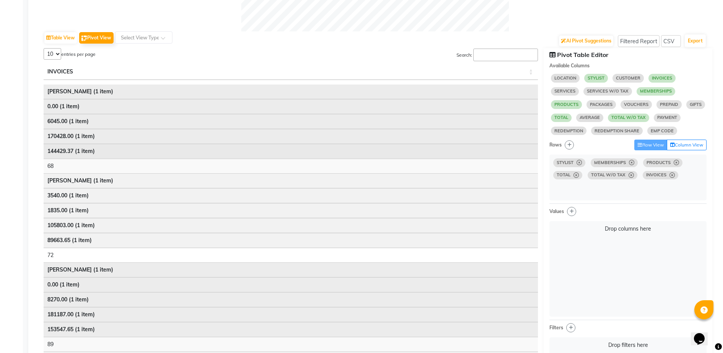
scroll to position [362, 0]
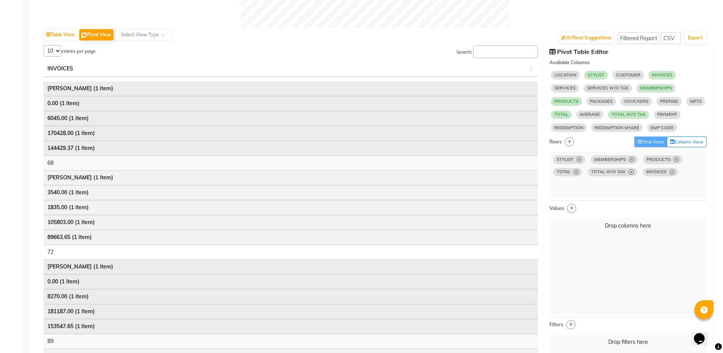
select select "10"
click at [603, 117] on span "AVERAGE" at bounding box center [589, 114] width 27 height 8
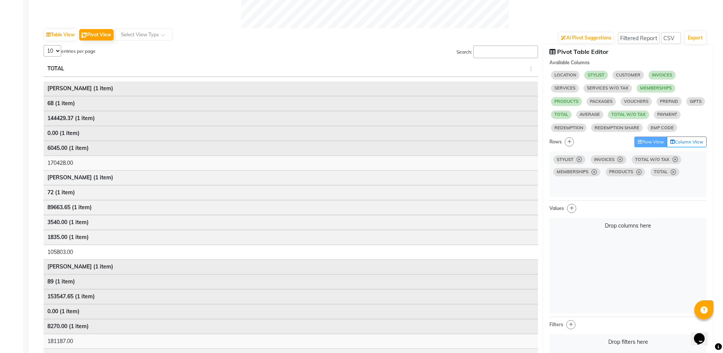
select select "10"
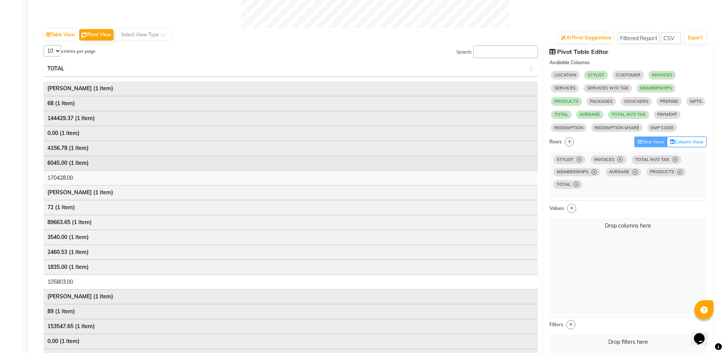
drag, startPoint x: 137, startPoint y: 156, endPoint x: 135, endPoint y: 160, distance: 4.8
click at [136, 149] on td "4156.78 (1 item)" at bounding box center [291, 148] width 494 height 15
click at [138, 146] on td "4156.78 (1 item)" at bounding box center [291, 148] width 494 height 15
click at [687, 144] on button "Column View" at bounding box center [687, 141] width 40 height 11
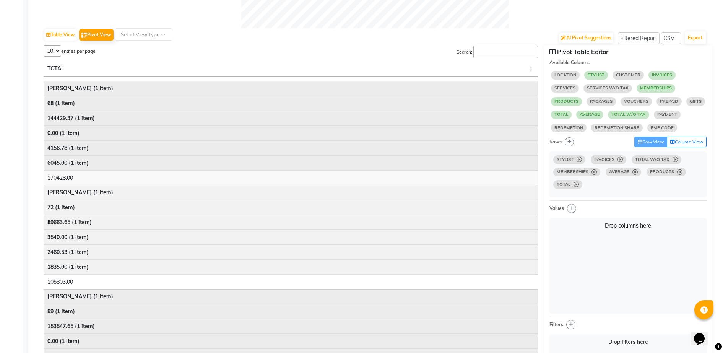
select select "10"
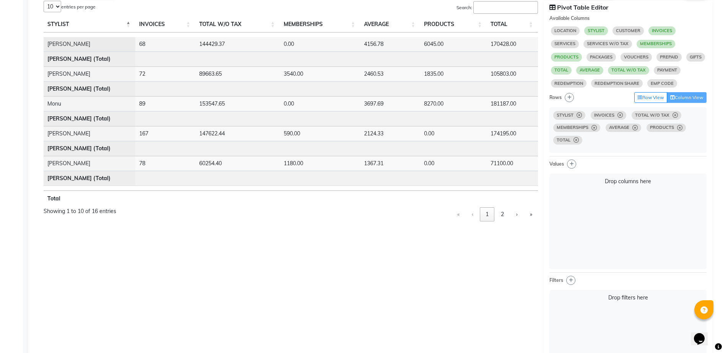
scroll to position [410, 0]
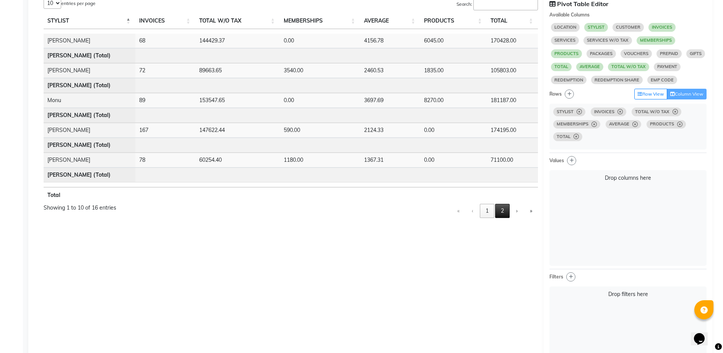
click at [505, 216] on button "2" at bounding box center [502, 211] width 15 height 14
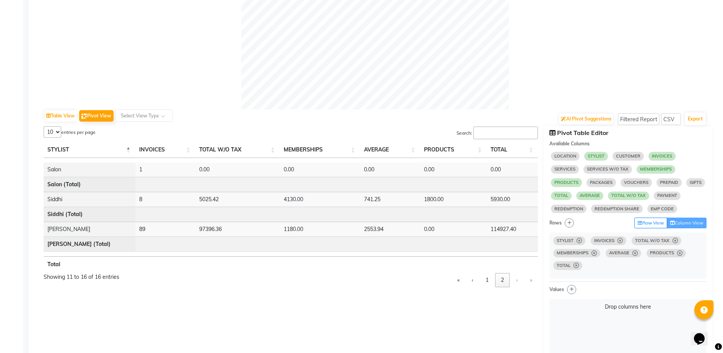
scroll to position [267, 0]
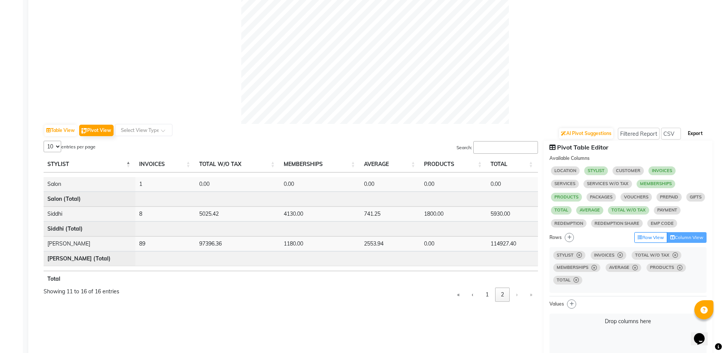
click at [697, 132] on button "Export" at bounding box center [695, 133] width 21 height 13
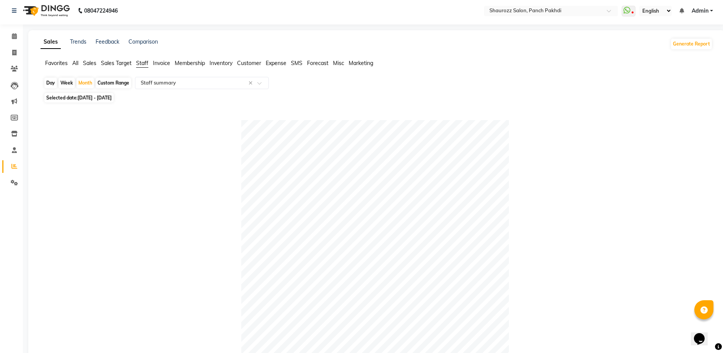
scroll to position [0, 0]
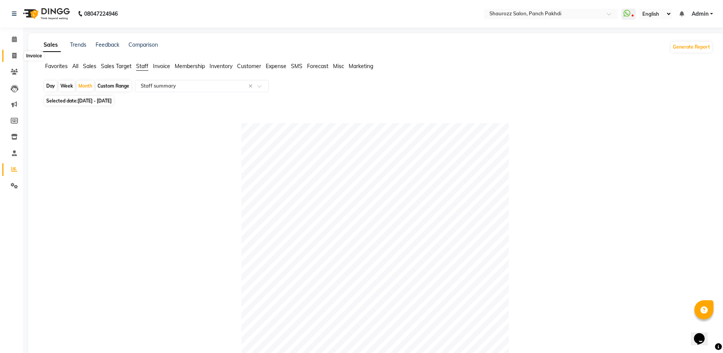
click at [19, 55] on span at bounding box center [14, 56] width 13 height 9
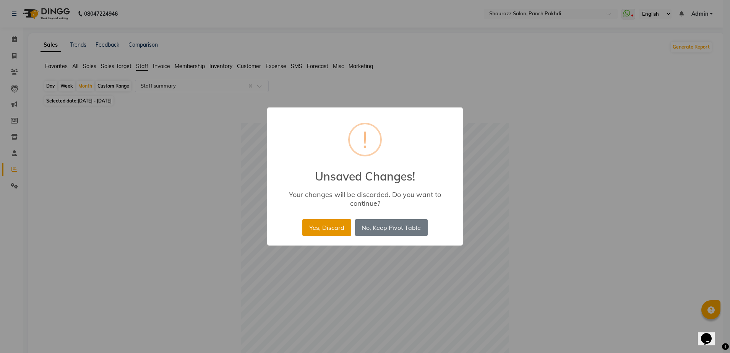
click at [333, 226] on button "Yes, Discard" at bounding box center [326, 227] width 49 height 17
select select "485"
select select "service"
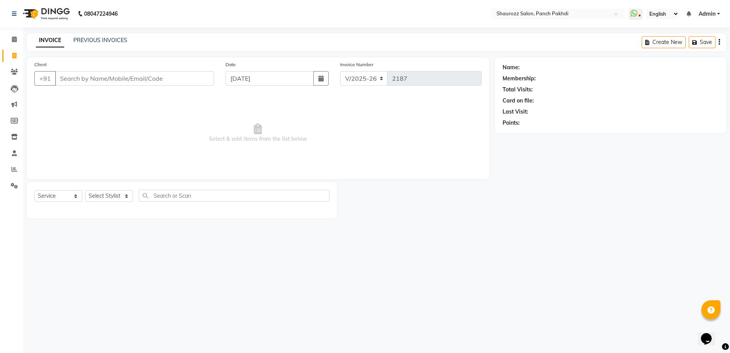
click at [110, 34] on div "INVOICE PREVIOUS INVOICES Create New Save" at bounding box center [377, 42] width 700 height 18
click at [109, 37] on link "PREVIOUS INVOICES" at bounding box center [100, 40] width 54 height 7
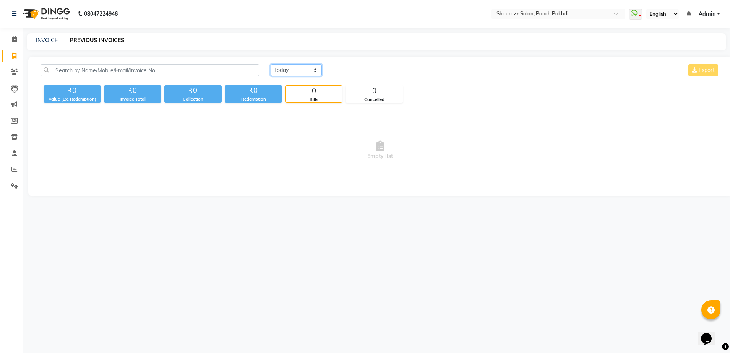
click at [296, 71] on select "[DATE] [DATE] Custom Range" at bounding box center [296, 70] width 51 height 12
select select "[DATE]"
click at [271, 64] on select "[DATE] [DATE] Custom Range" at bounding box center [296, 70] width 51 height 12
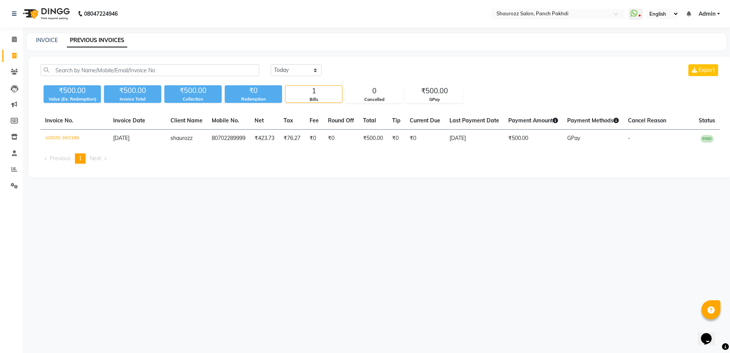
click at [42, 44] on div "INVOICE PREVIOUS INVOICES" at bounding box center [377, 41] width 700 height 17
click at [44, 37] on link "INVOICE" at bounding box center [47, 40] width 22 height 7
select select "service"
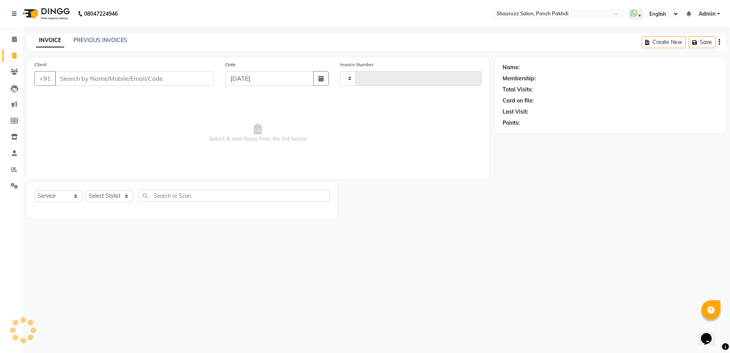
type input "2187"
select select "485"
type input "8269942750"
click at [203, 75] on span "Add Client" at bounding box center [194, 79] width 30 height 8
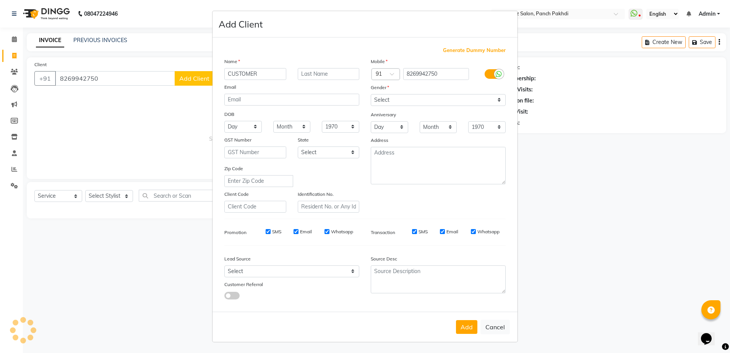
type input "CUSTOMER"
click at [423, 103] on select "Select [DEMOGRAPHIC_DATA] [DEMOGRAPHIC_DATA] Other Prefer Not To Say" at bounding box center [438, 100] width 135 height 12
click at [371, 94] on select "Select [DEMOGRAPHIC_DATA] [DEMOGRAPHIC_DATA] Other Prefer Not To Say" at bounding box center [438, 100] width 135 height 12
click at [398, 99] on select "Select [DEMOGRAPHIC_DATA] [DEMOGRAPHIC_DATA] Other Prefer Not To Say" at bounding box center [438, 100] width 135 height 12
select select "prefer_not_to_say"
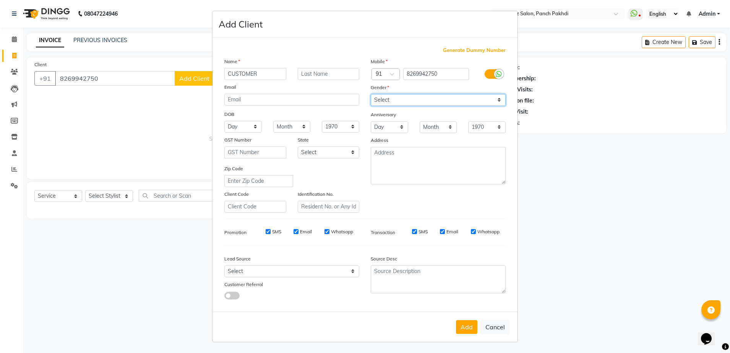
click at [371, 94] on select "Select [DEMOGRAPHIC_DATA] [DEMOGRAPHIC_DATA] Other Prefer Not To Say" at bounding box center [438, 100] width 135 height 12
drag, startPoint x: 479, startPoint y: 325, endPoint x: 475, endPoint y: 328, distance: 4.6
click at [478, 326] on div "Add Cancel" at bounding box center [365, 327] width 305 height 30
click at [475, 328] on button "Add" at bounding box center [466, 327] width 21 height 14
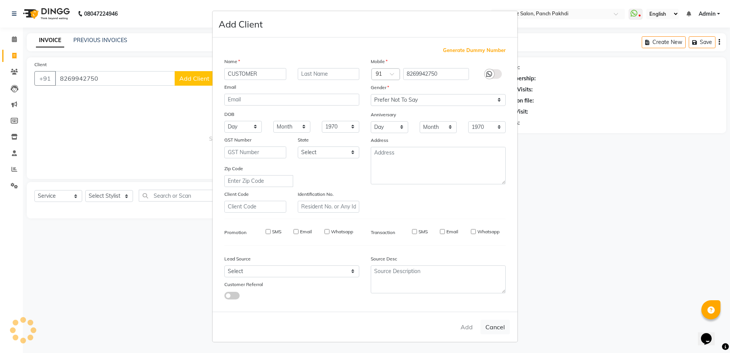
select select
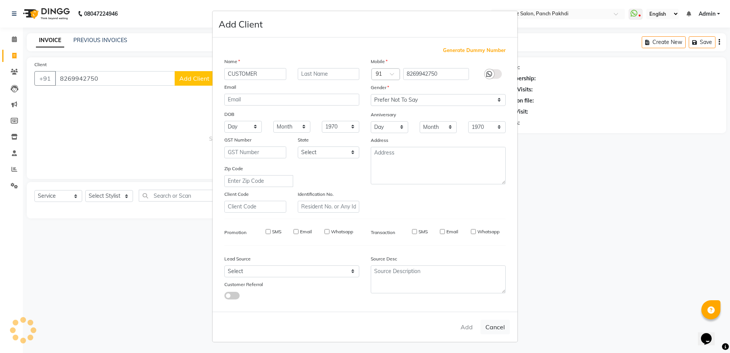
select select
checkbox input "false"
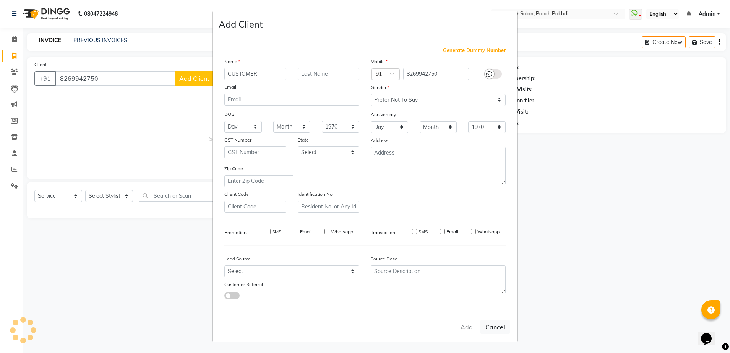
checkbox input "false"
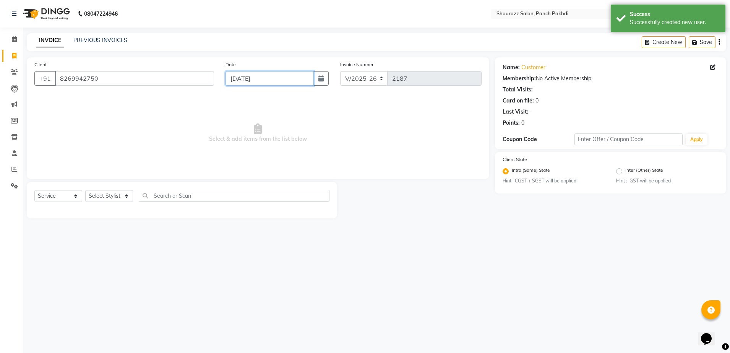
click at [276, 78] on input "[DATE]" at bounding box center [270, 78] width 88 height 15
select select "9"
select select "2025"
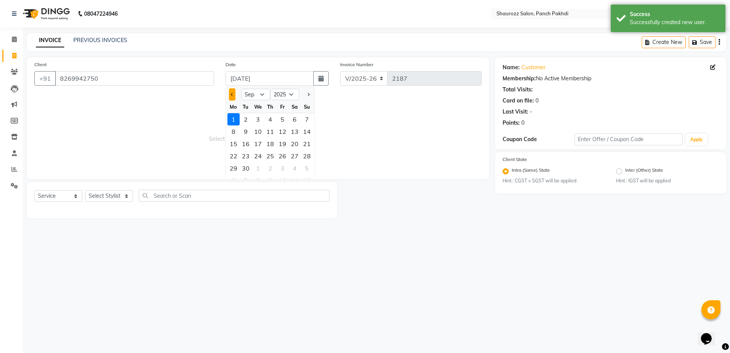
click at [232, 94] on span "Previous month" at bounding box center [232, 94] width 3 height 3
select select "8"
click at [307, 166] on div "31" at bounding box center [307, 168] width 12 height 12
type input "[DATE]"
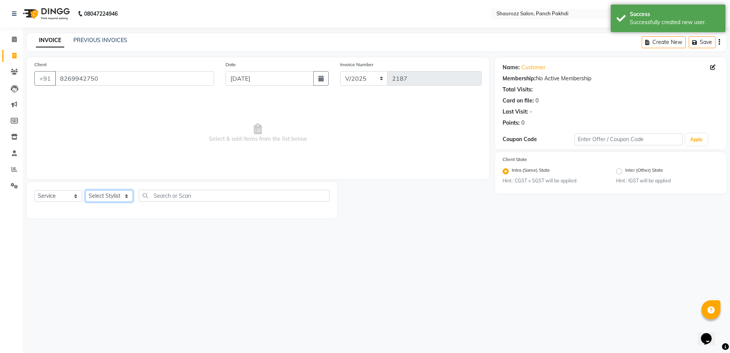
click at [110, 199] on select "Select Stylist [PERSON_NAME] [PERSON_NAME] [PERSON_NAME] [PERSON_NAME] Salon Sa…" at bounding box center [109, 196] width 48 height 12
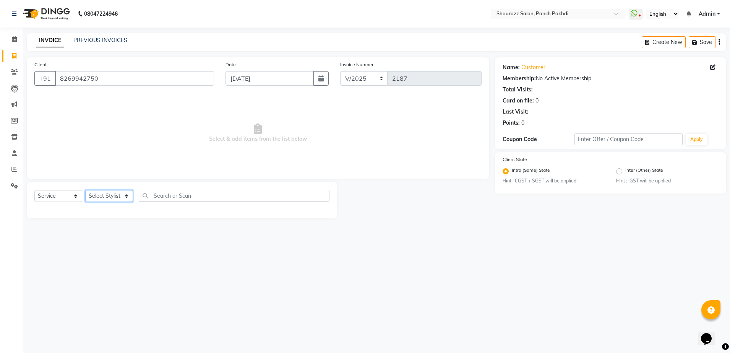
select select "14040"
click at [85, 190] on select "Select Stylist [PERSON_NAME] [PERSON_NAME] [PERSON_NAME] [PERSON_NAME] Salon Sa…" at bounding box center [109, 196] width 48 height 12
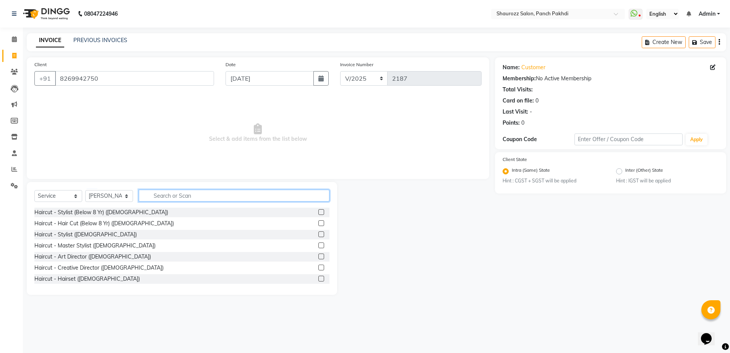
click at [196, 196] on input "text" at bounding box center [234, 196] width 191 height 12
click at [318, 232] on div at bounding box center [323, 235] width 11 height 10
click at [318, 234] on label at bounding box center [321, 234] width 6 height 6
click at [318, 234] on input "checkbox" at bounding box center [320, 234] width 5 height 5
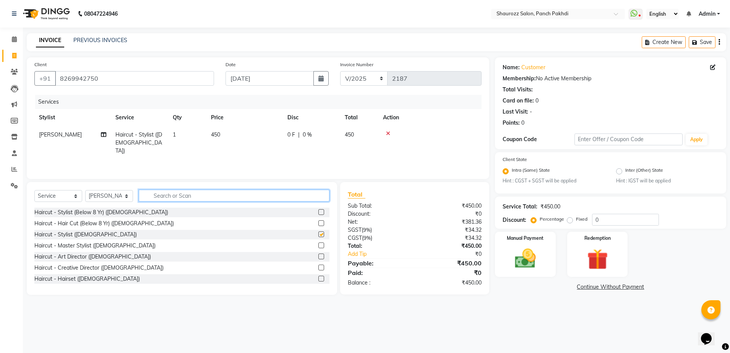
click at [211, 198] on input "text" at bounding box center [234, 196] width 191 height 12
checkbox input "false"
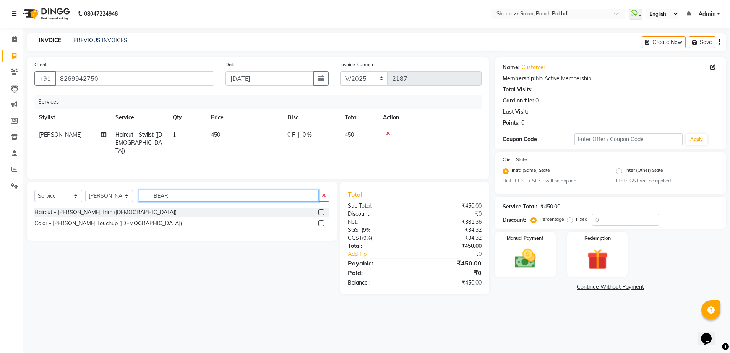
type input "BEAR"
click at [321, 213] on label at bounding box center [321, 212] width 6 height 6
click at [321, 213] on input "checkbox" at bounding box center [320, 212] width 5 height 5
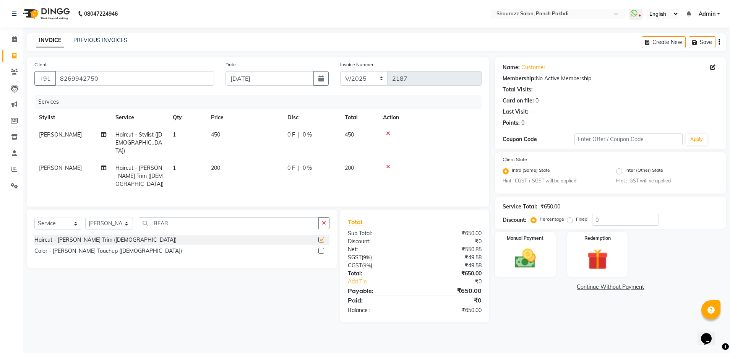
checkbox input "false"
click at [200, 131] on td "1" at bounding box center [187, 142] width 38 height 33
select select "14040"
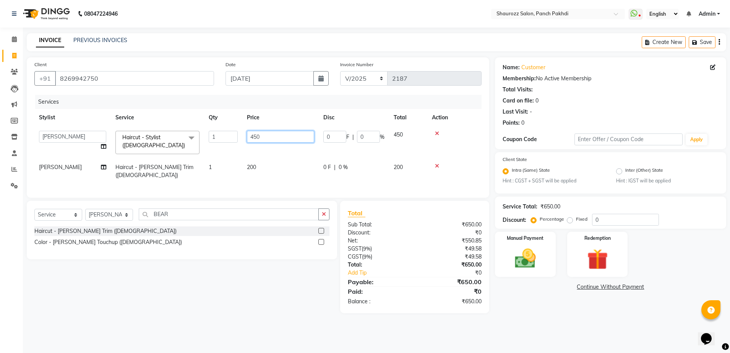
click at [264, 133] on input "450" at bounding box center [280, 137] width 67 height 12
type input "4"
type input "350"
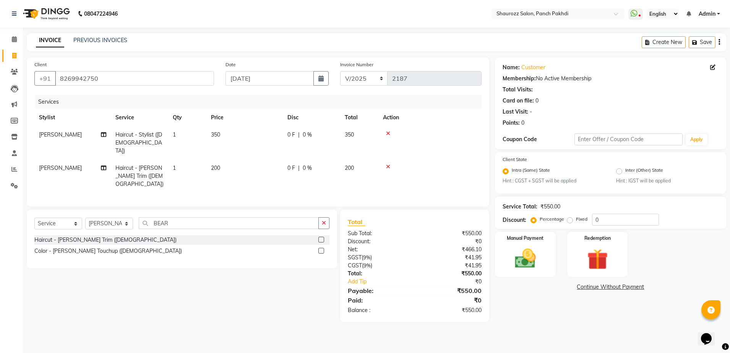
click at [288, 114] on tr "Stylist Service Qty Price Disc Total Action" at bounding box center [257, 117] width 447 height 17
click at [526, 260] on img at bounding box center [526, 258] width 36 height 25
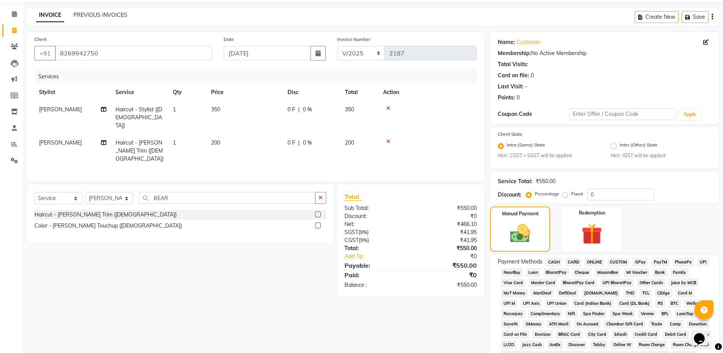
scroll to position [154, 0]
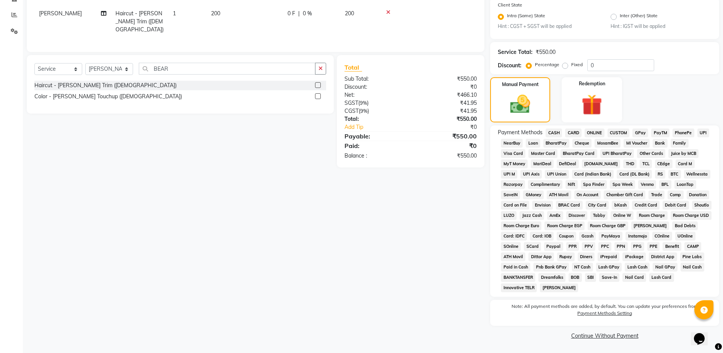
click at [640, 128] on span "GPay" at bounding box center [640, 132] width 16 height 9
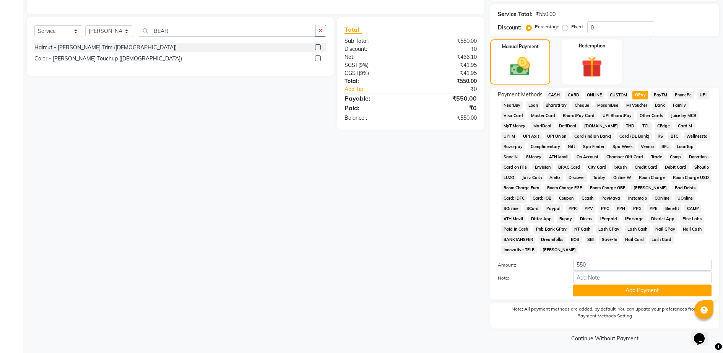
scroll to position [195, 0]
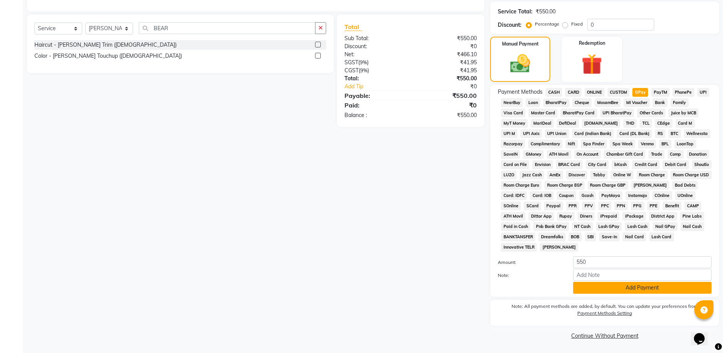
click at [612, 289] on button "Add Payment" at bounding box center [642, 288] width 138 height 12
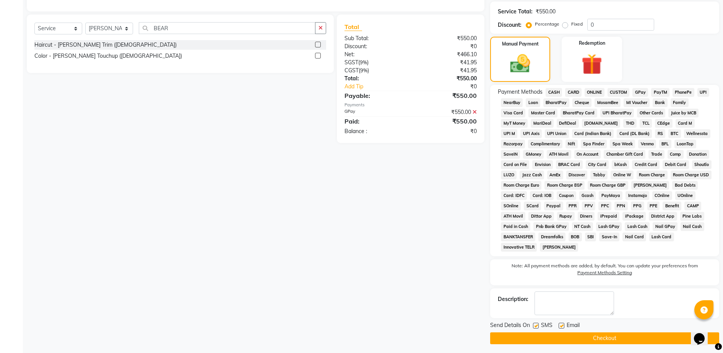
scroll to position [198, 0]
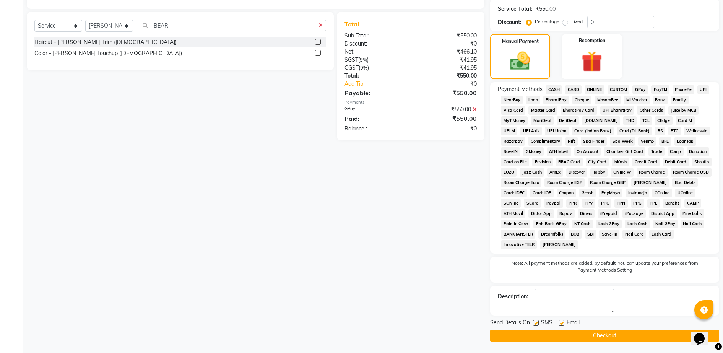
click at [611, 339] on button "Checkout" at bounding box center [604, 336] width 229 height 12
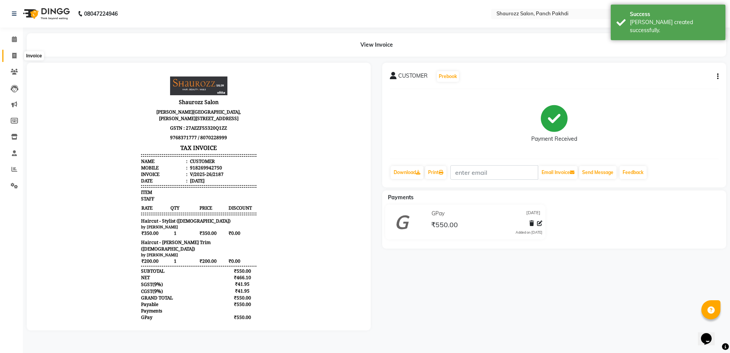
drag, startPoint x: 9, startPoint y: 54, endPoint x: 0, endPoint y: 58, distance: 9.7
click at [9, 55] on span at bounding box center [14, 56] width 13 height 9
select select "485"
select select "service"
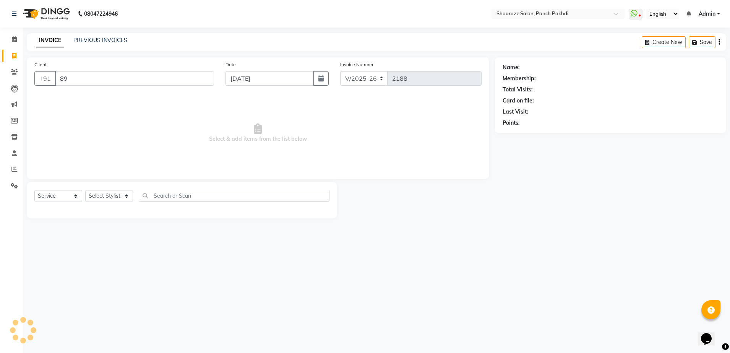
type input "8"
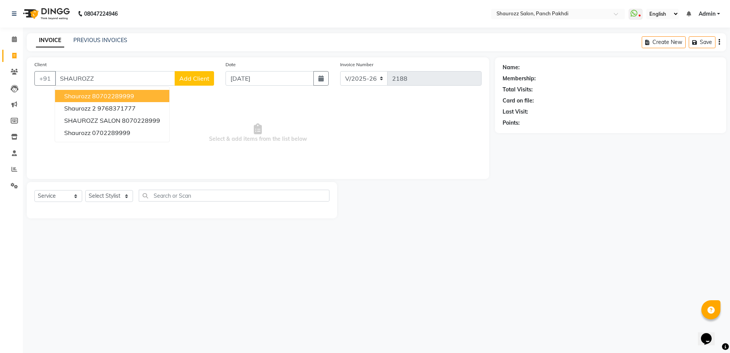
click at [143, 94] on button "shaurozz 80702289999" at bounding box center [112, 96] width 114 height 12
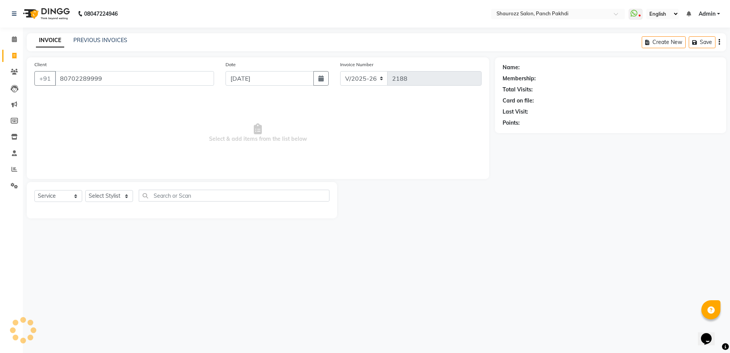
type input "80702289999"
select select "1: Object"
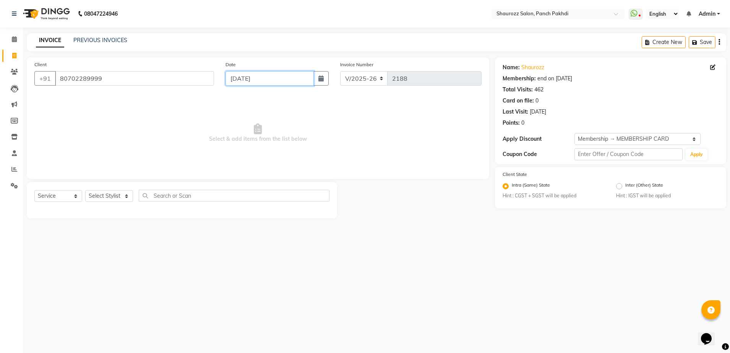
click at [257, 80] on input "[DATE]" at bounding box center [270, 78] width 88 height 15
select select "9"
select select "2025"
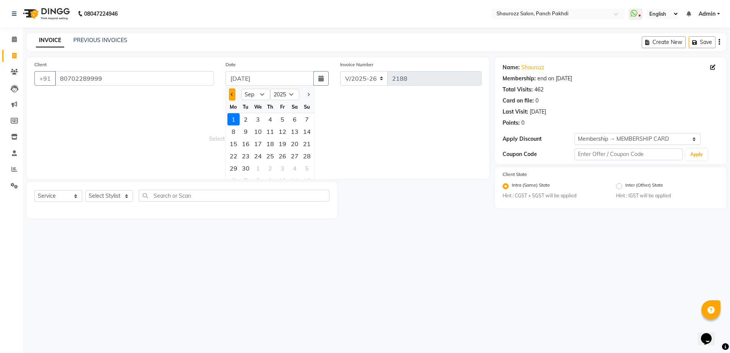
click at [232, 97] on button "Previous month" at bounding box center [232, 94] width 6 height 12
select select "8"
click at [303, 172] on div "31" at bounding box center [307, 168] width 12 height 12
type input "[DATE]"
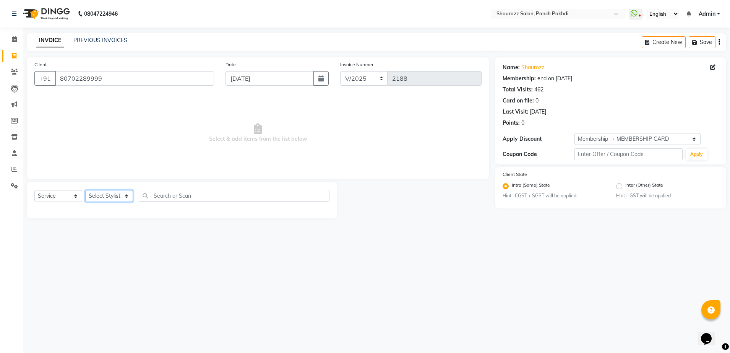
click at [124, 197] on select "Select Stylist [PERSON_NAME] [PERSON_NAME] [PERSON_NAME] [PERSON_NAME] Salon Sa…" at bounding box center [109, 196] width 48 height 12
